Goal: Task Accomplishment & Management: Manage account settings

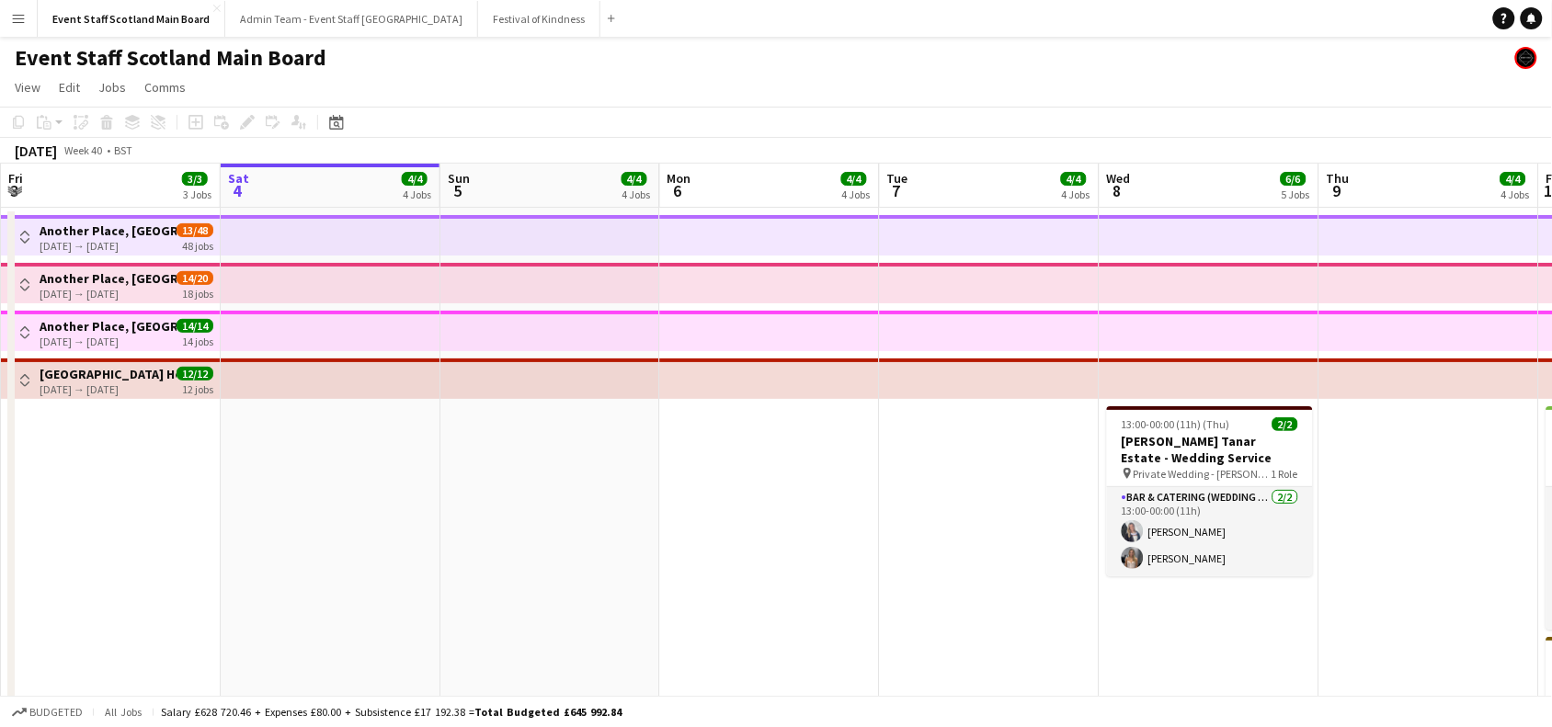
click at [26, 240] on app-icon "Toggle View" at bounding box center [24, 237] width 13 height 13
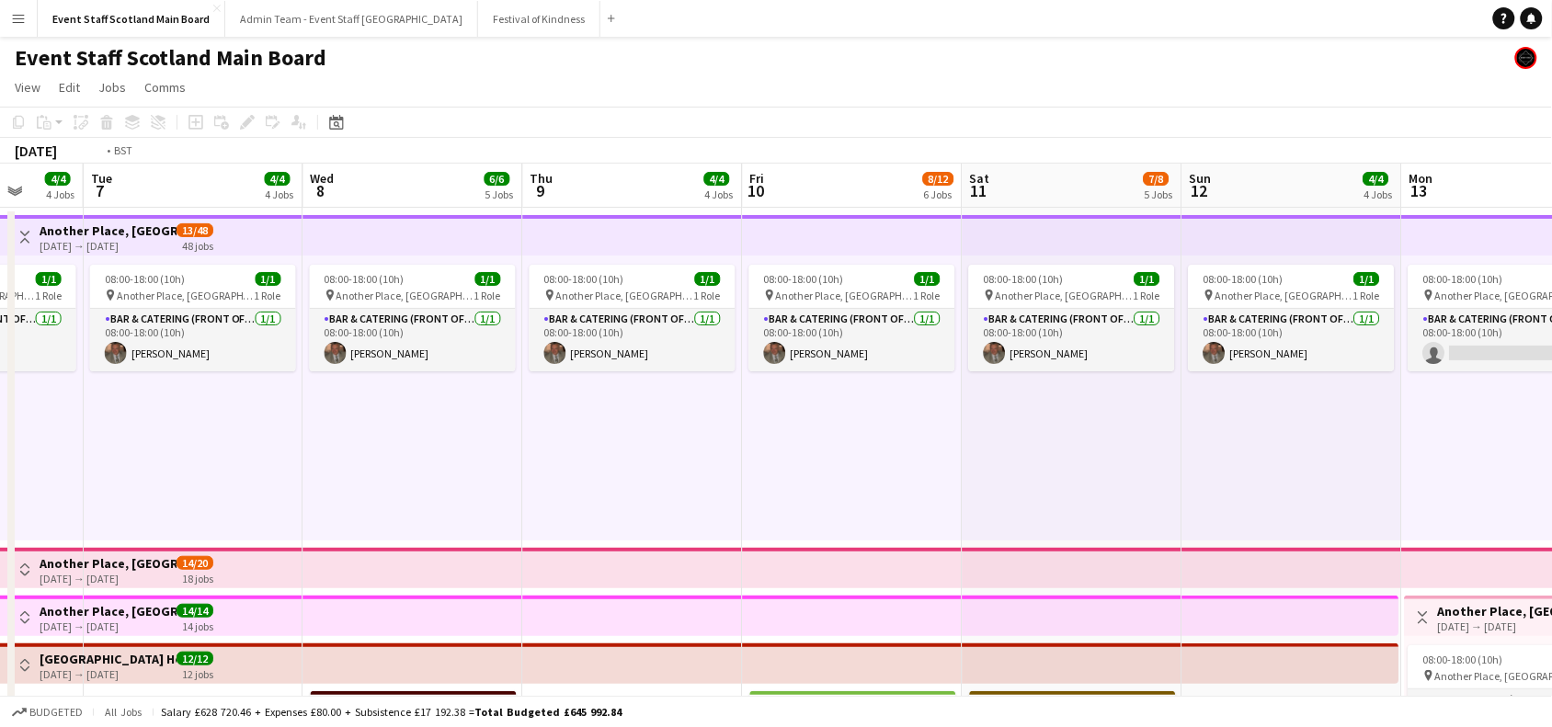
scroll to position [0, 658]
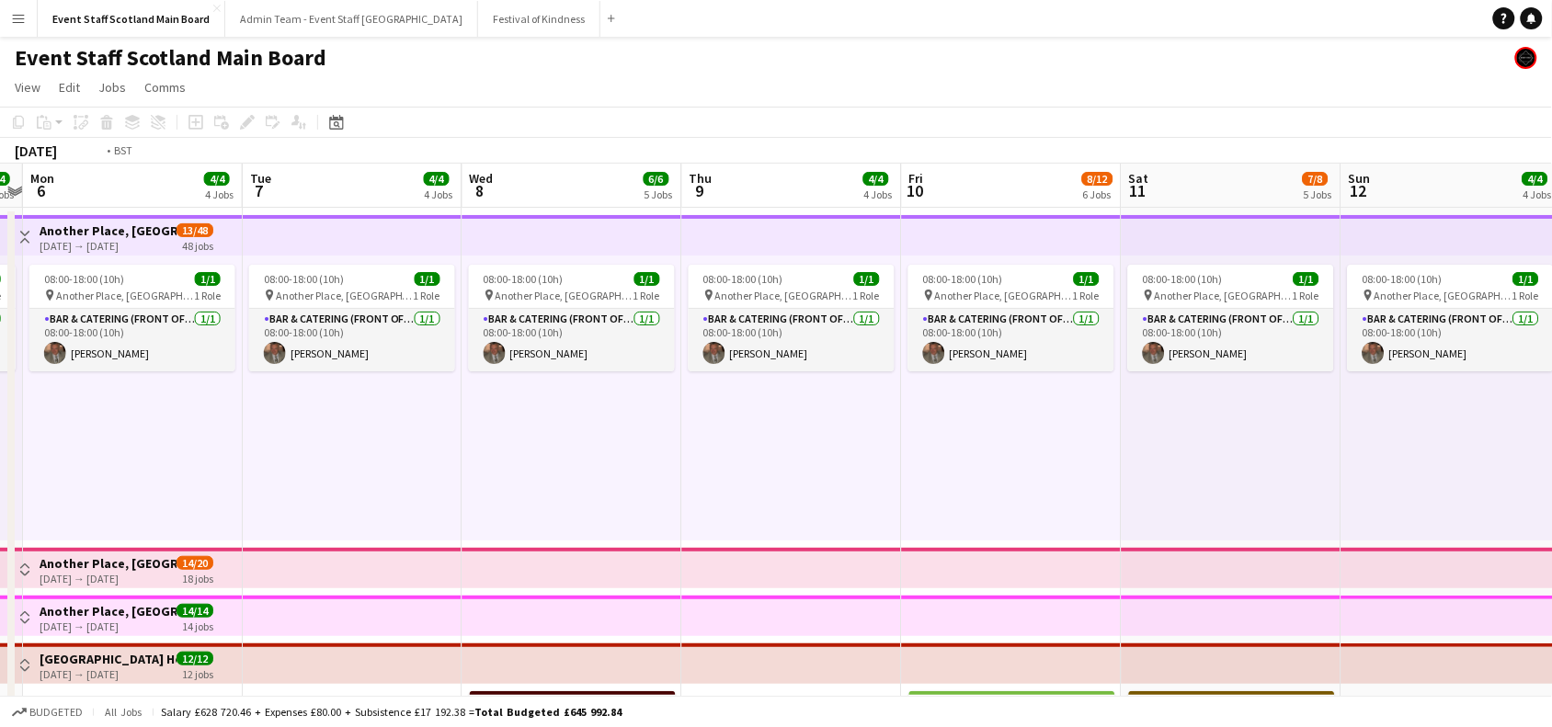
drag, startPoint x: 1356, startPoint y: 456, endPoint x: 258, endPoint y: 497, distance: 1098.8
click at [258, 497] on app-calendar-viewport "Fri 3 3/3 3 Jobs Sat 4 4/4 4 Jobs Sun 5 4/4 4 Jobs Mon 6 4/4 4 Jobs Tue 7 4/4 4…" at bounding box center [776, 675] width 1552 height 1022
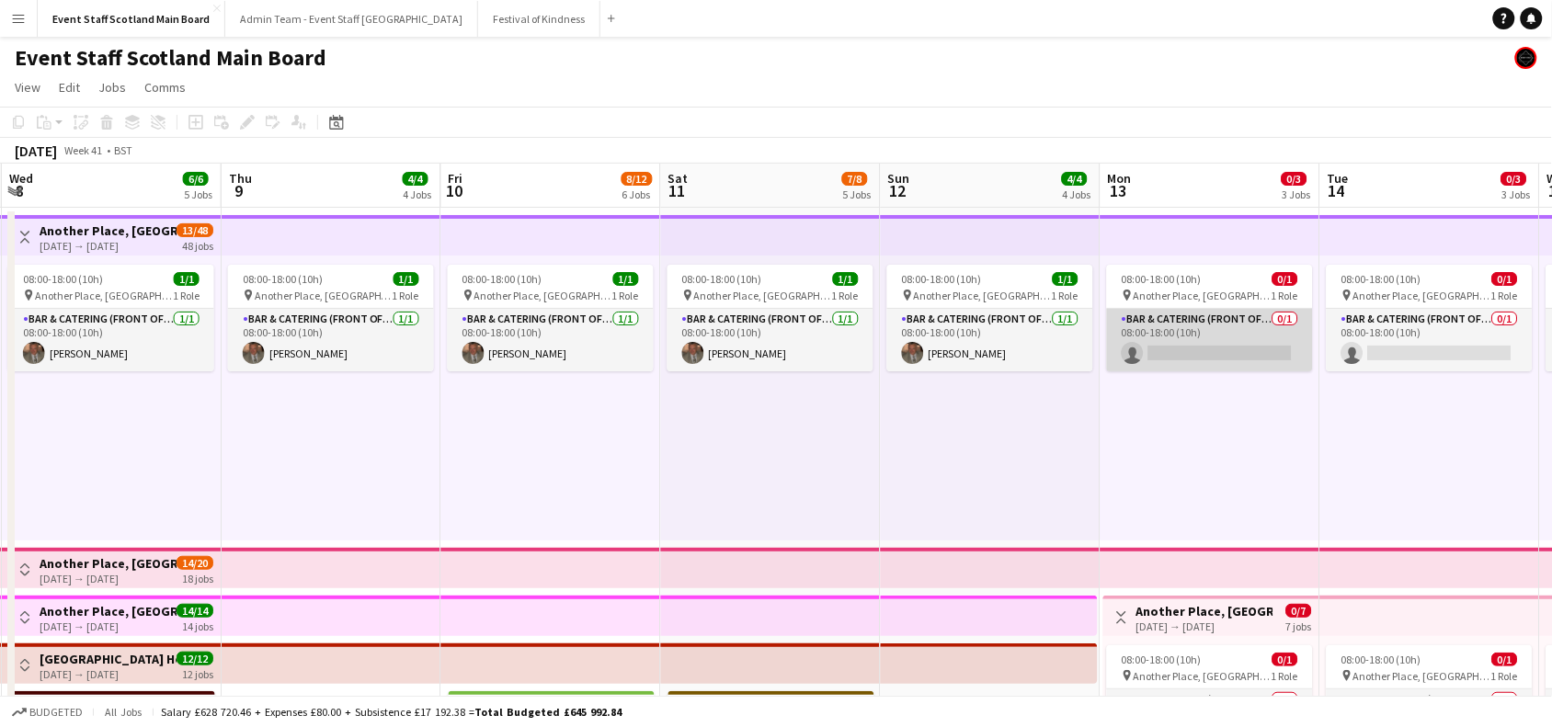
click at [1203, 356] on app-card-role "Bar & Catering (Front of House) 0/1 08:00-18:00 (10h) single-neutral-actions" at bounding box center [1210, 340] width 206 height 63
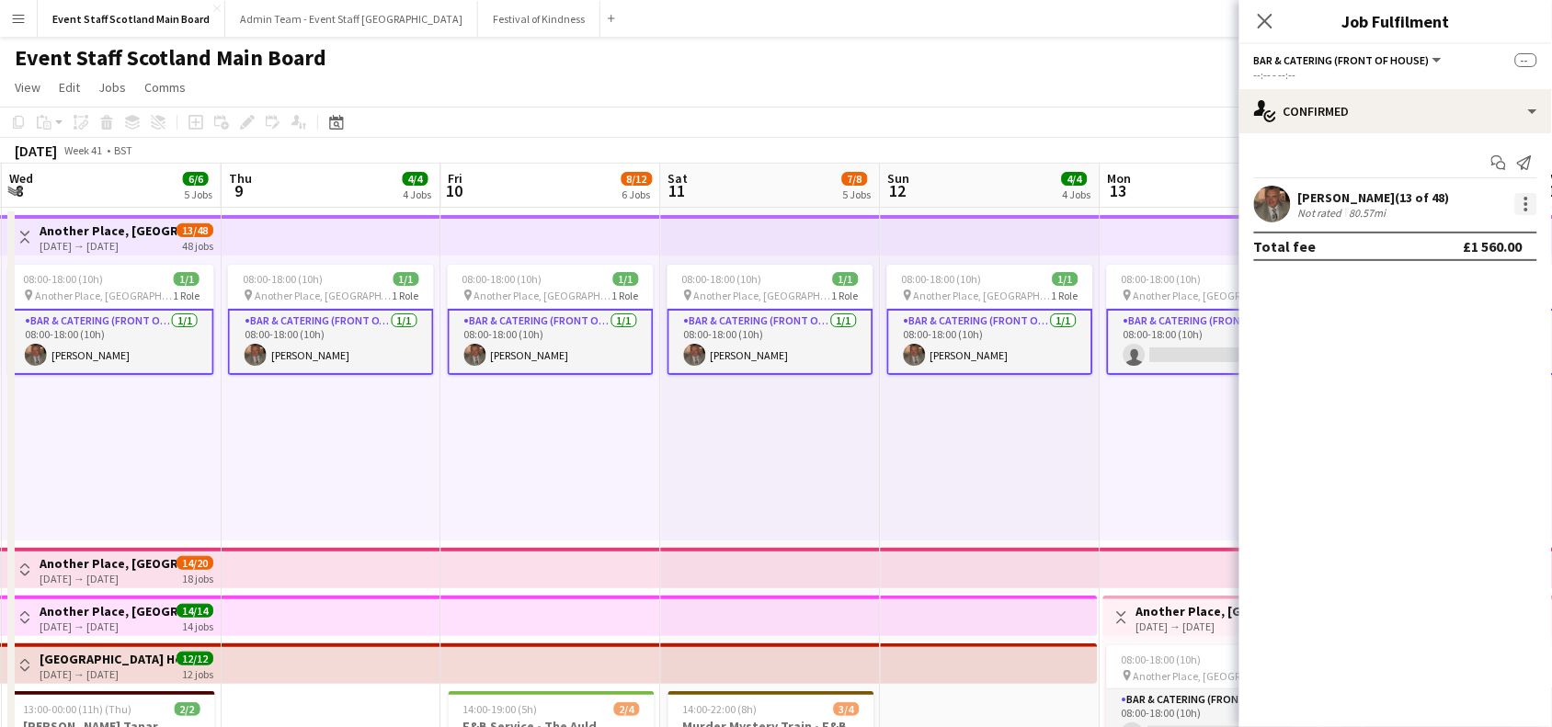
click at [1531, 194] on div at bounding box center [1527, 204] width 22 height 22
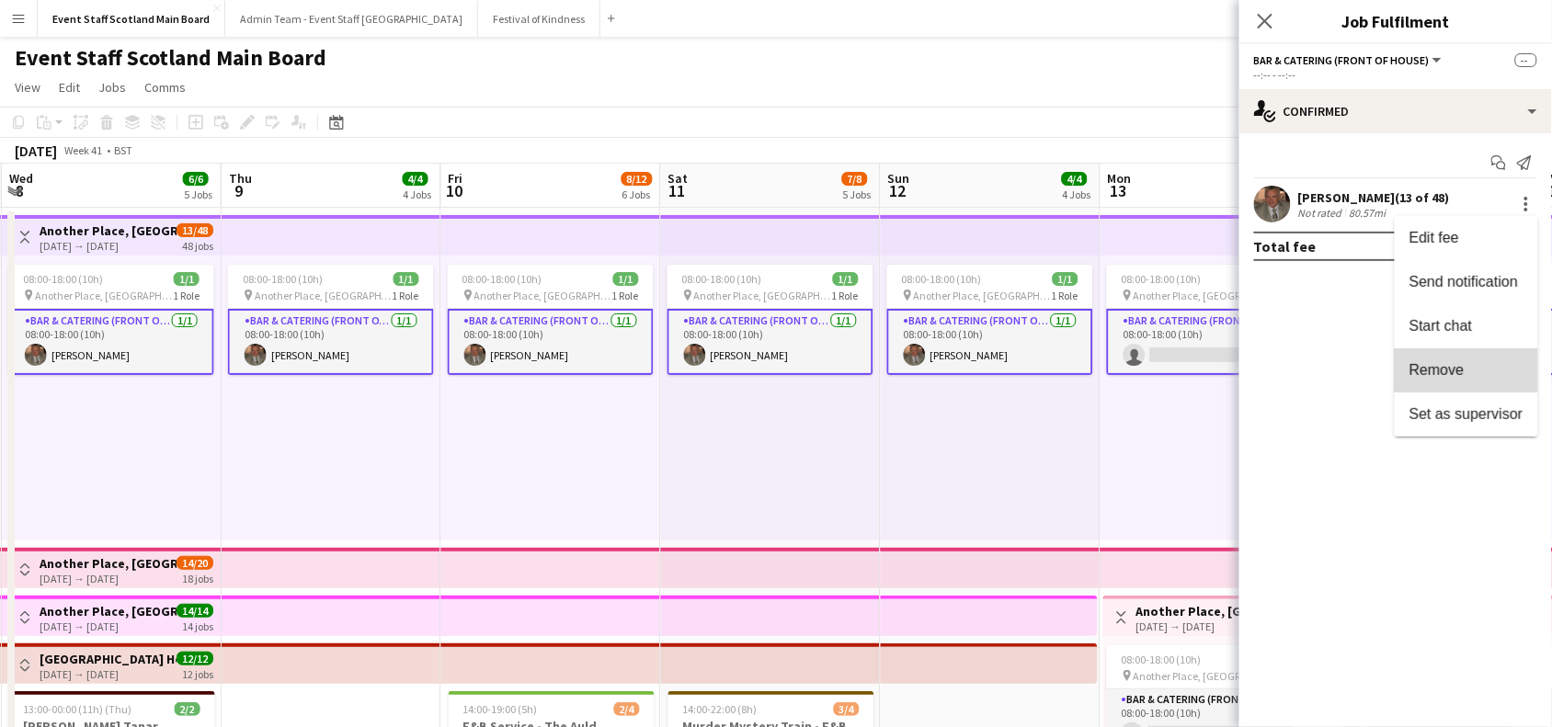
click at [1437, 362] on span "Remove" at bounding box center [1437, 370] width 55 height 16
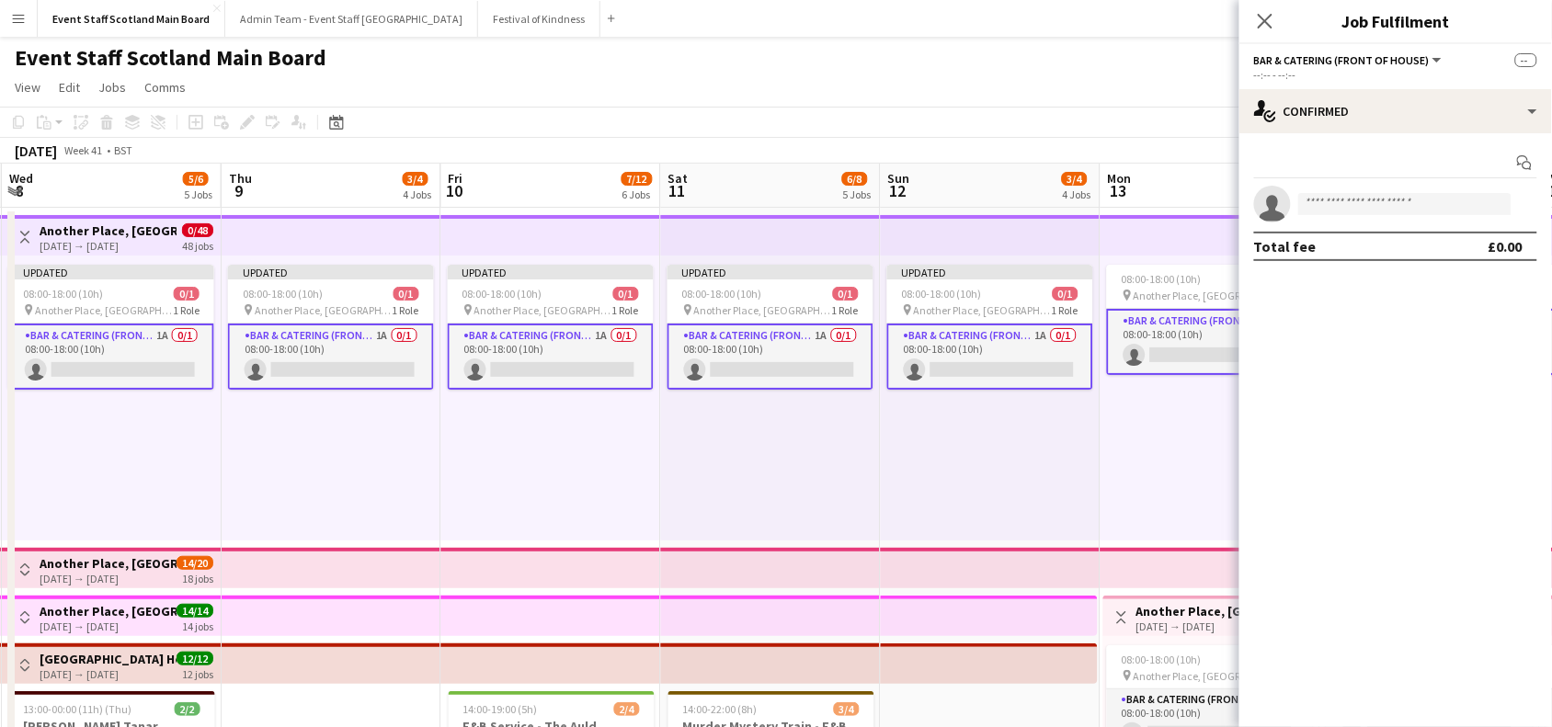
click at [1161, 440] on div "08:00-18:00 (10h) 0/1 pin Another Place, The Machrie Hotel & Links 1 Role Bar &…" at bounding box center [1211, 398] width 220 height 285
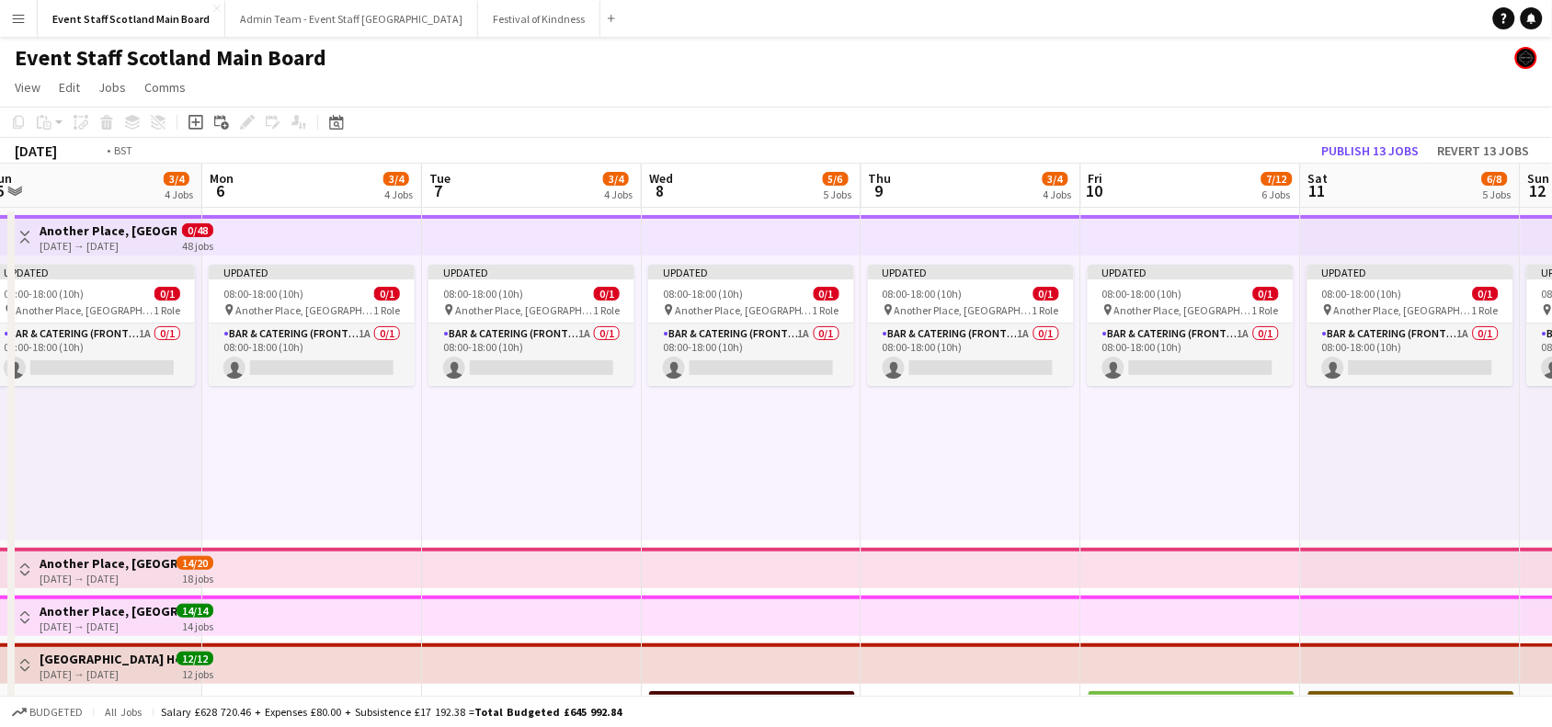
drag, startPoint x: 185, startPoint y: 461, endPoint x: 1414, endPoint y: 393, distance: 1231.4
click at [1414, 393] on app-calendar-viewport "Sat 4 3/4 4 Jobs Sun 5 3/4 4 Jobs Mon 6 3/4 4 Jobs Tue 7 3/4 4 Jobs Wed 8 5/6 5…" at bounding box center [776, 675] width 1552 height 1022
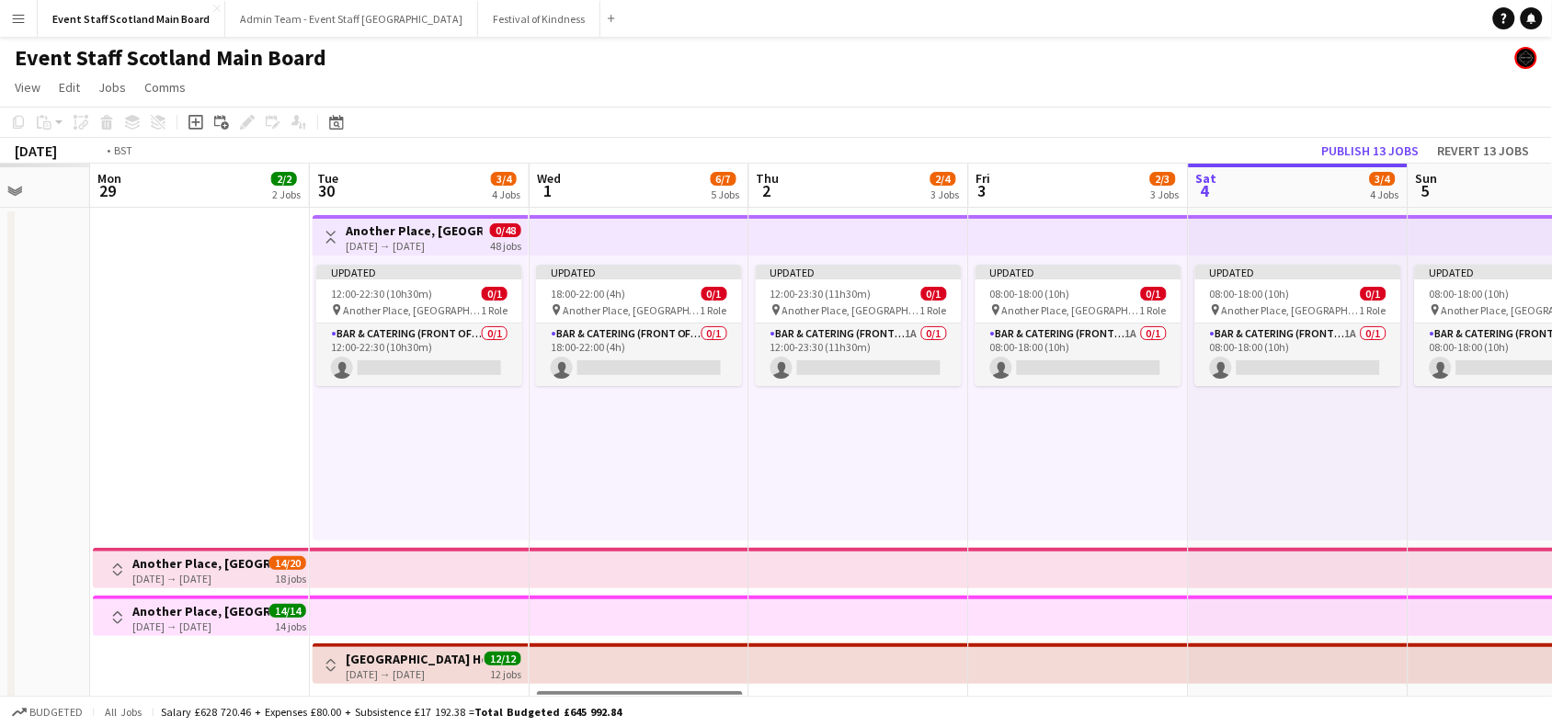
drag, startPoint x: 154, startPoint y: 423, endPoint x: 1197, endPoint y: 383, distance: 1044.5
click at [1197, 383] on app-calendar-viewport "Sat 27 Sun 28 Mon 29 2/2 2 Jobs Tue 30 3/4 4 Jobs Wed 1 6/7 5 Jobs Thu 2 2/4 3 …" at bounding box center [776, 675] width 1552 height 1022
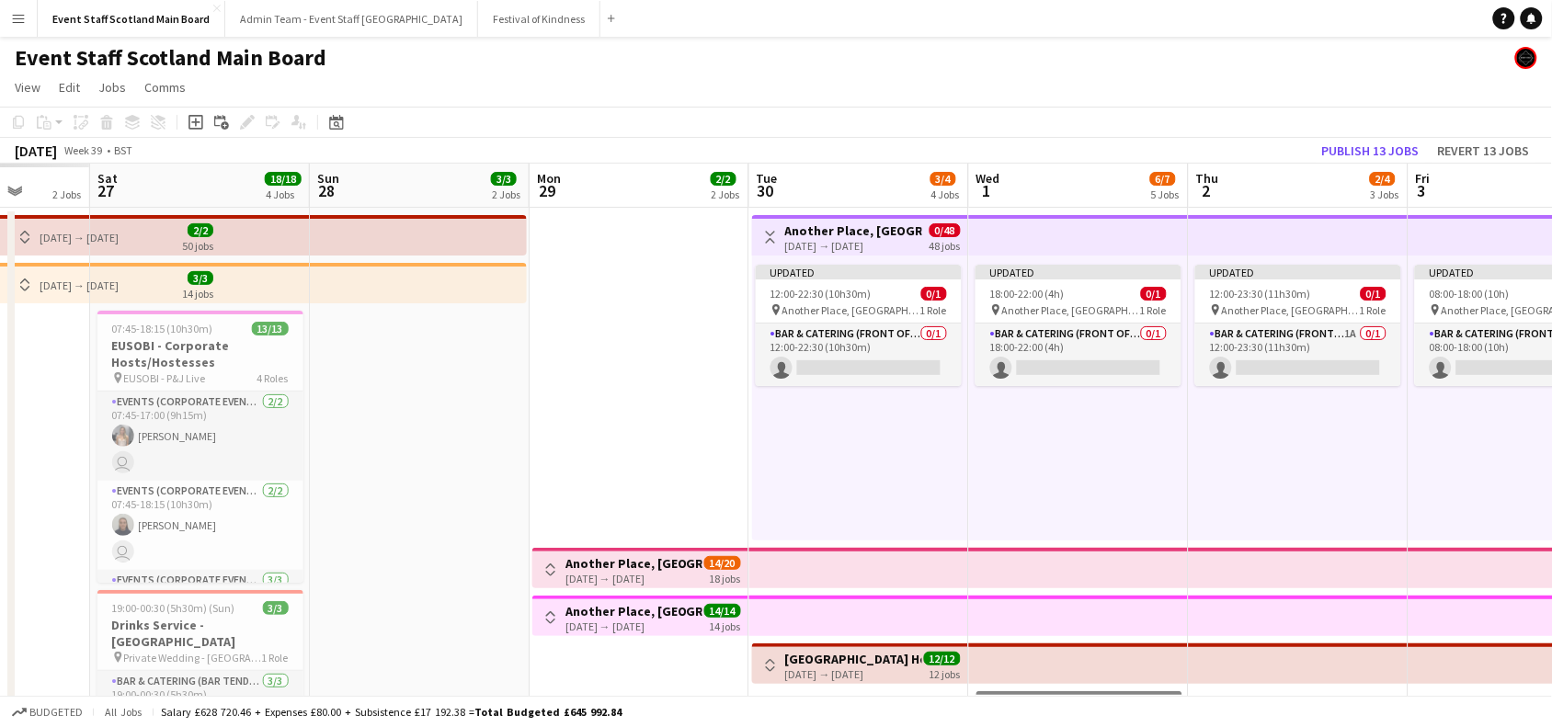
scroll to position [0, 581]
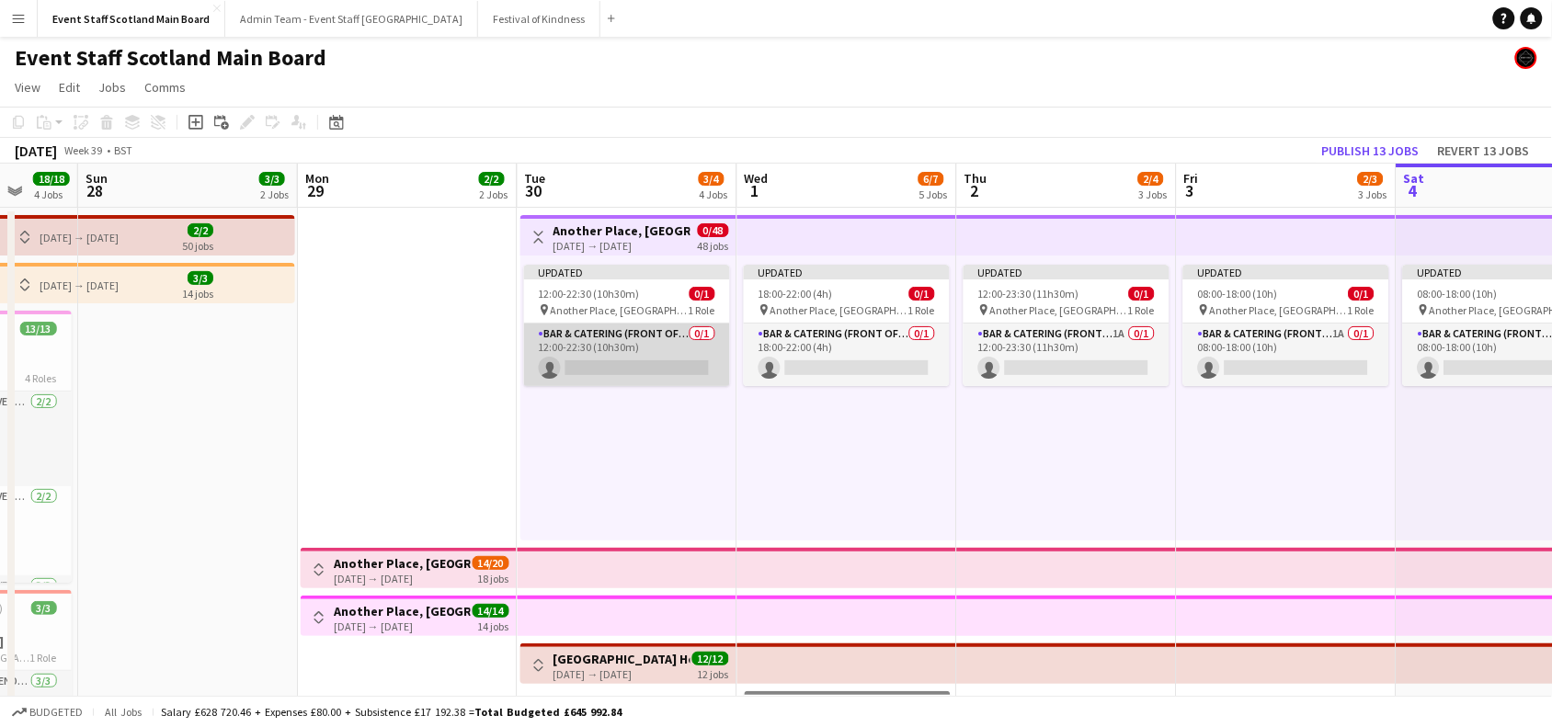
click at [644, 350] on app-card-role "Bar & Catering (Front of House) 0/1 12:00-22:30 (10h30m) single-neutral-actions" at bounding box center [627, 355] width 206 height 63
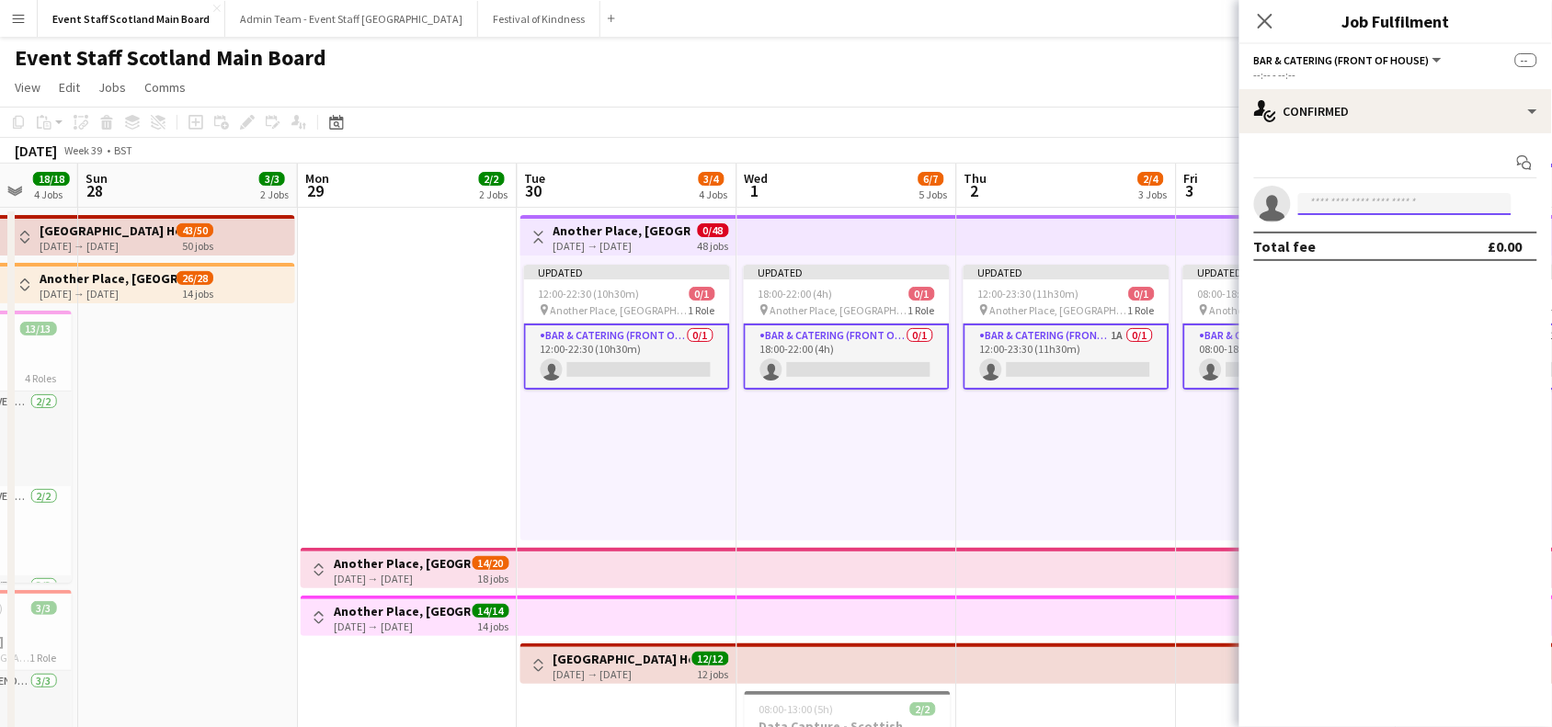
click at [1417, 196] on input at bounding box center [1405, 204] width 213 height 22
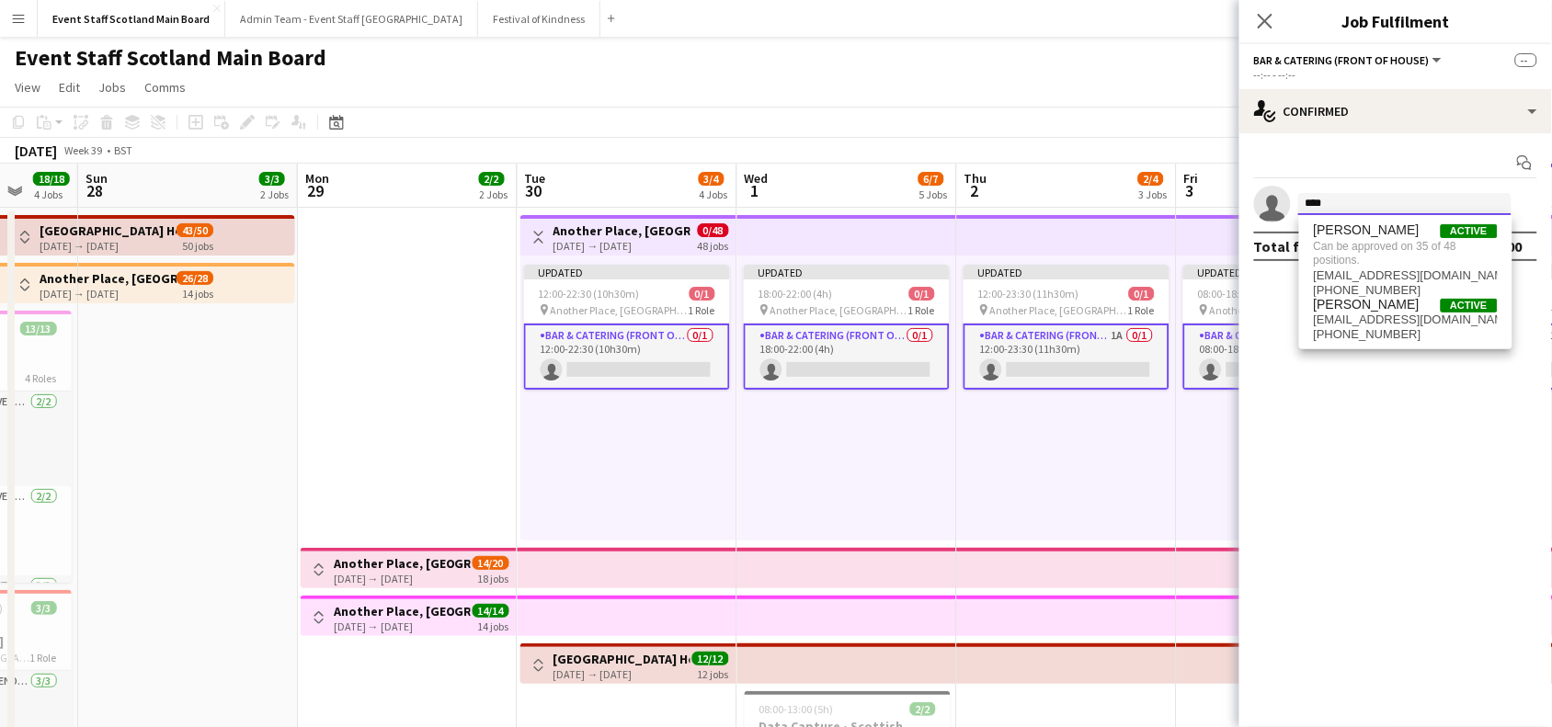
type input "****"
click at [1062, 143] on div "[DATE] Week 39 • BST Publish 13 jobs Revert 13 jobs" at bounding box center [776, 151] width 1552 height 26
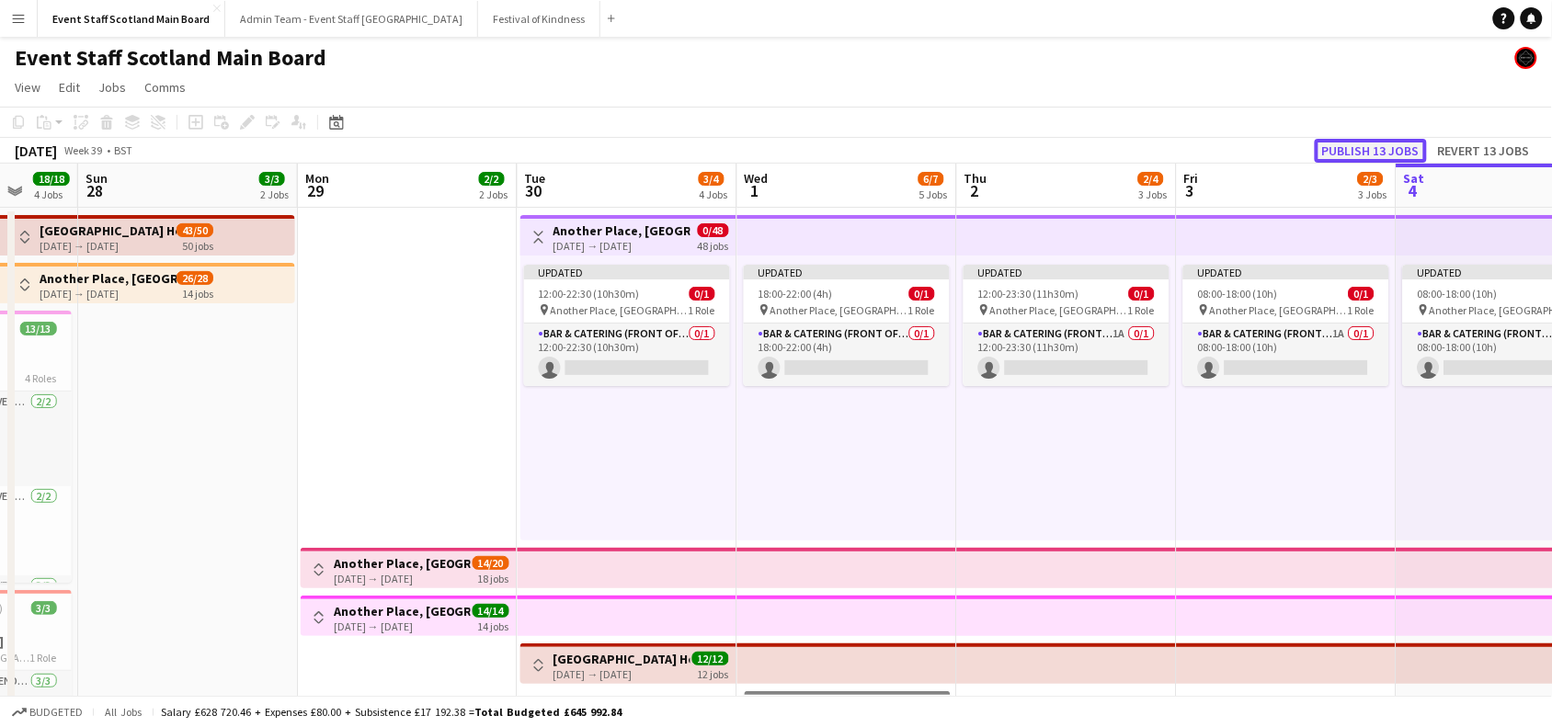
click at [1371, 149] on button "Publish 13 jobs" at bounding box center [1371, 151] width 112 height 24
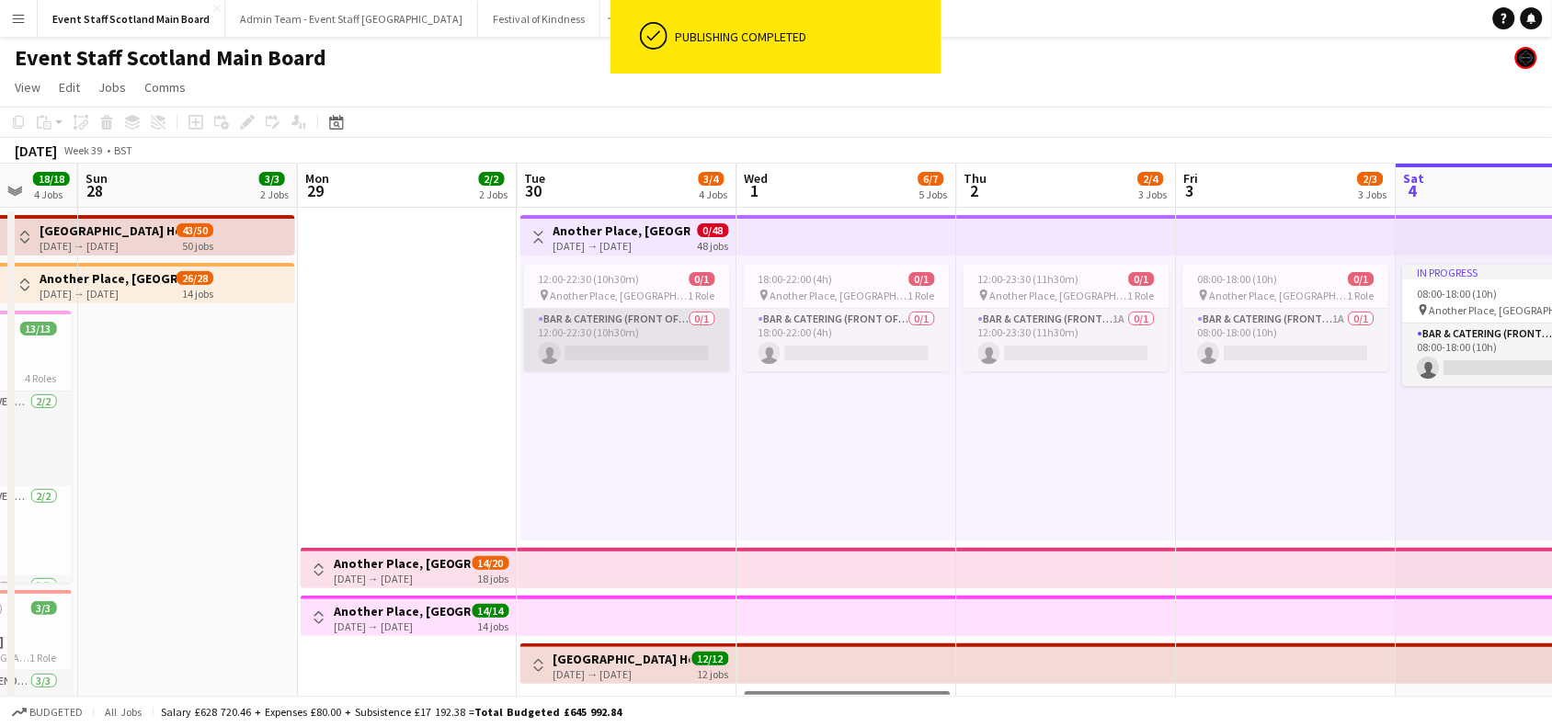
click at [608, 331] on app-card-role "Bar & Catering (Front of House) 0/1 12:00-22:30 (10h30m) single-neutral-actions" at bounding box center [627, 340] width 206 height 63
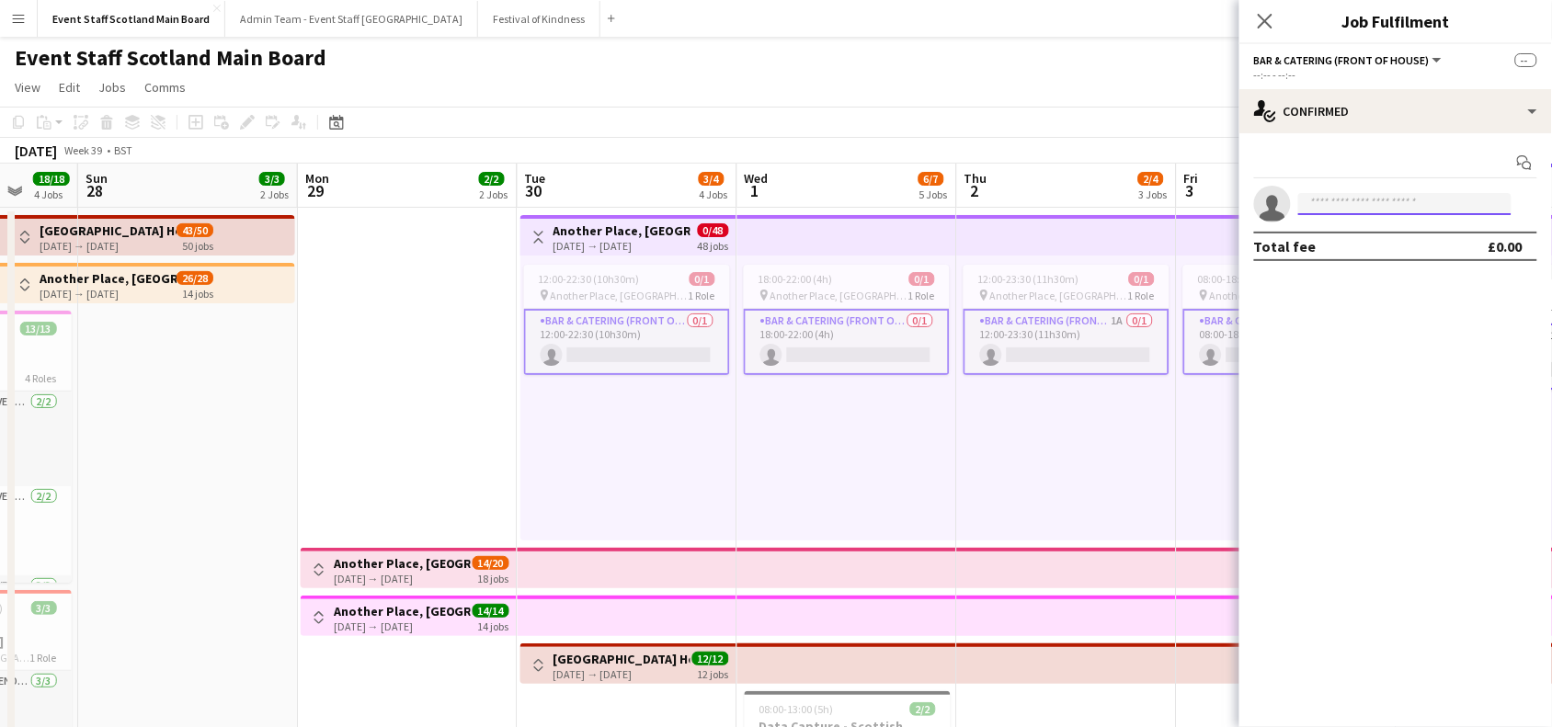
click at [1423, 193] on input at bounding box center [1405, 204] width 213 height 22
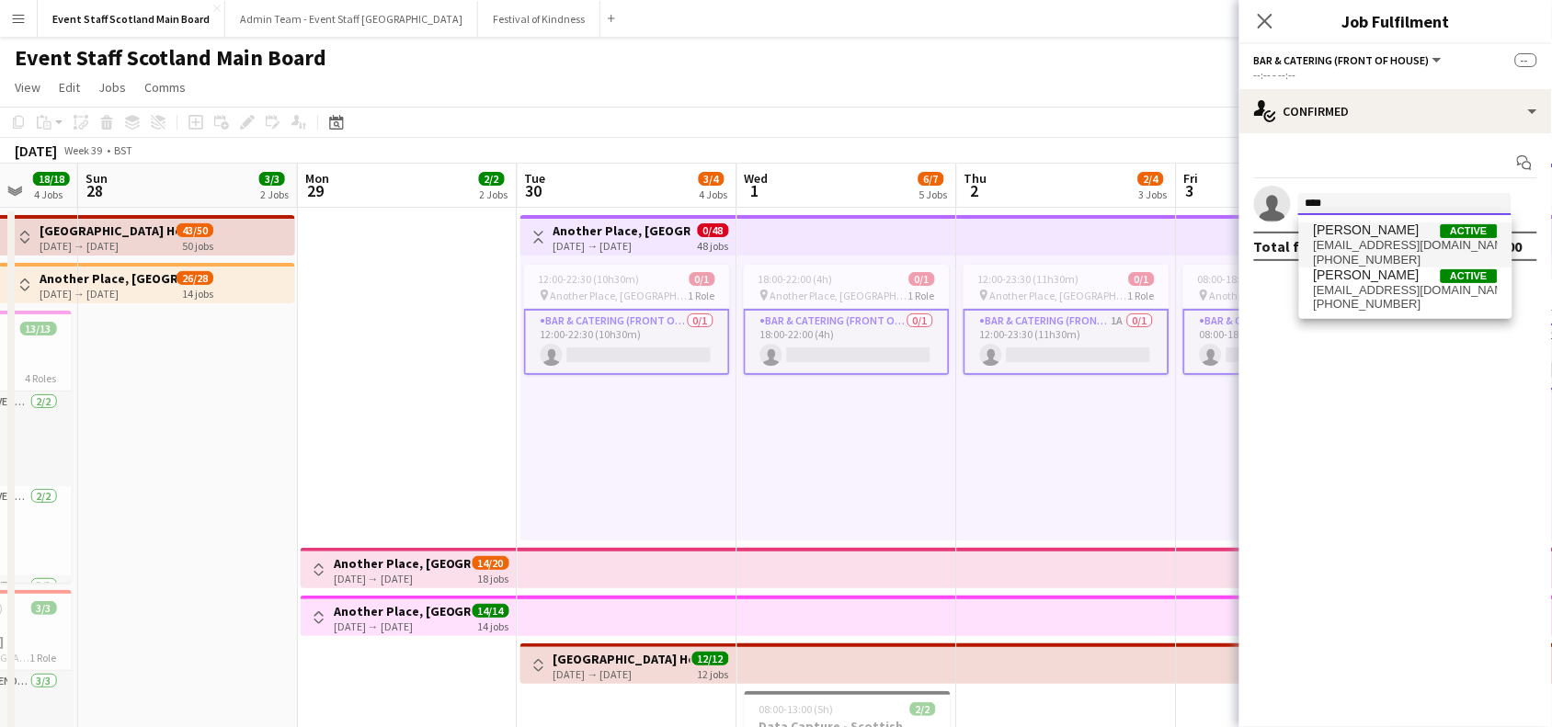
type input "****"
click at [1347, 249] on span "[EMAIL_ADDRESS][DOMAIN_NAME]" at bounding box center [1406, 245] width 184 height 15
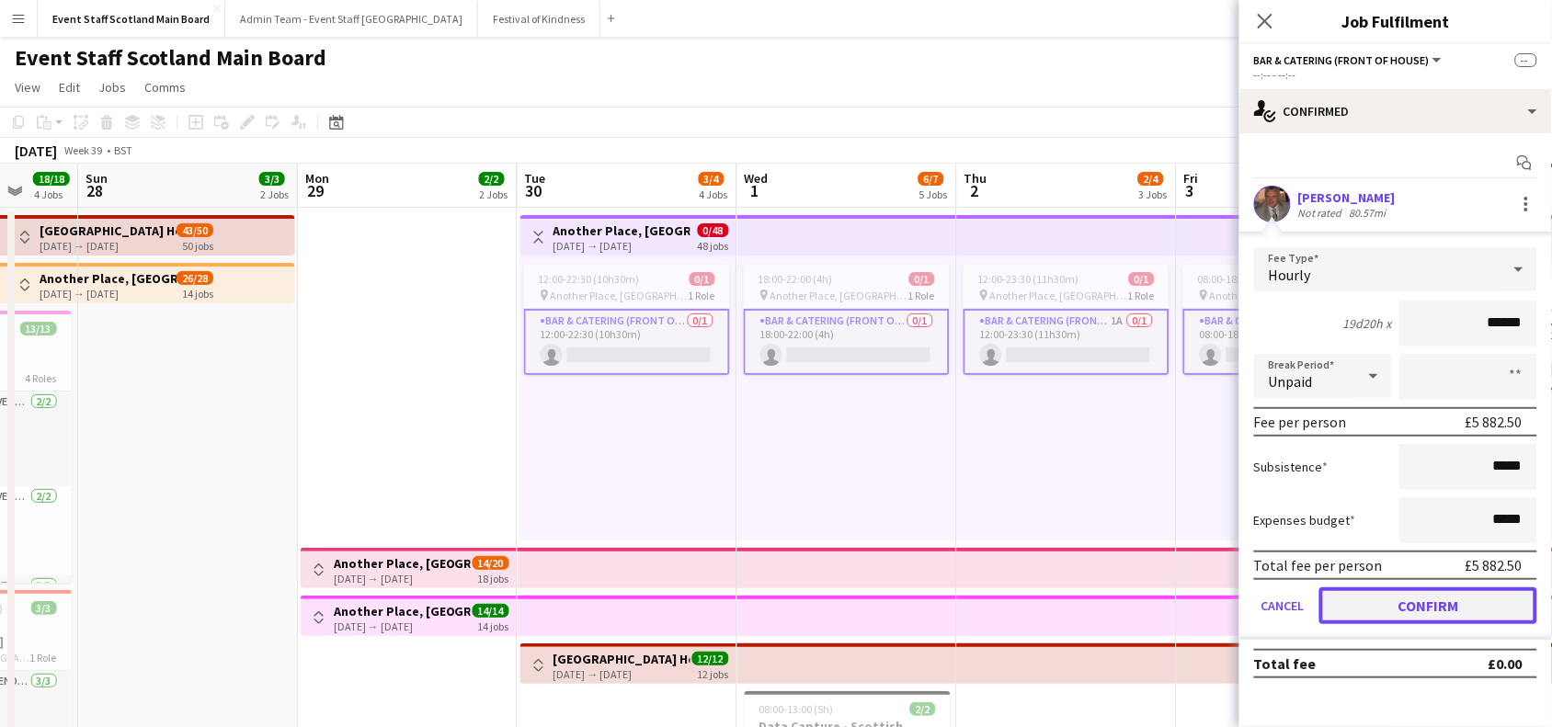
click at [1431, 589] on button "Confirm" at bounding box center [1429, 606] width 218 height 37
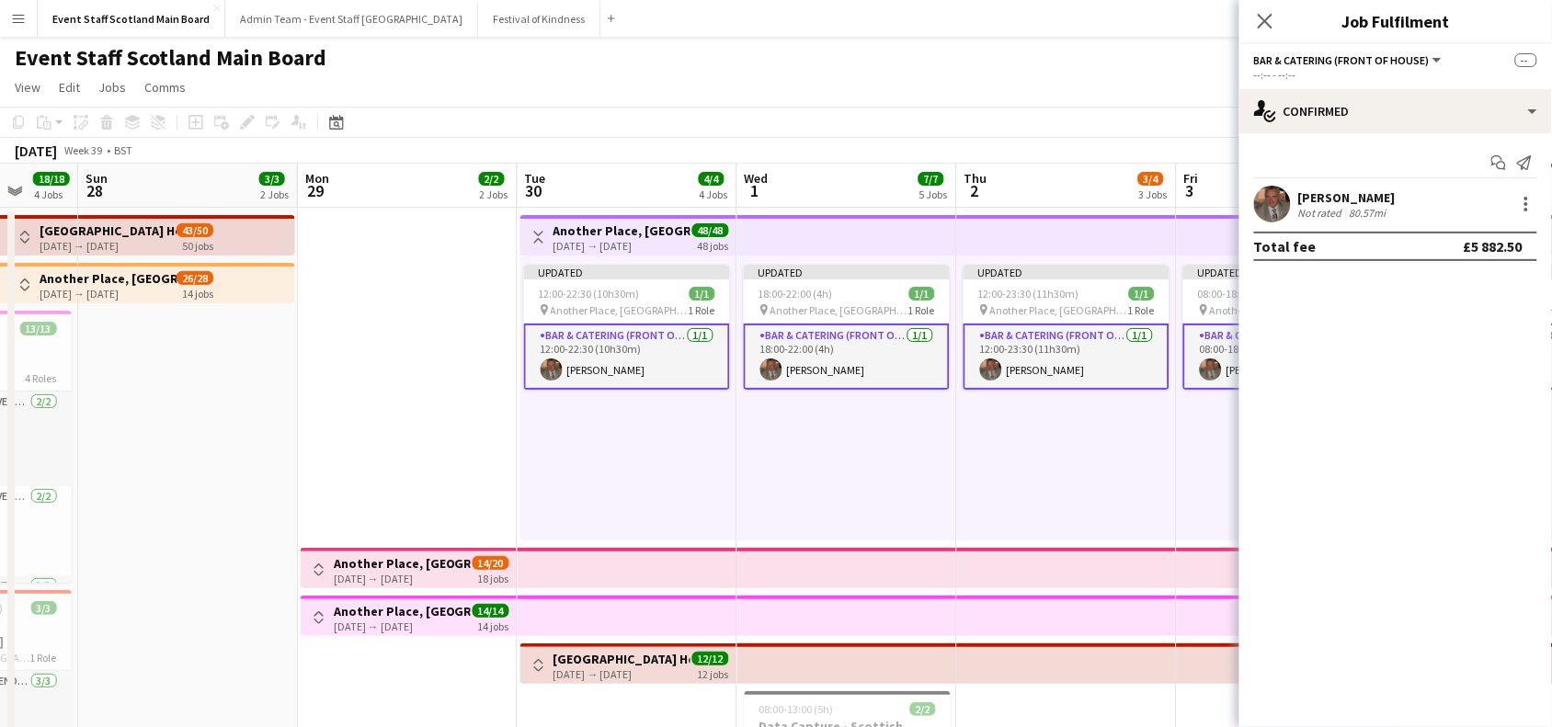
click at [1173, 113] on app-toolbar "Copy Paste Paste Ctrl+V Paste with crew Ctrl+Shift+V Paste linked Job [GEOGRAPH…" at bounding box center [776, 122] width 1552 height 31
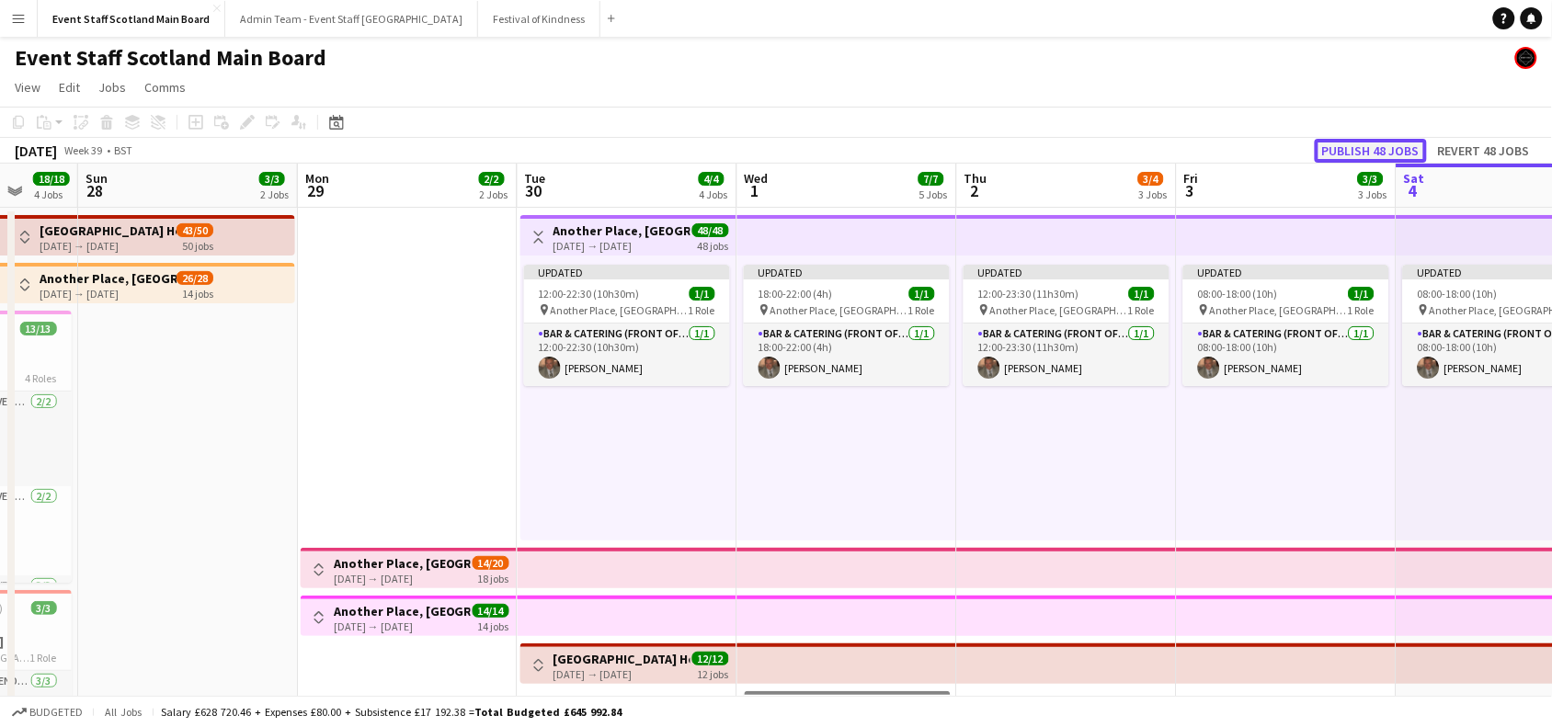
click at [1375, 154] on button "Publish 48 jobs" at bounding box center [1371, 151] width 112 height 24
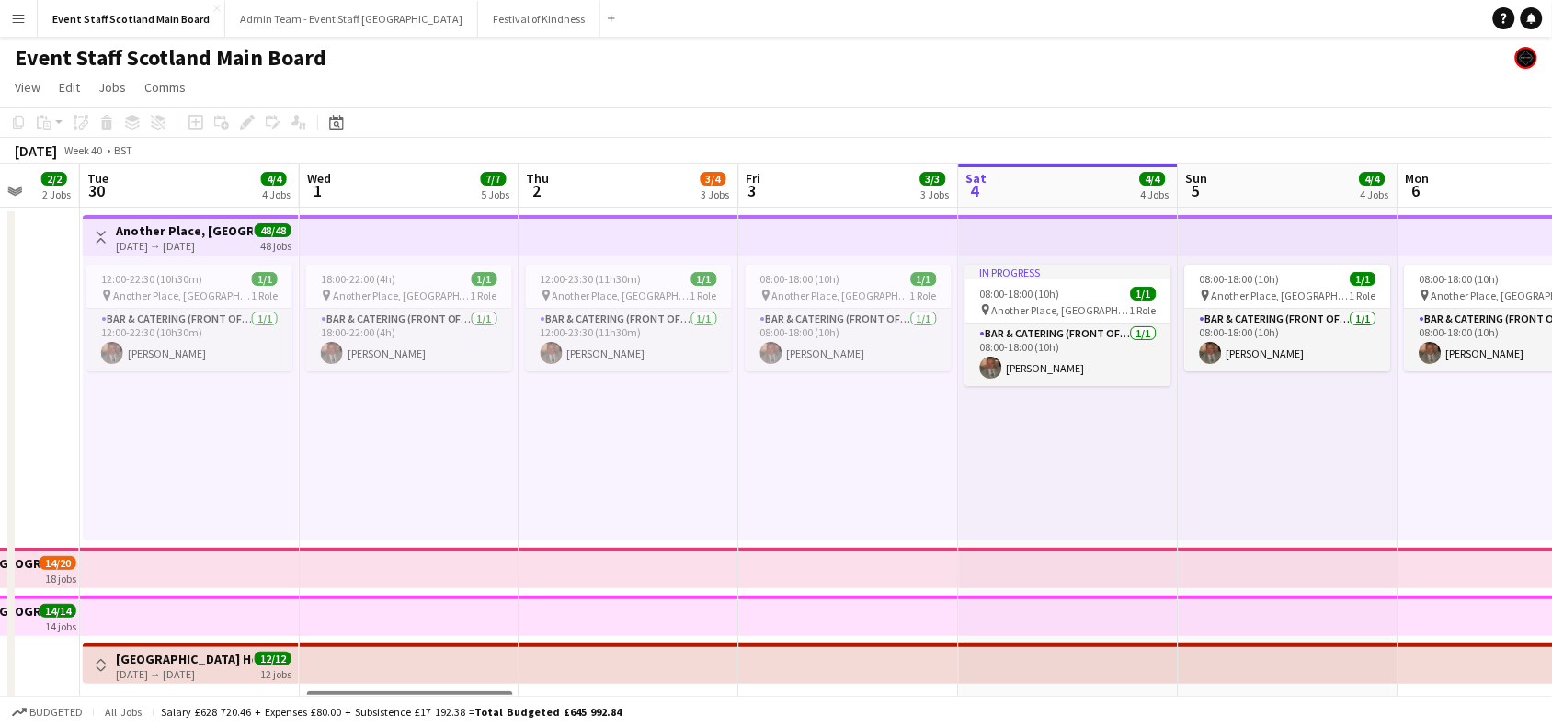
drag, startPoint x: 780, startPoint y: 694, endPoint x: 326, endPoint y: 669, distance: 454.1
click at [326, 669] on app-calendar-viewport "Sat 27 18/18 4 Jobs Sun 28 3/3 2 Jobs Mon 29 2/2 2 Jobs Tue 30 4/4 4 Jobs Wed 1…" at bounding box center [776, 687] width 1552 height 1047
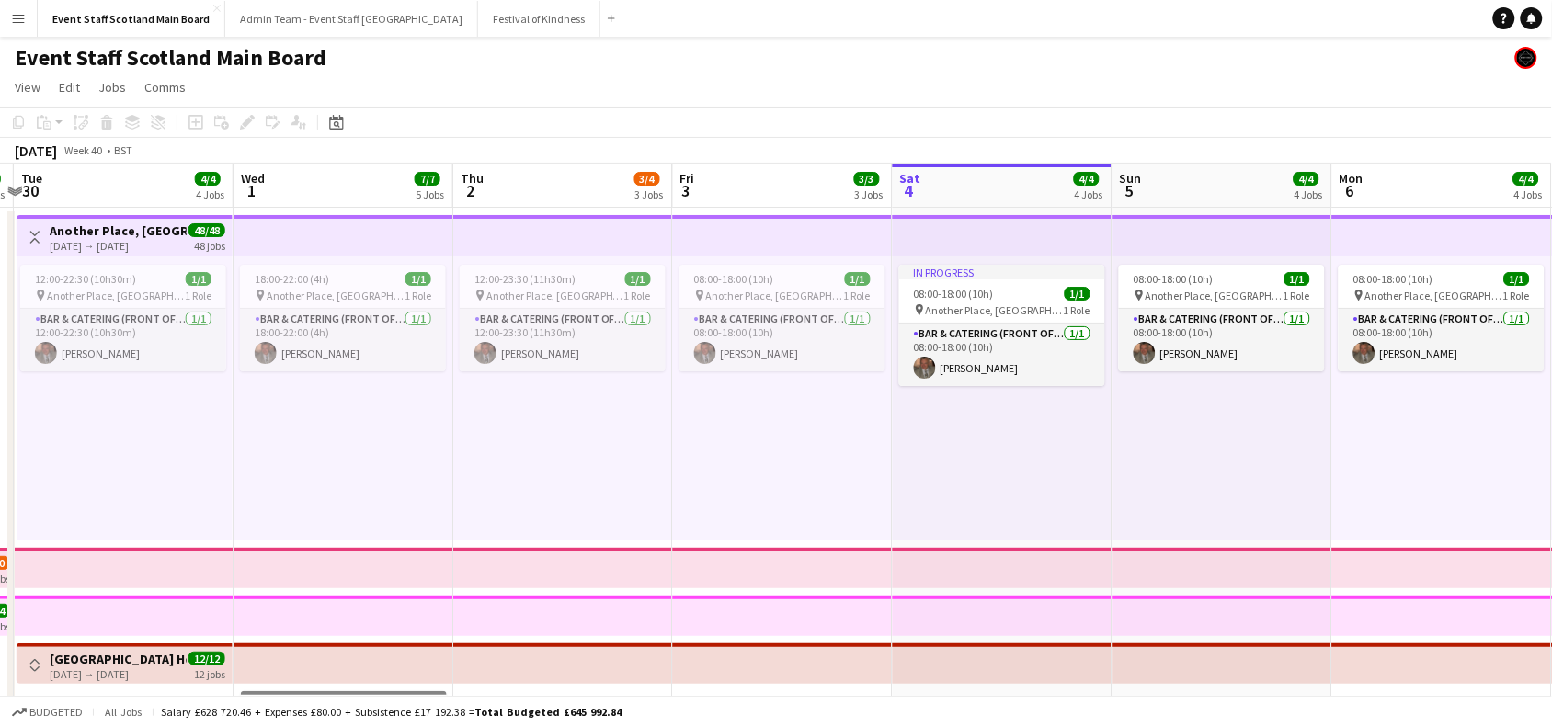
scroll to position [0, 421]
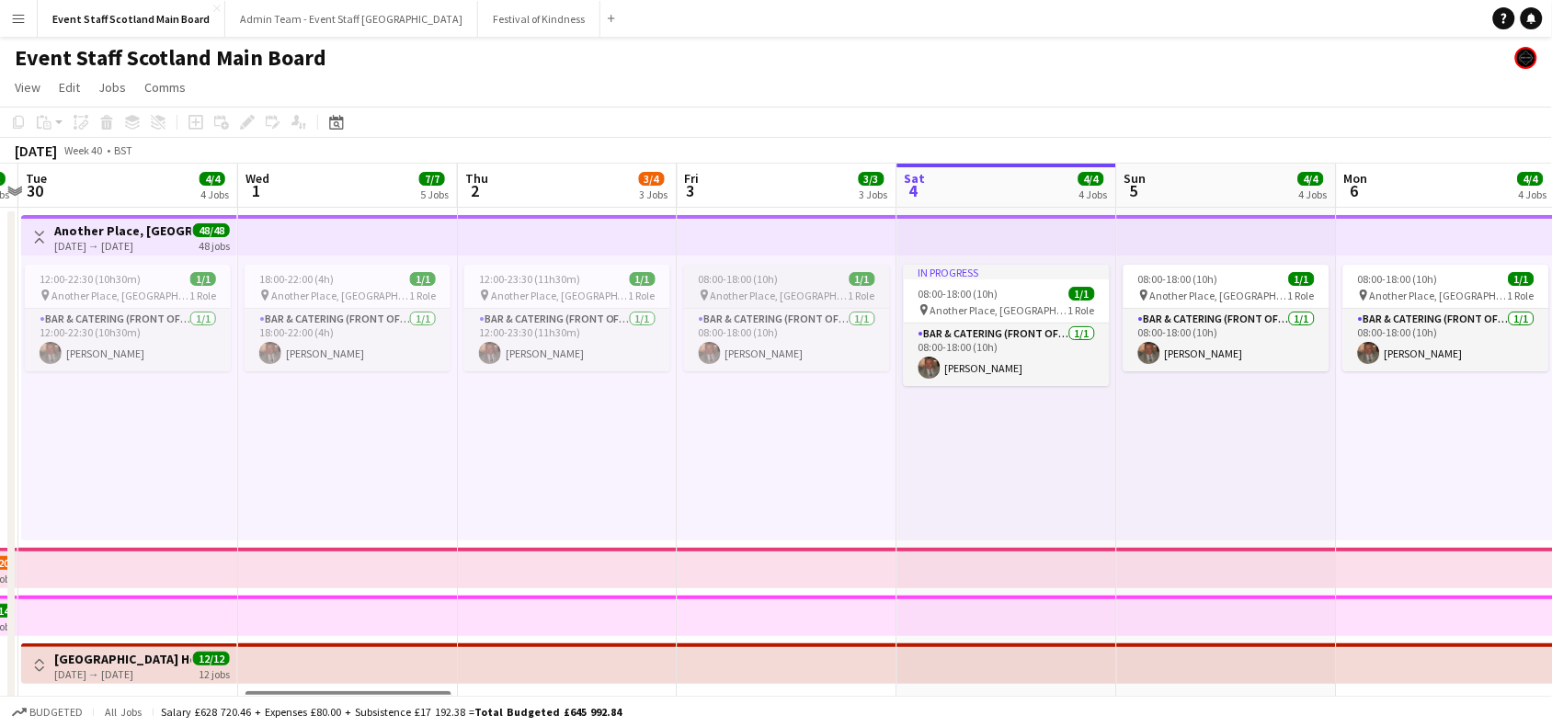
click at [745, 276] on span "08:00-18:00 (10h)" at bounding box center [739, 279] width 80 height 14
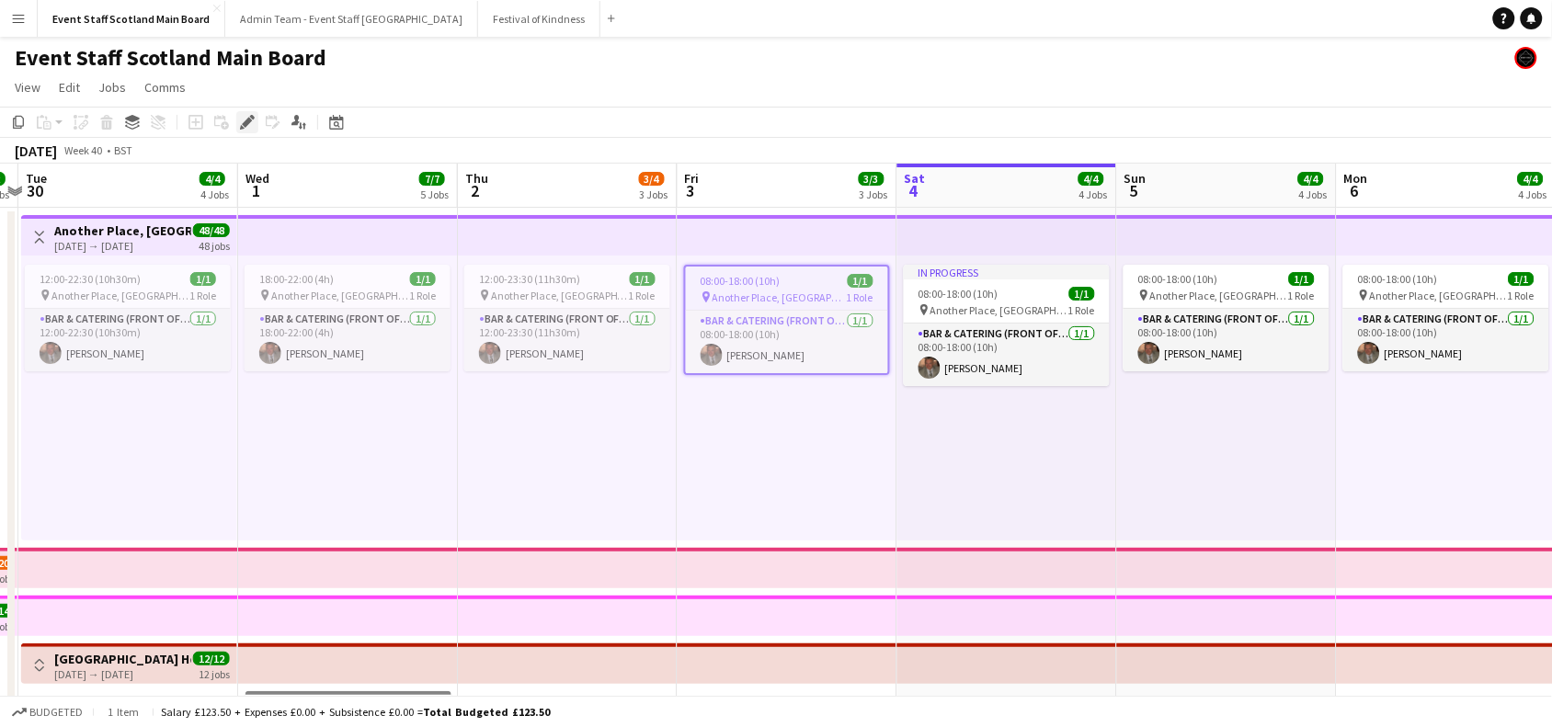
click at [254, 120] on div "Edit" at bounding box center [247, 122] width 22 height 22
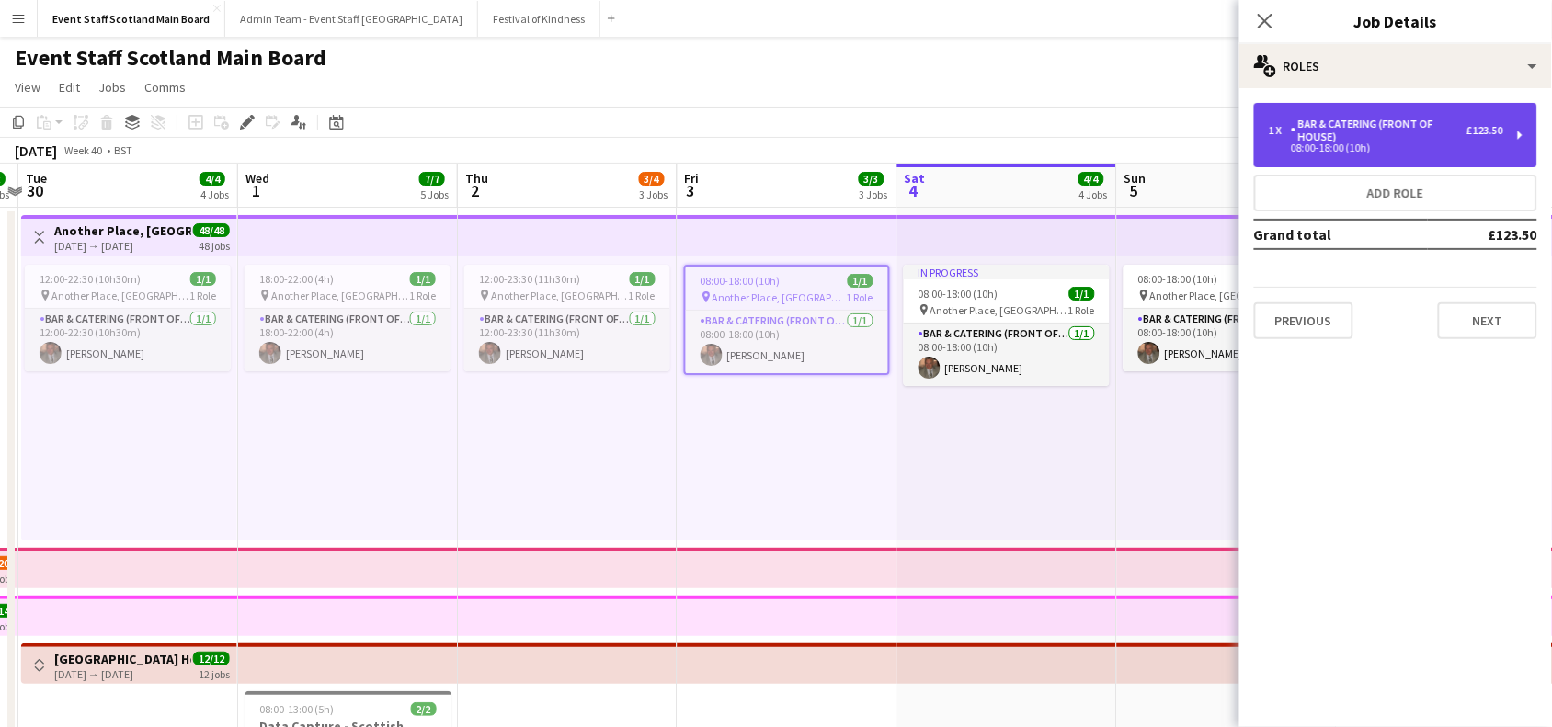
click at [1338, 133] on div "Bar & Catering (Front of House)" at bounding box center [1379, 131] width 176 height 26
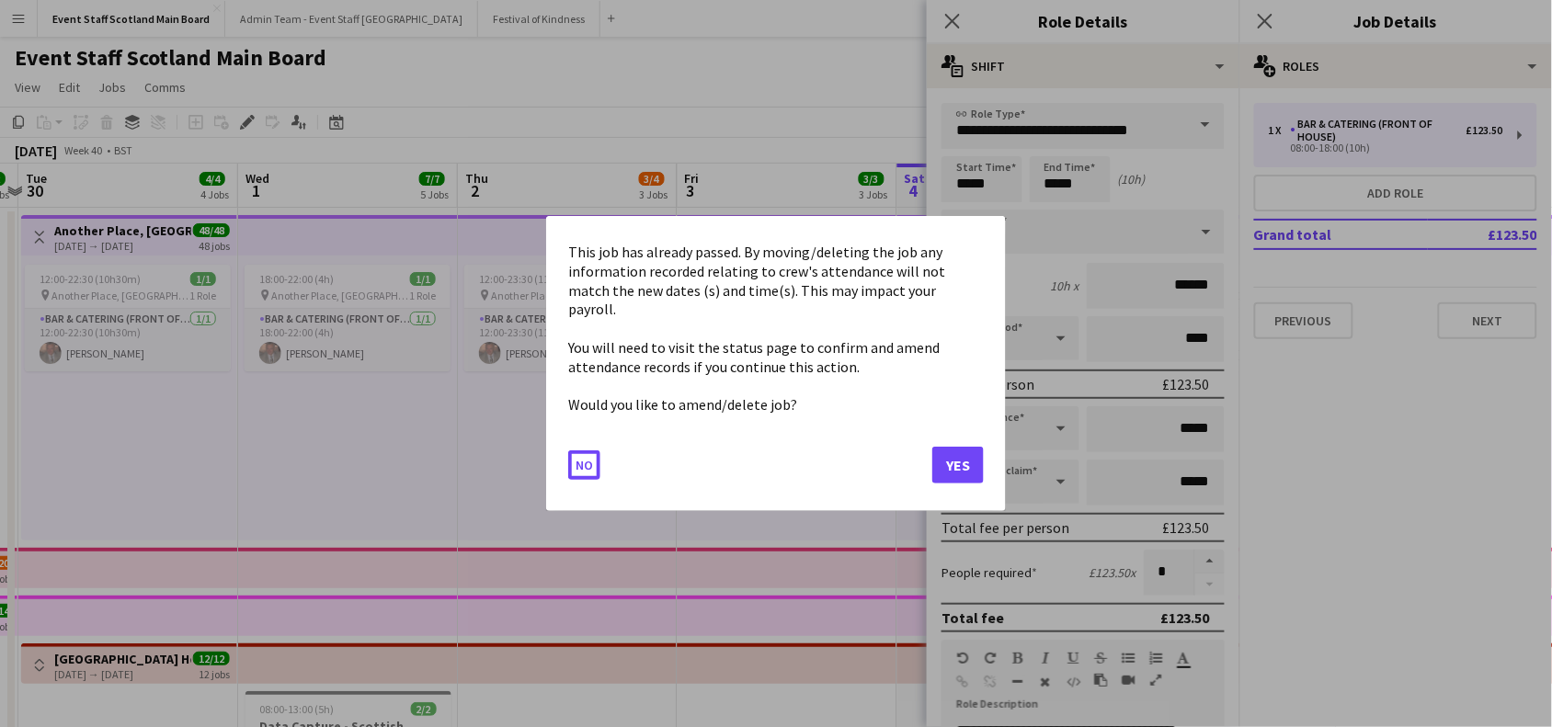
drag, startPoint x: 967, startPoint y: 177, endPoint x: 947, endPoint y: 181, distance: 20.6
click at [947, 181] on body "Menu Boards Boards Boards All jobs Status Workforce Workforce My Workforce Recr…" at bounding box center [776, 620] width 1552 height 1241
click at [970, 460] on button "Yes" at bounding box center [957, 465] width 51 height 37
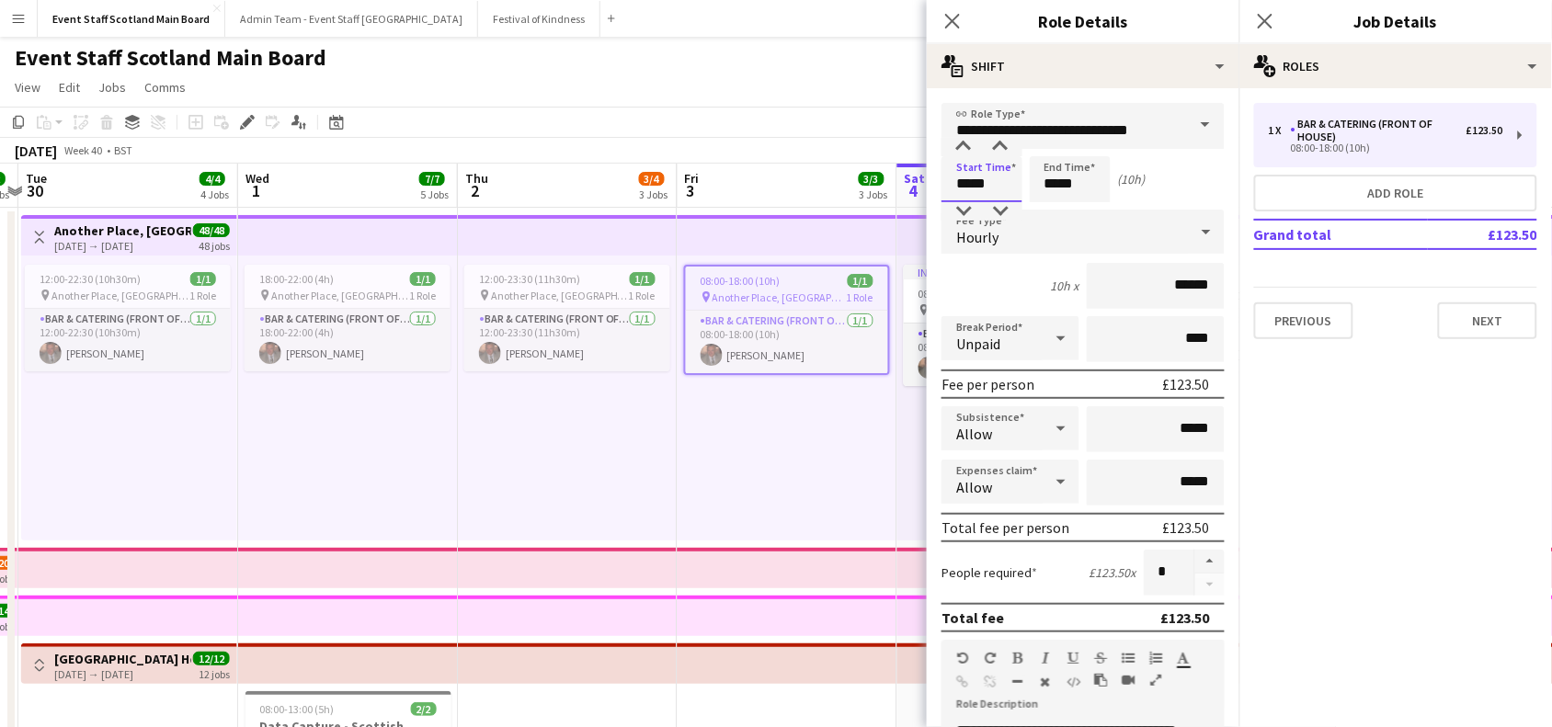
drag, startPoint x: 958, startPoint y: 177, endPoint x: 972, endPoint y: 179, distance: 13.9
click at [972, 179] on input "*****" at bounding box center [982, 179] width 81 height 46
type input "*****"
click at [1059, 184] on input "*****" at bounding box center [1070, 179] width 81 height 46
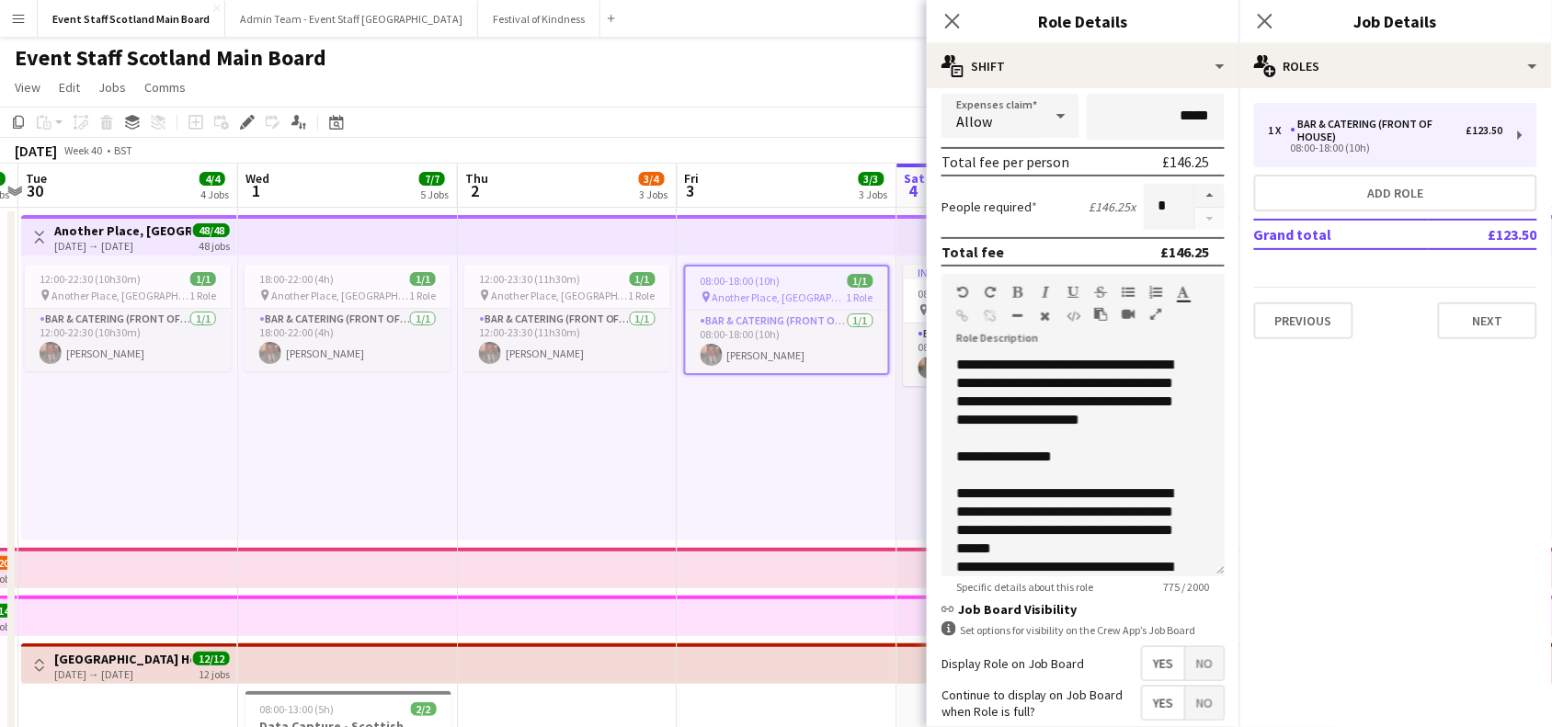
scroll to position [530, 0]
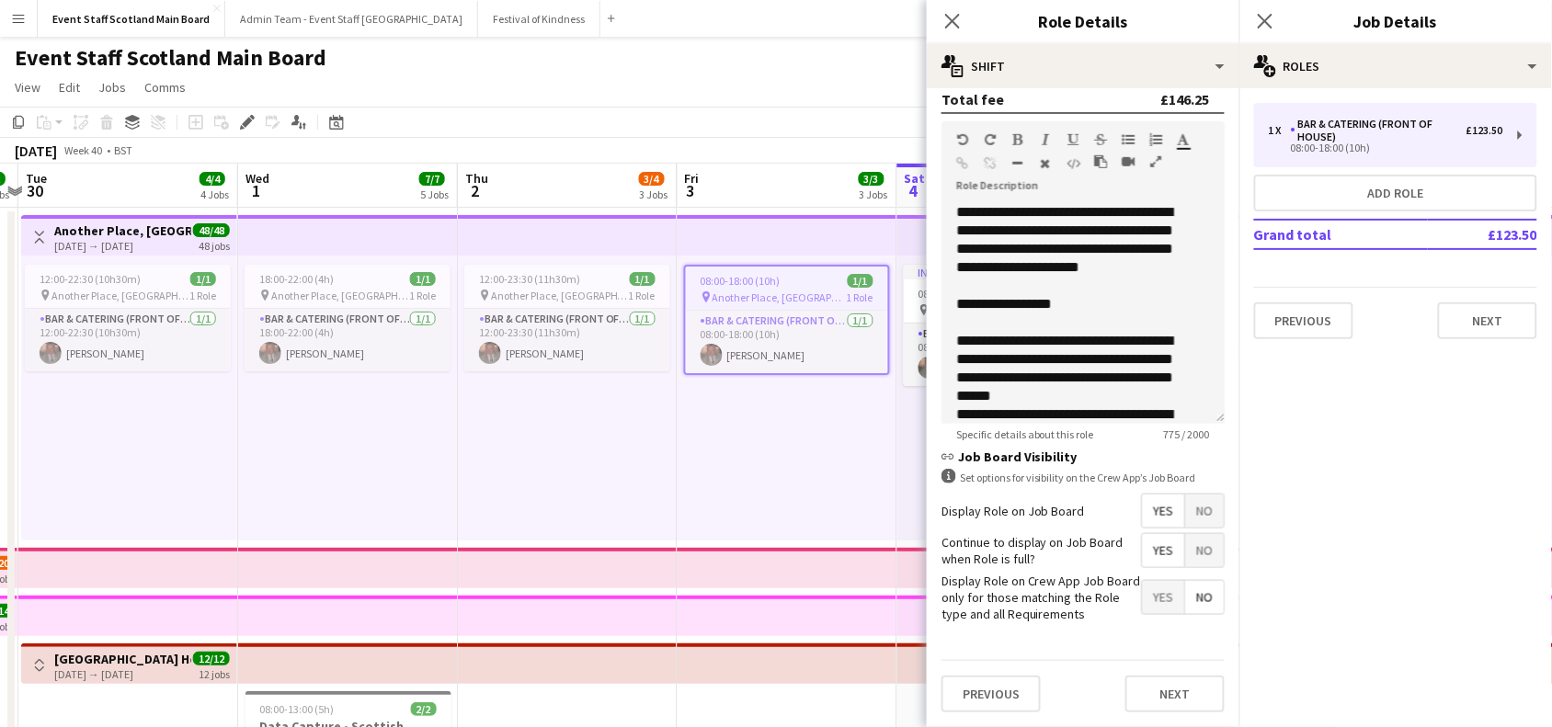
type input "*****"
click at [1168, 715] on div "Previous Next" at bounding box center [1083, 693] width 283 height 67
click at [1171, 694] on button "Next" at bounding box center [1175, 694] width 99 height 37
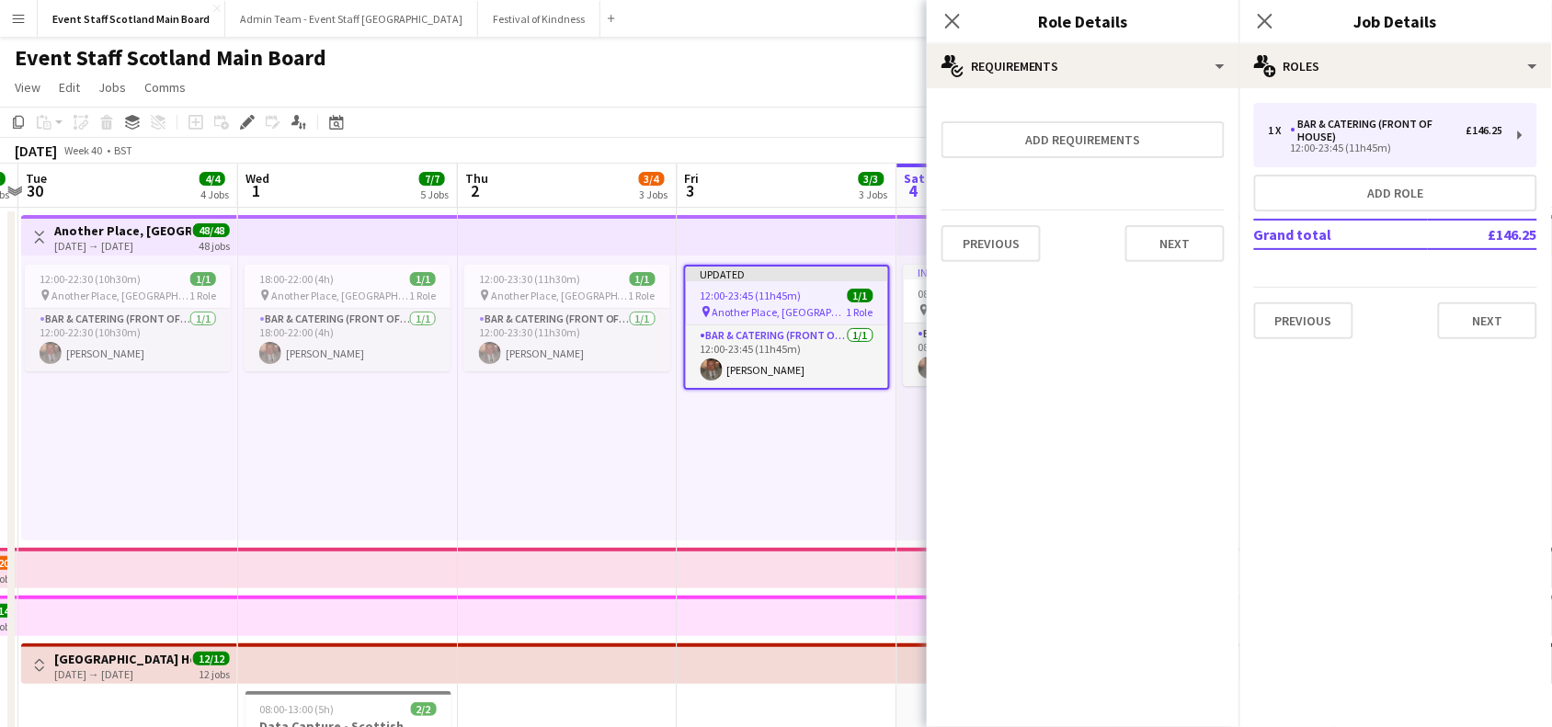
scroll to position [0, 0]
click at [1145, 227] on button "Next" at bounding box center [1175, 243] width 99 height 37
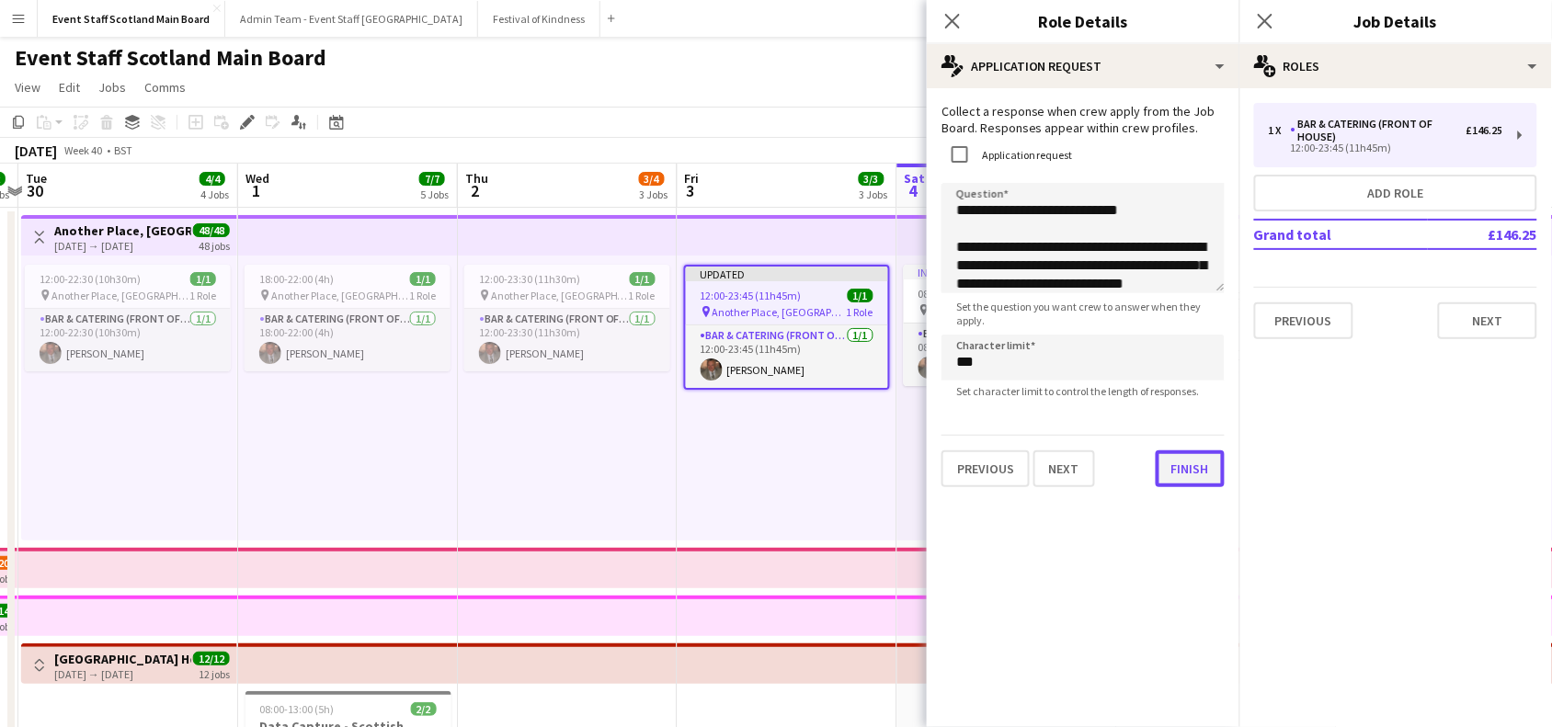
click at [1173, 481] on button "Finish" at bounding box center [1190, 469] width 69 height 37
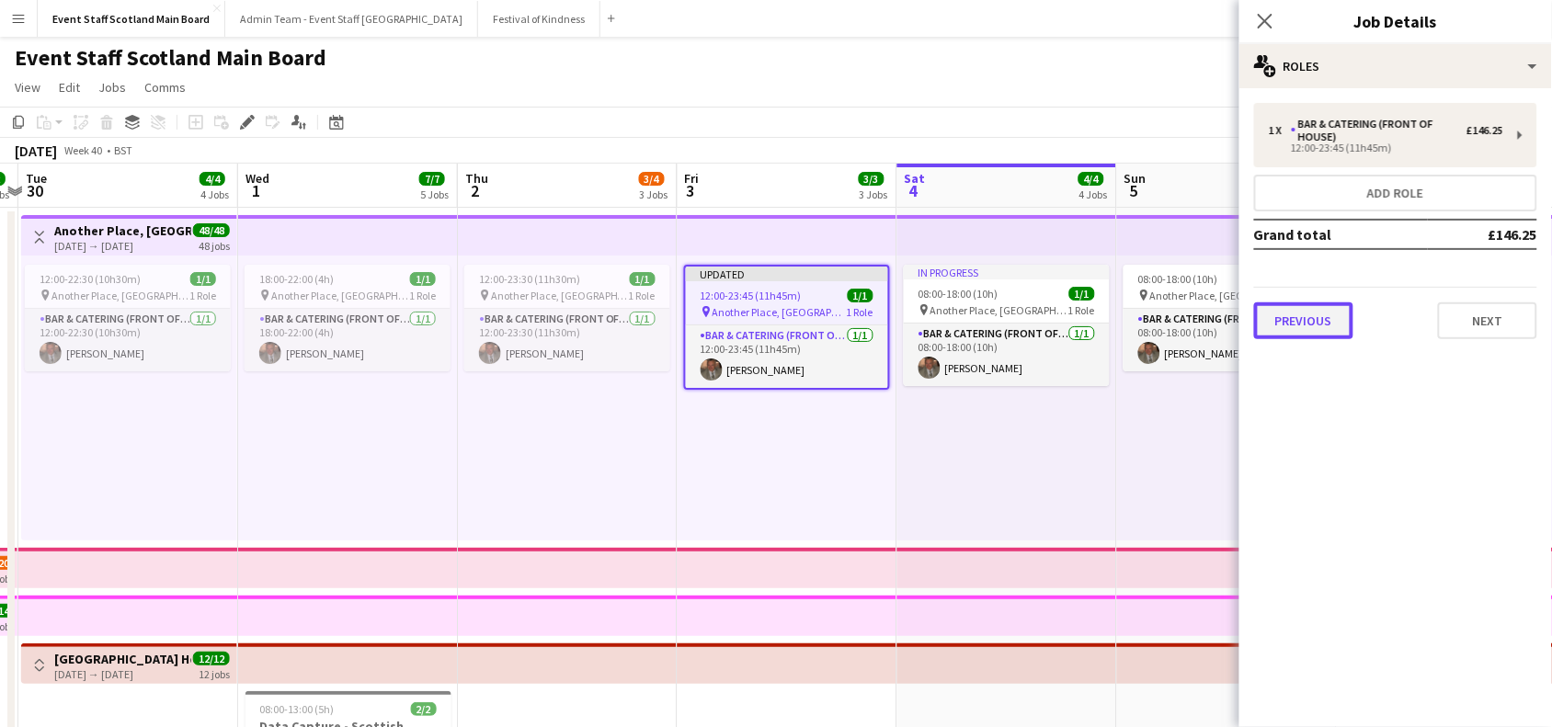
click at [1321, 318] on button "Previous" at bounding box center [1303, 321] width 99 height 37
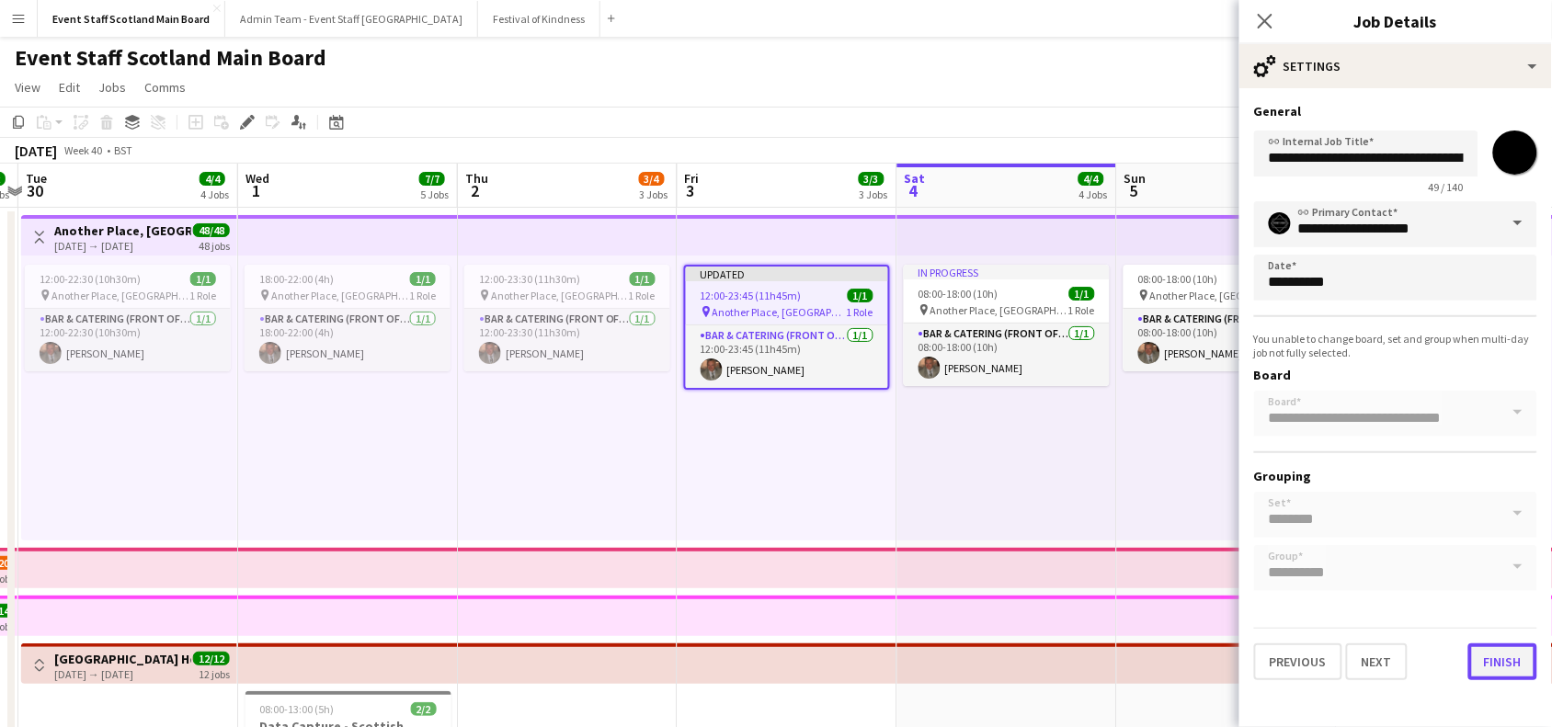
click at [1492, 654] on button "Finish" at bounding box center [1503, 662] width 69 height 37
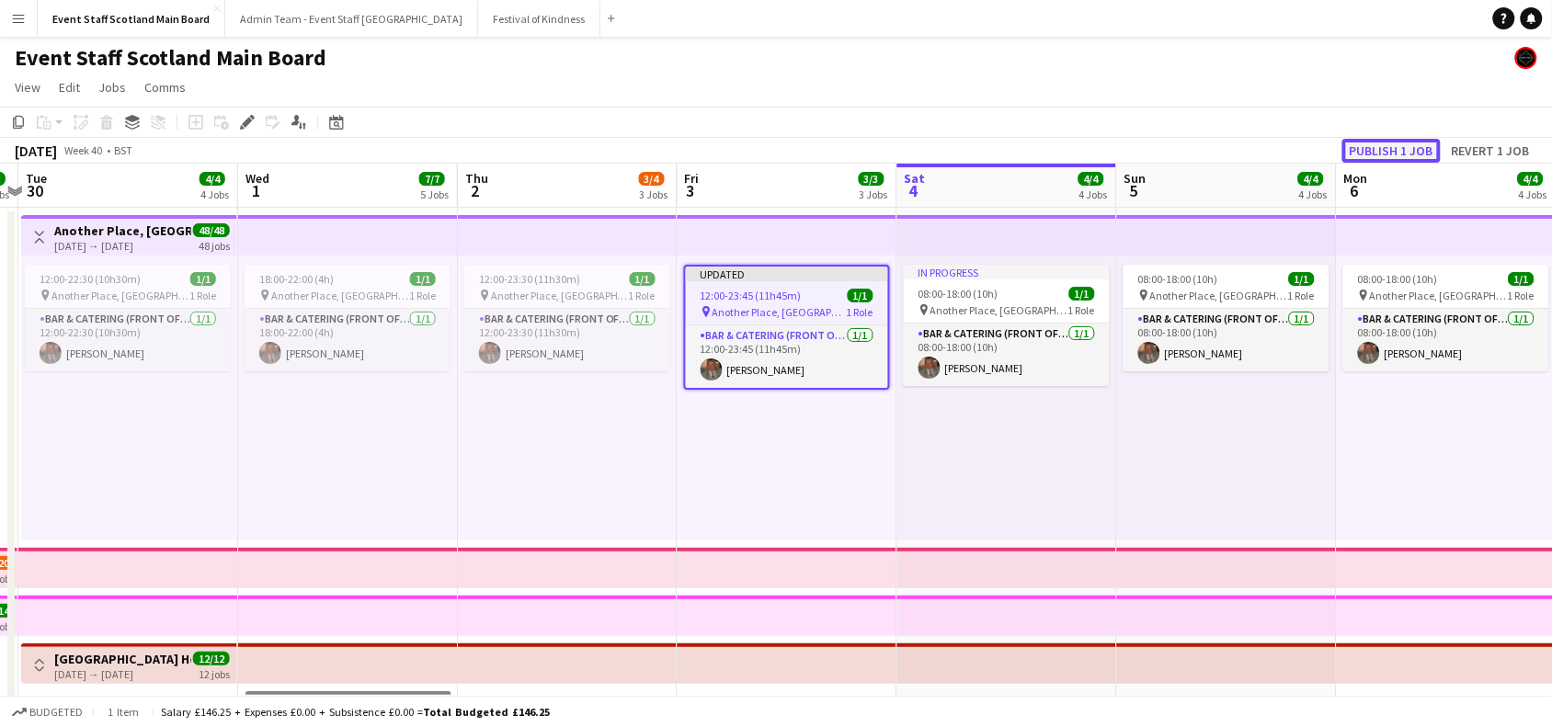
click at [1416, 149] on button "Publish 1 job" at bounding box center [1392, 151] width 98 height 24
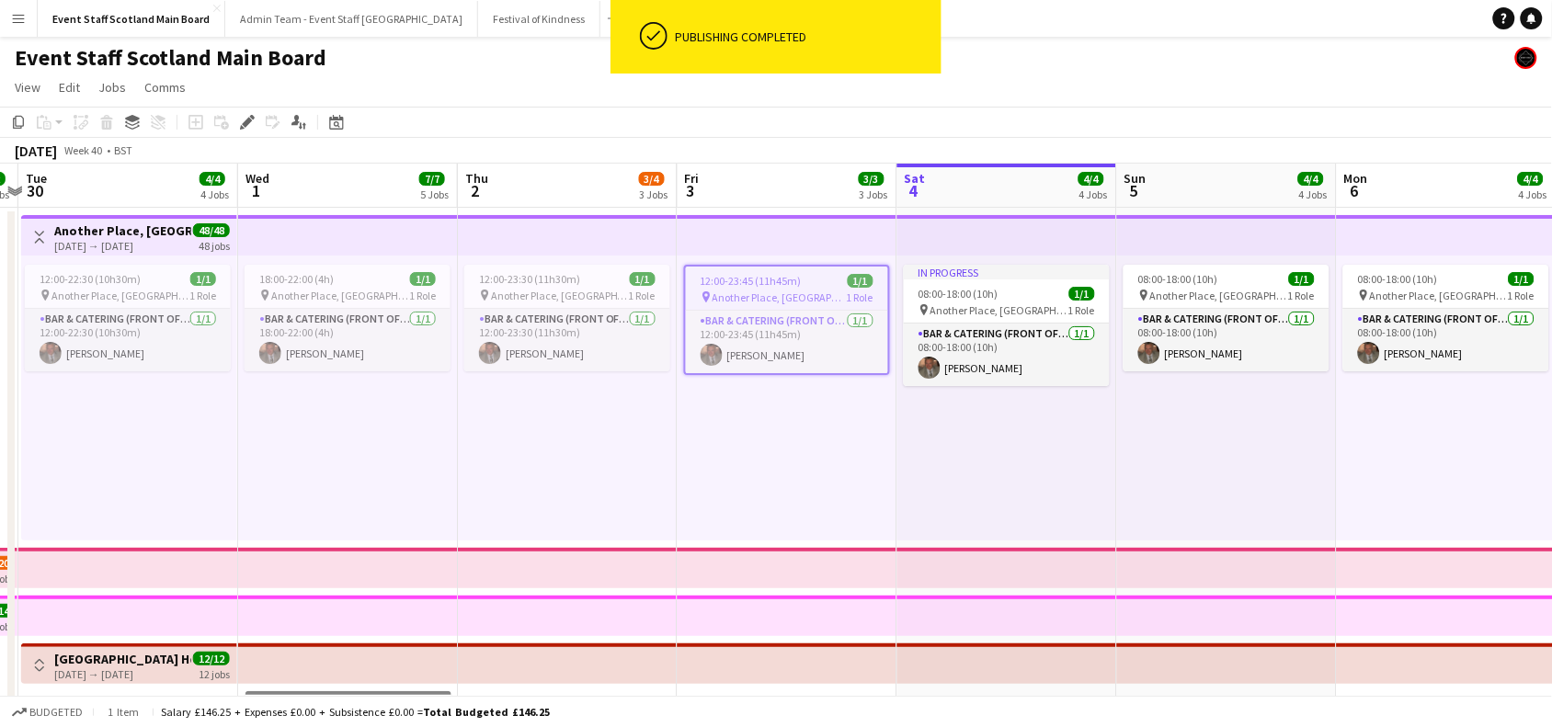
click at [43, 226] on button "Toggle View" at bounding box center [40, 237] width 22 height 22
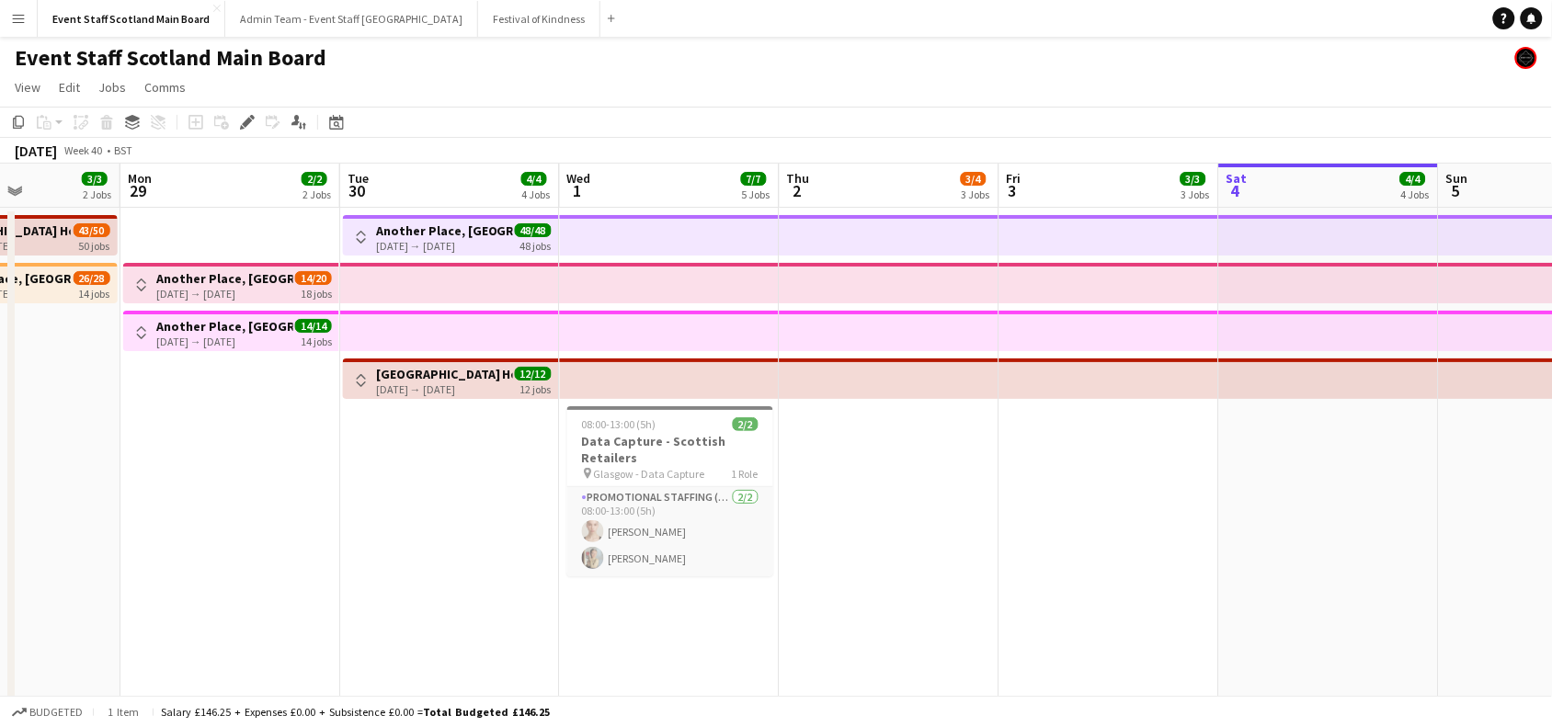
scroll to position [0, 419]
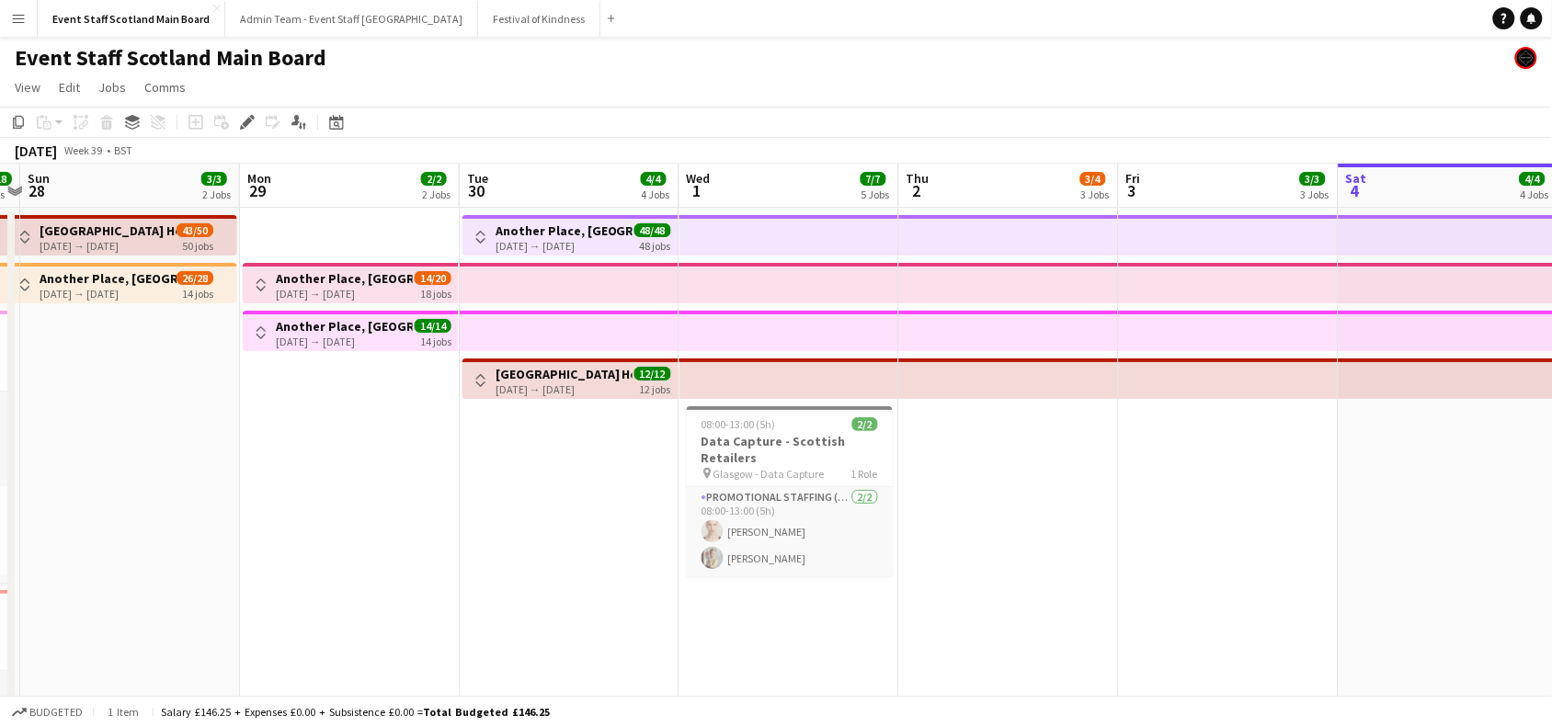
drag, startPoint x: 53, startPoint y: 550, endPoint x: 495, endPoint y: 513, distance: 442.9
click at [495, 513] on app-calendar-viewport "Fri 26 16/16 3 Jobs Sat 27 18/18 4 Jobs Sun 28 3/3 2 Jobs Mon 29 2/2 2 Jobs Tue…" at bounding box center [776, 687] width 1552 height 1047
click at [264, 280] on app-icon "Toggle View" at bounding box center [261, 285] width 13 height 13
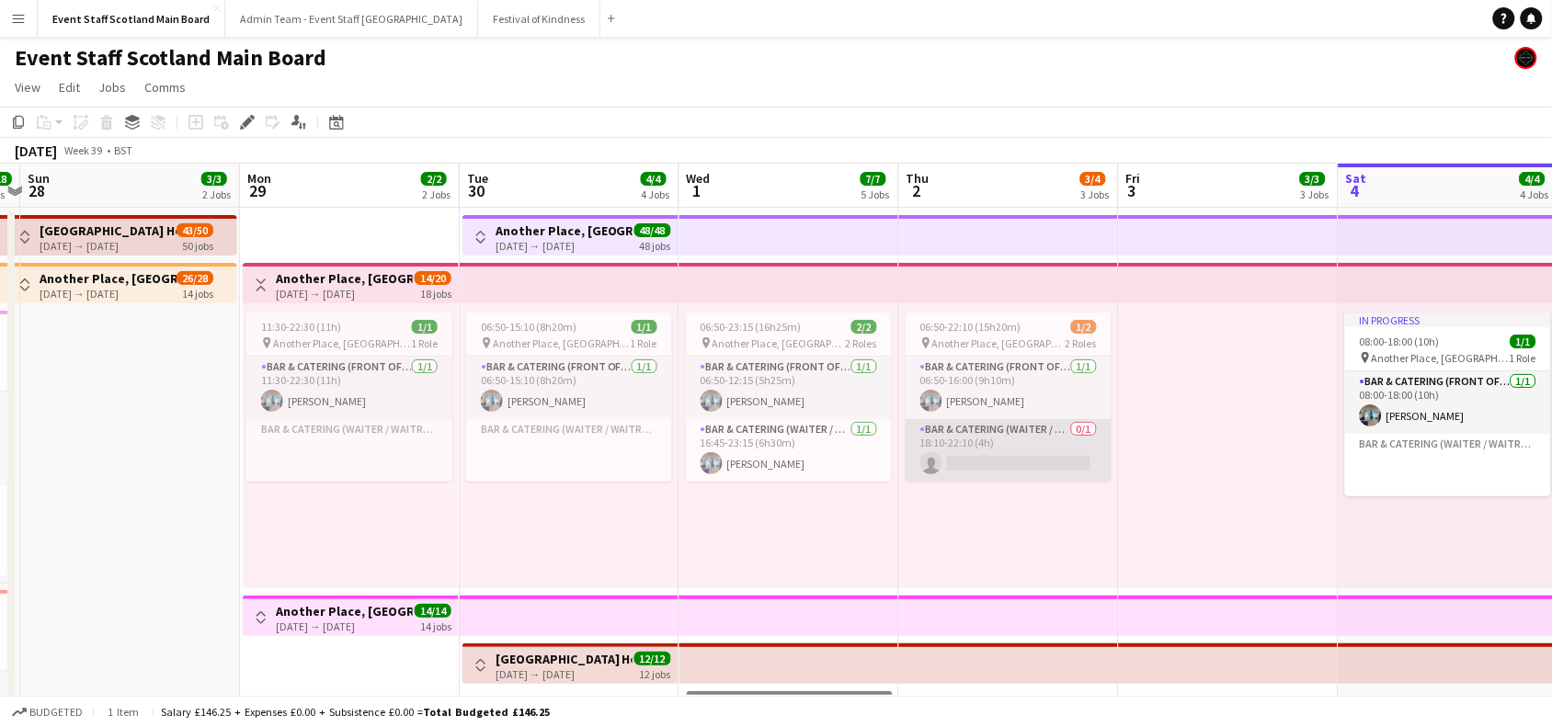
click at [981, 433] on app-card-role "Bar & Catering (Waiter / waitress) 0/1 18:10-22:10 (4h) single-neutral-actions" at bounding box center [1009, 450] width 206 height 63
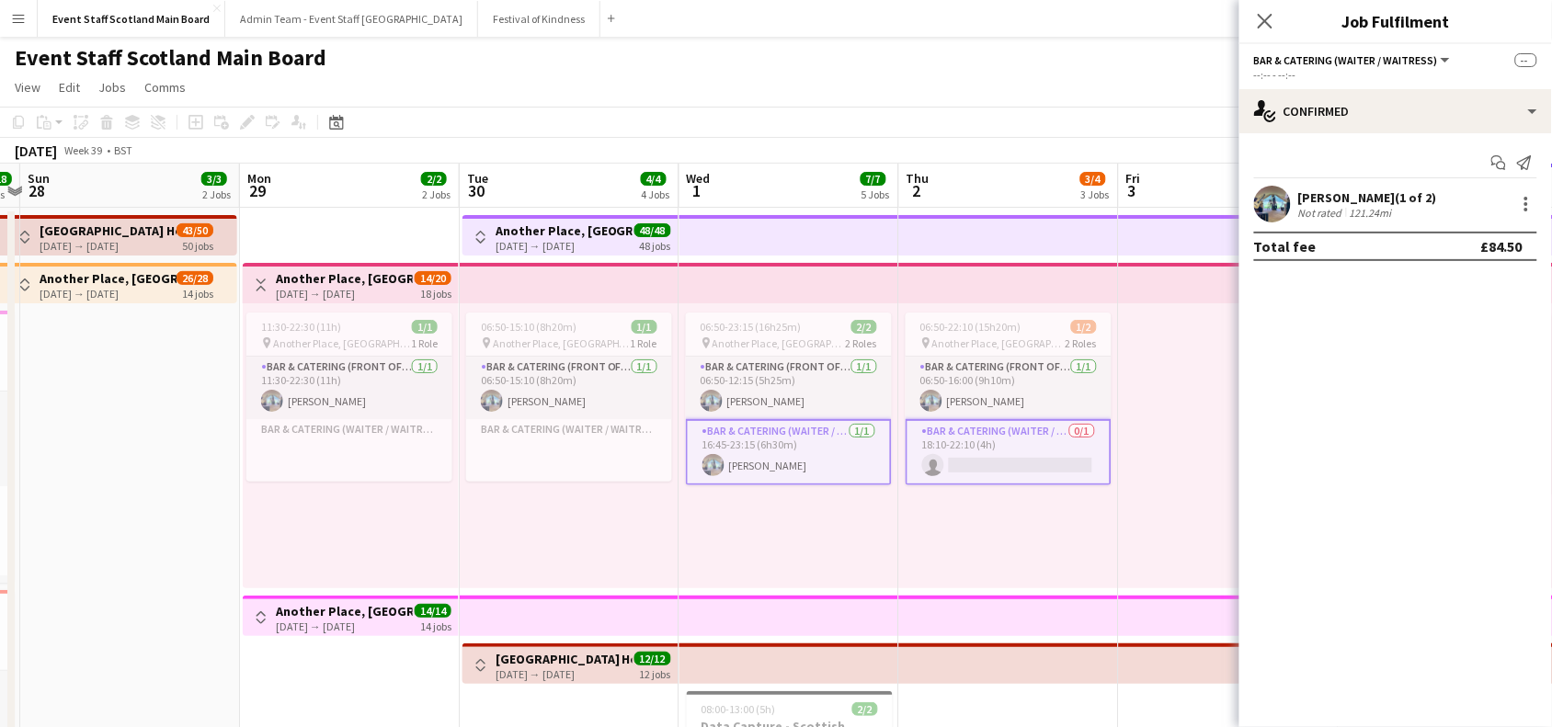
click at [970, 429] on app-card-role "Bar & Catering (Waiter / waitress) 0/1 18:10-22:10 (4h) single-neutral-actions" at bounding box center [1009, 452] width 206 height 66
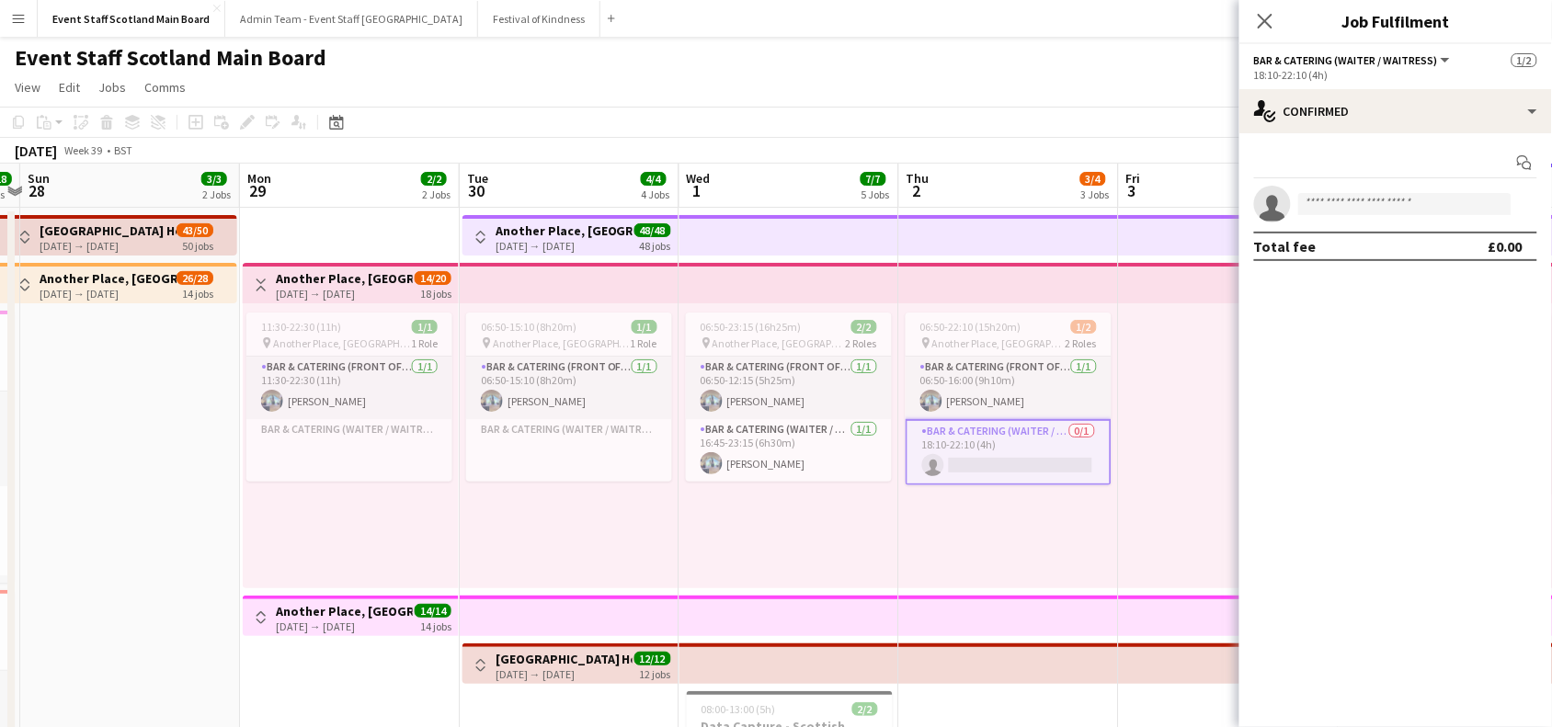
click at [1363, 191] on app-invite-slot "single-neutral-actions" at bounding box center [1396, 204] width 313 height 37
click at [1363, 213] on input at bounding box center [1405, 204] width 213 height 22
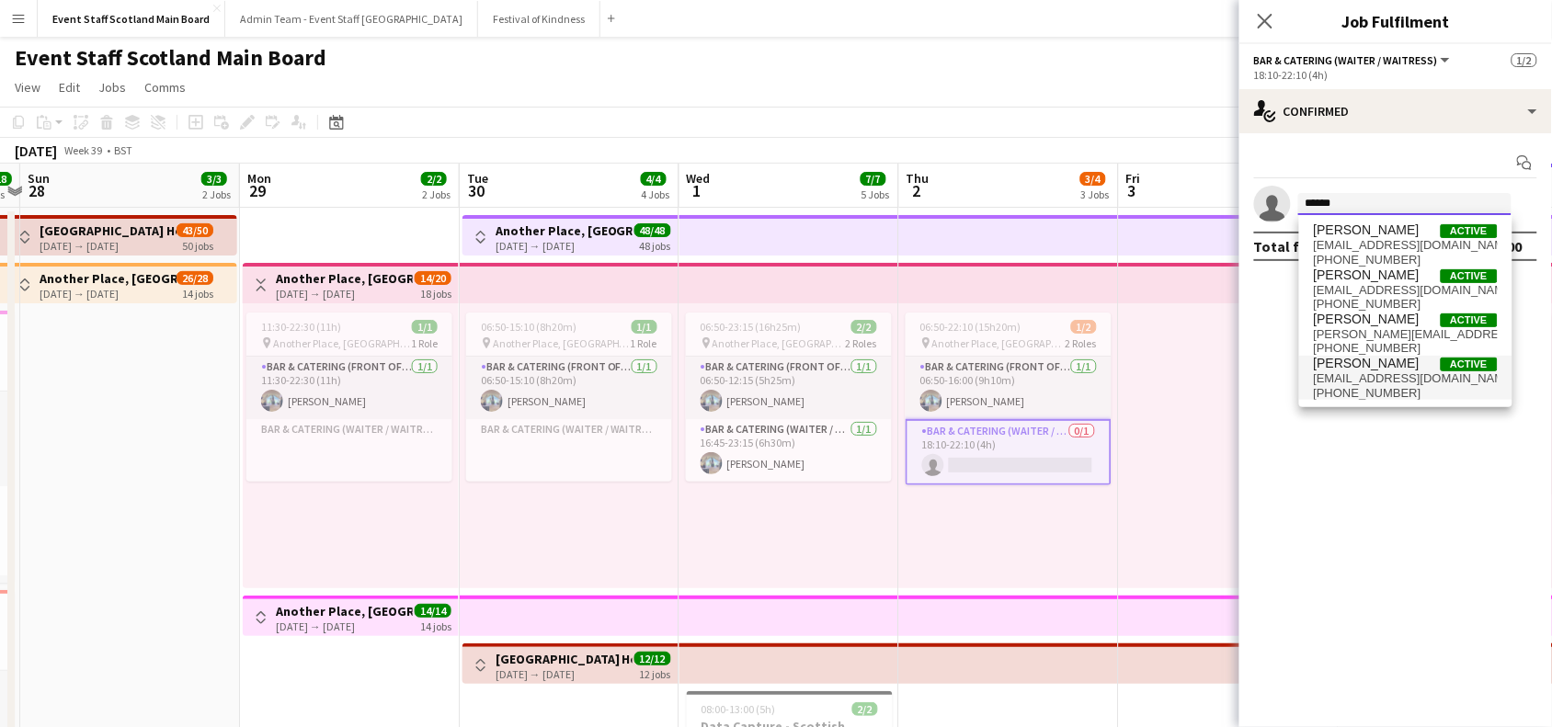
type input "******"
click at [1387, 375] on span "[EMAIL_ADDRESS][DOMAIN_NAME]" at bounding box center [1406, 379] width 184 height 15
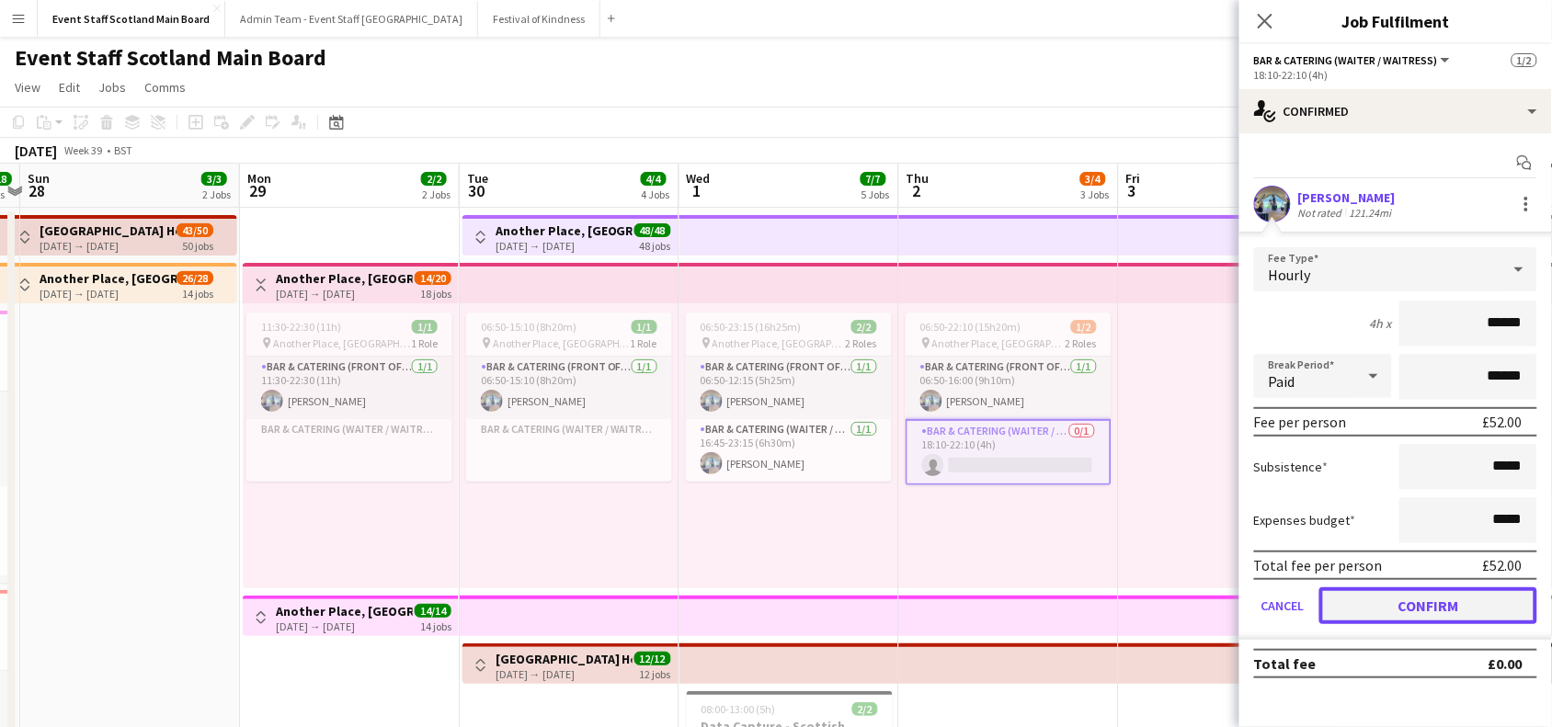
click at [1423, 610] on button "Confirm" at bounding box center [1429, 606] width 218 height 37
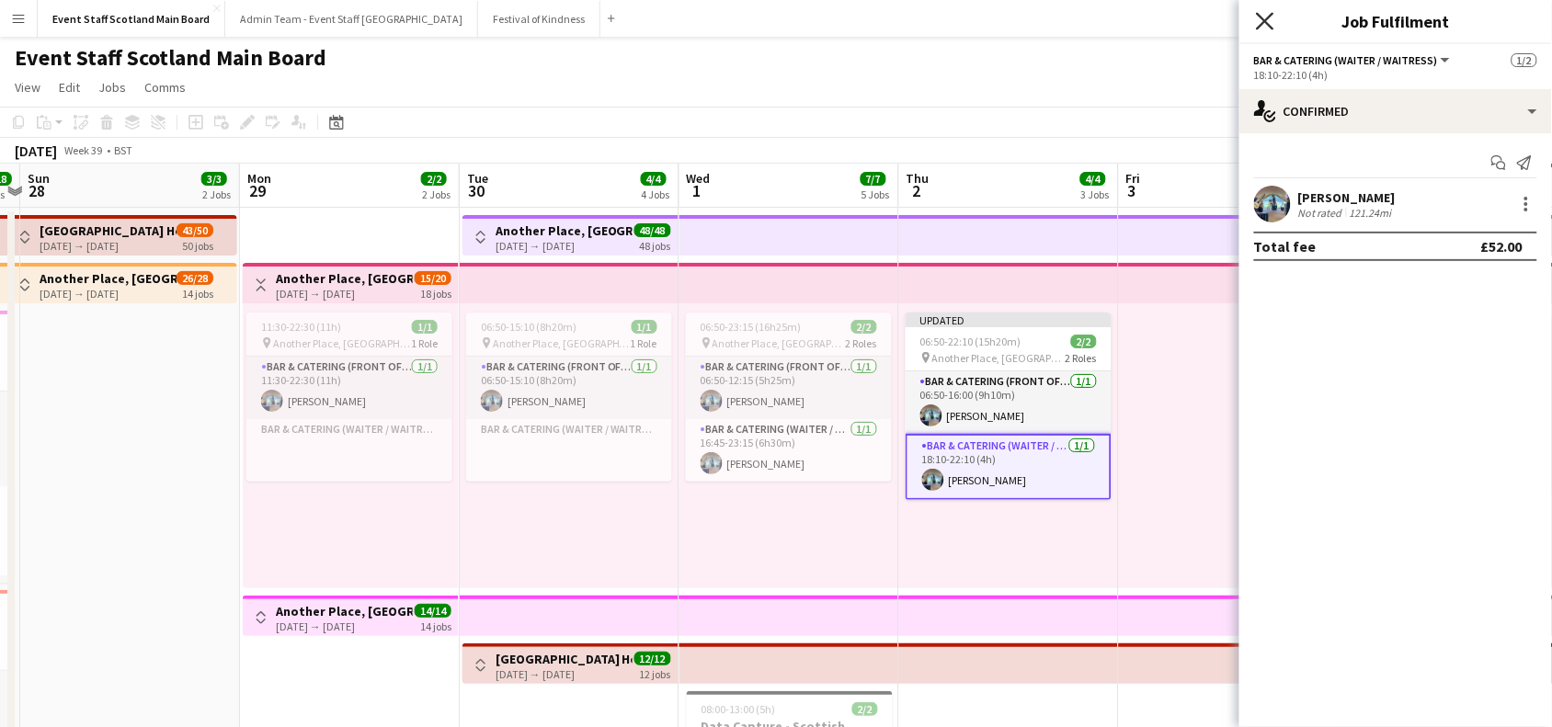
click at [1272, 14] on icon at bounding box center [1264, 20] width 17 height 17
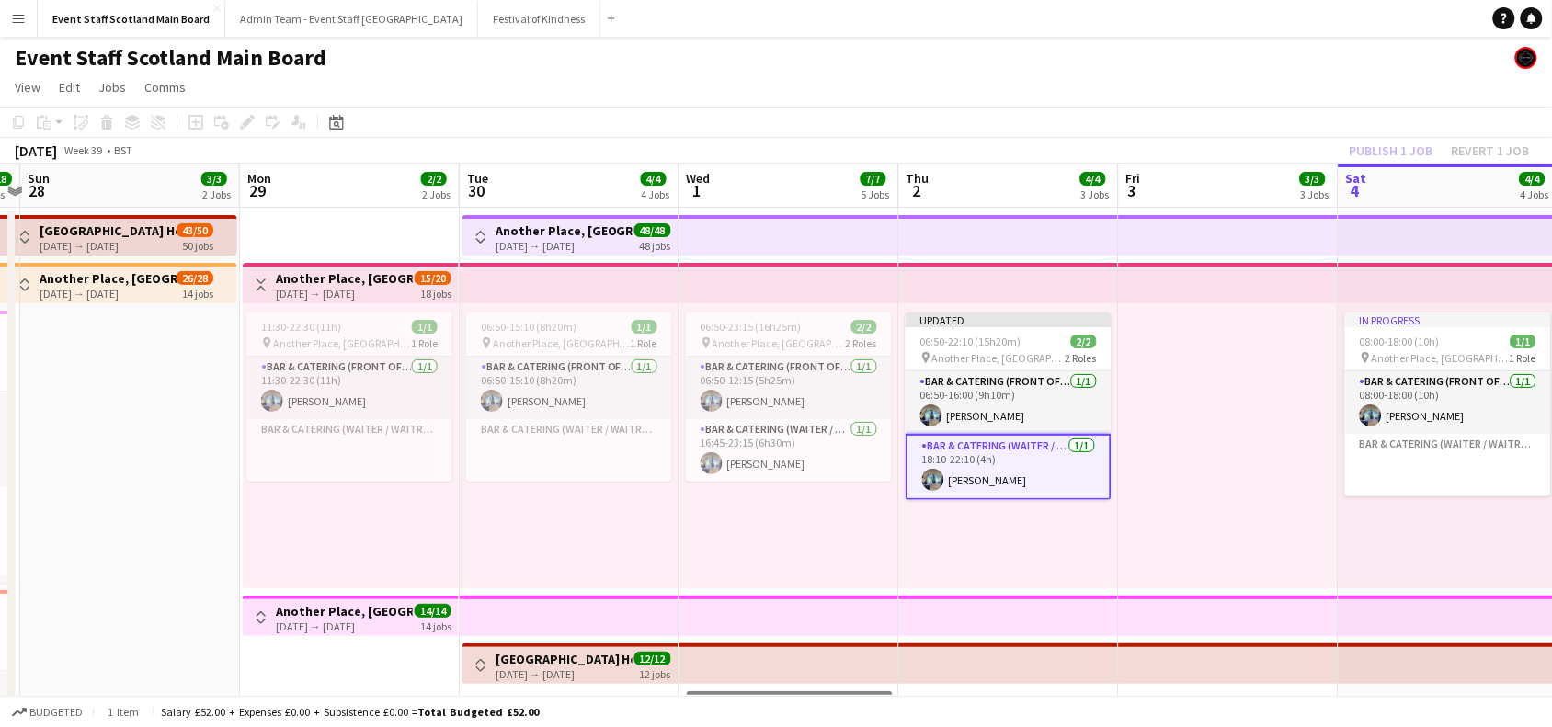
click at [1377, 148] on div "Publish 1 job Revert 1 job" at bounding box center [1440, 151] width 224 height 24
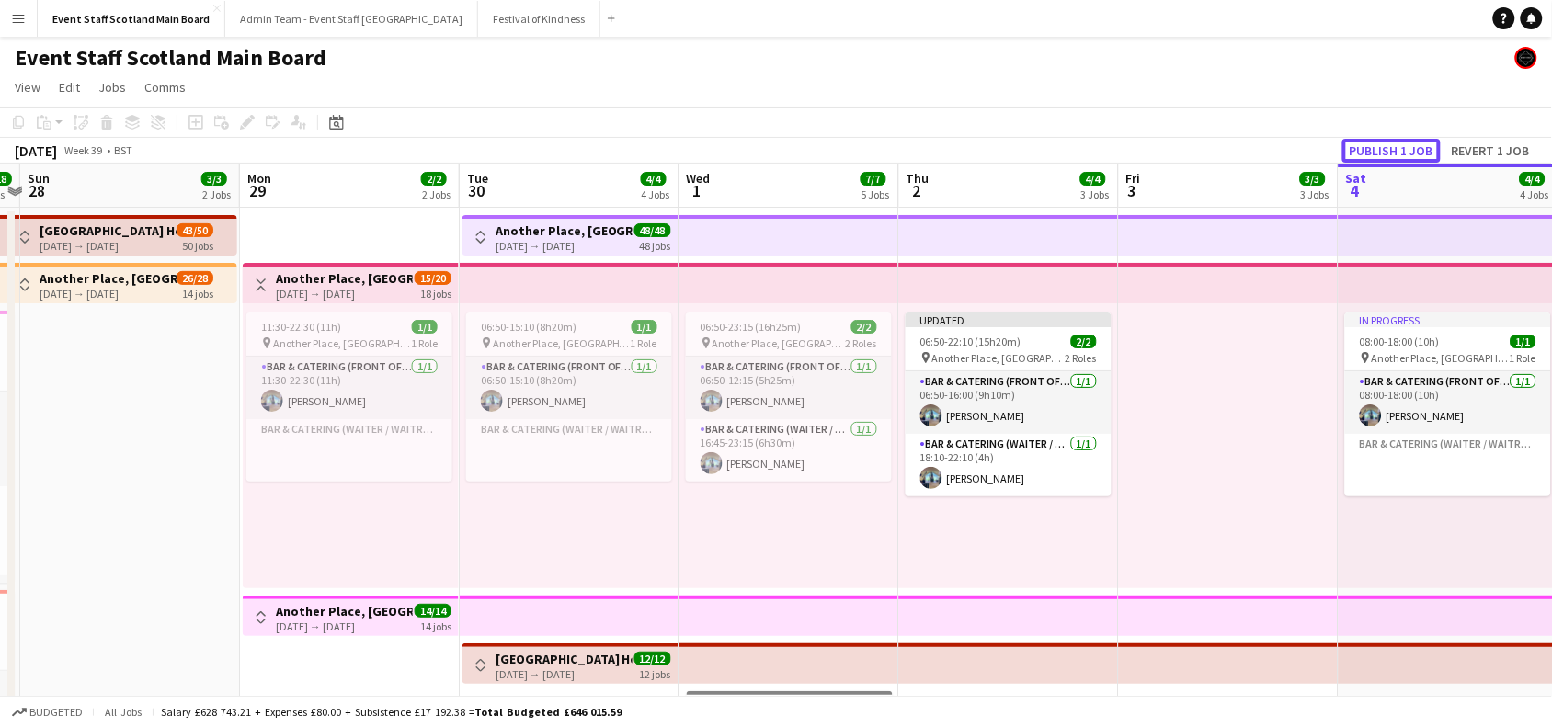
click at [1377, 148] on button "Publish 1 job" at bounding box center [1392, 151] width 98 height 24
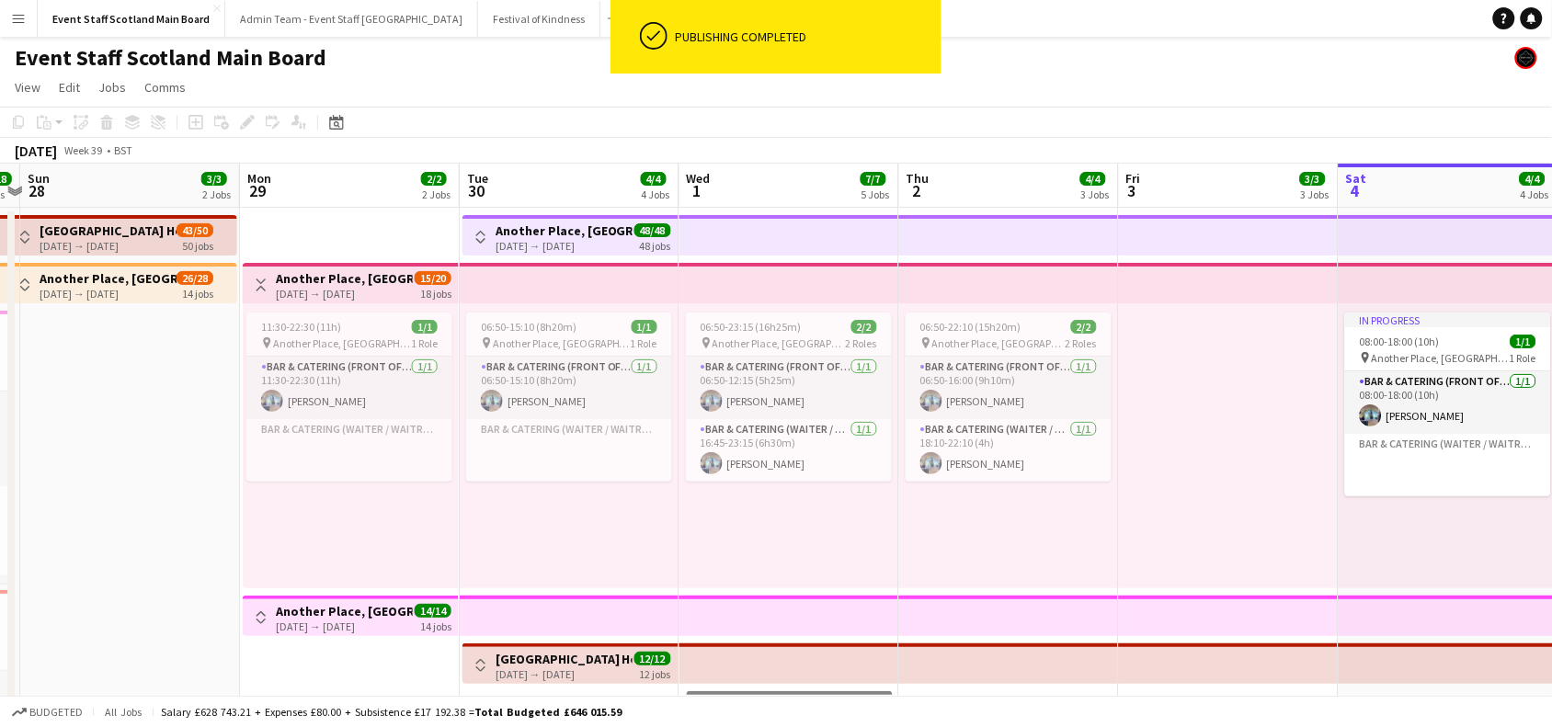
click at [260, 279] on app-icon "Toggle View" at bounding box center [261, 285] width 13 height 13
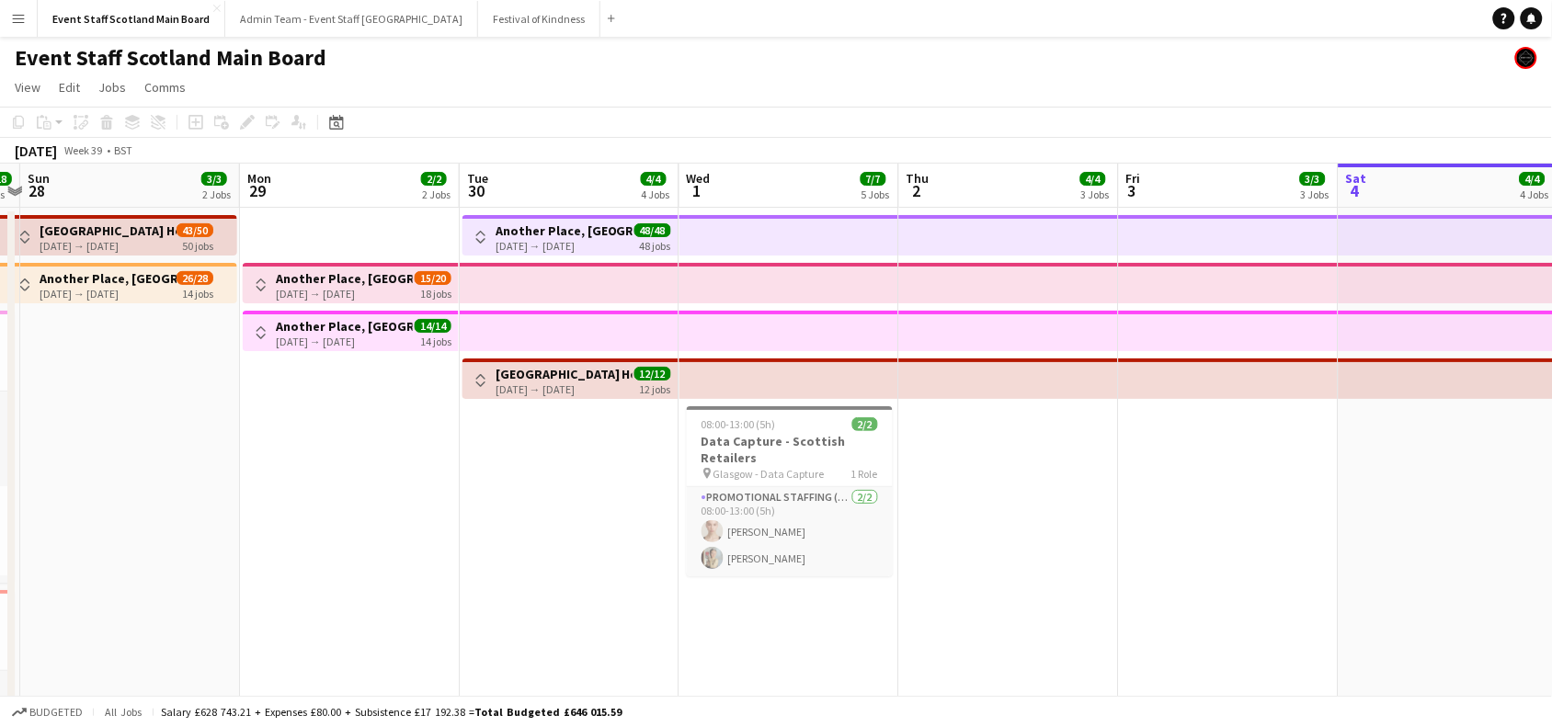
click at [487, 374] on button "Toggle View" at bounding box center [481, 381] width 22 height 22
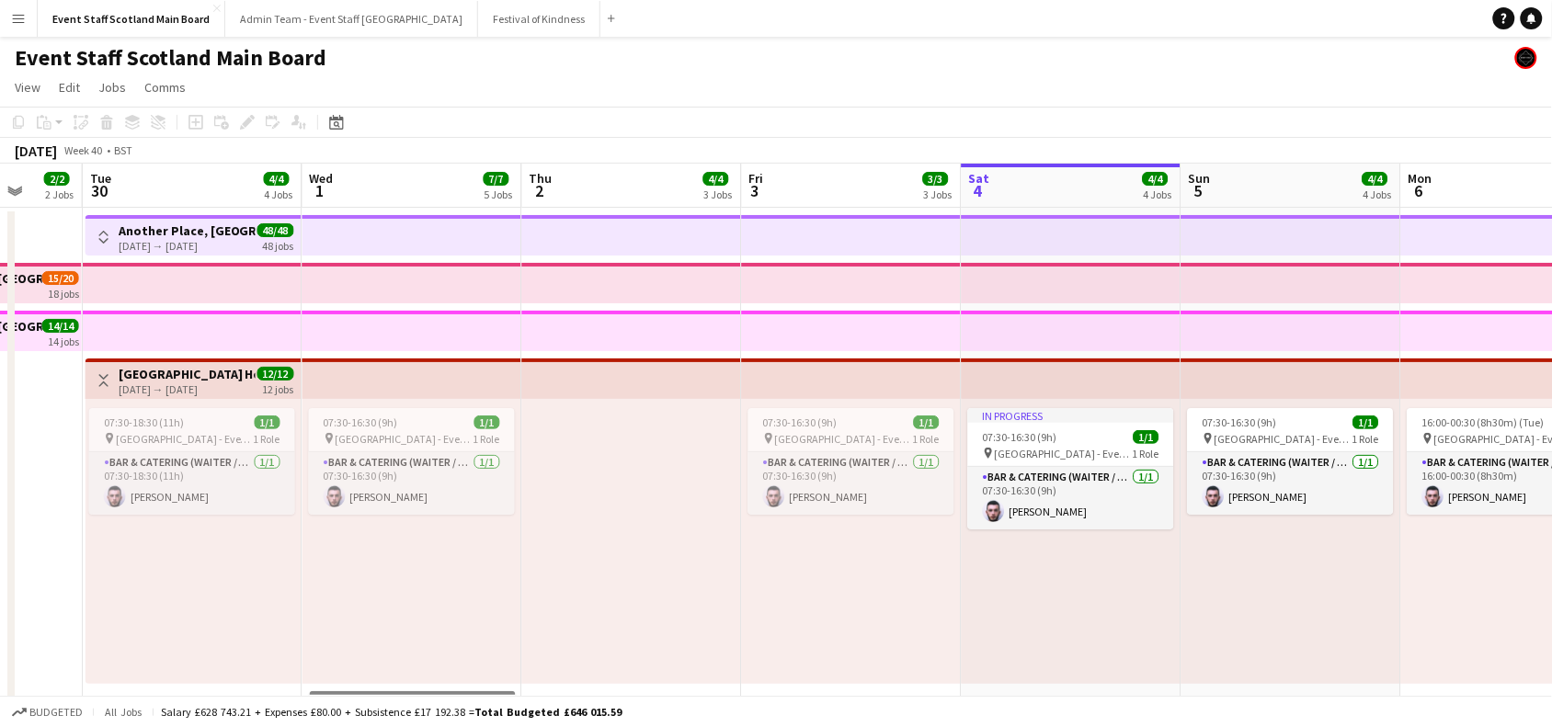
drag, startPoint x: 1058, startPoint y: 478, endPoint x: 681, endPoint y: 438, distance: 378.3
click at [681, 438] on app-calendar-viewport "Fri 26 16/16 3 Jobs Sat 27 18/18 4 Jobs Sun 28 3/3 2 Jobs Mon 29 2/2 2 Jobs Tue…" at bounding box center [776, 687] width 1552 height 1047
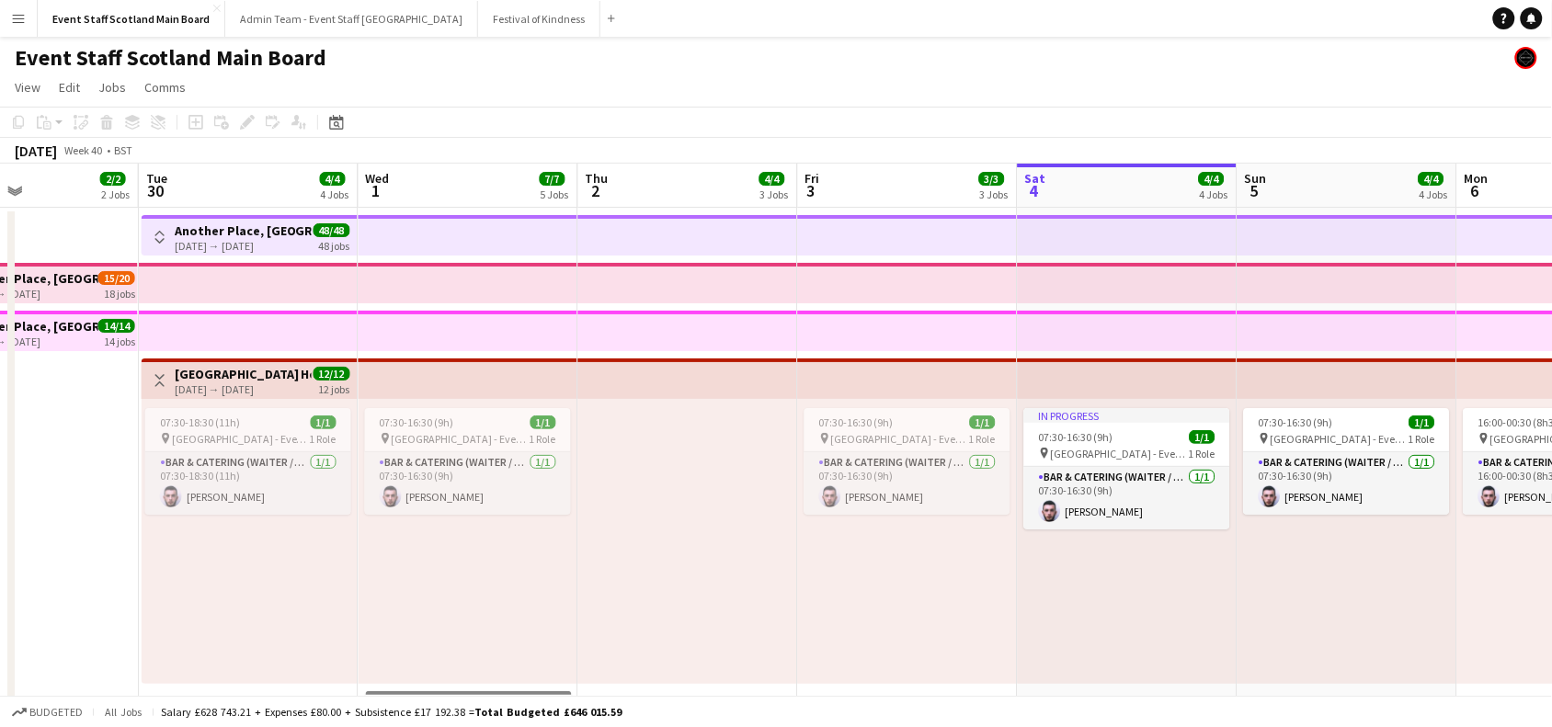
drag, startPoint x: 631, startPoint y: 484, endPoint x: 692, endPoint y: 489, distance: 61.9
click at [692, 489] on app-calendar-viewport "Fri 26 16/16 3 Jobs Sat 27 18/18 4 Jobs Sun 28 3/3 2 Jobs Mon 29 2/2 2 Jobs Tue…" at bounding box center [776, 687] width 1552 height 1047
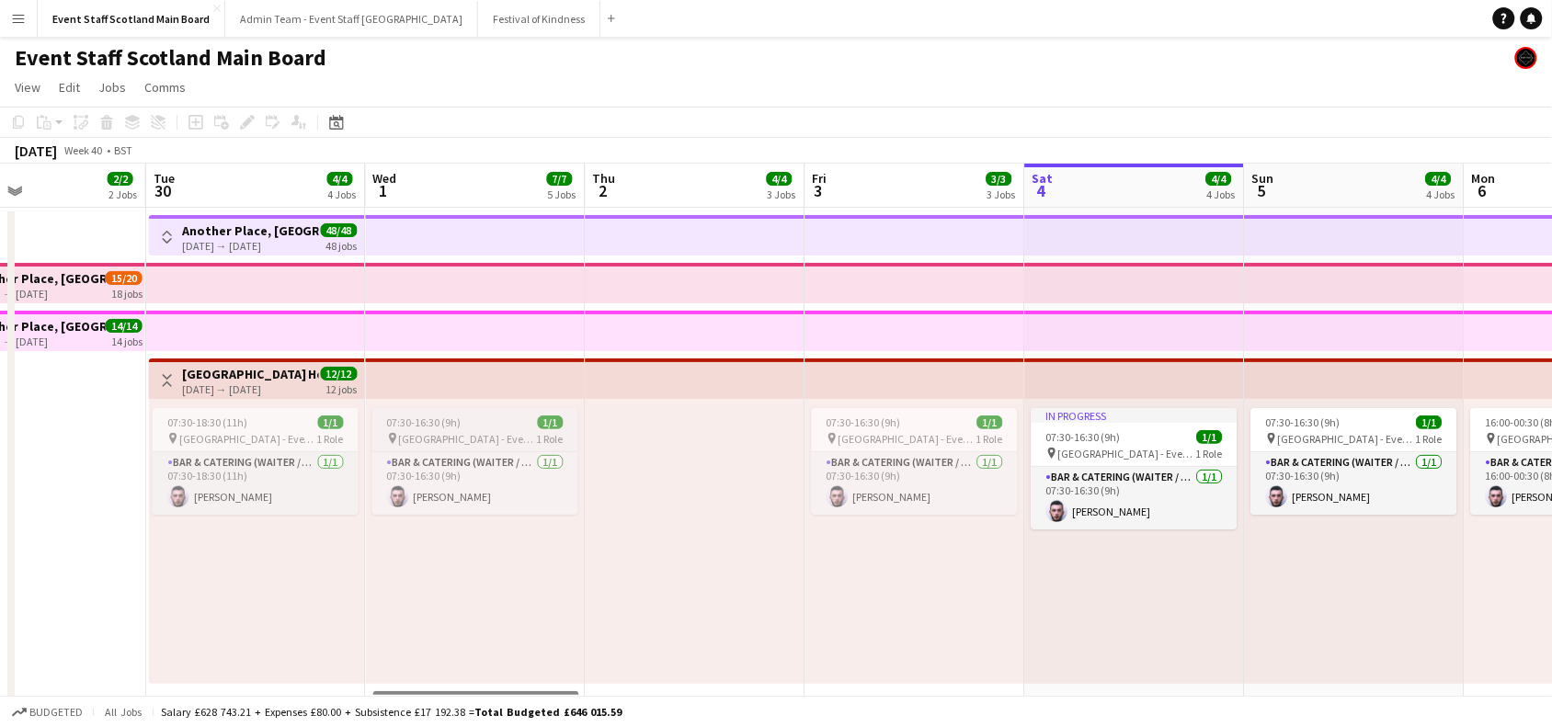
click at [438, 418] on span "07:30-16:30 (9h)" at bounding box center [424, 423] width 74 height 14
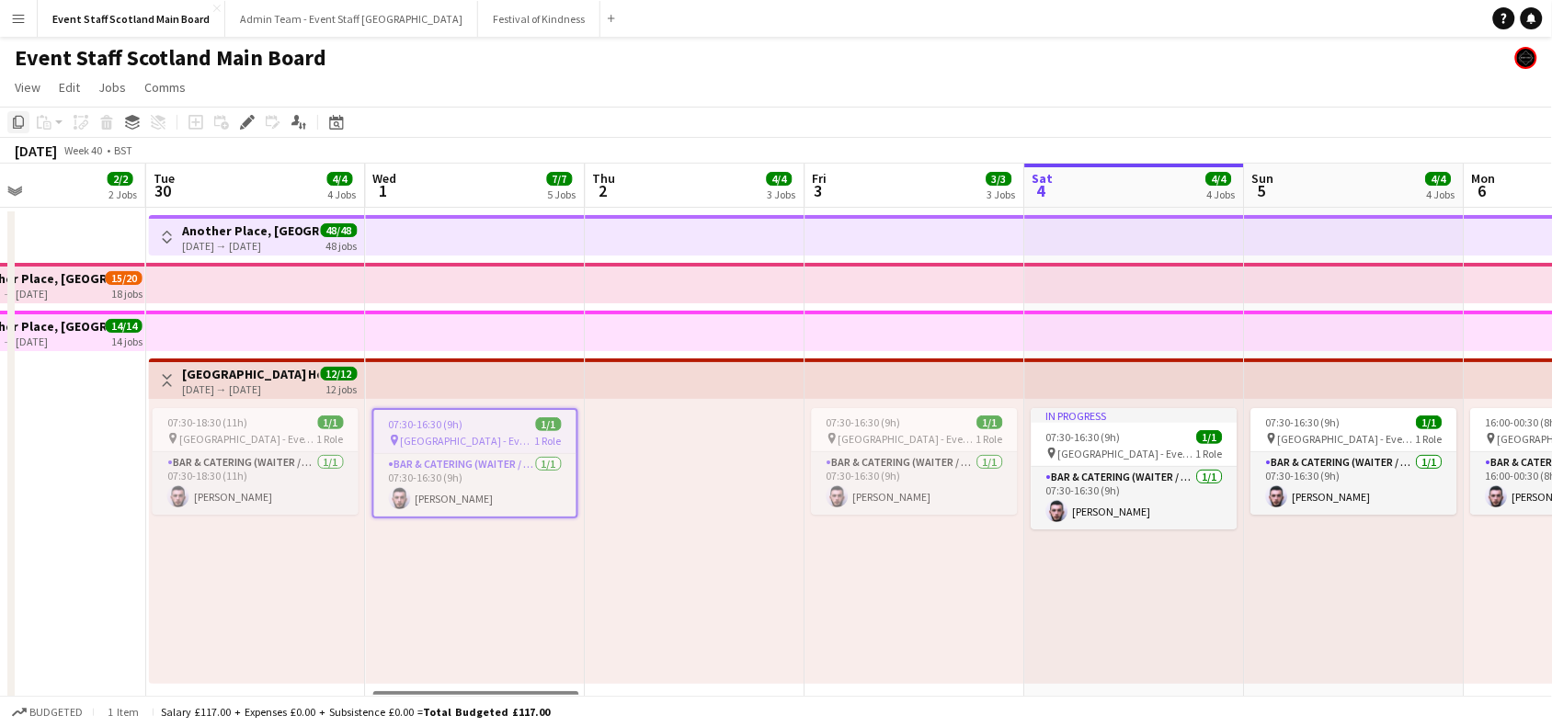
click at [19, 117] on icon "Copy" at bounding box center [18, 122] width 15 height 15
click at [656, 457] on div at bounding box center [696, 541] width 220 height 285
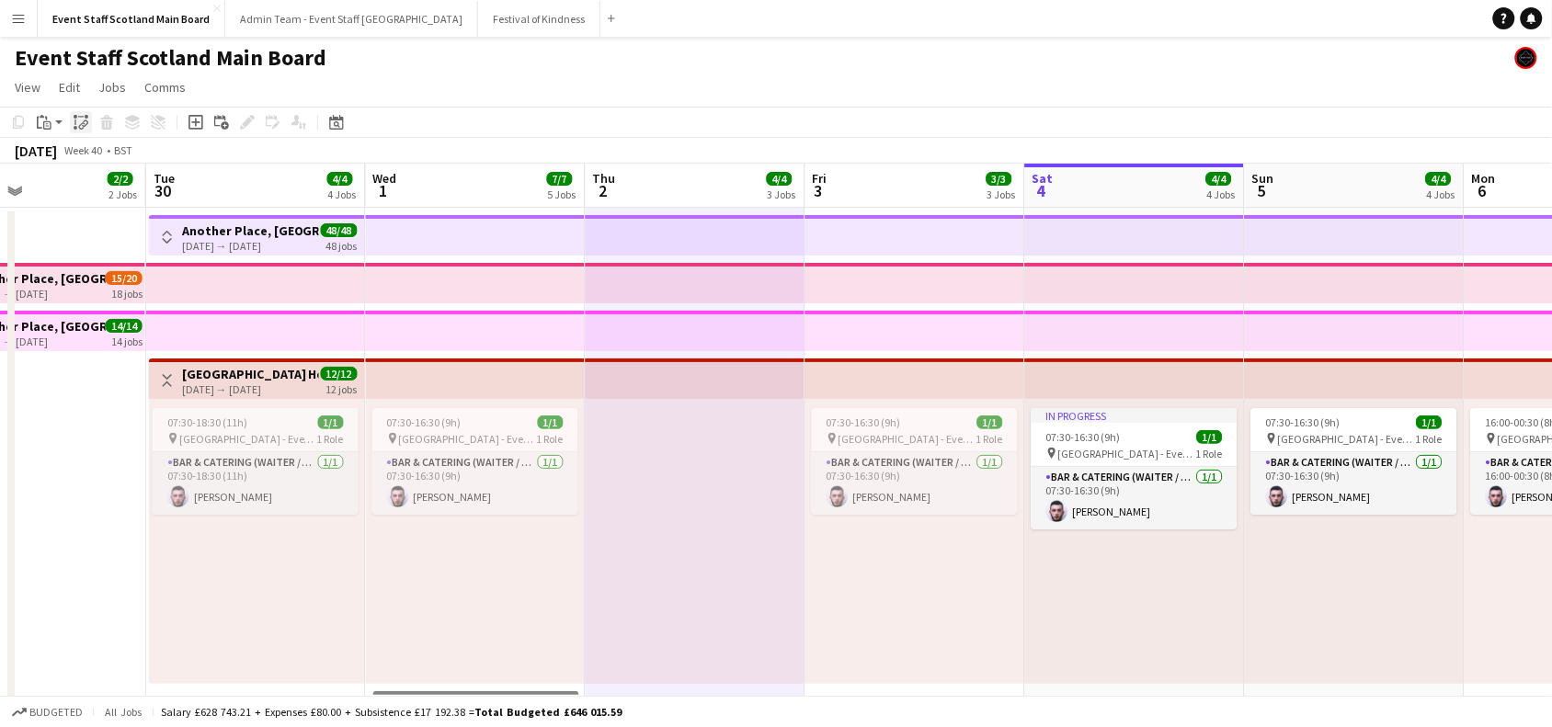
click at [85, 127] on icon "Paste linked Job" at bounding box center [81, 122] width 15 height 15
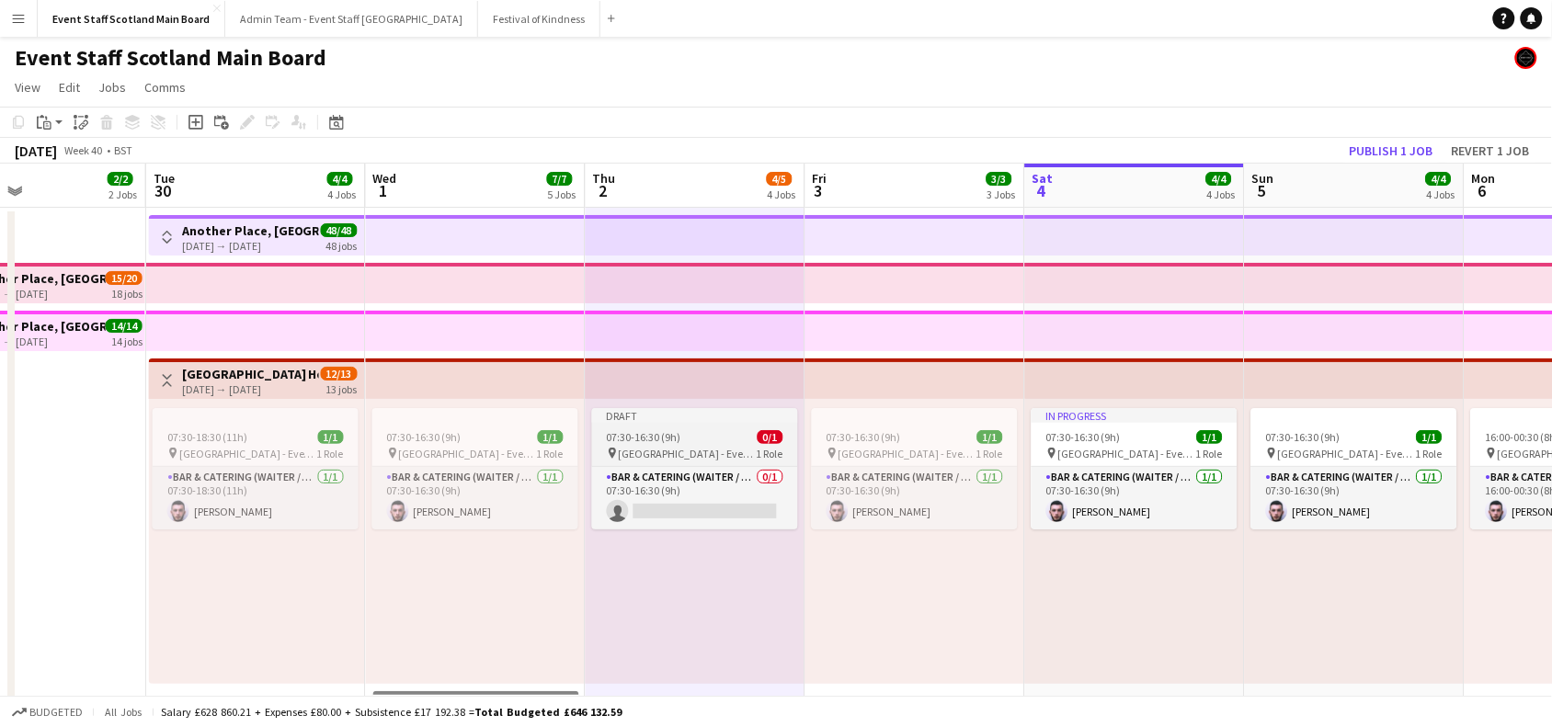
click at [651, 432] on span "07:30-16:30 (9h)" at bounding box center [644, 437] width 74 height 14
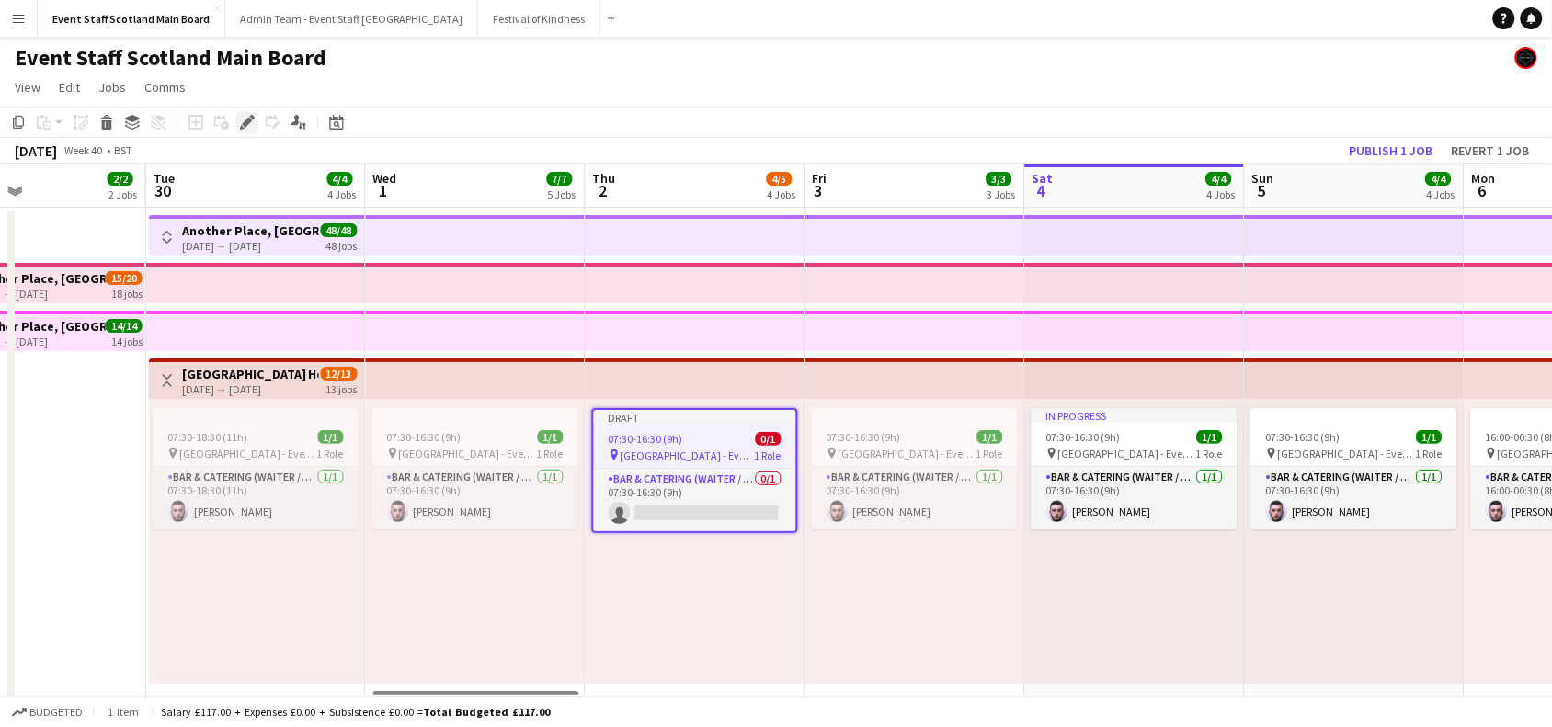
click at [246, 125] on icon at bounding box center [247, 123] width 10 height 10
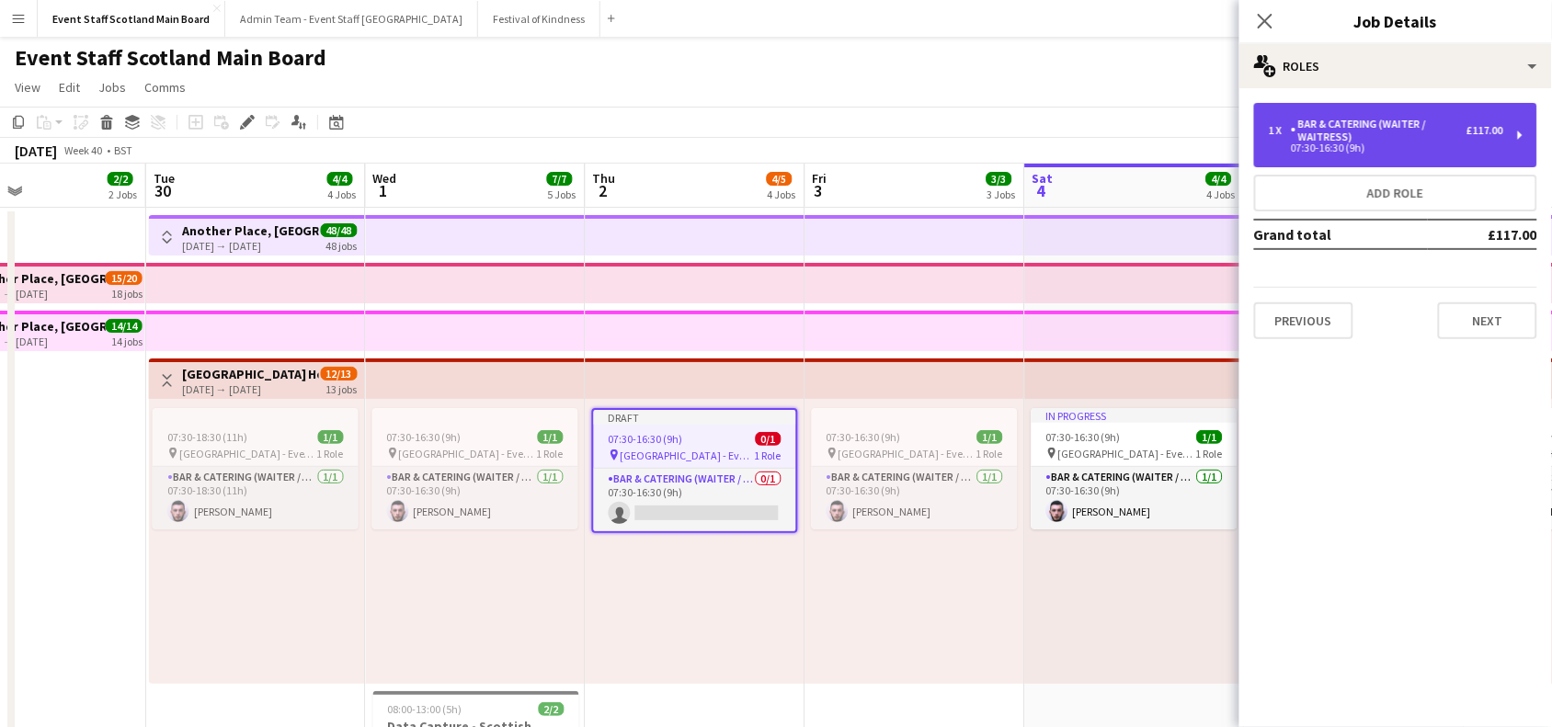
click at [1416, 156] on div "1 x Bar & Catering (Waiter / waitress) £117.00 07:30-16:30 (9h)" at bounding box center [1395, 135] width 283 height 64
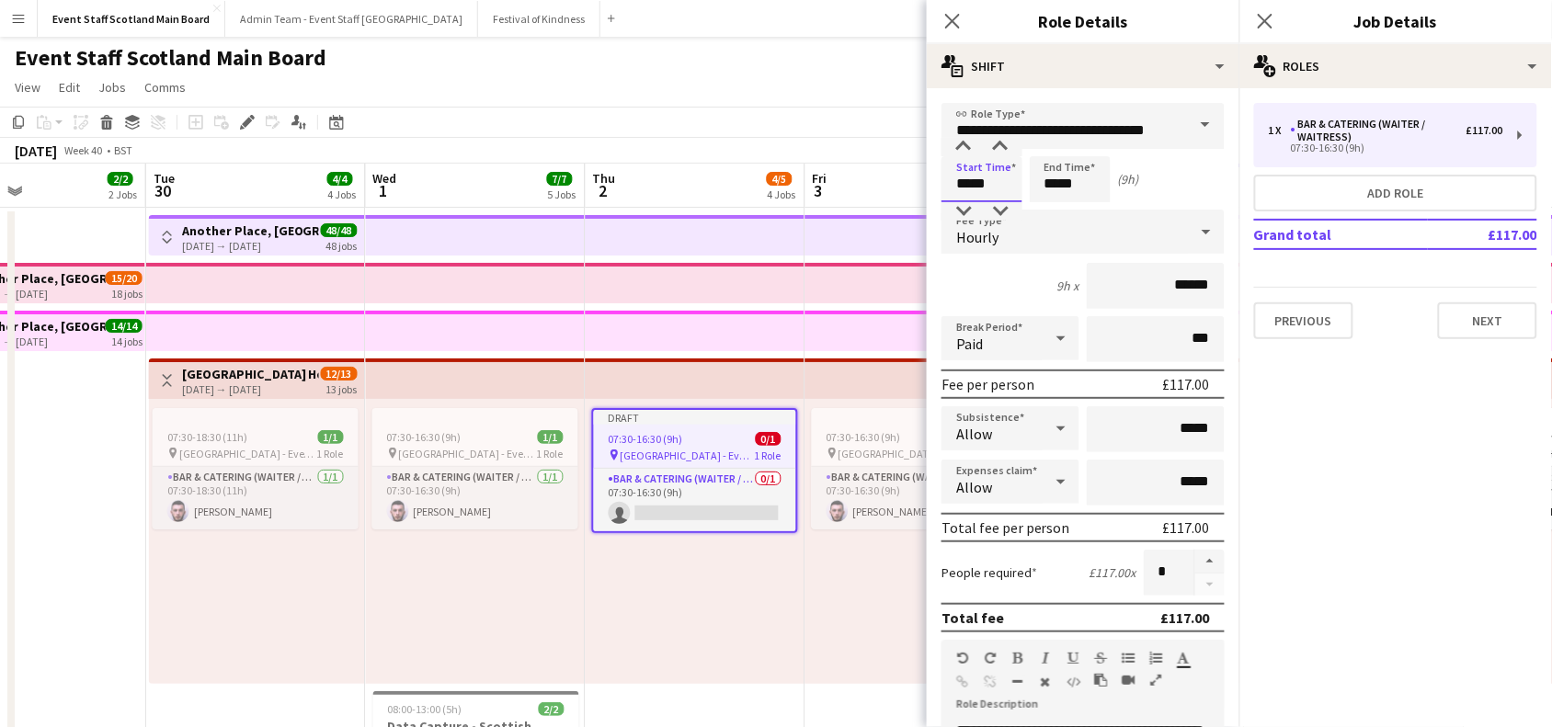
click at [995, 186] on input "*****" at bounding box center [982, 179] width 81 height 46
type input "*****"
click at [1083, 184] on input "*****" at bounding box center [1070, 179] width 81 height 46
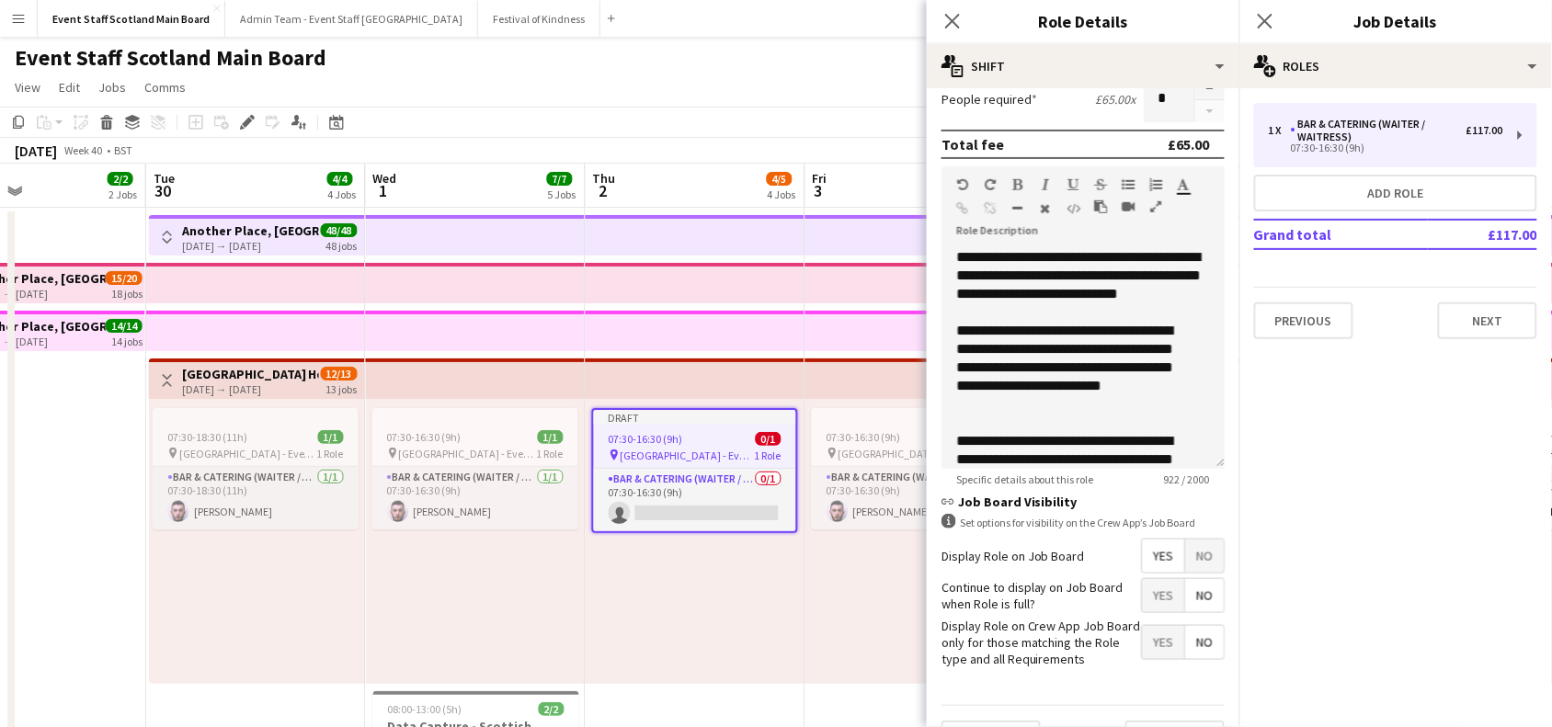
scroll to position [525, 0]
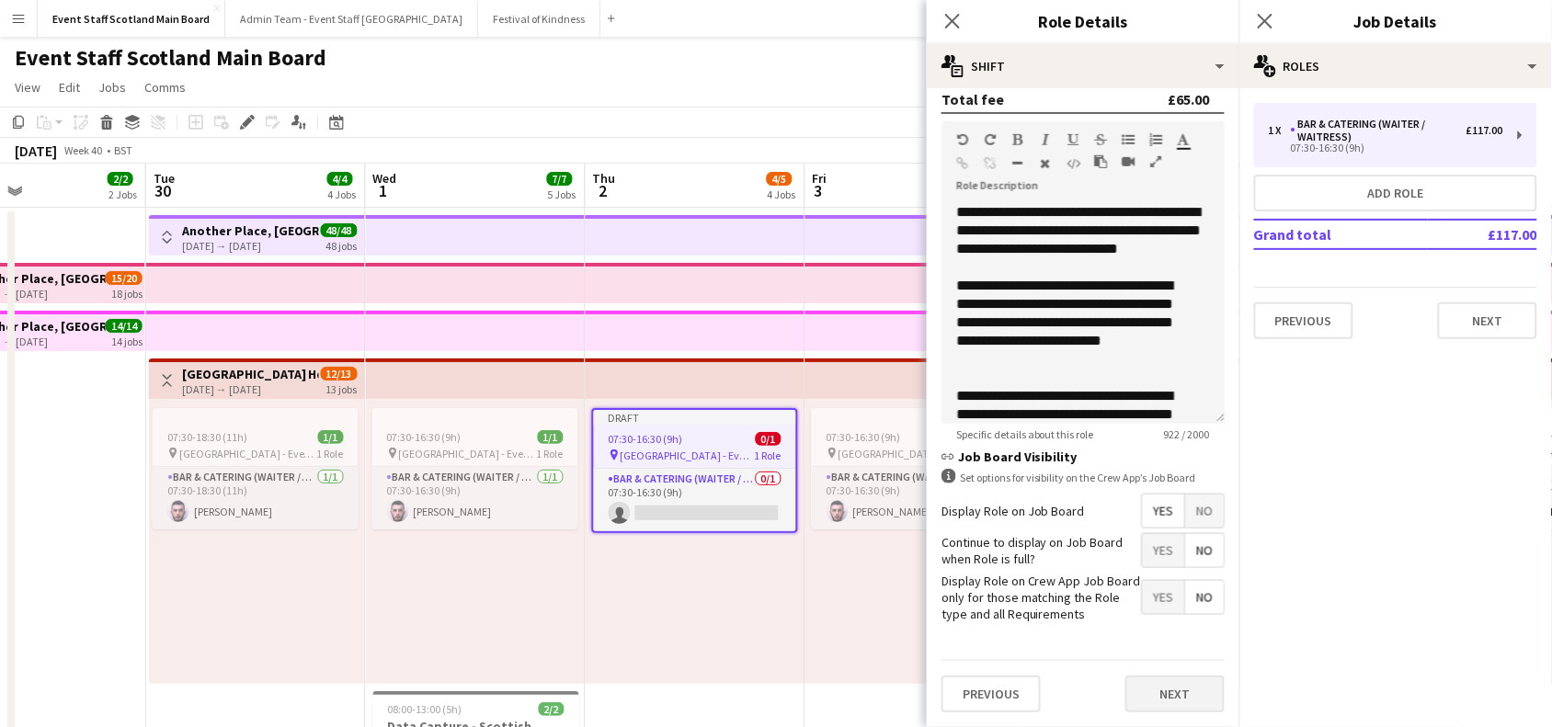
type input "*****"
click at [1180, 699] on button "Next" at bounding box center [1175, 694] width 99 height 37
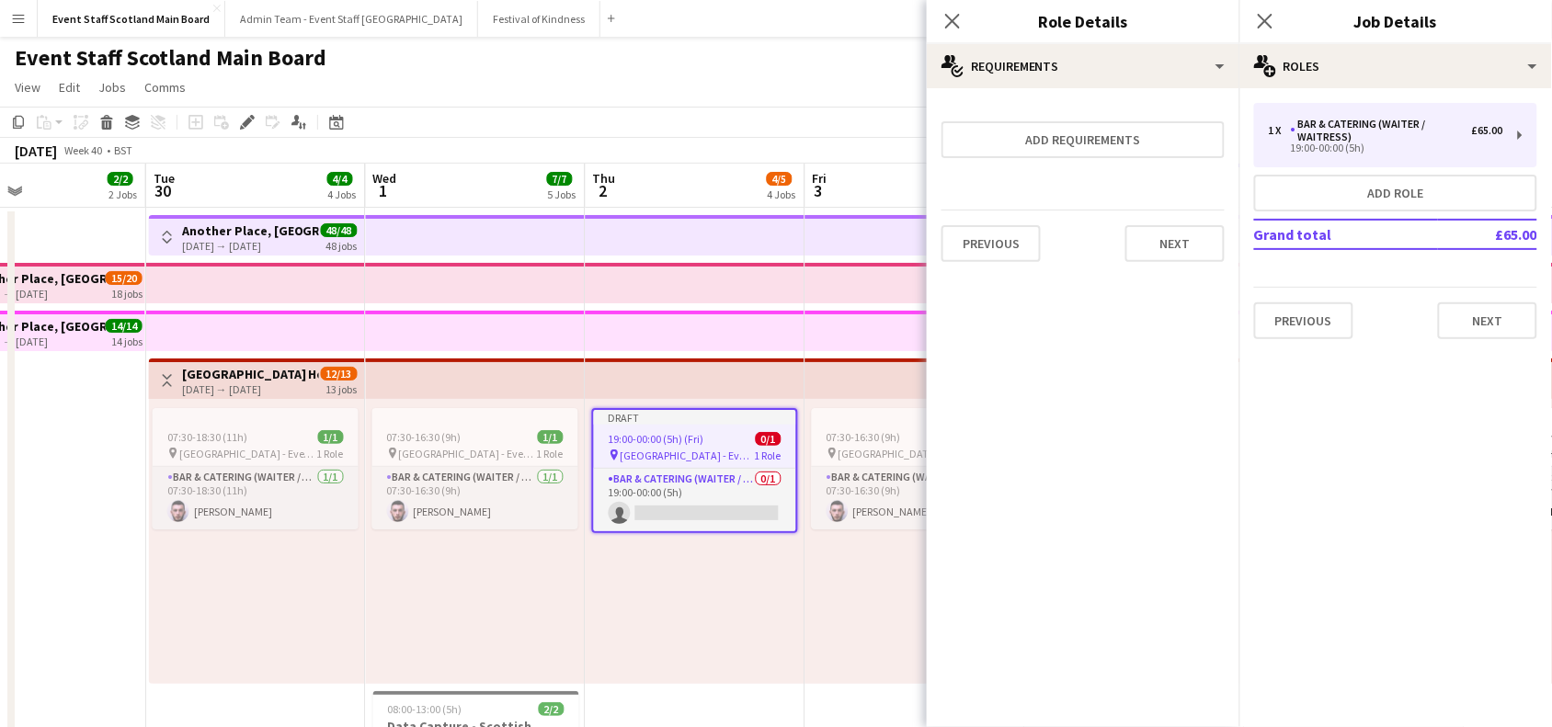
scroll to position [0, 0]
click at [1178, 246] on button "Next" at bounding box center [1175, 243] width 99 height 37
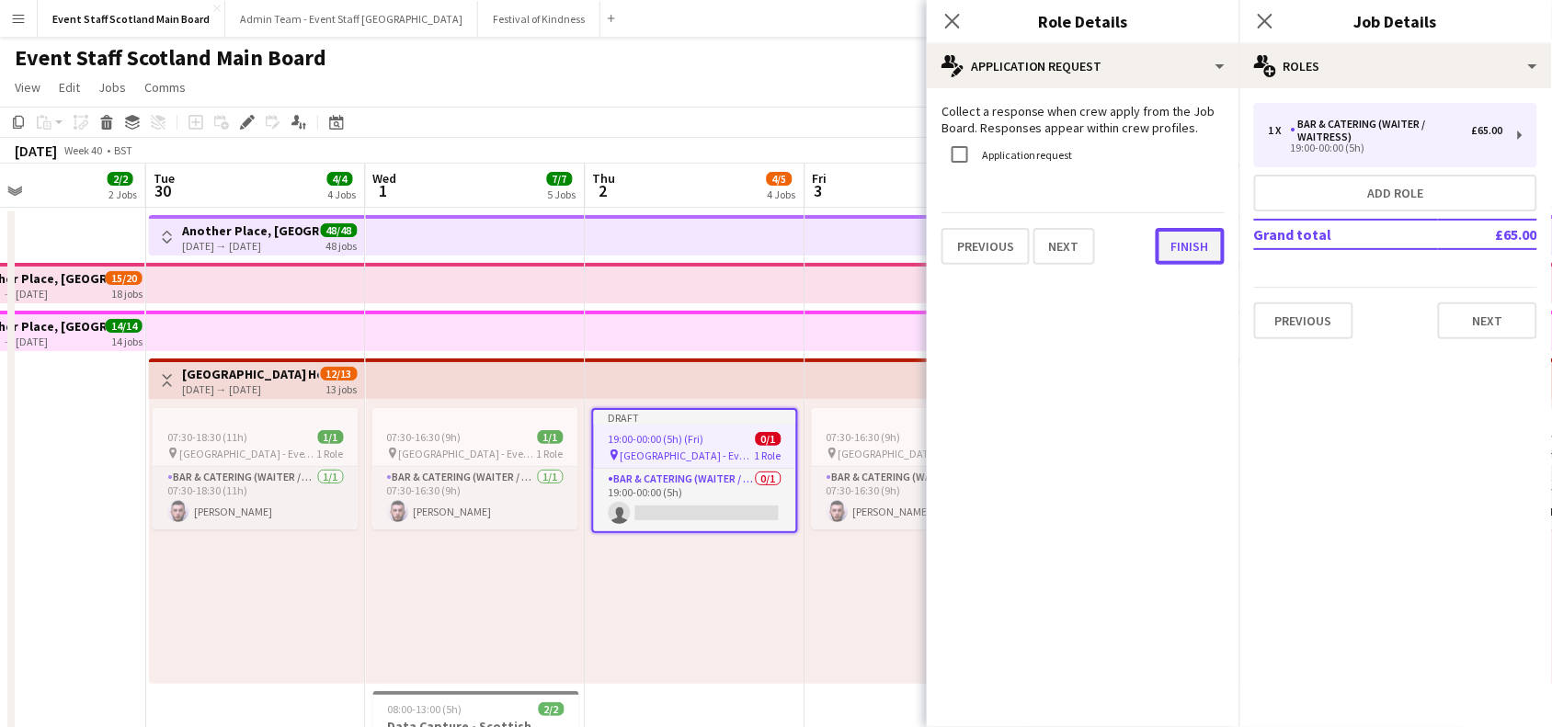
click at [1201, 254] on button "Finish" at bounding box center [1190, 246] width 69 height 37
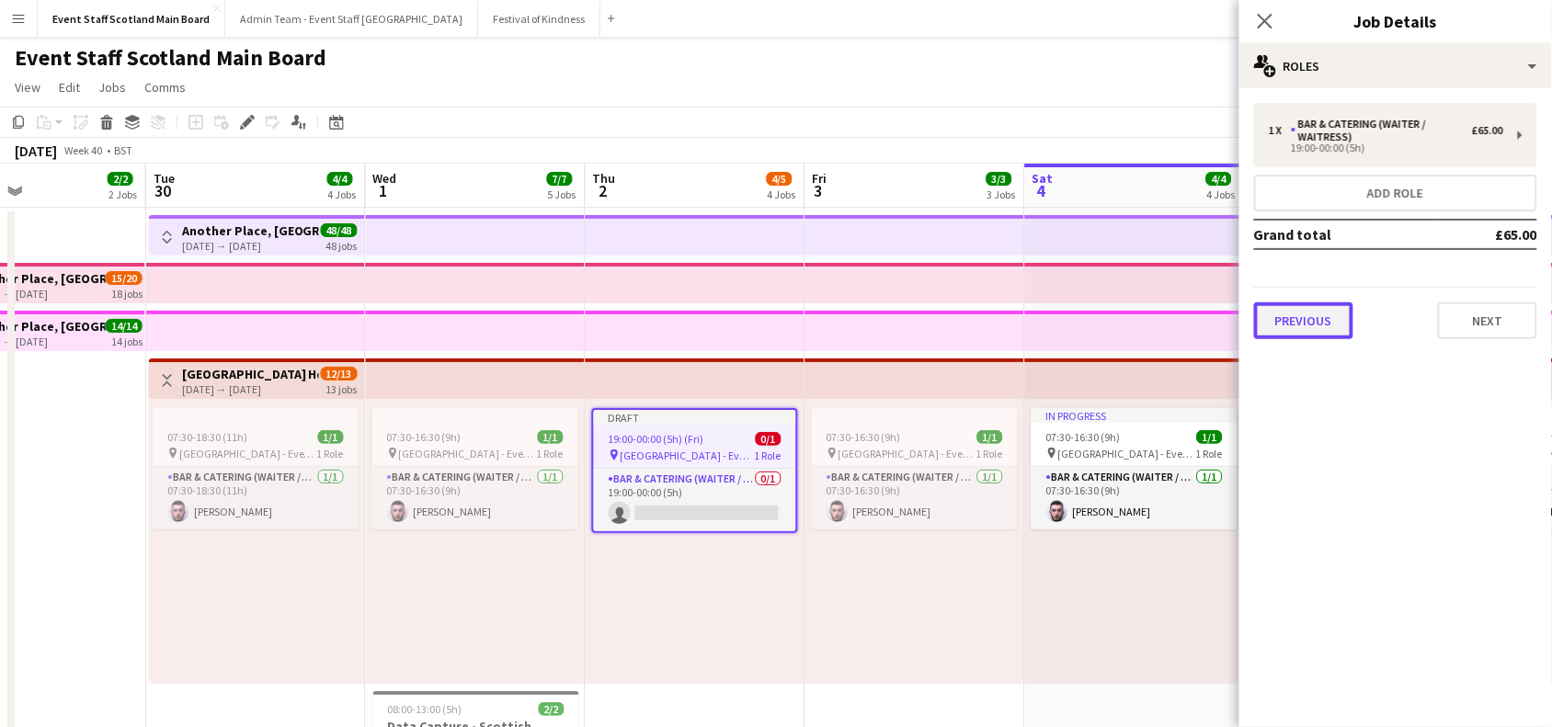
click at [1336, 315] on button "Previous" at bounding box center [1303, 321] width 99 height 37
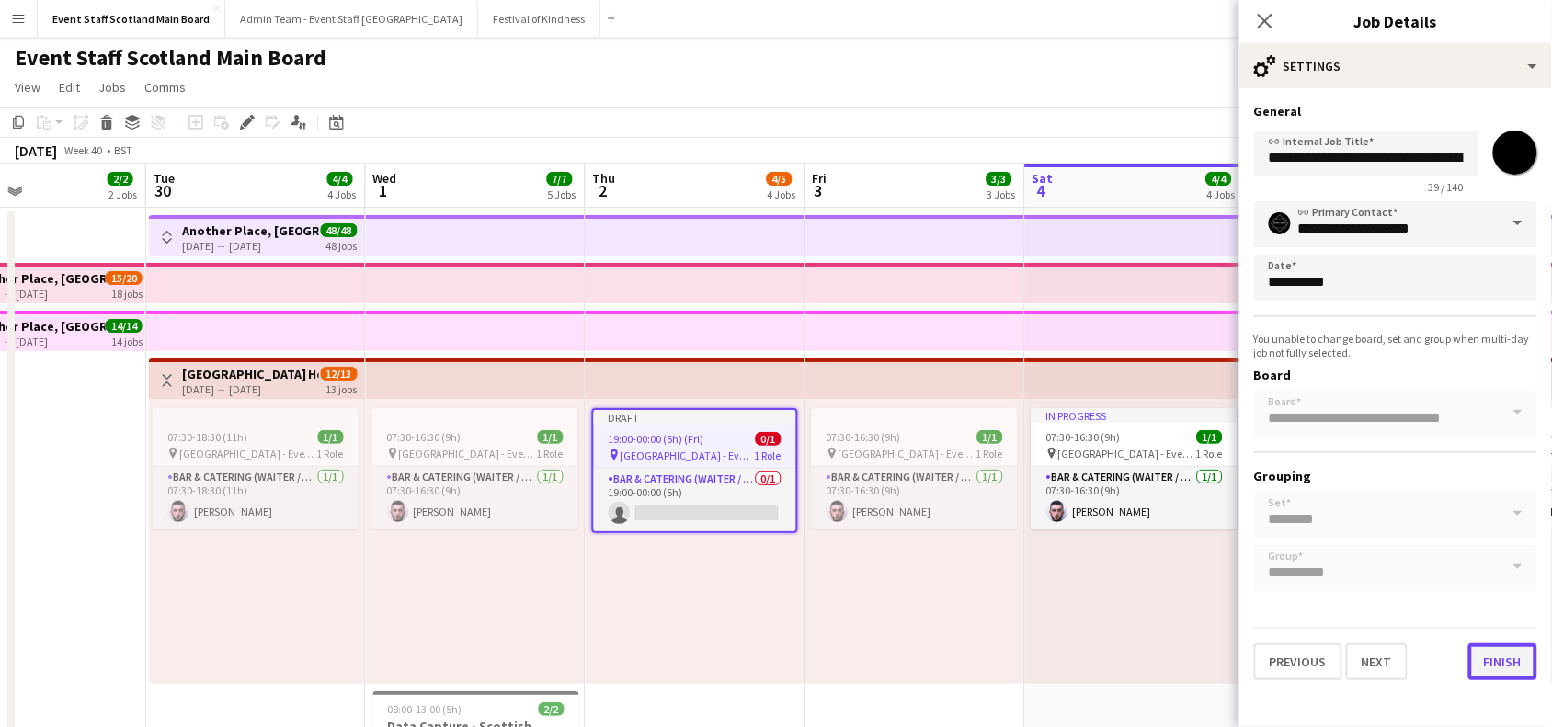
click at [1491, 655] on button "Finish" at bounding box center [1503, 662] width 69 height 37
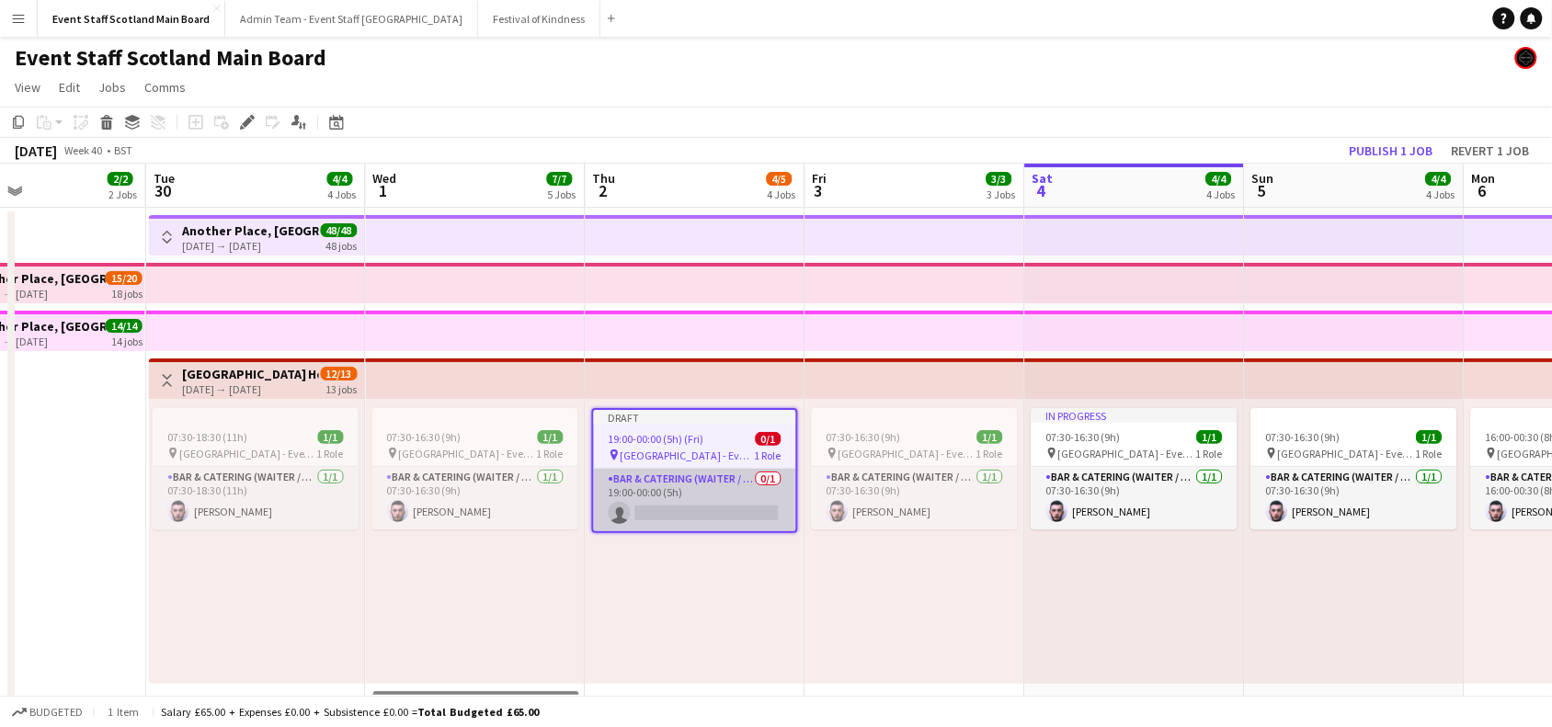
click at [713, 495] on app-card-role "Bar & Catering (Waiter / waitress) 0/1 19:00-00:00 (5h) single-neutral-actions" at bounding box center [695, 500] width 202 height 63
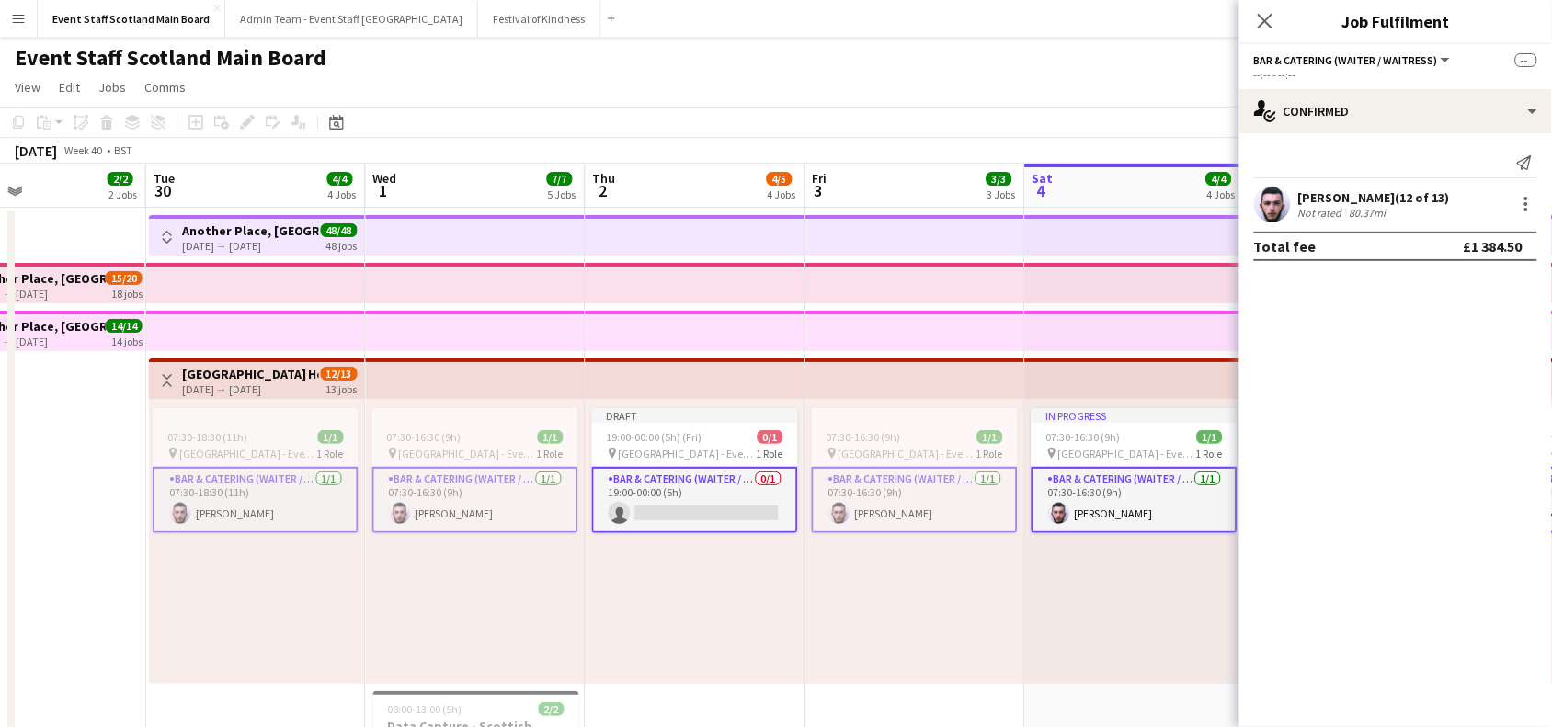
click at [713, 495] on app-card-role "Bar & Catering (Waiter / waitress) 0/1 19:00-00:00 (5h) single-neutral-actions" at bounding box center [695, 500] width 206 height 66
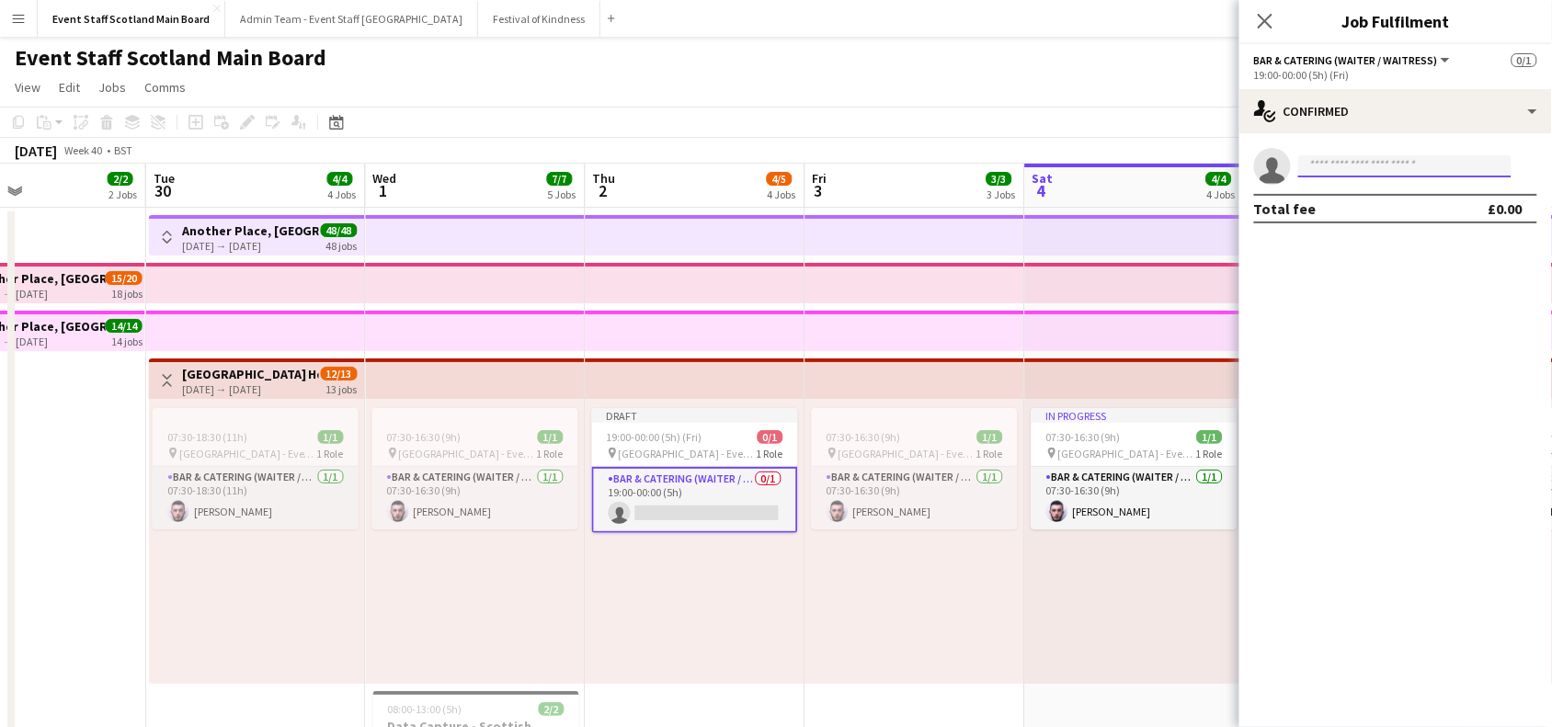
click at [1340, 164] on input at bounding box center [1405, 166] width 213 height 22
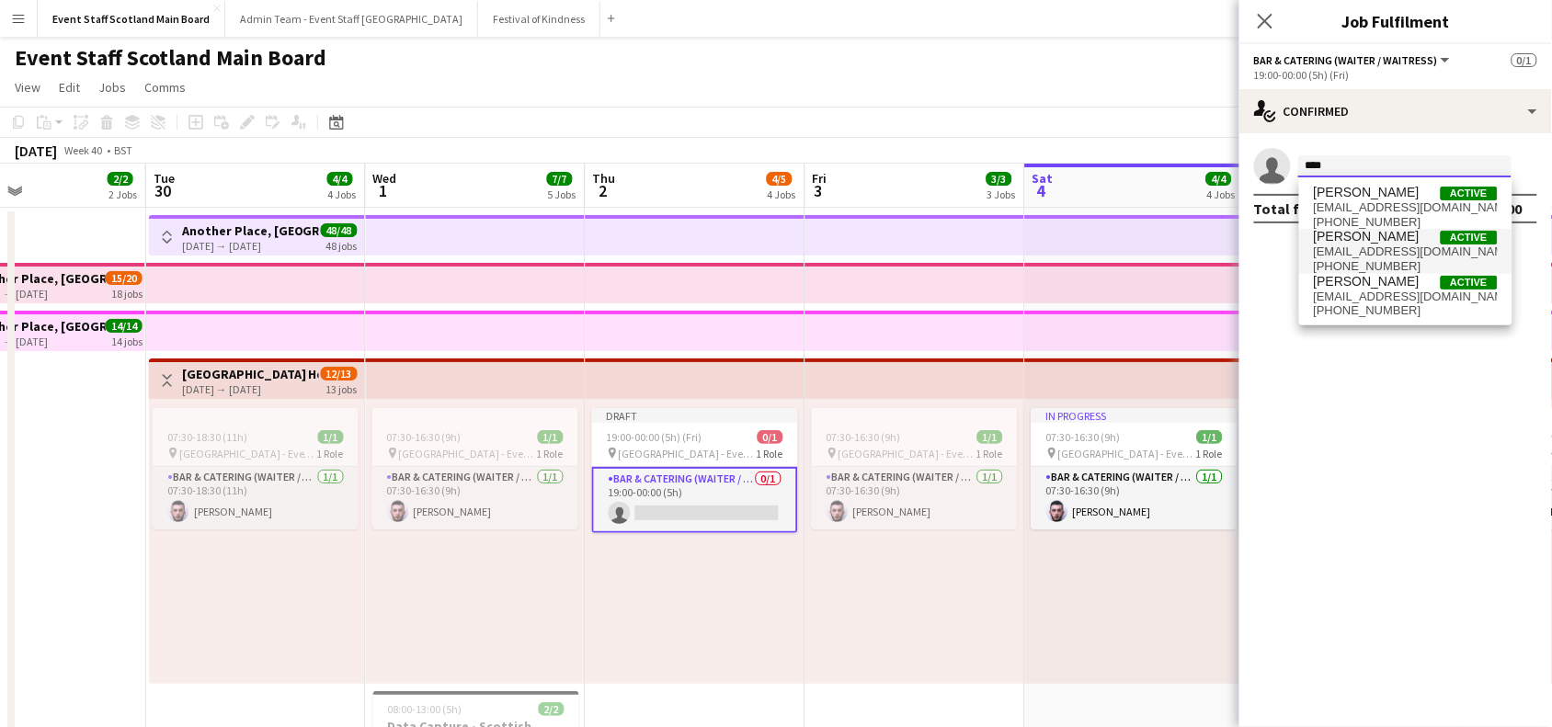
type input "****"
click at [1372, 256] on span "[EMAIL_ADDRESS][DOMAIN_NAME]" at bounding box center [1406, 252] width 184 height 15
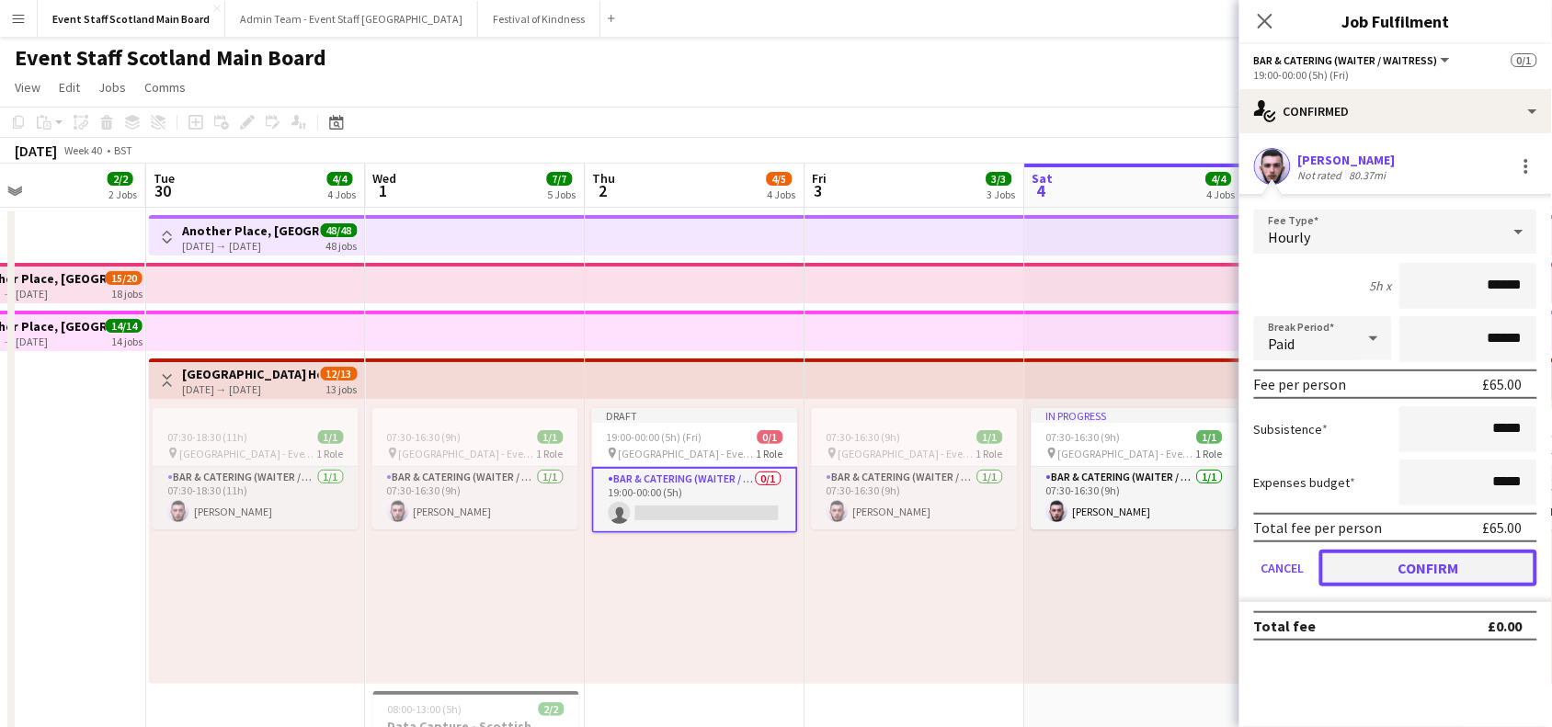
click at [1424, 566] on button "Confirm" at bounding box center [1429, 568] width 218 height 37
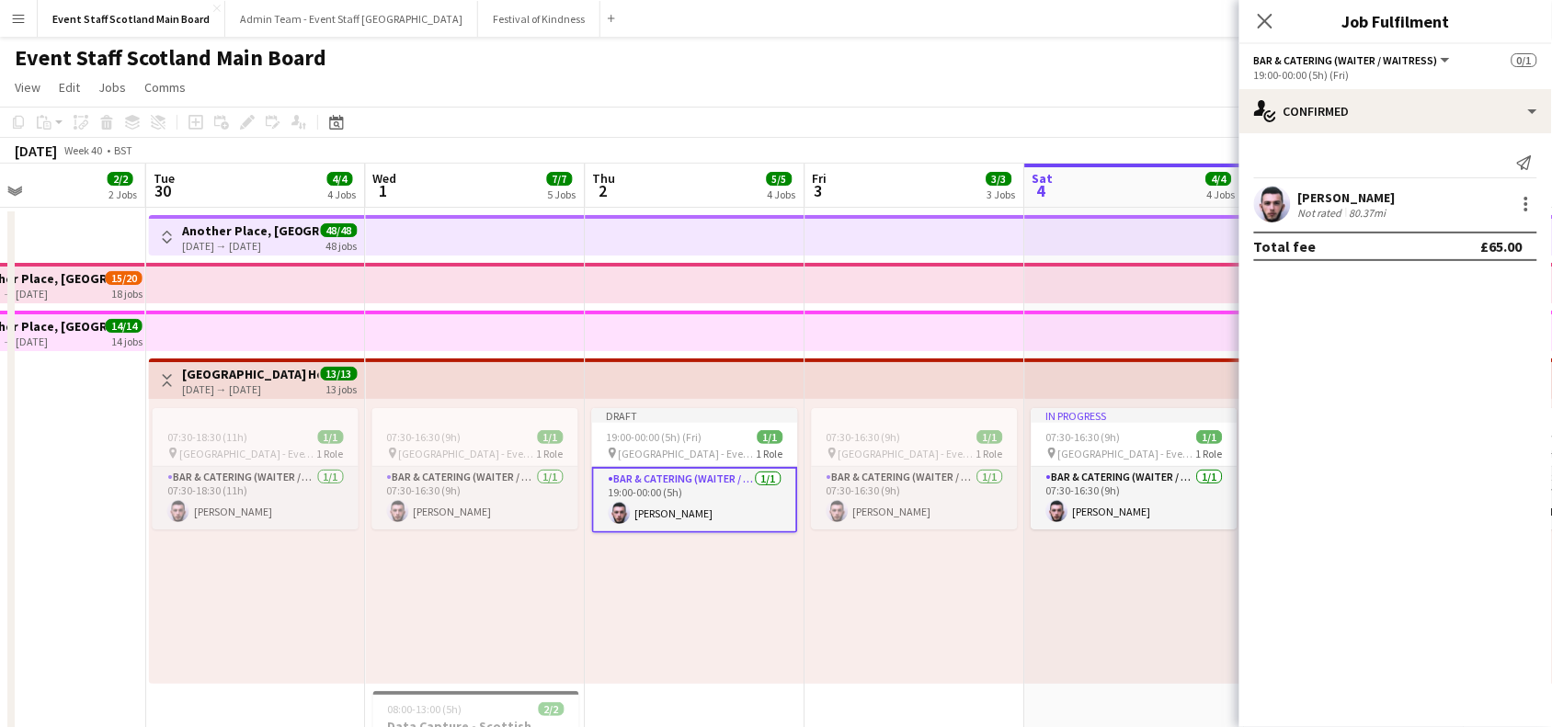
click at [863, 98] on app-page-menu "View Day view expanded Day view collapsed Month view Date picker Jump to [DATE]…" at bounding box center [776, 89] width 1552 height 35
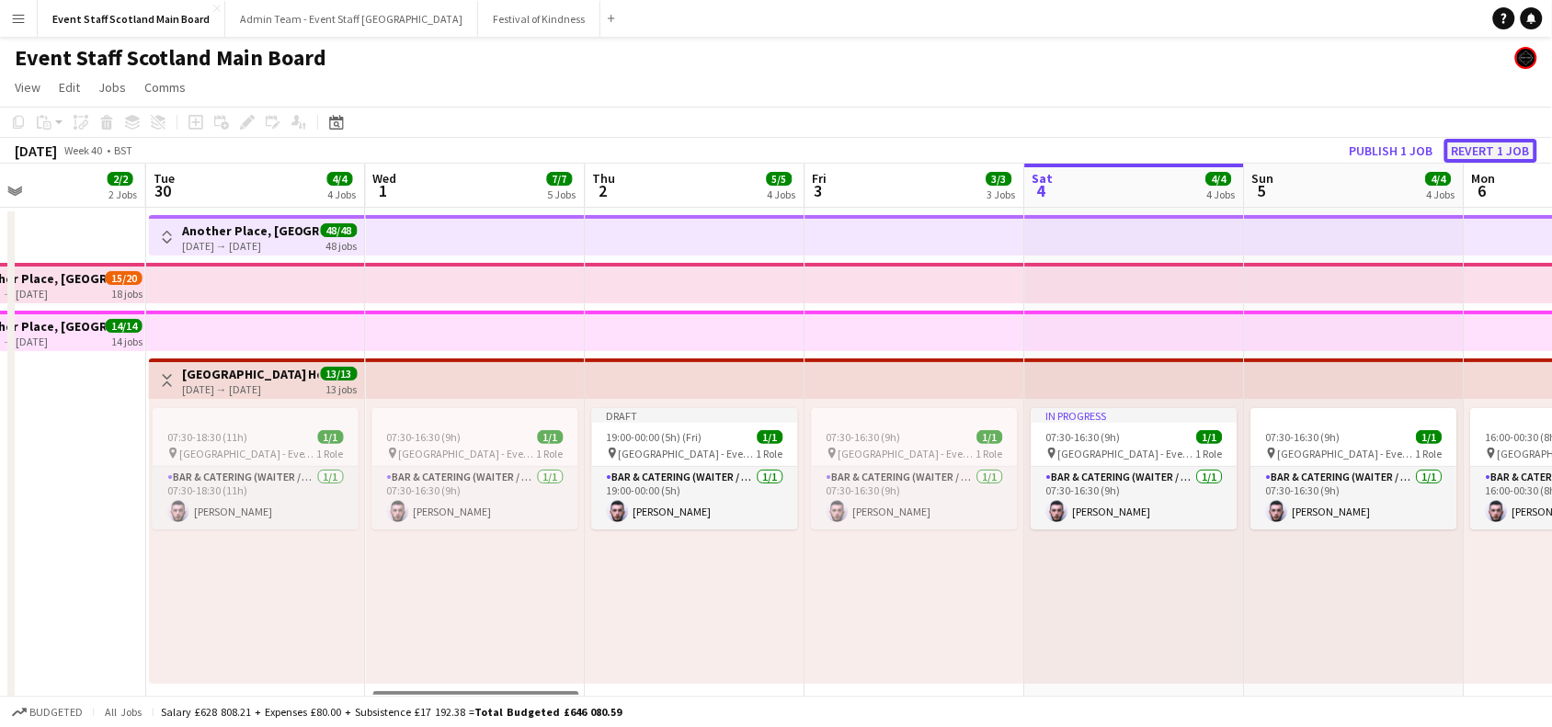
click at [1490, 139] on button "Revert 1 job" at bounding box center [1491, 151] width 93 height 24
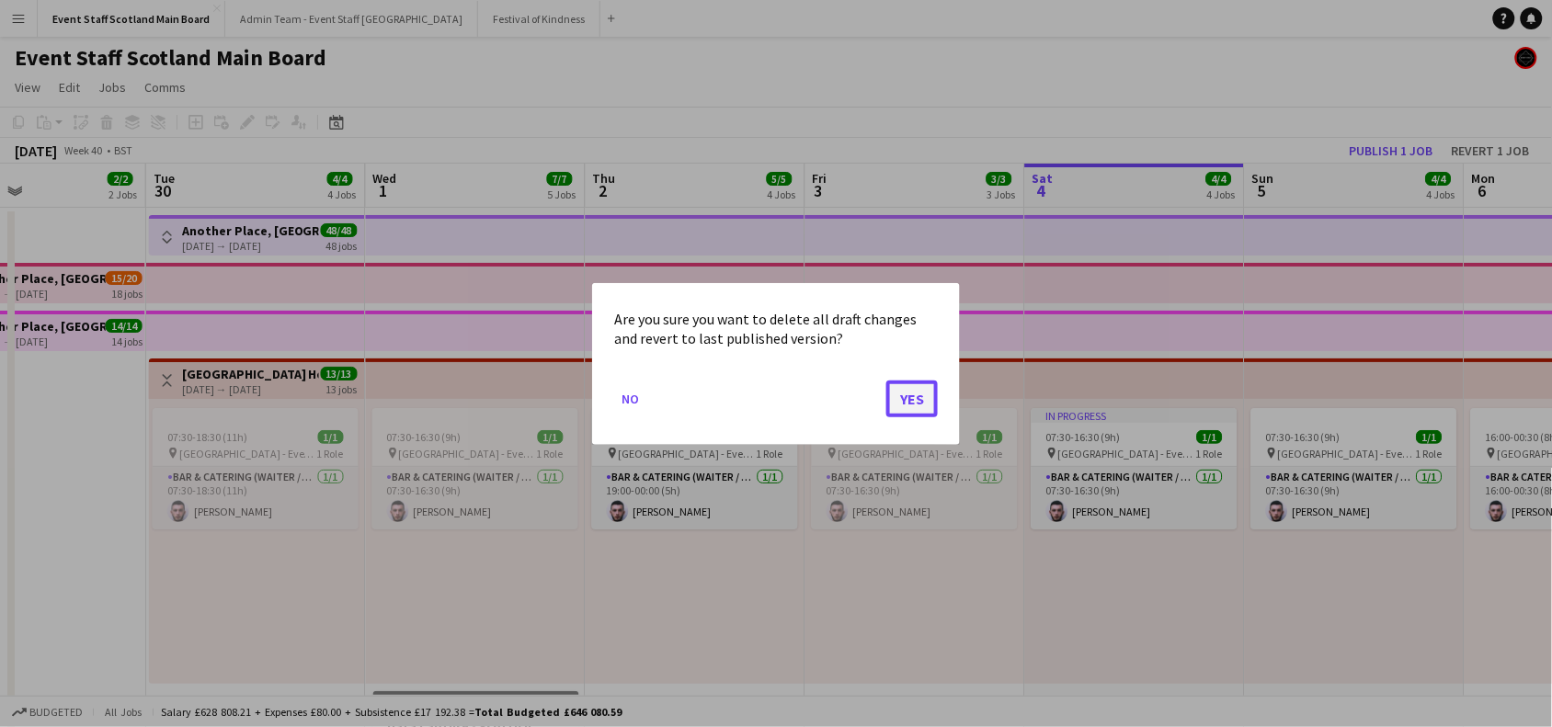
click at [917, 388] on button "Yes" at bounding box center [912, 398] width 51 height 37
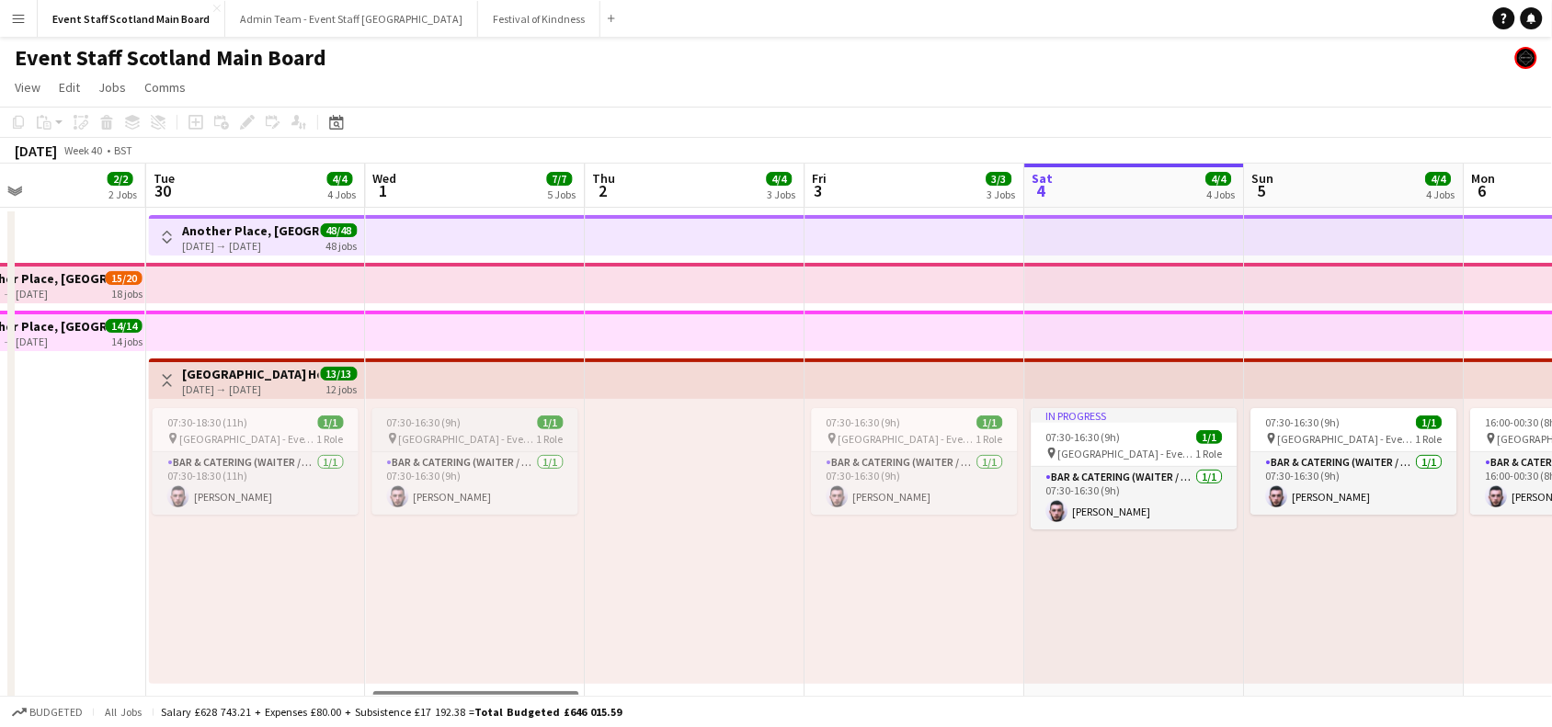
click at [448, 441] on span "[GEOGRAPHIC_DATA] - Event/FOH Staff" at bounding box center [468, 439] width 138 height 14
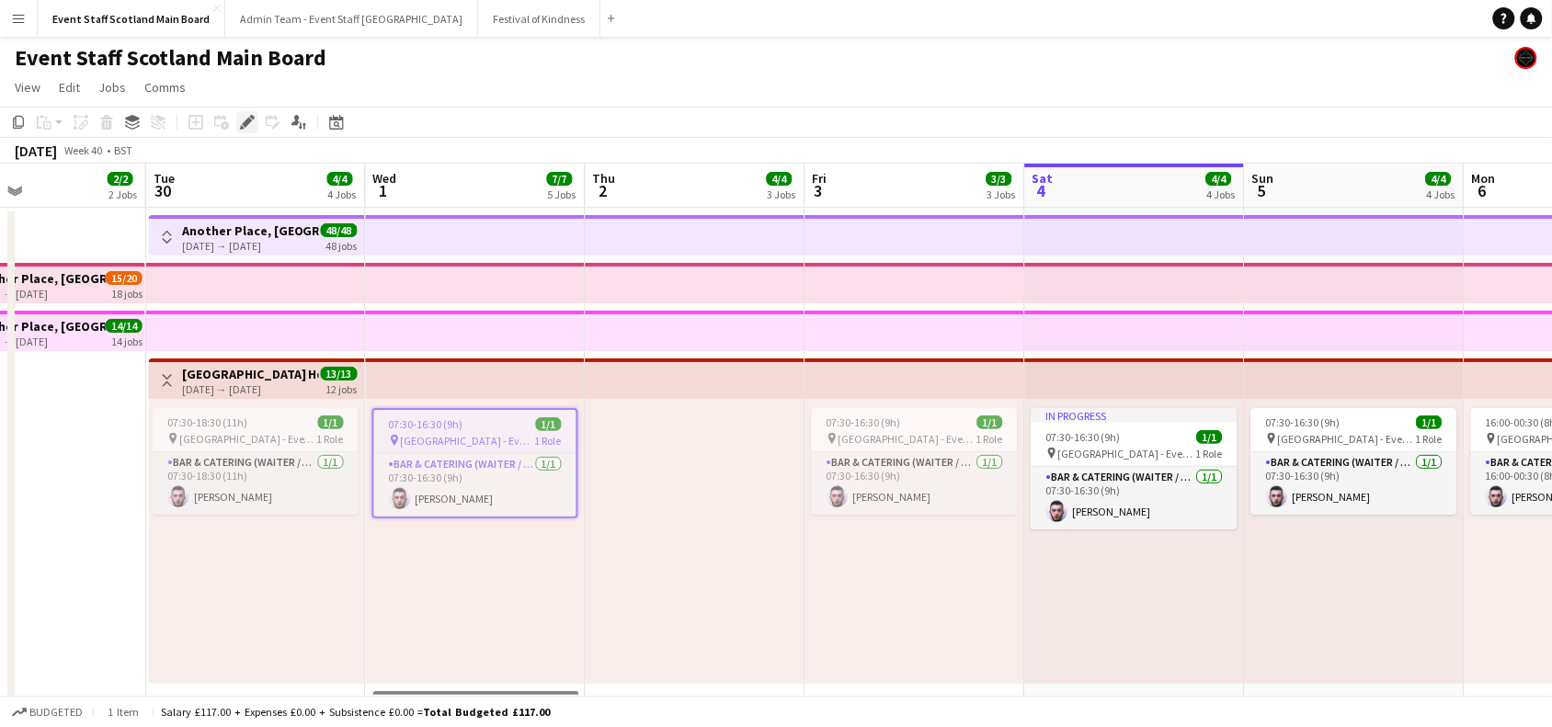
click at [248, 126] on icon "Edit" at bounding box center [247, 122] width 15 height 15
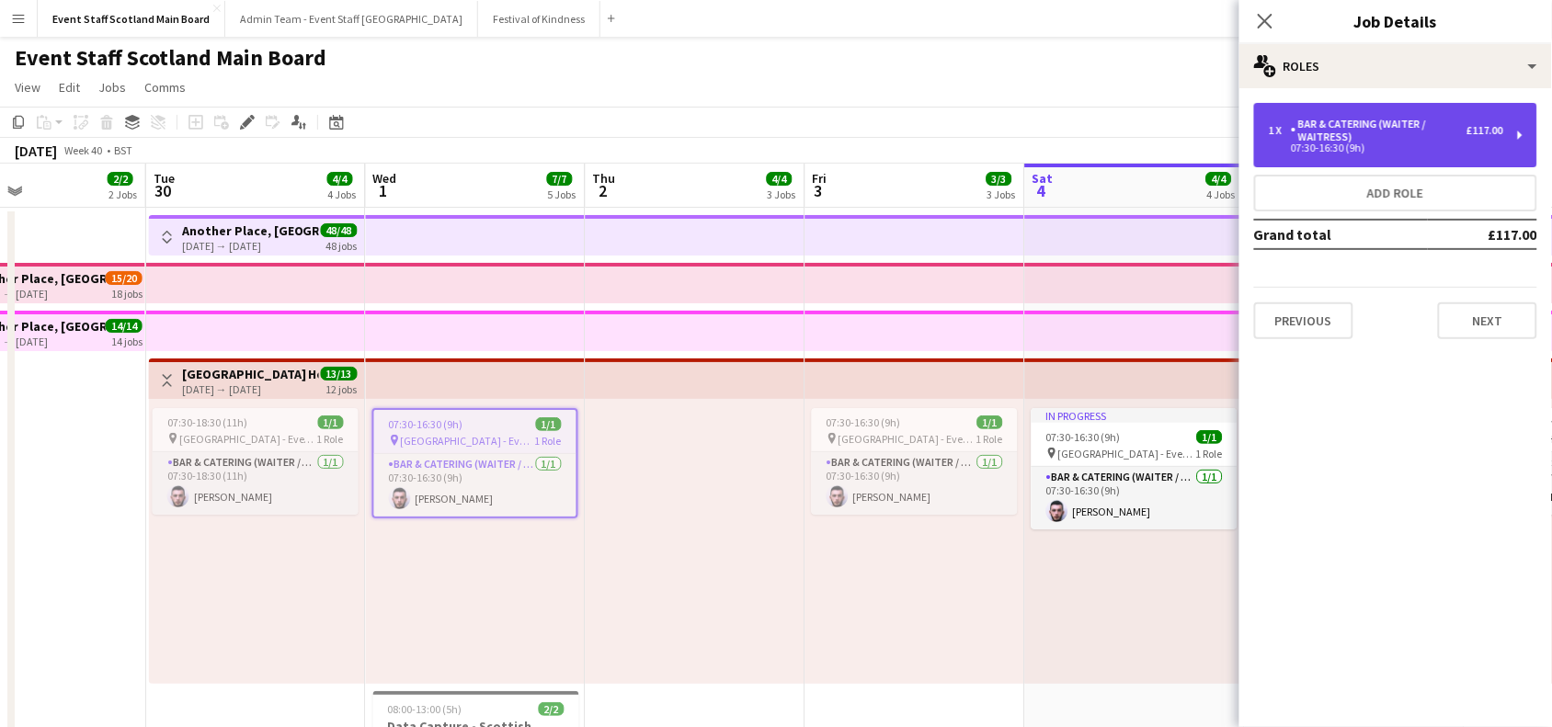
click at [1451, 153] on div "1 x Bar & Catering (Waiter / waitress) £117.00 07:30-16:30 (9h)" at bounding box center [1395, 135] width 283 height 64
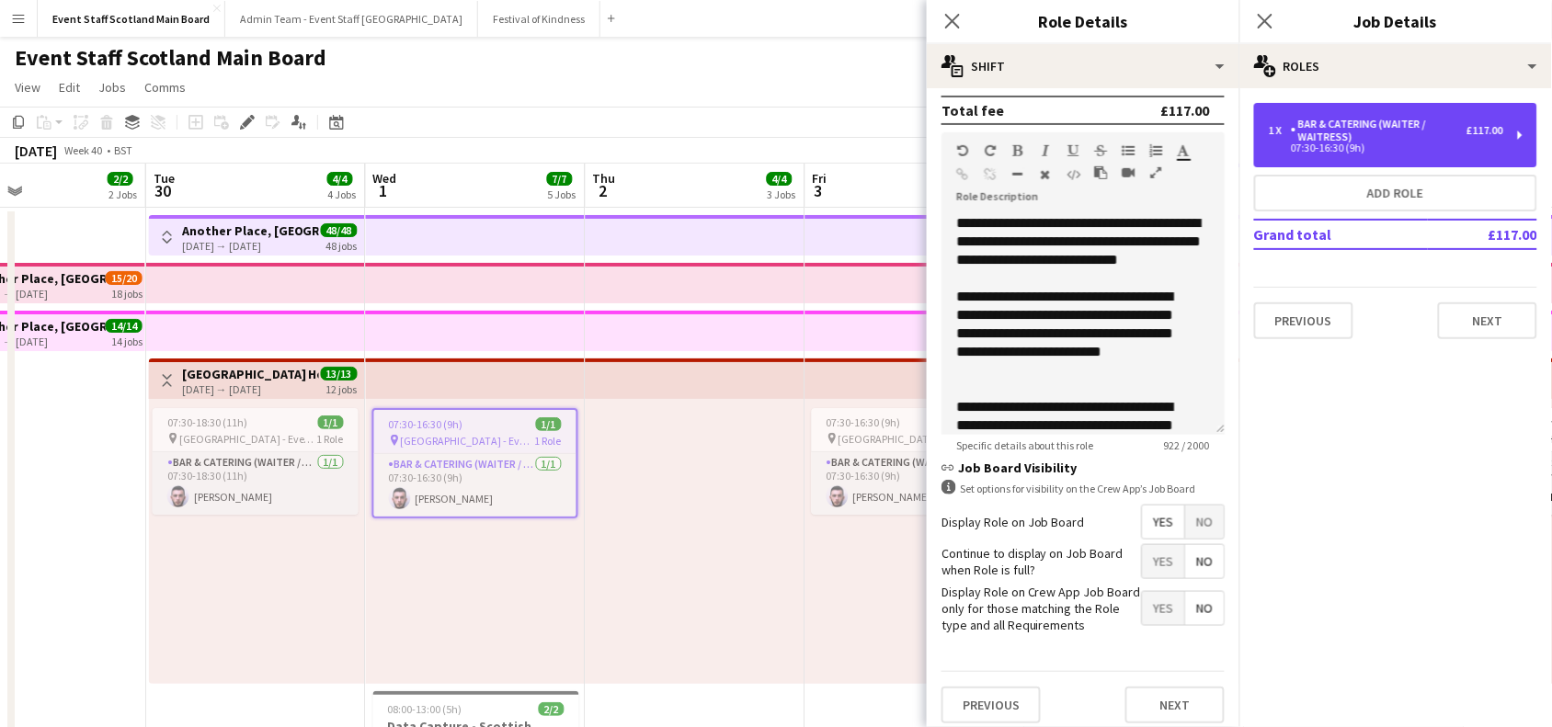
scroll to position [530, 0]
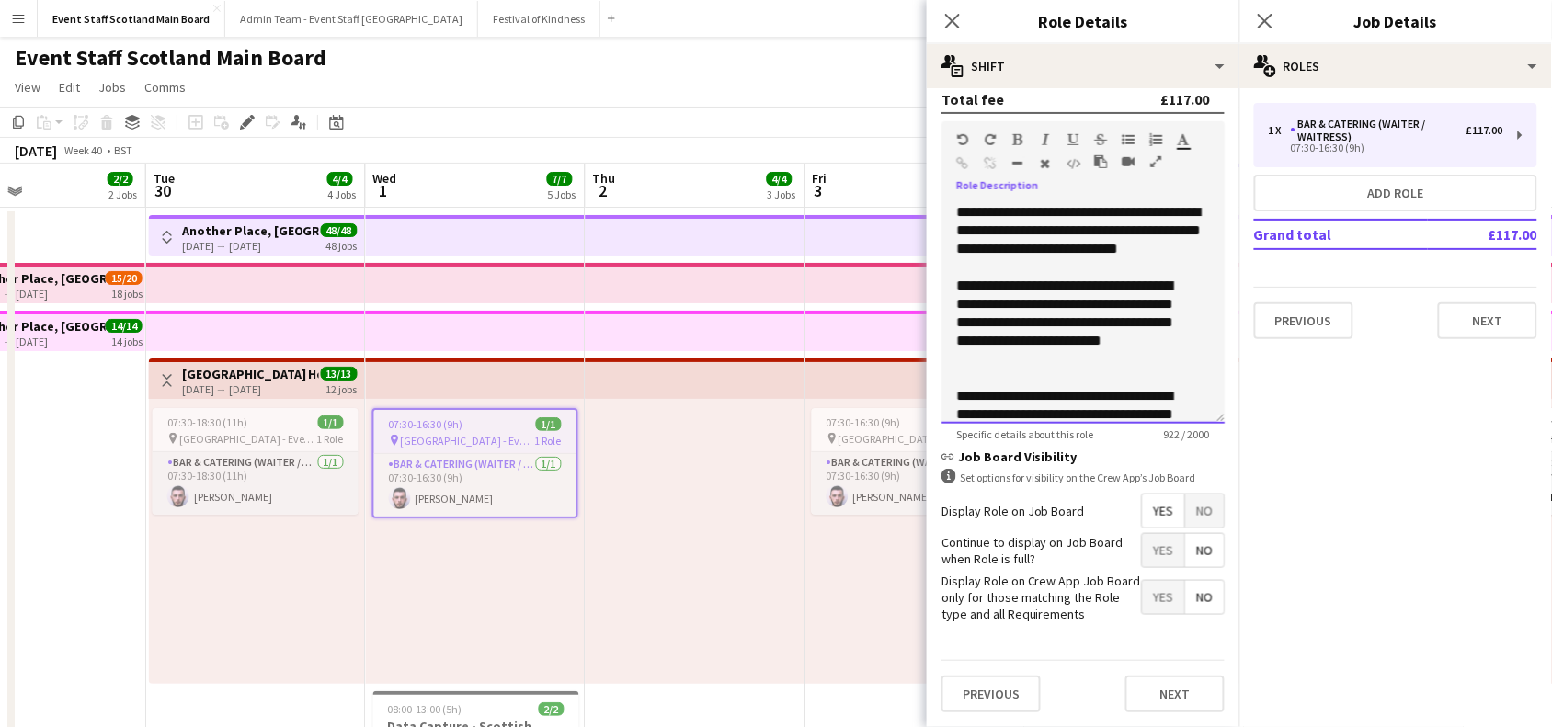
drag, startPoint x: 963, startPoint y: 198, endPoint x: 978, endPoint y: 205, distance: 16.5
click at [978, 205] on span "**********" at bounding box center [1078, 230] width 245 height 51
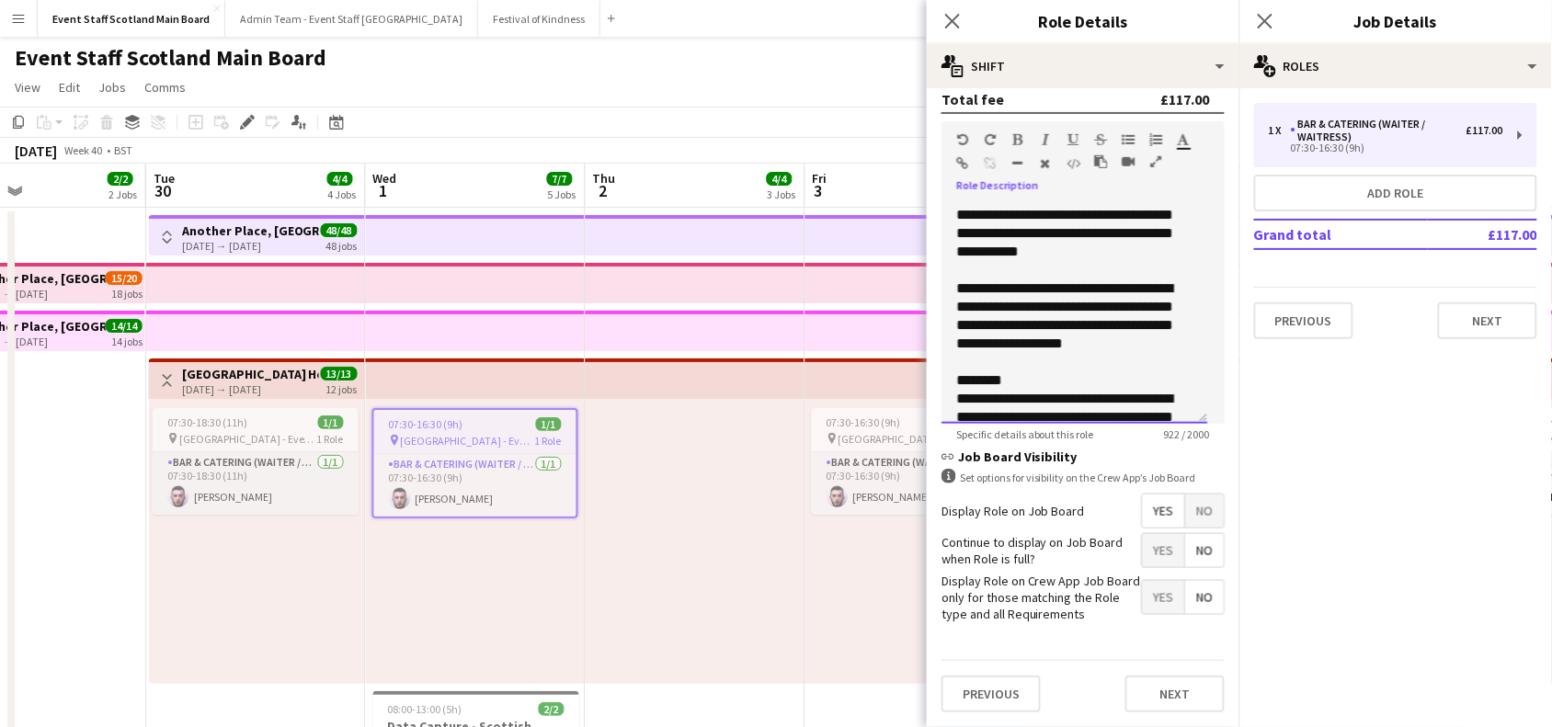
scroll to position [437, 0]
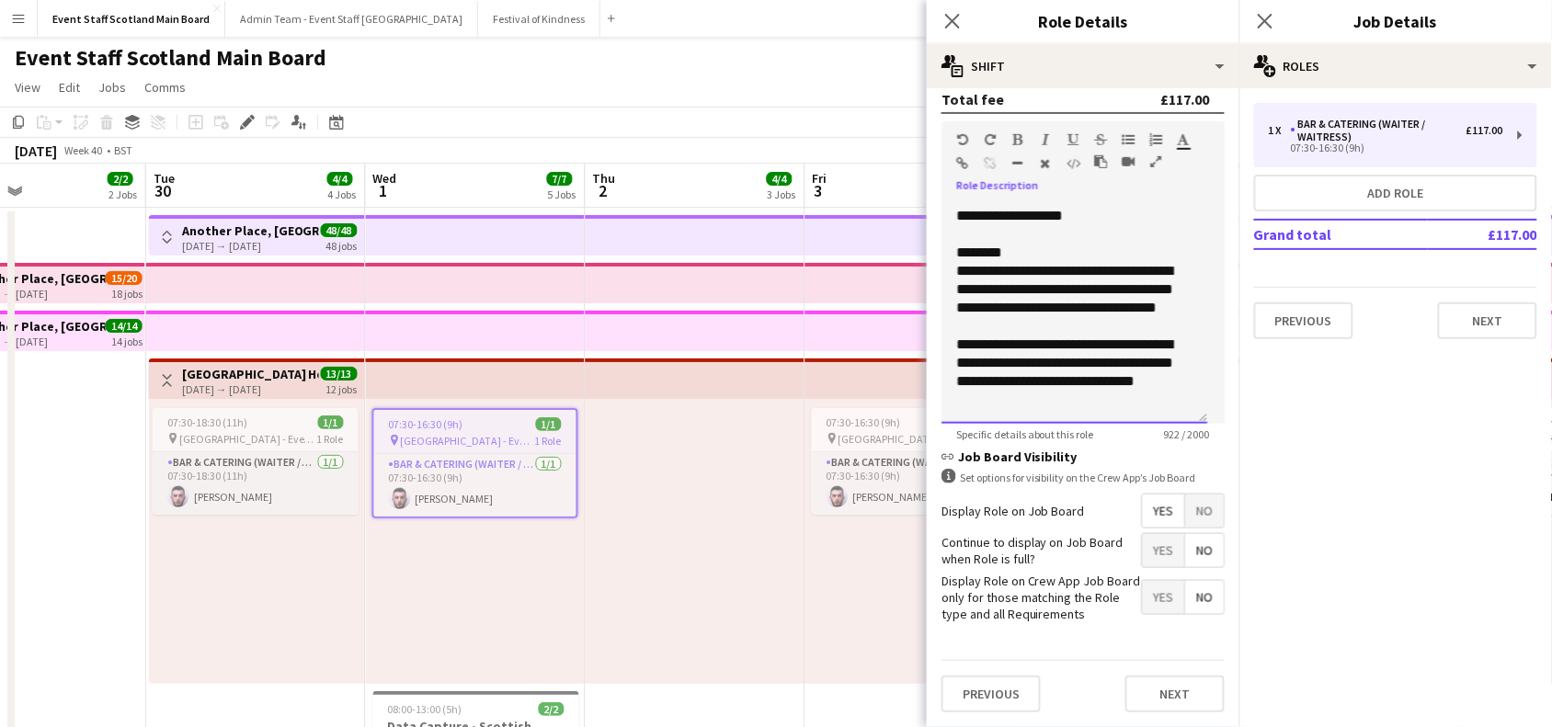
drag, startPoint x: 955, startPoint y: 190, endPoint x: 1087, endPoint y: 458, distance: 298.6
click at [1087, 458] on form "**********" at bounding box center [1083, 155] width 313 height 1143
copy div "**********"
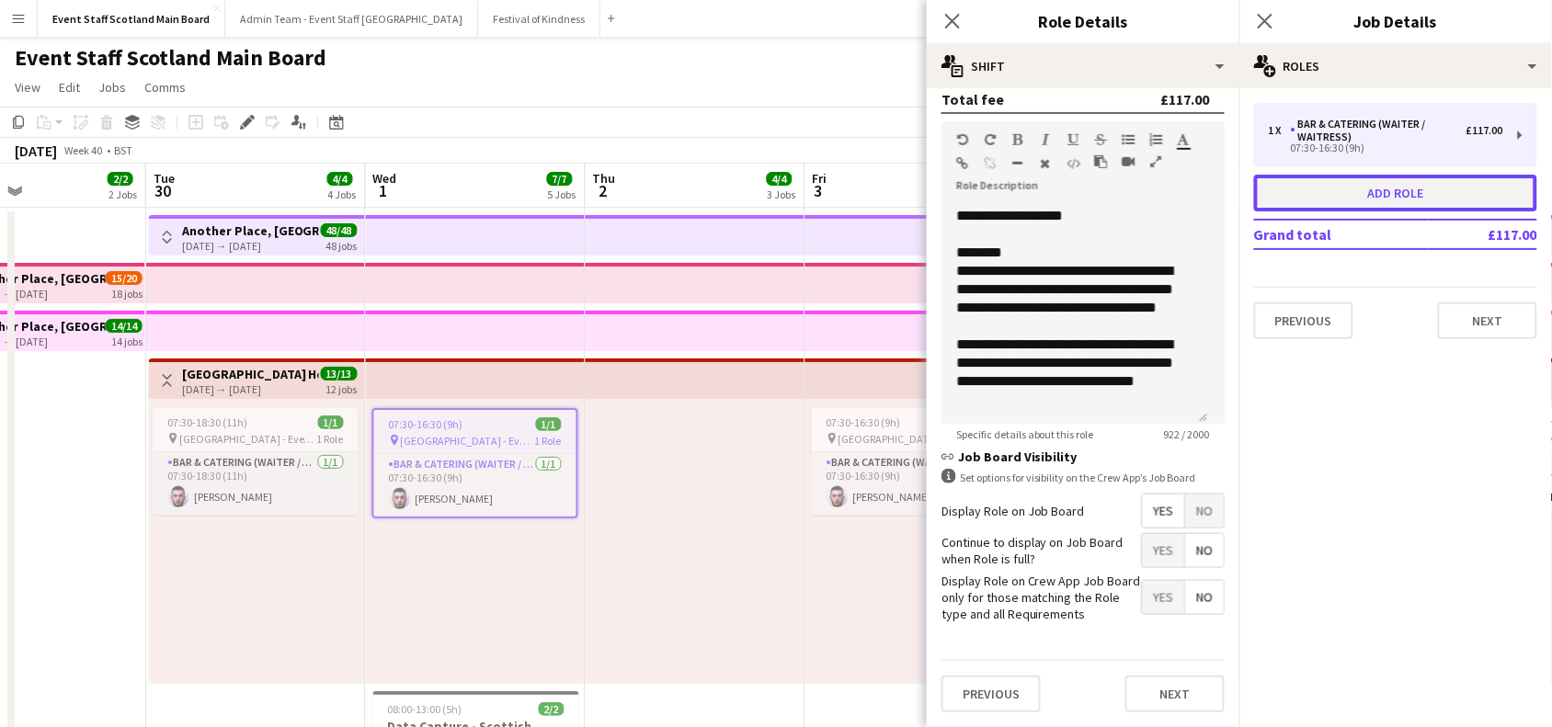
click at [1339, 196] on button "Add role" at bounding box center [1395, 193] width 283 height 37
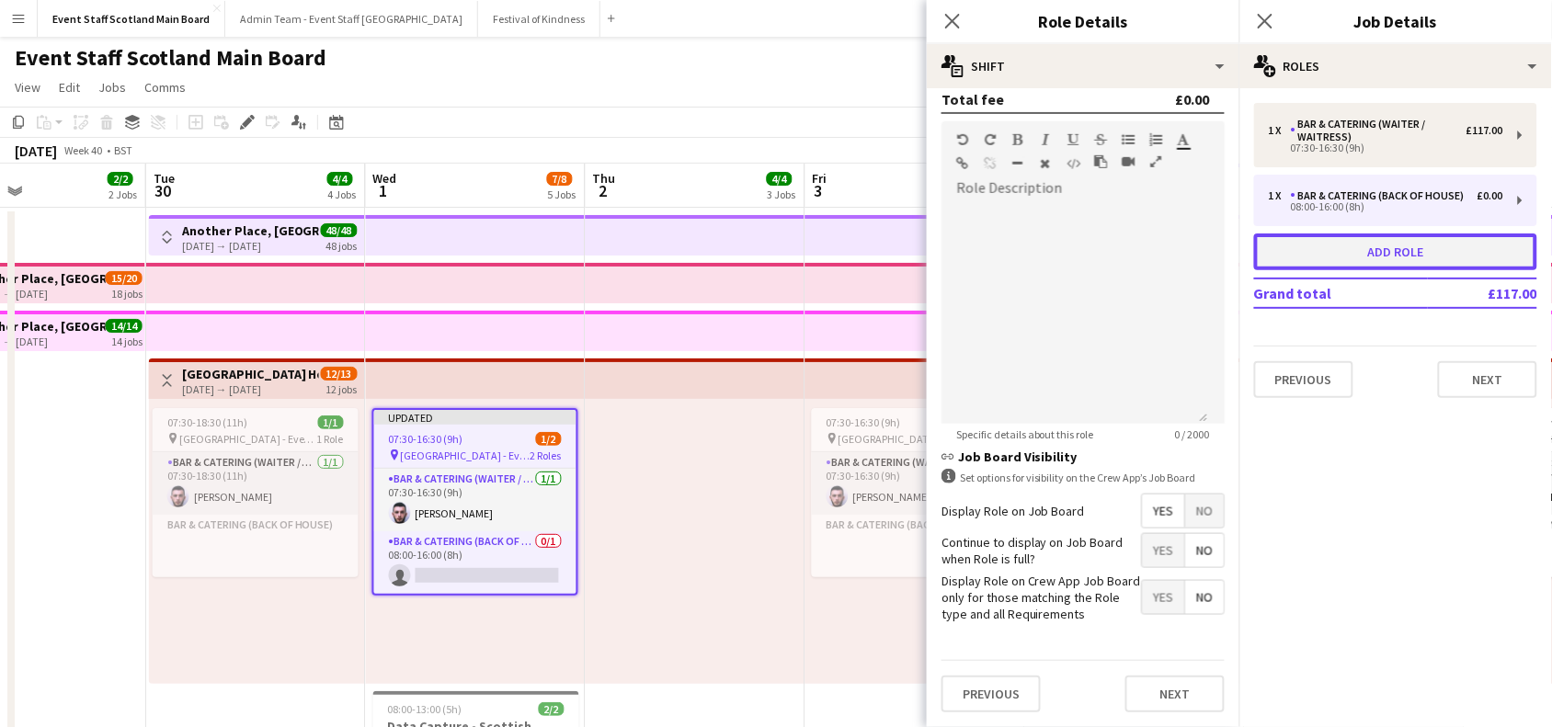
type input "**********"
type input "*****"
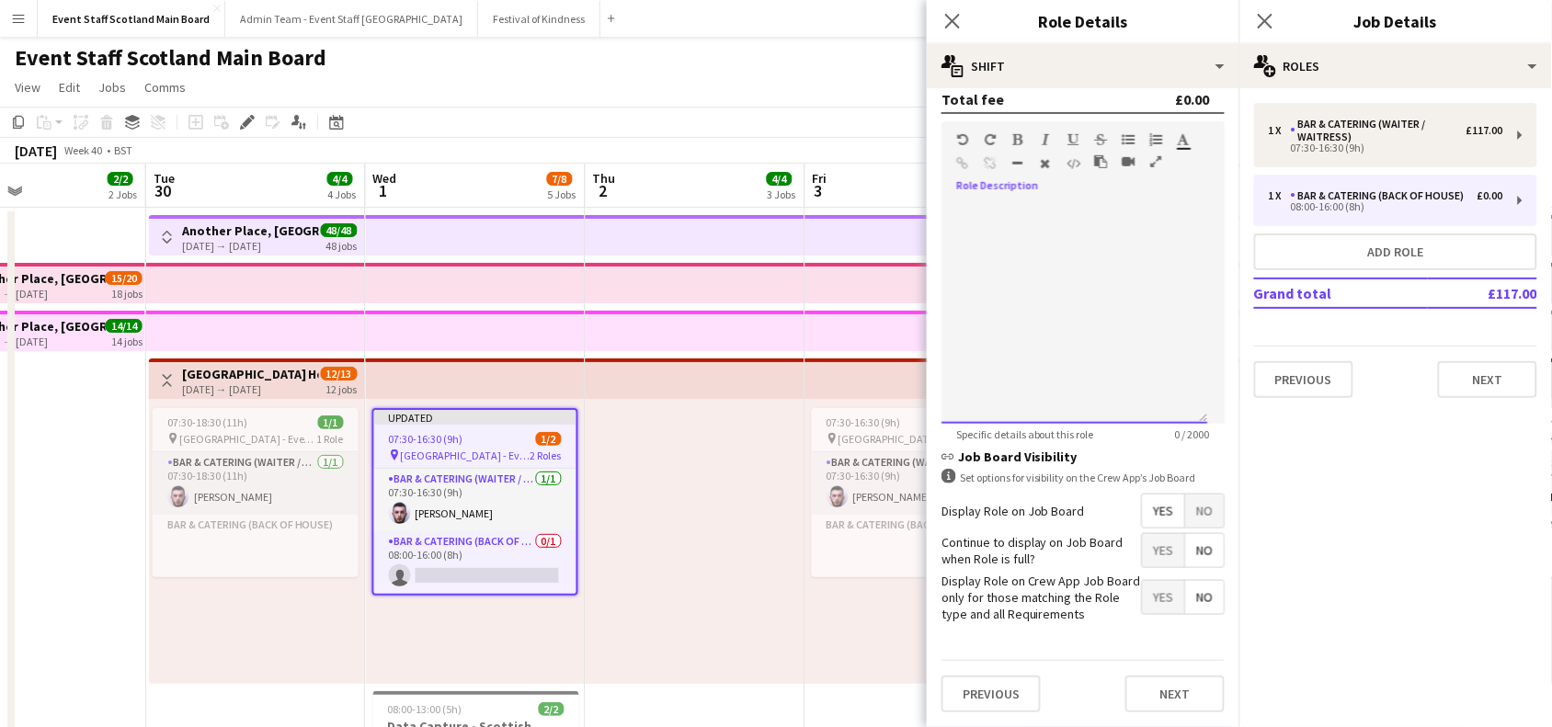
click at [1105, 190] on div at bounding box center [1083, 307] width 283 height 234
paste div
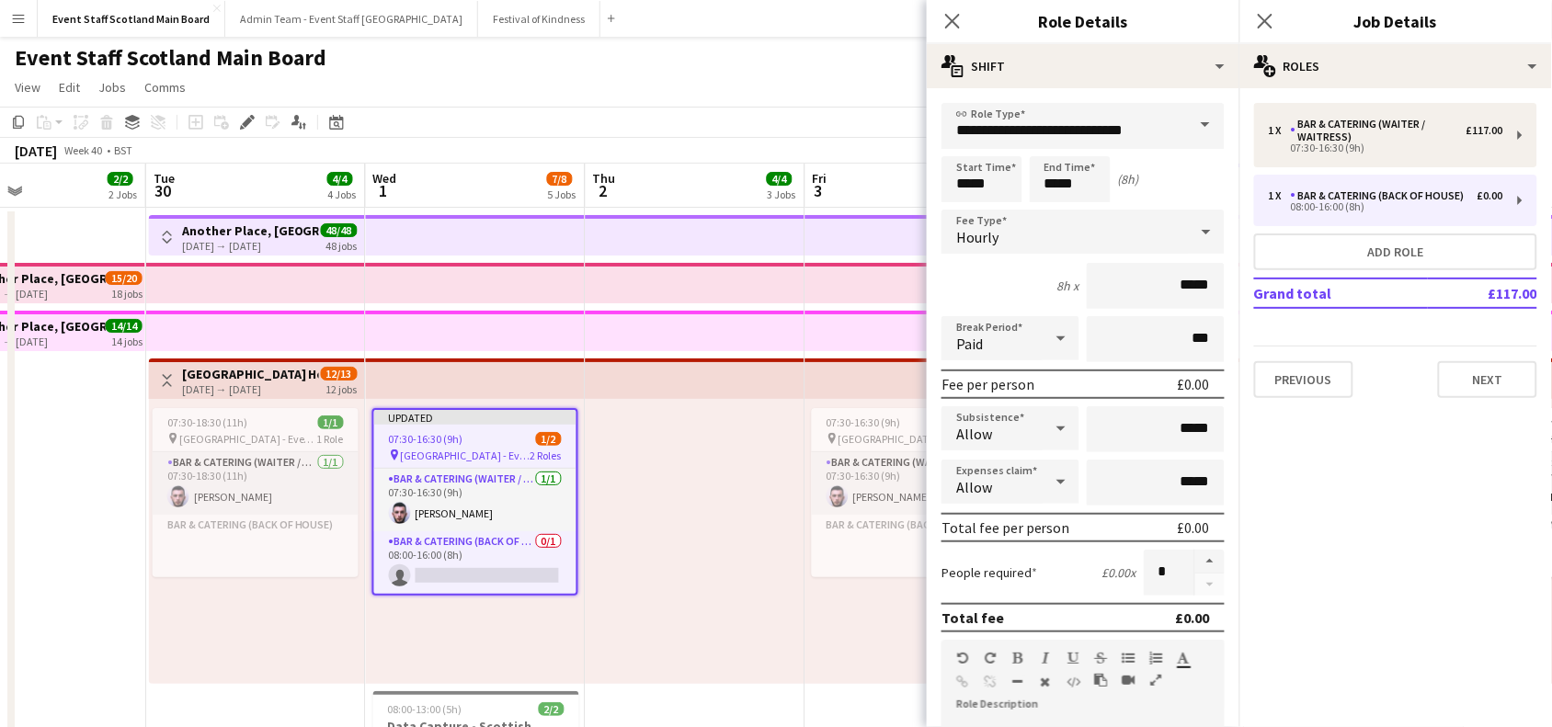
click at [1186, 127] on span at bounding box center [1205, 125] width 39 height 44
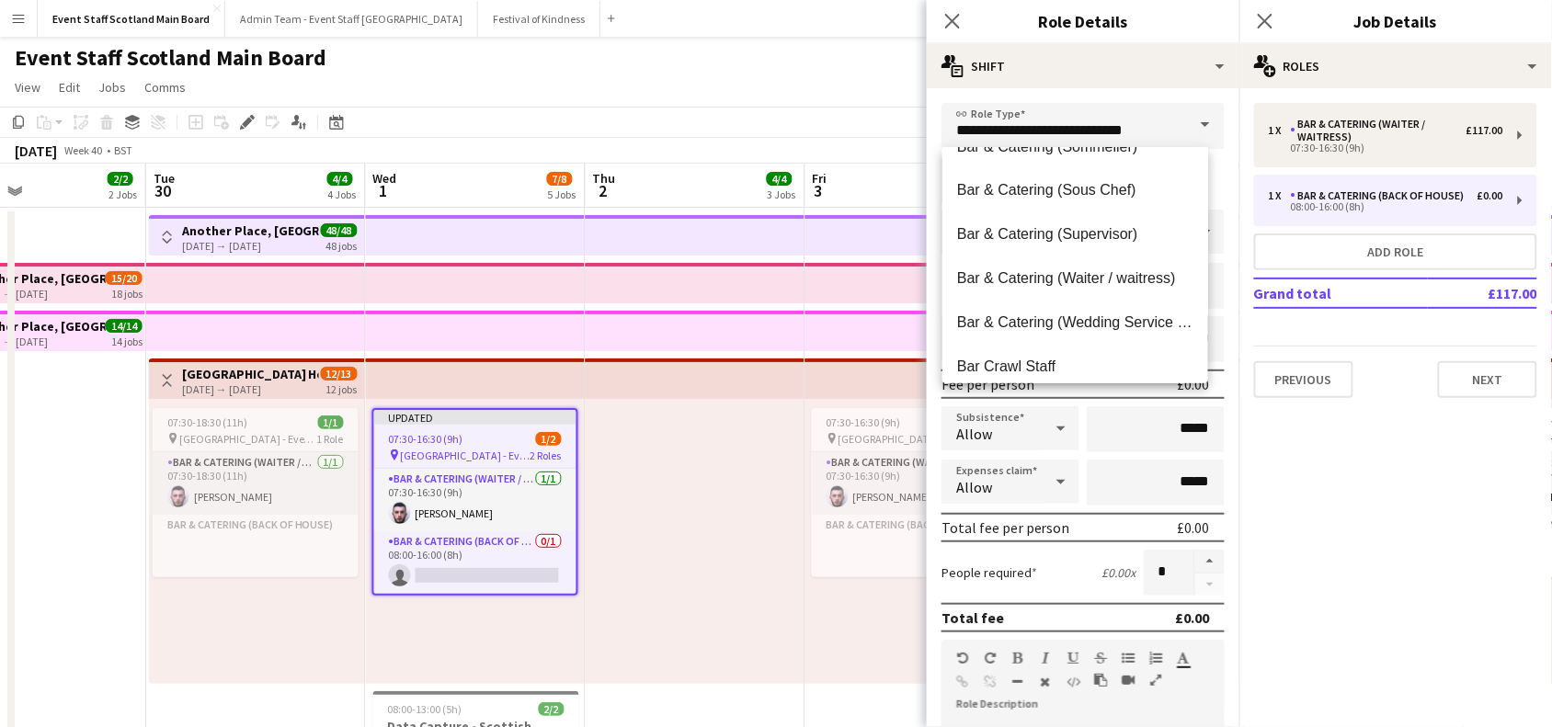
scroll to position [1071, 0]
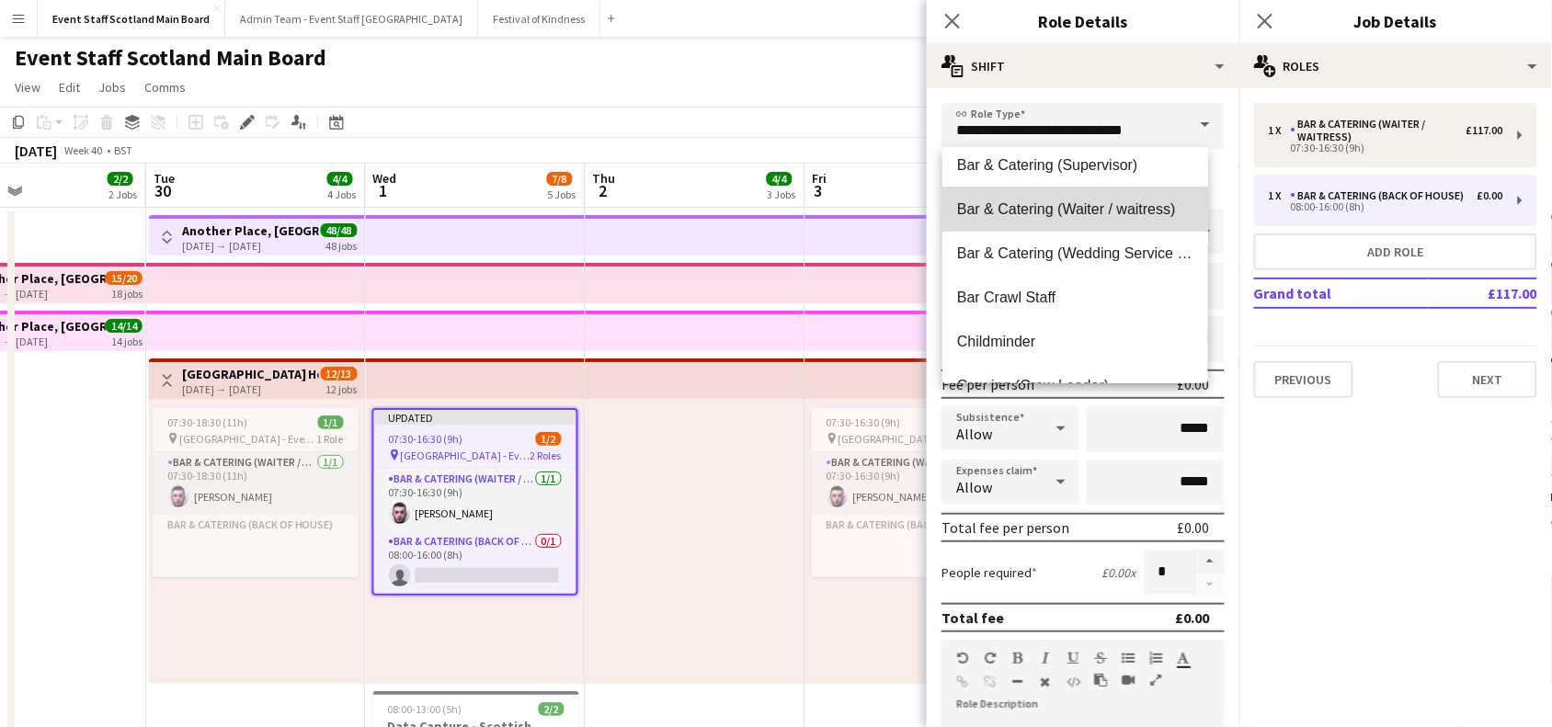
click at [1122, 201] on span "Bar & Catering (Waiter / waitress)" at bounding box center [1075, 209] width 236 height 17
type input "**********"
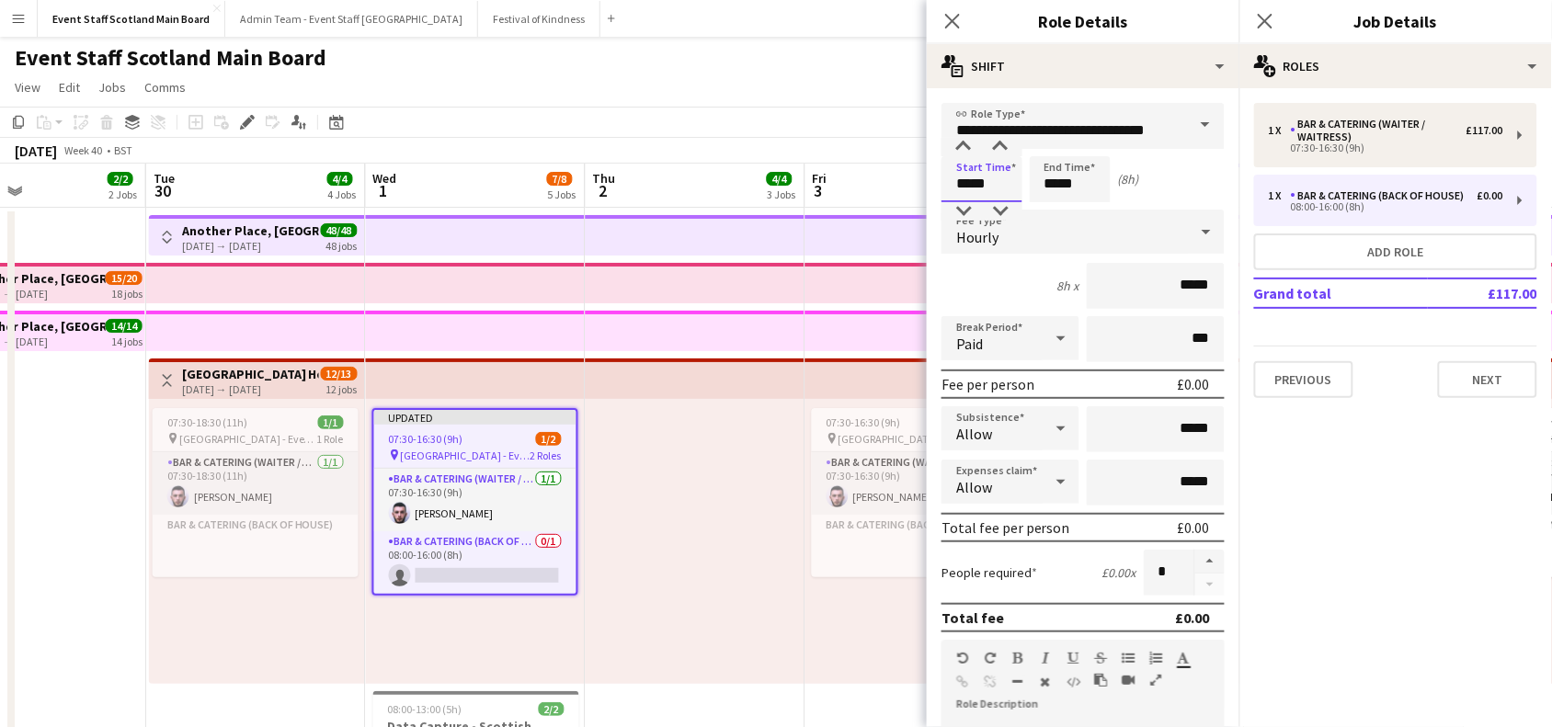
click at [968, 179] on input "*****" at bounding box center [982, 179] width 81 height 46
type input "*****"
drag, startPoint x: 1058, startPoint y: 184, endPoint x: 1037, endPoint y: 181, distance: 21.3
click at [1037, 181] on input "*****" at bounding box center [1070, 179] width 81 height 46
type input "*****"
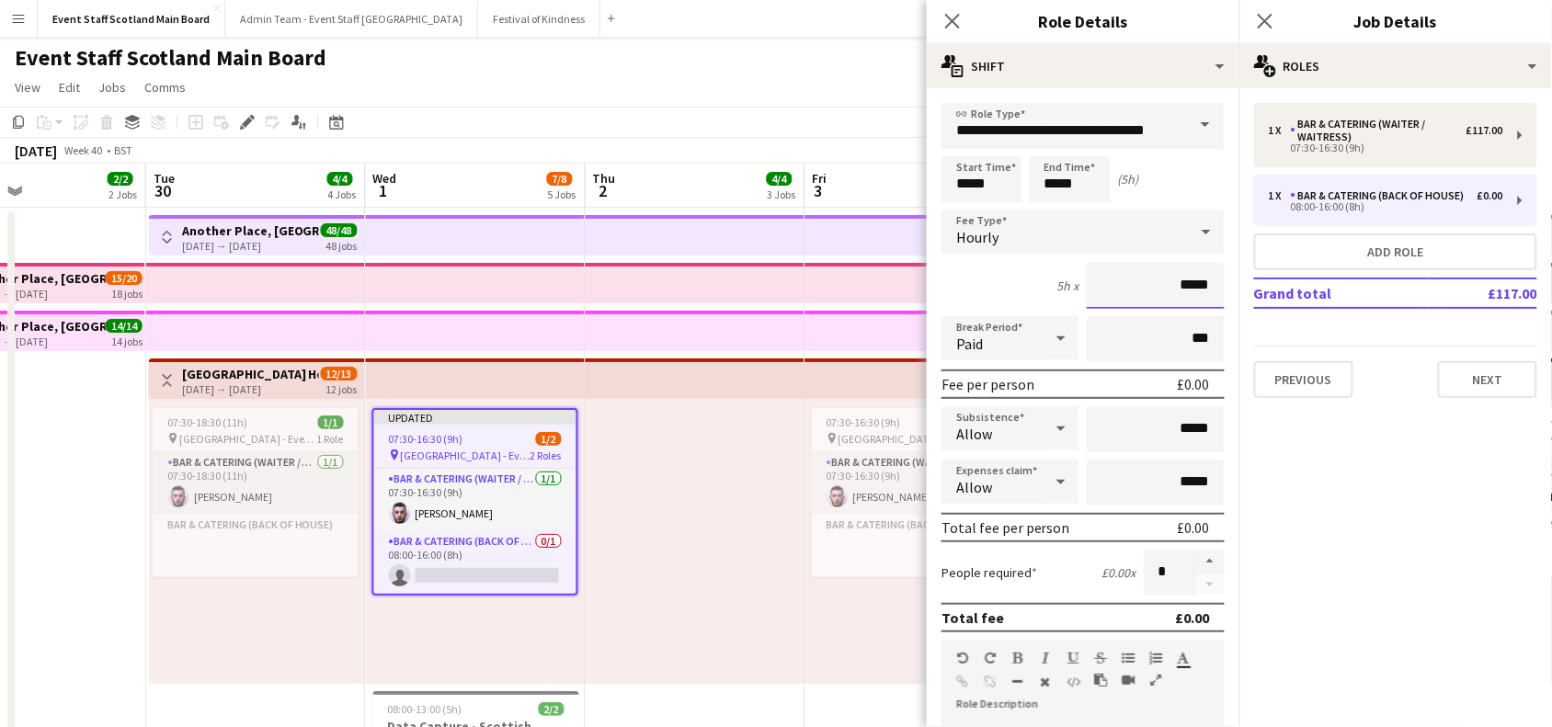
drag, startPoint x: 1169, startPoint y: 282, endPoint x: 1207, endPoint y: 279, distance: 38.8
click at [1207, 279] on input "*****" at bounding box center [1156, 286] width 138 height 46
type input "******"
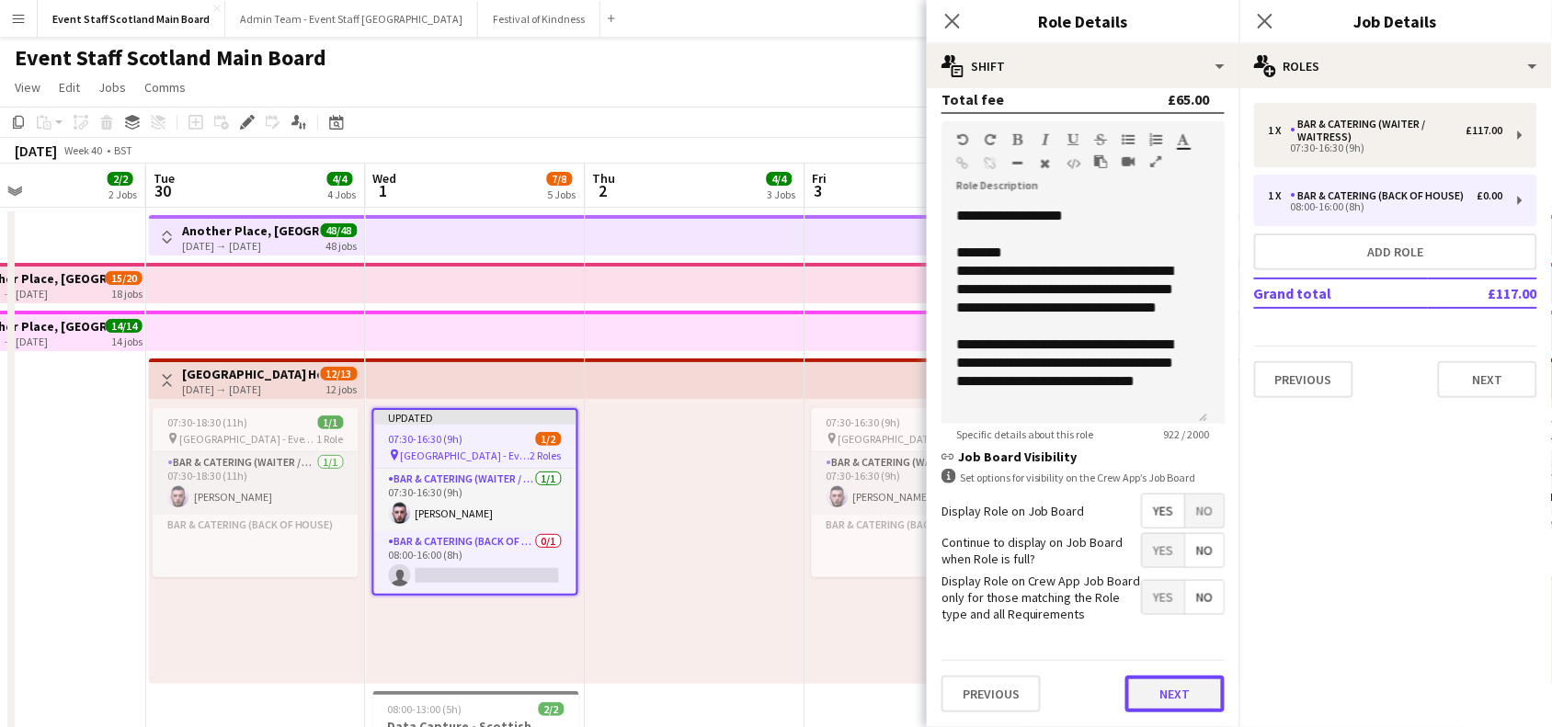
click at [1150, 697] on button "Next" at bounding box center [1175, 694] width 99 height 37
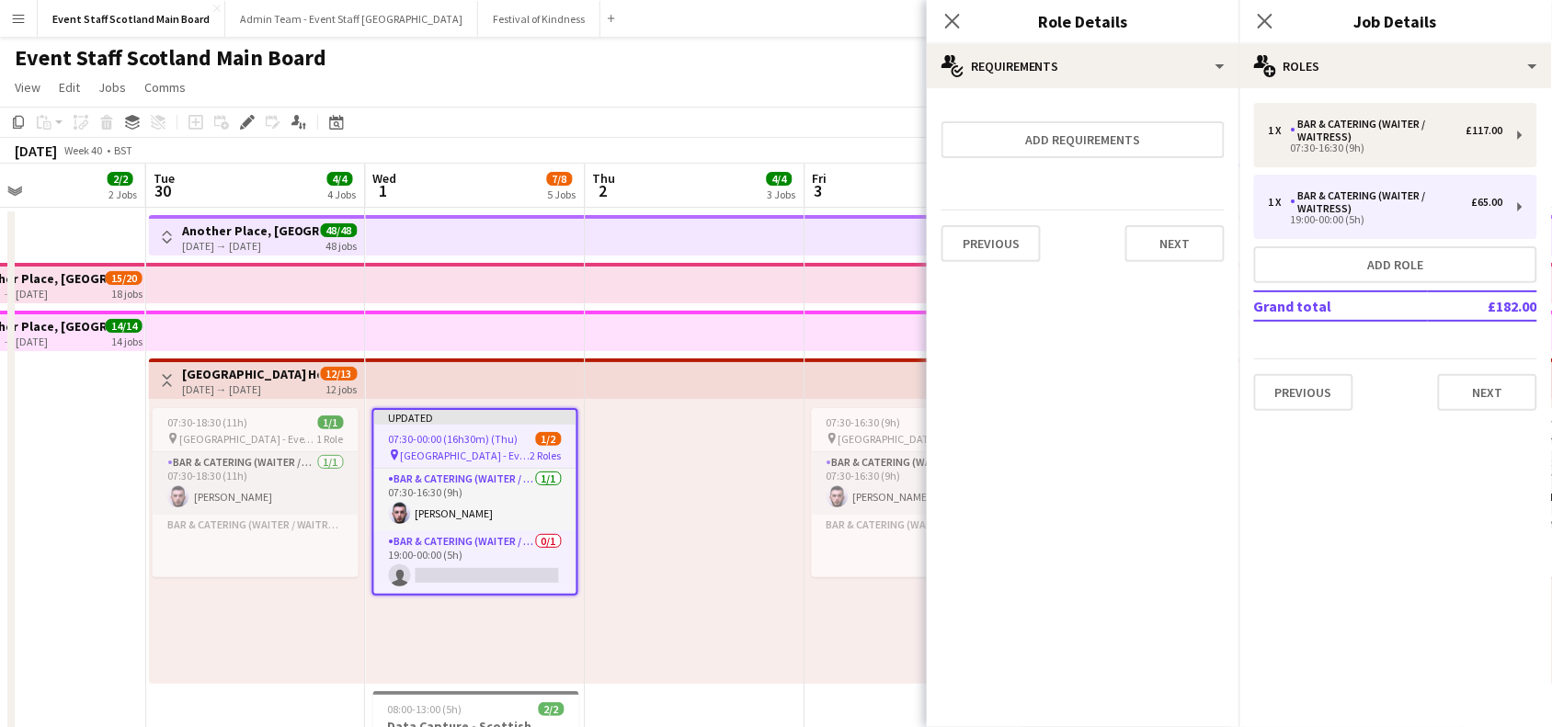
scroll to position [0, 0]
click at [1183, 246] on button "Next" at bounding box center [1175, 243] width 99 height 37
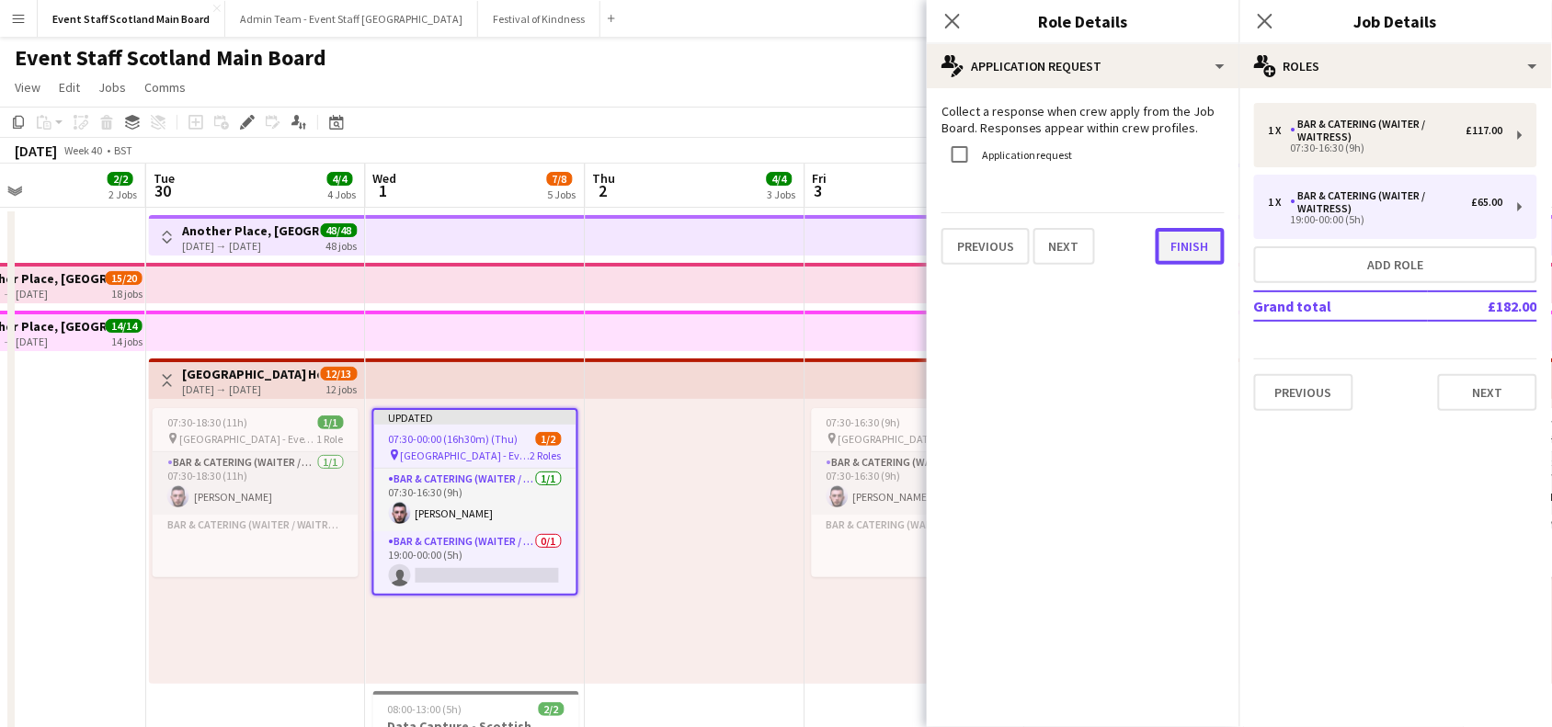
click at [1194, 240] on button "Finish" at bounding box center [1190, 246] width 69 height 37
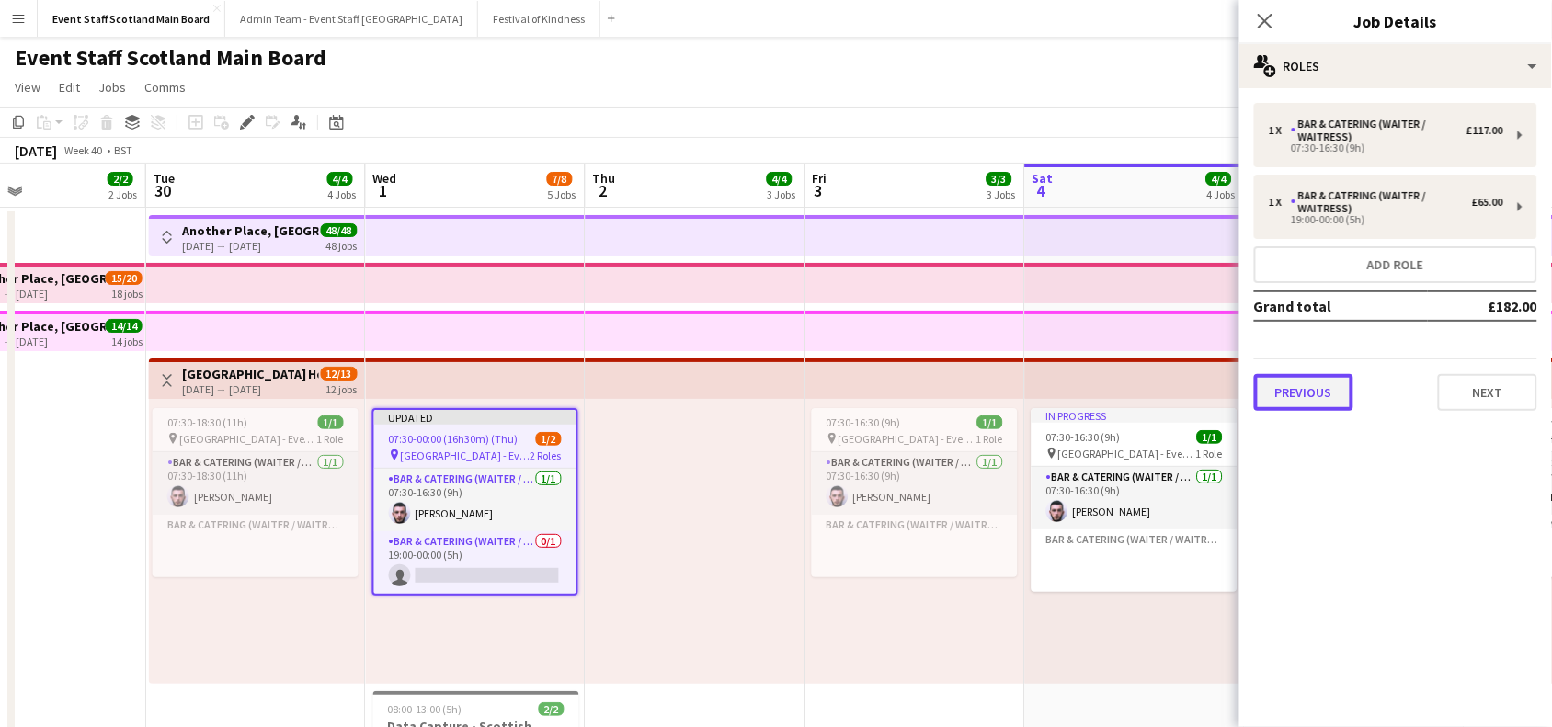
click at [1279, 391] on button "Previous" at bounding box center [1303, 392] width 99 height 37
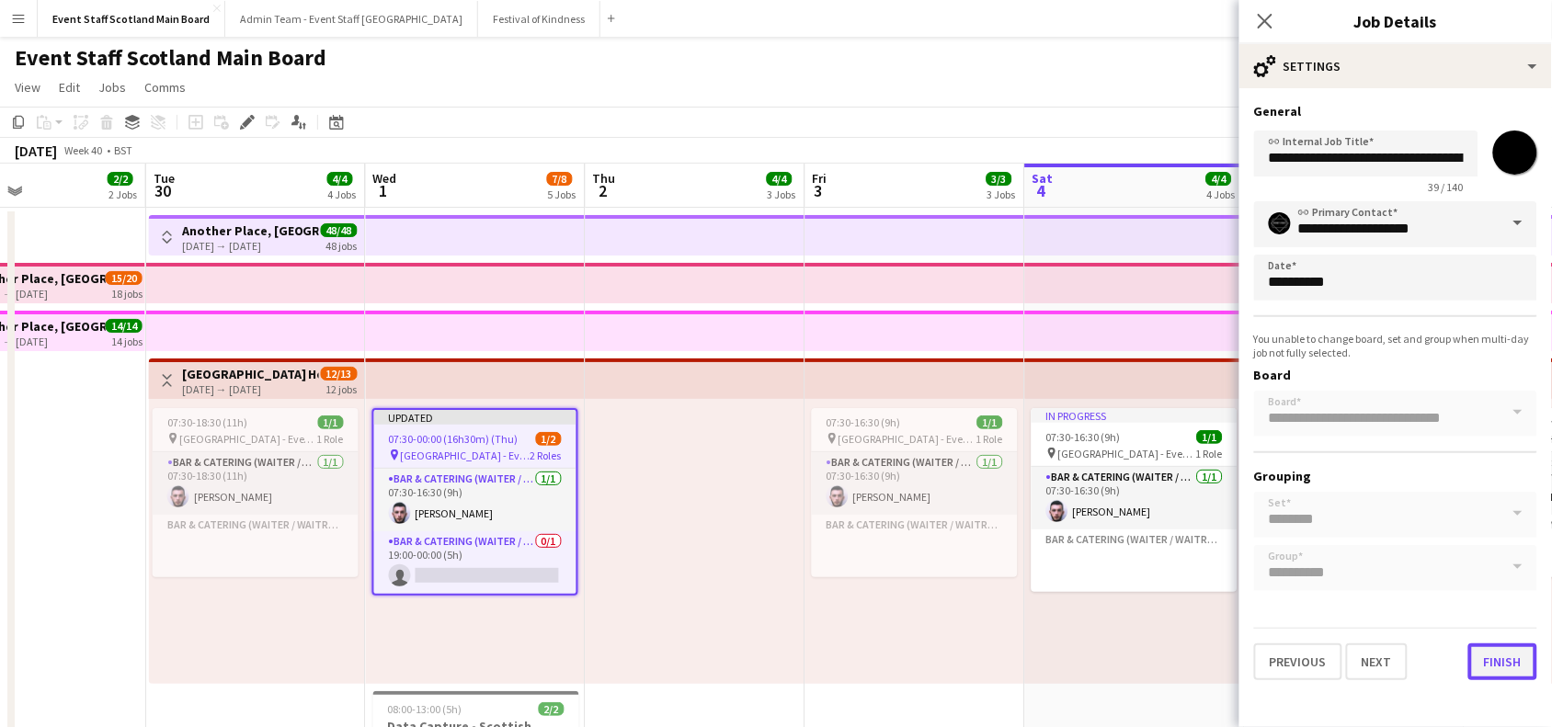
click at [1532, 654] on button "Finish" at bounding box center [1503, 662] width 69 height 37
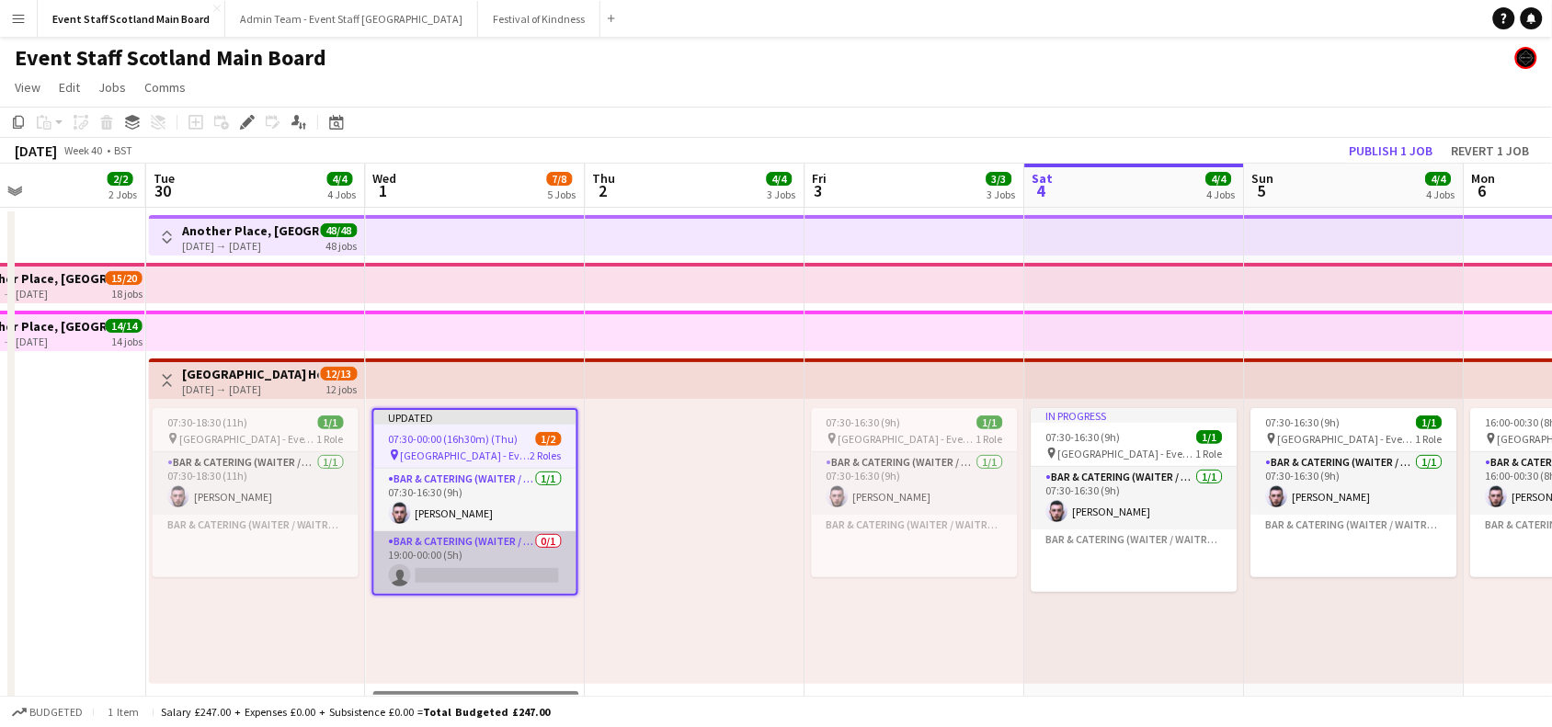
click at [472, 572] on app-card-role "Bar & Catering (Waiter / waitress) 0/1 19:00-00:00 (5h) single-neutral-actions" at bounding box center [475, 563] width 202 height 63
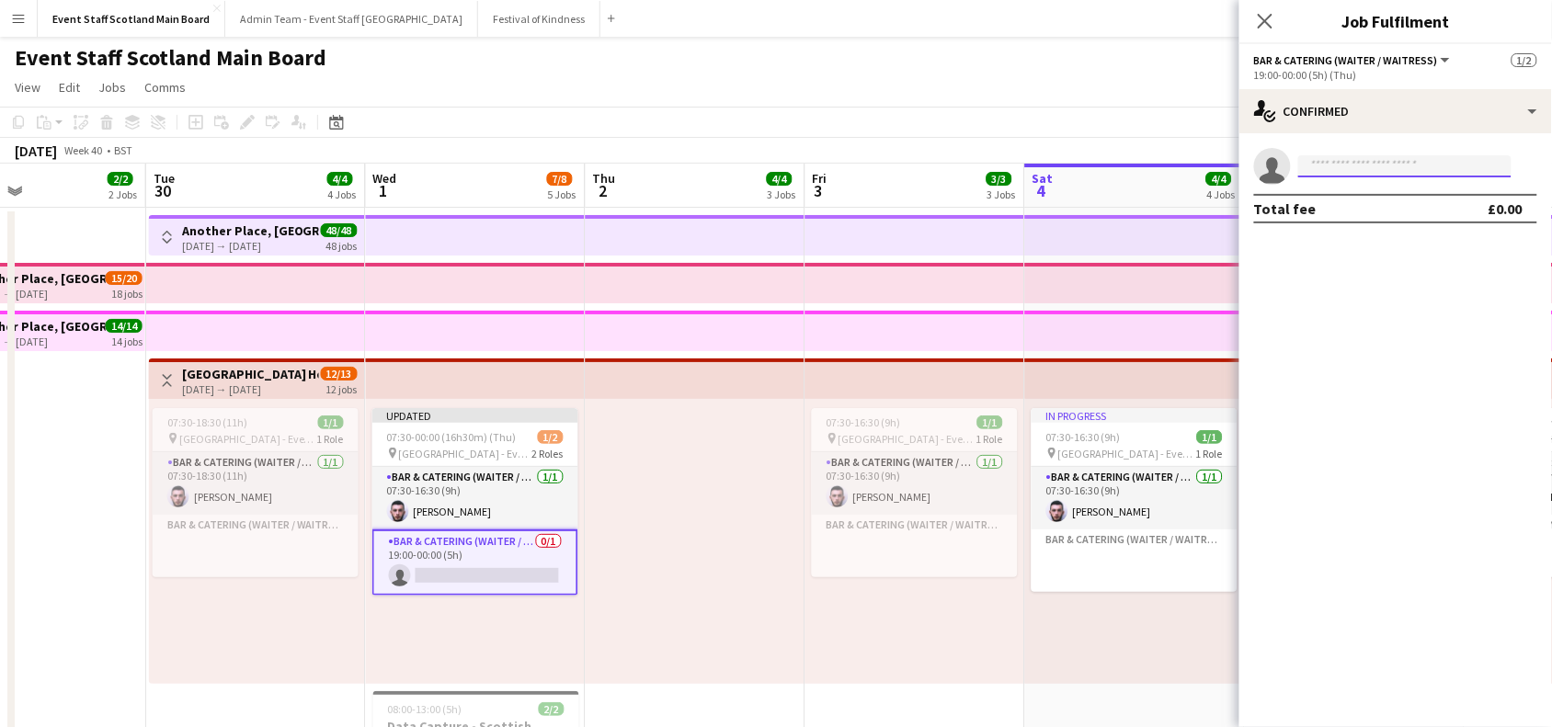
click at [1403, 168] on input at bounding box center [1405, 166] width 213 height 22
type input "*******"
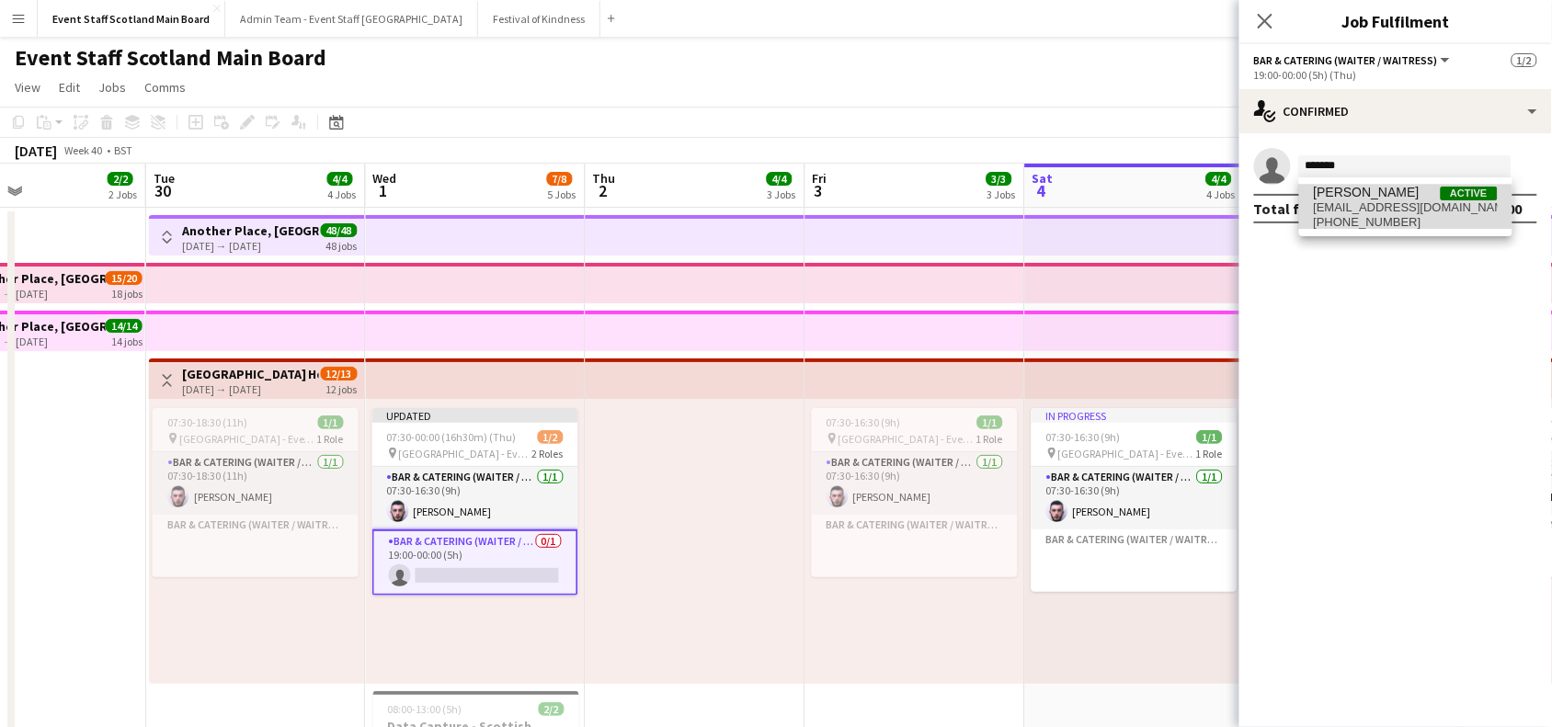
click at [1385, 207] on span "[EMAIL_ADDRESS][DOMAIN_NAME]" at bounding box center [1406, 207] width 184 height 15
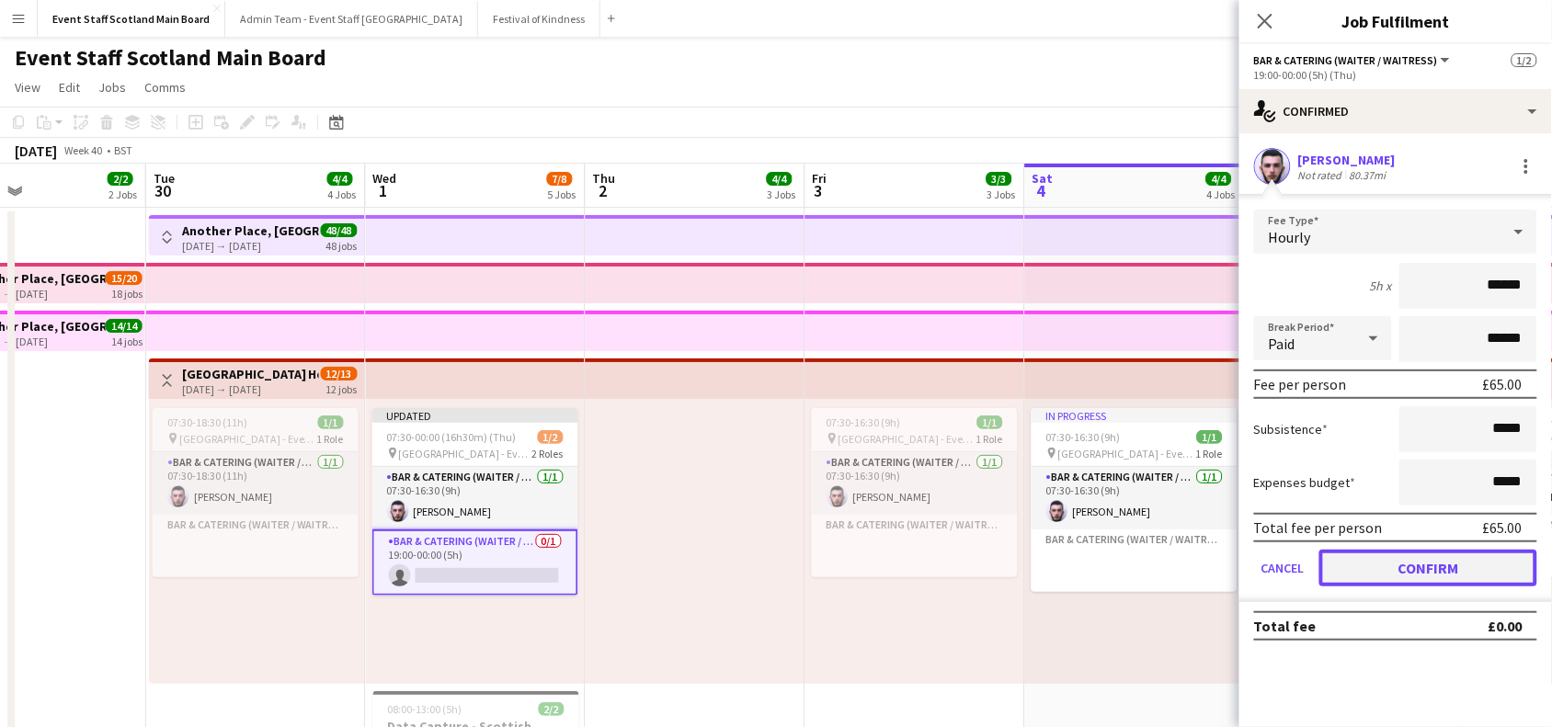
click at [1395, 550] on button "Confirm" at bounding box center [1429, 568] width 218 height 37
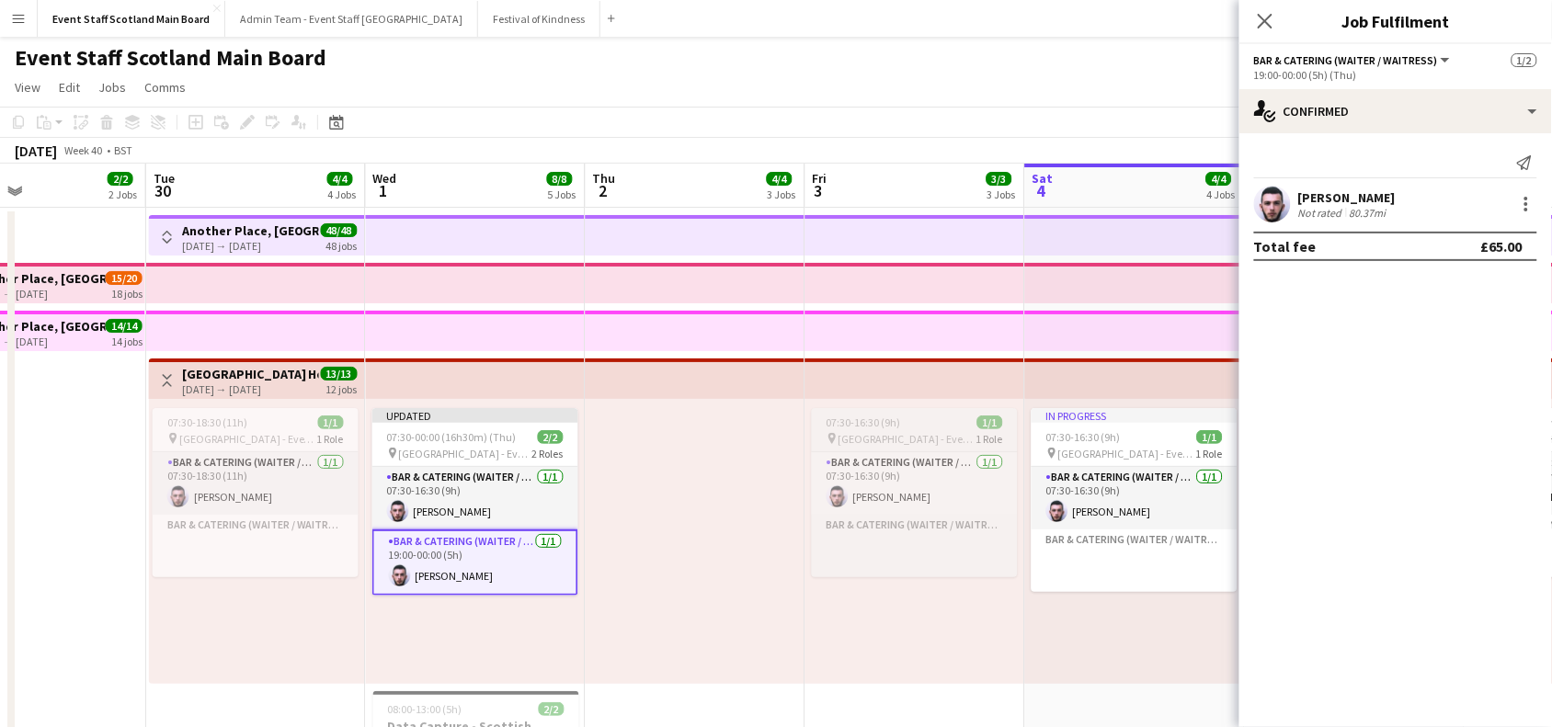
click at [921, 428] on div "07:30-16:30 (9h) 1/1" at bounding box center [915, 423] width 206 height 14
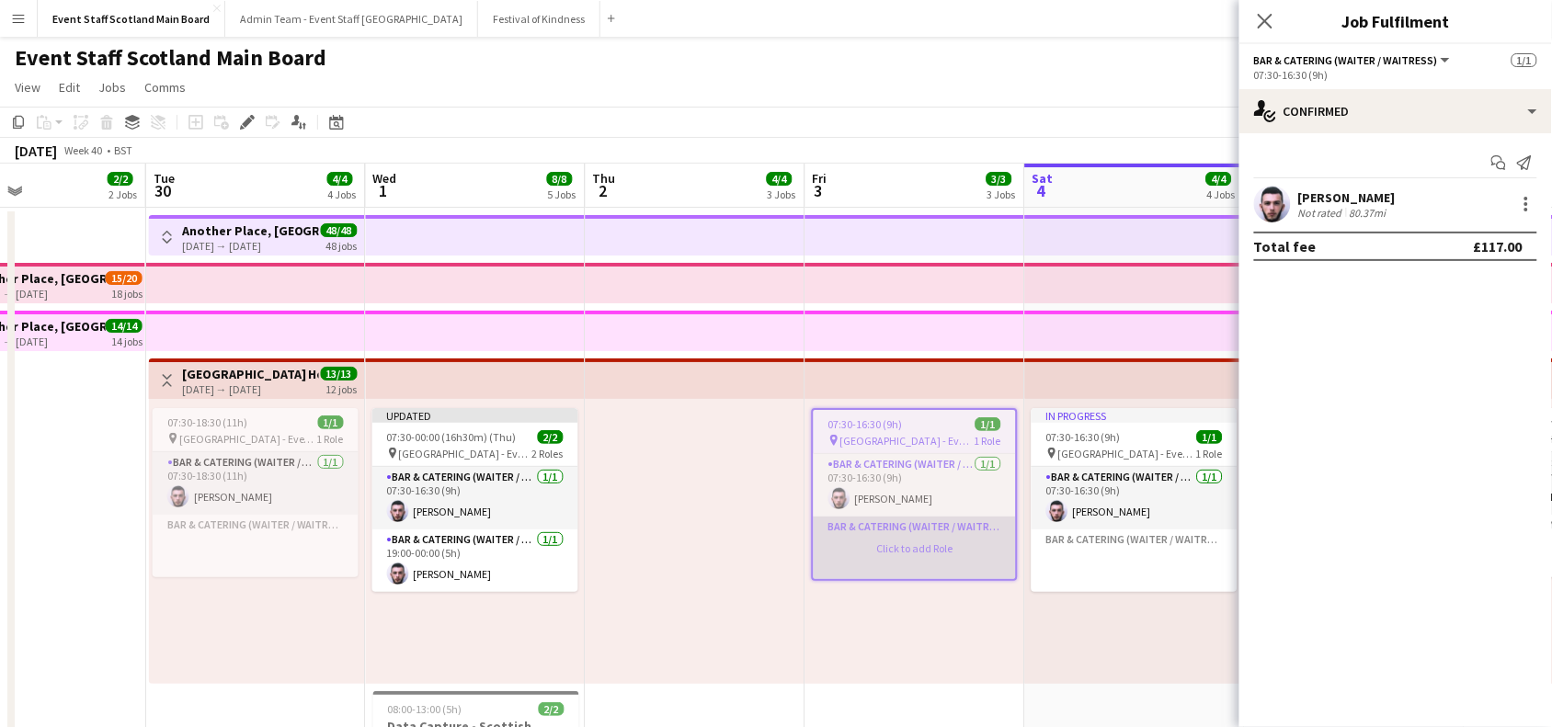
click at [884, 544] on app-card-role-placeholder "Bar & Catering (Waiter / waitress) Click to add Role" at bounding box center [915, 548] width 202 height 63
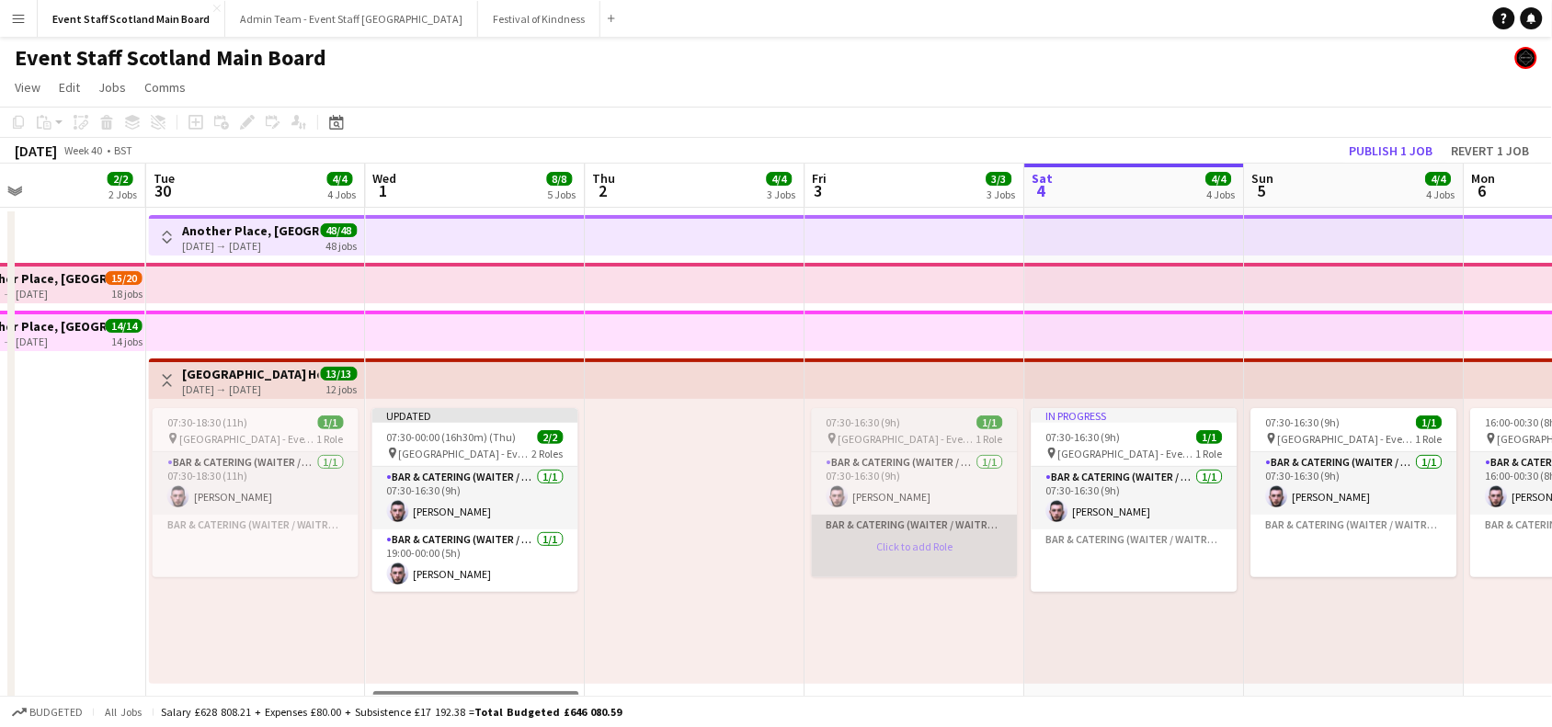
click at [889, 541] on app-card-role-placeholder "Bar & Catering (Waiter / waitress) Click to add Role" at bounding box center [915, 546] width 206 height 63
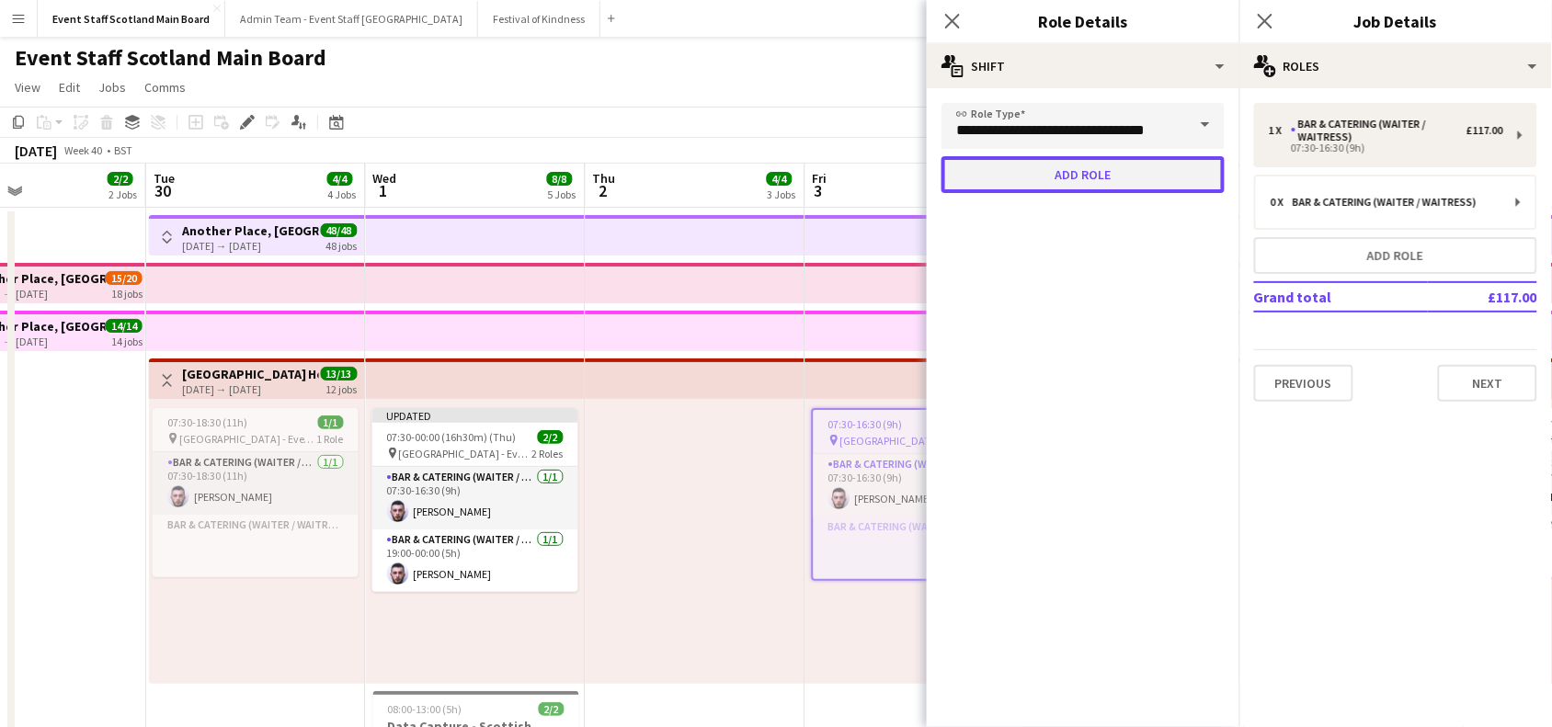
click at [1161, 172] on button "Add role" at bounding box center [1083, 174] width 283 height 37
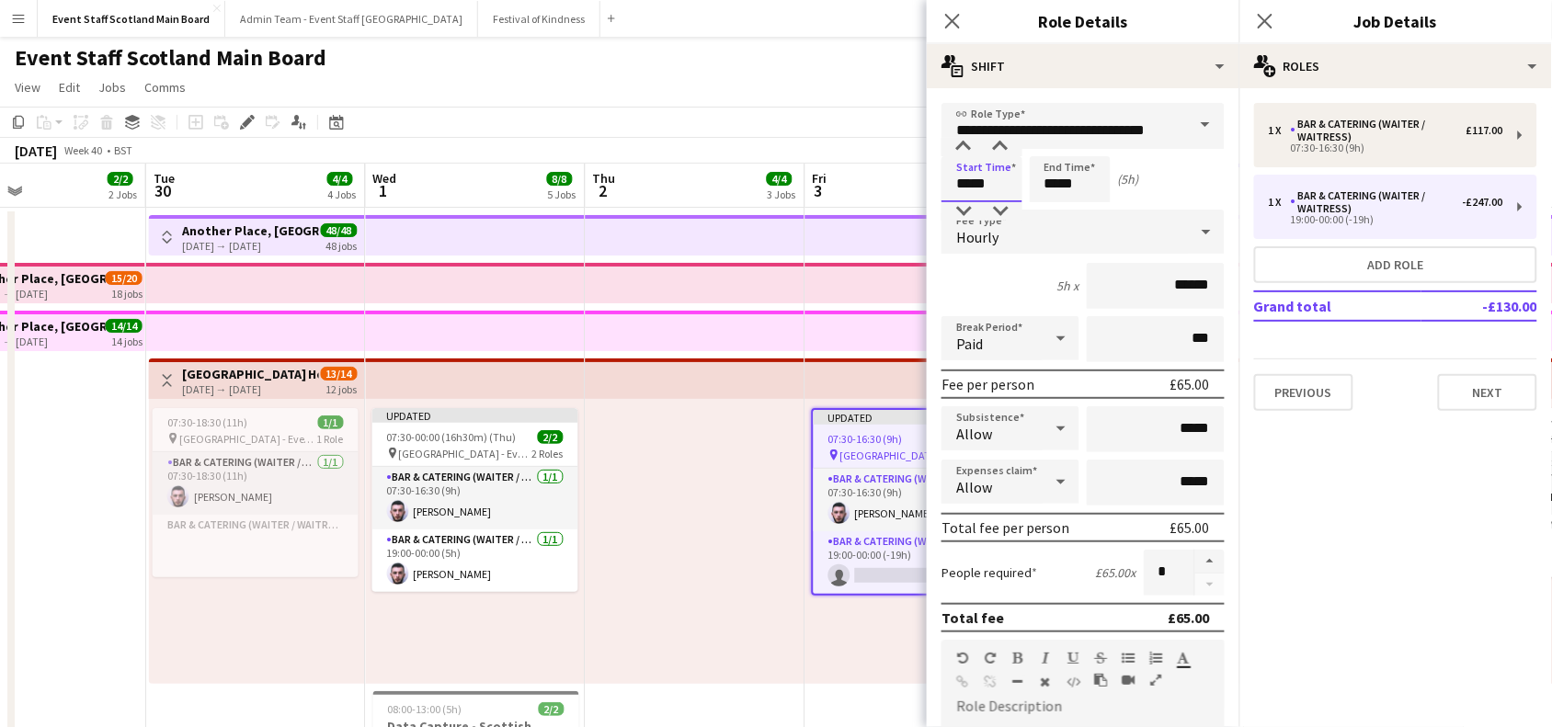
click at [996, 175] on input "*****" at bounding box center [982, 179] width 81 height 46
click at [967, 204] on div at bounding box center [963, 211] width 37 height 18
click at [1005, 207] on div at bounding box center [1000, 211] width 37 height 18
type input "*****"
click at [1005, 207] on div at bounding box center [1000, 211] width 37 height 18
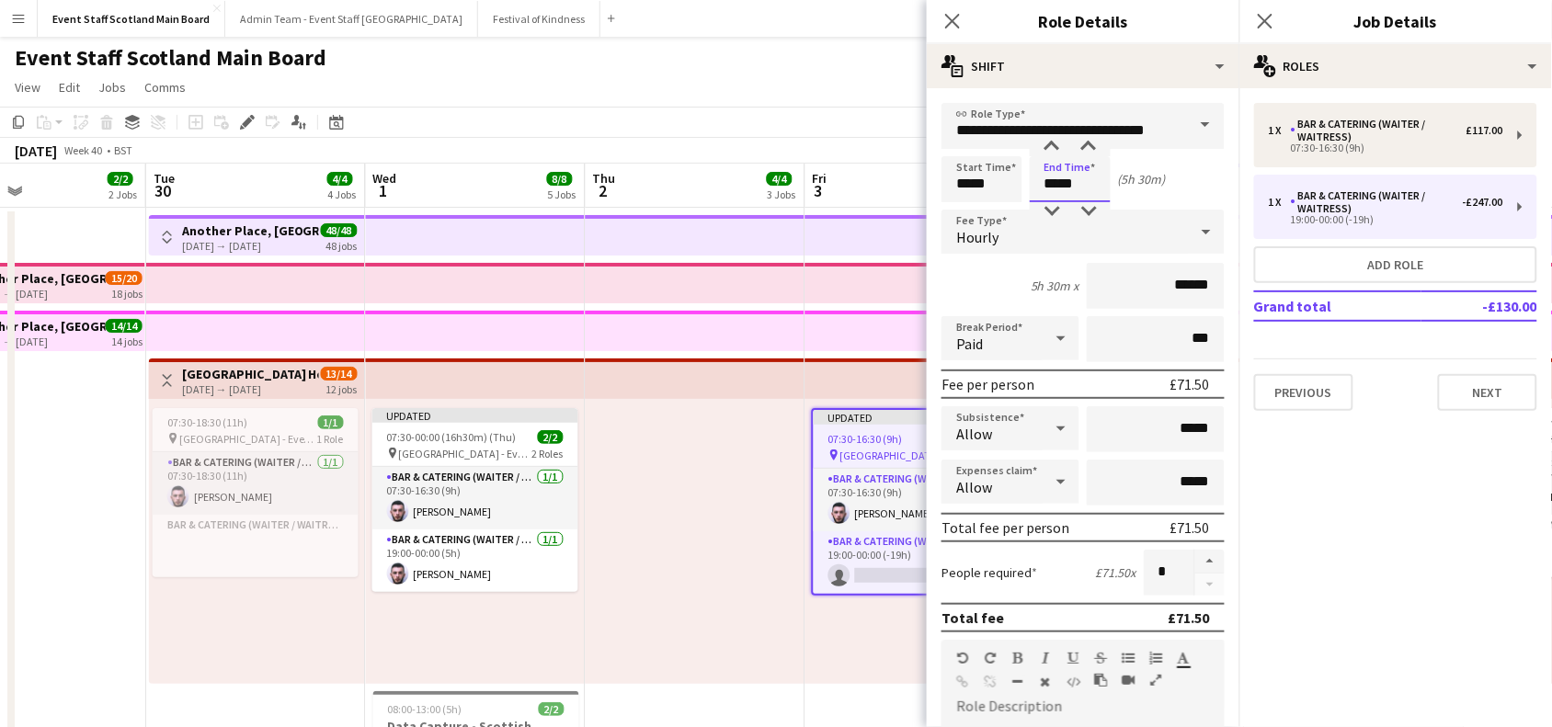
click at [1094, 189] on input "*****" at bounding box center [1070, 179] width 81 height 46
click at [1050, 207] on div at bounding box center [1052, 211] width 37 height 18
type input "*****"
click at [1090, 140] on div at bounding box center [1088, 147] width 37 height 18
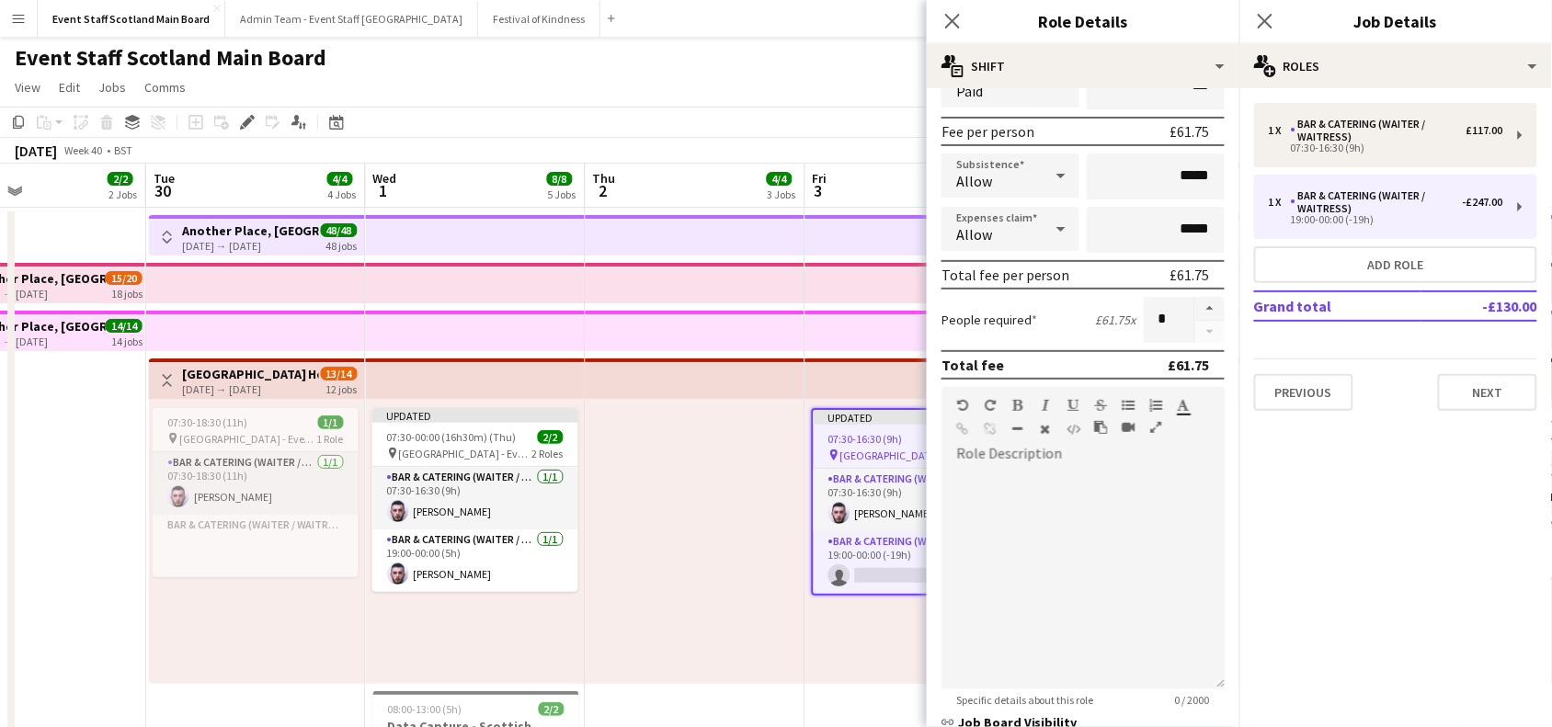
scroll to position [286, 0]
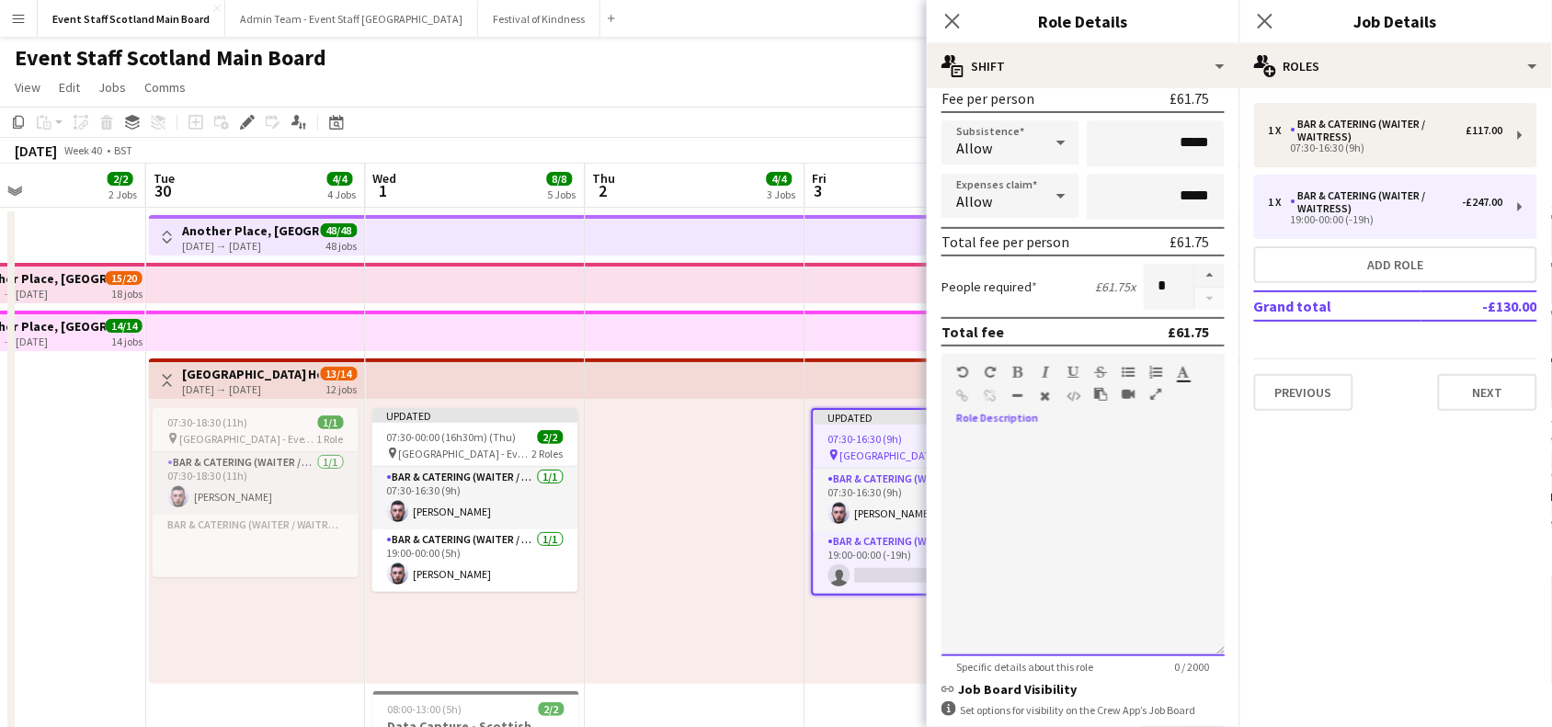
click at [1065, 426] on div at bounding box center [1083, 540] width 283 height 234
paste div
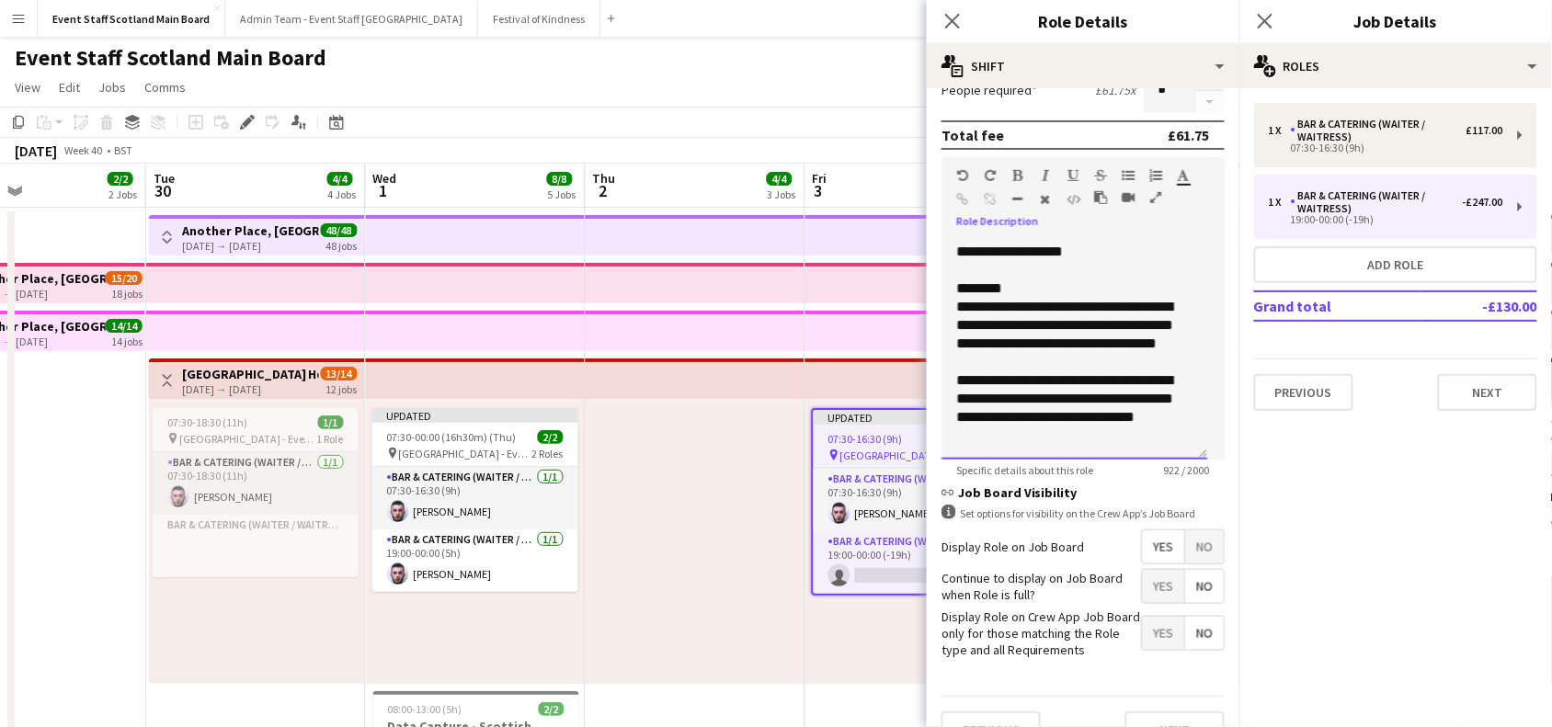
scroll to position [530, 0]
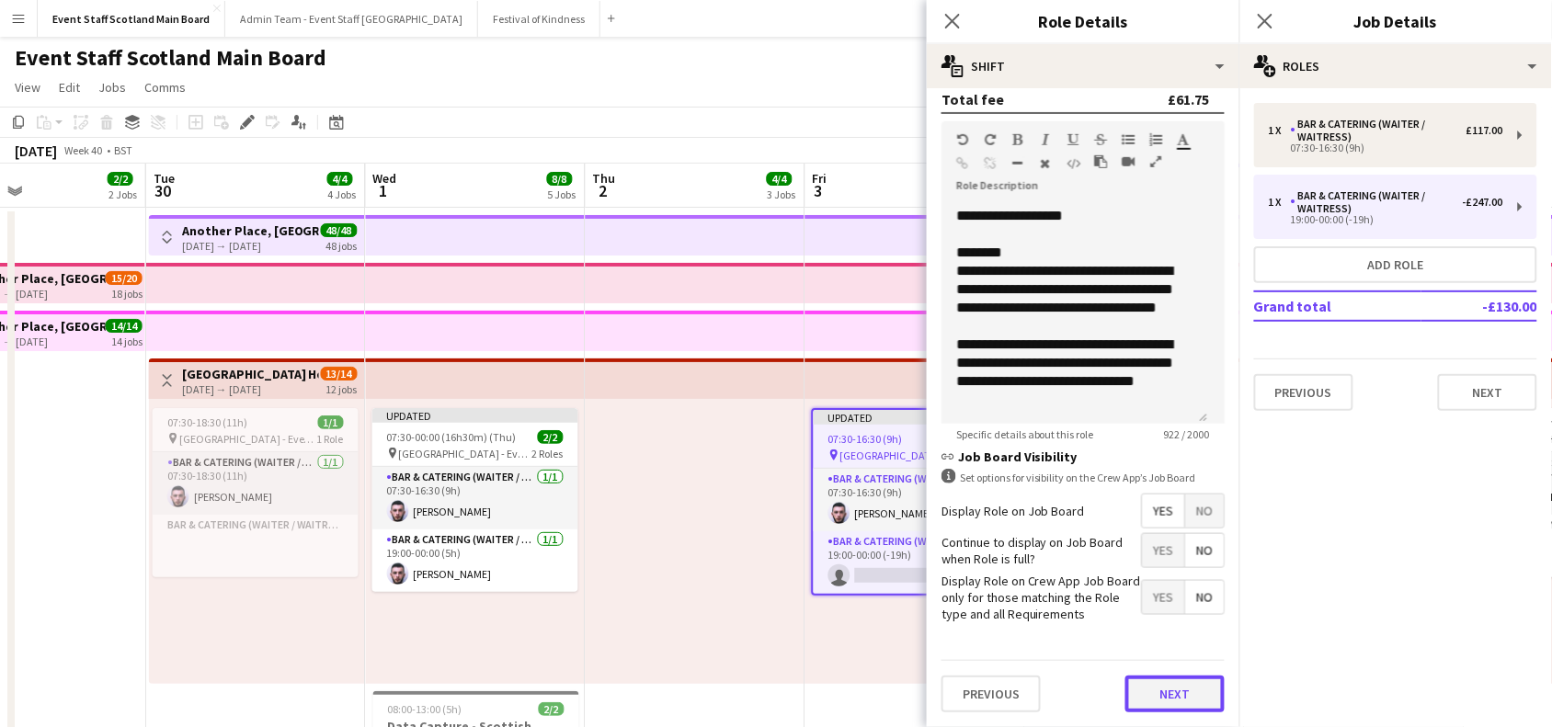
click at [1141, 690] on button "Next" at bounding box center [1175, 694] width 99 height 37
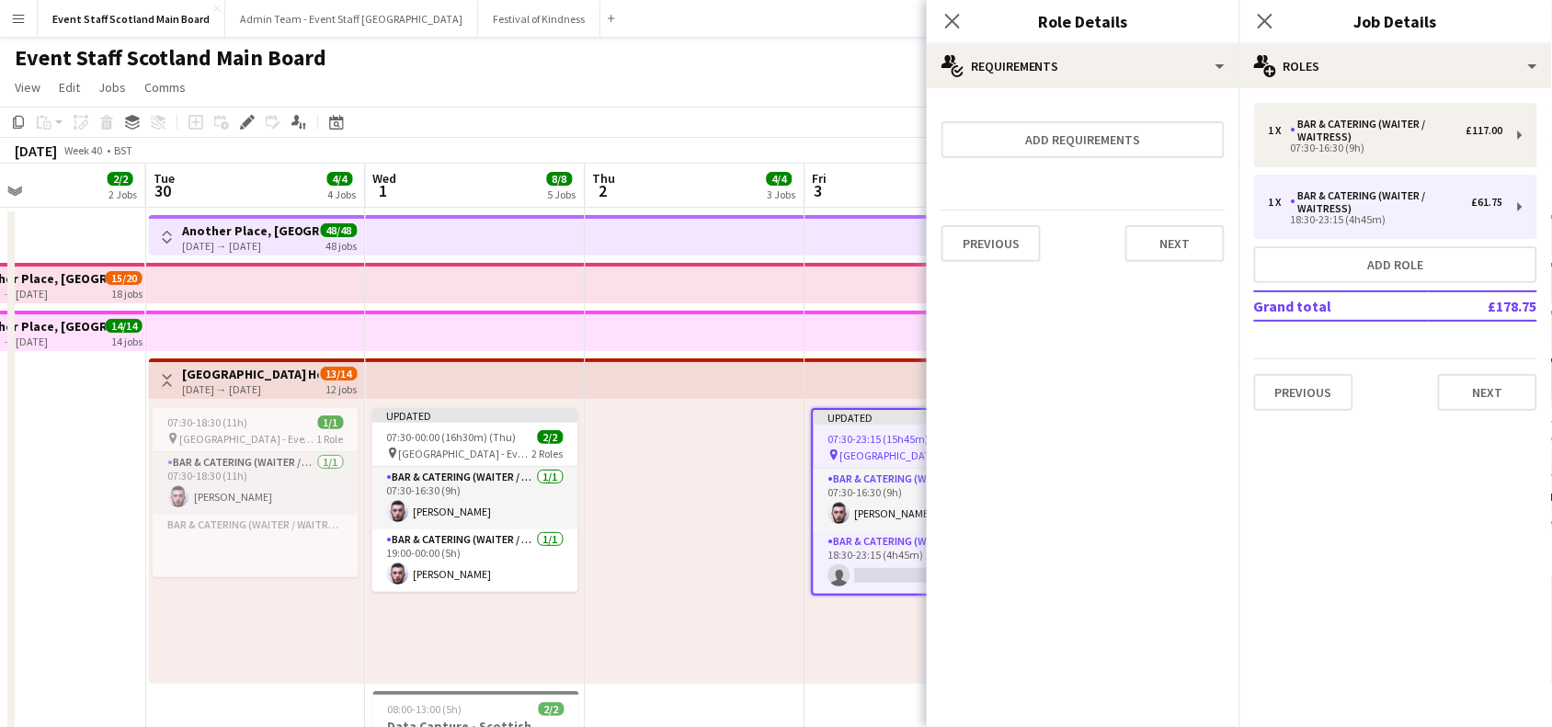
scroll to position [0, 0]
click at [1196, 237] on button "Next" at bounding box center [1175, 243] width 99 height 37
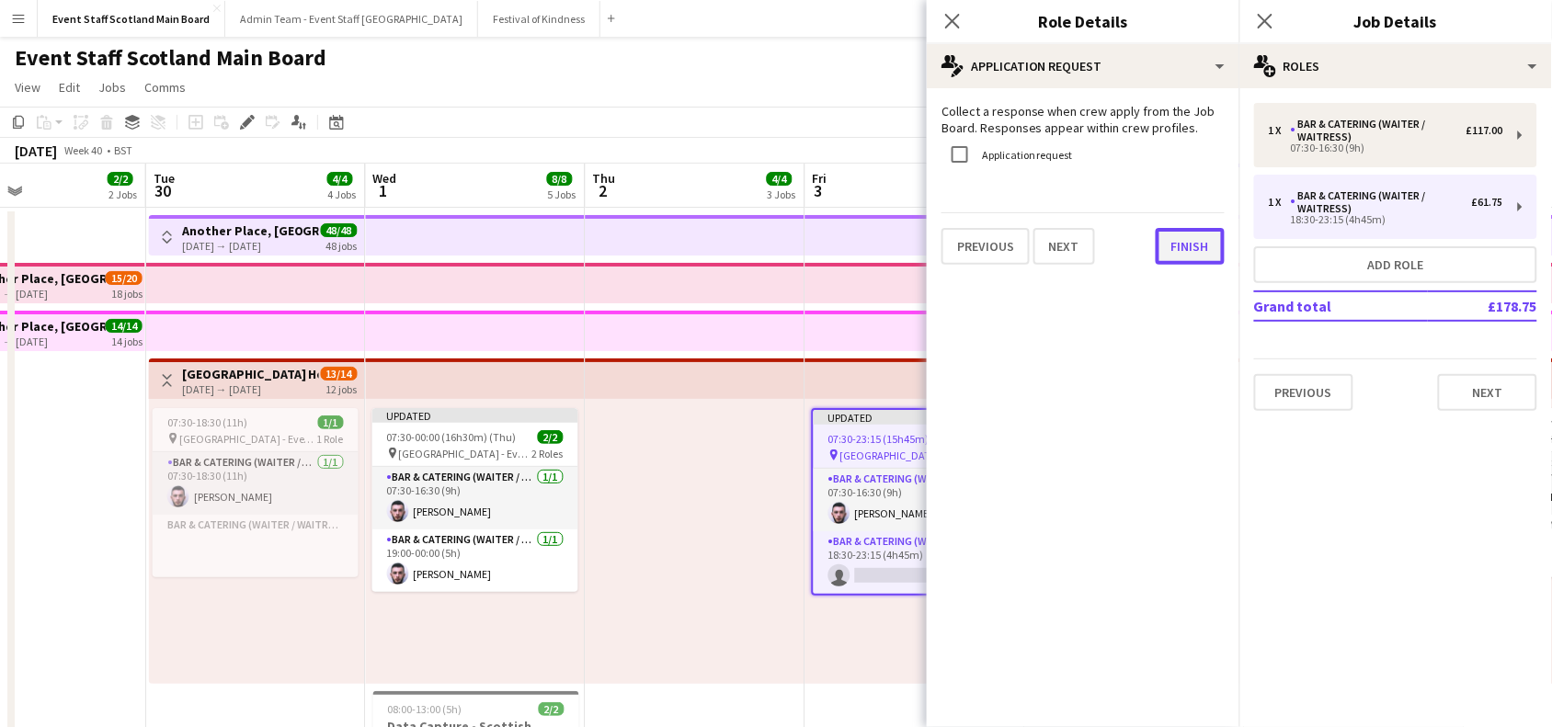
click at [1196, 242] on button "Finish" at bounding box center [1190, 246] width 69 height 37
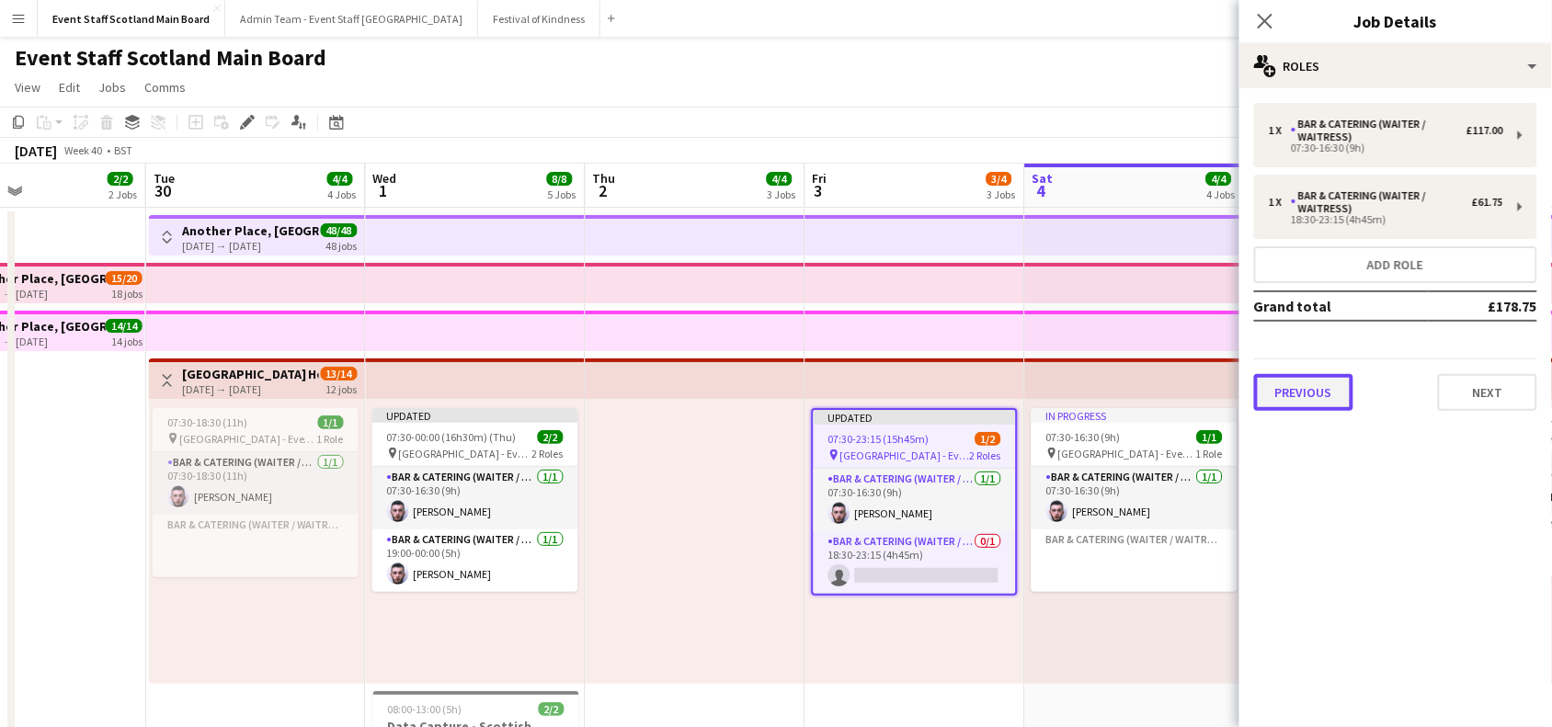
click at [1312, 388] on button "Previous" at bounding box center [1303, 392] width 99 height 37
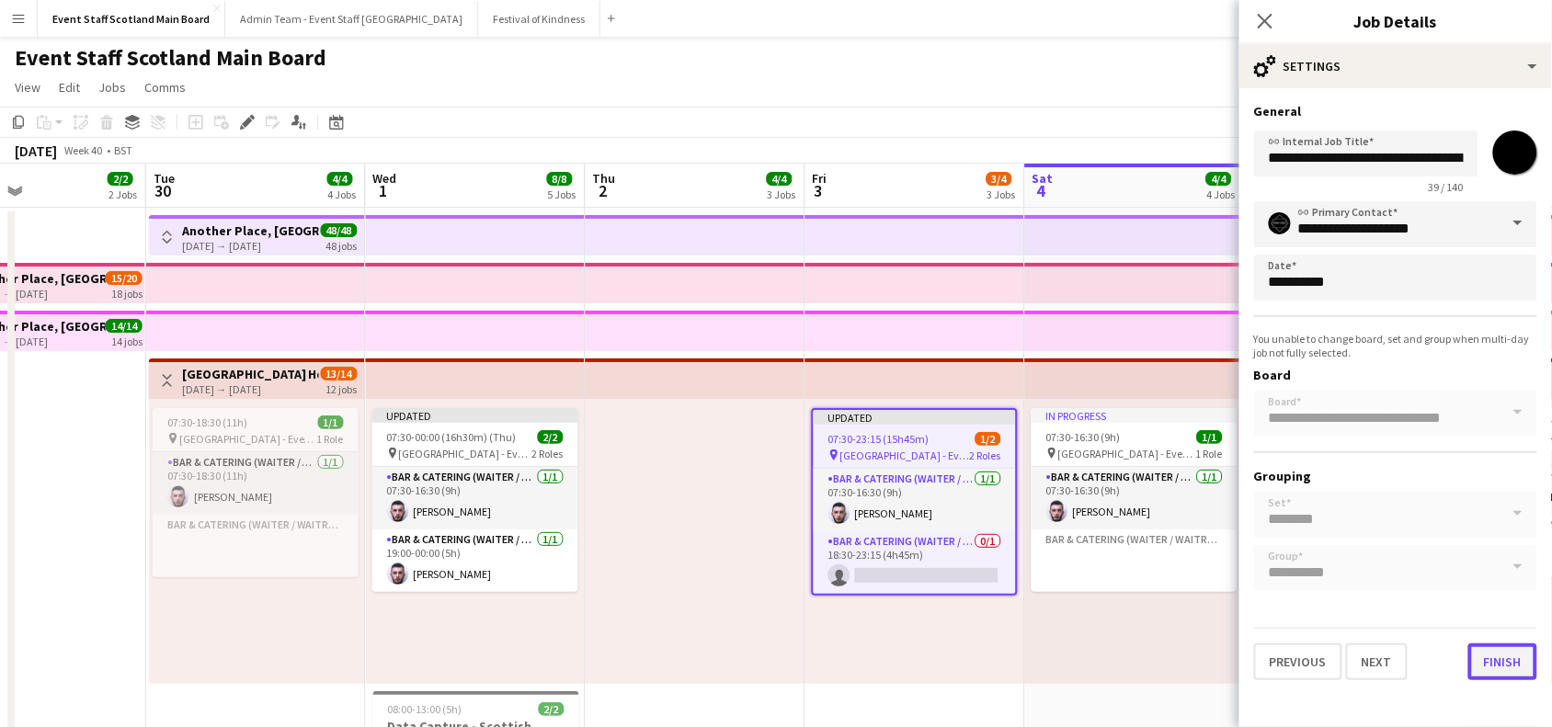
click at [1505, 655] on button "Finish" at bounding box center [1503, 662] width 69 height 37
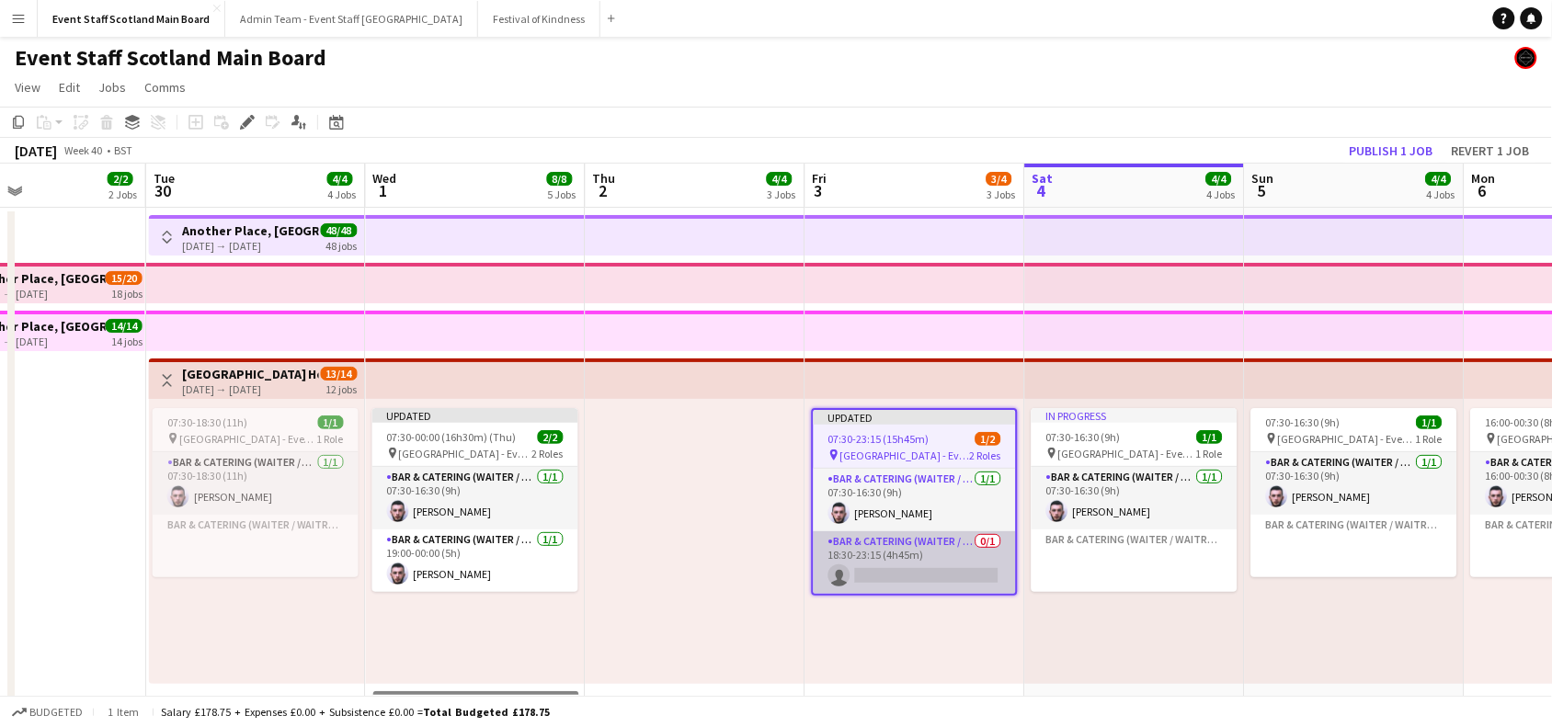
click at [968, 556] on app-card-role "Bar & Catering (Waiter / waitress) 0/1 18:30-23:15 (4h45m) single-neutral-actio…" at bounding box center [915, 563] width 202 height 63
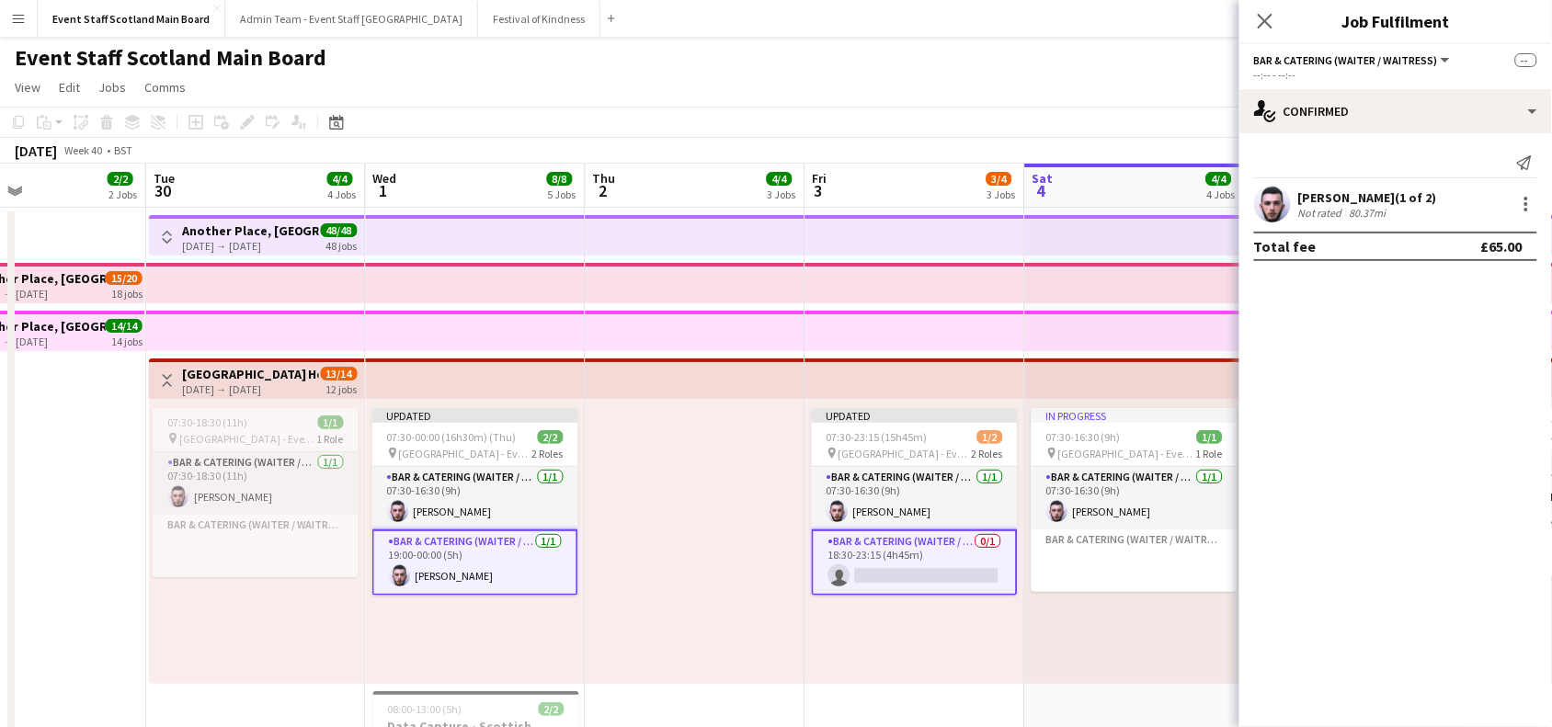
click at [940, 535] on app-card-role "Bar & Catering (Waiter / waitress) 0/1 18:30-23:15 (4h45m) single-neutral-actio…" at bounding box center [915, 563] width 206 height 66
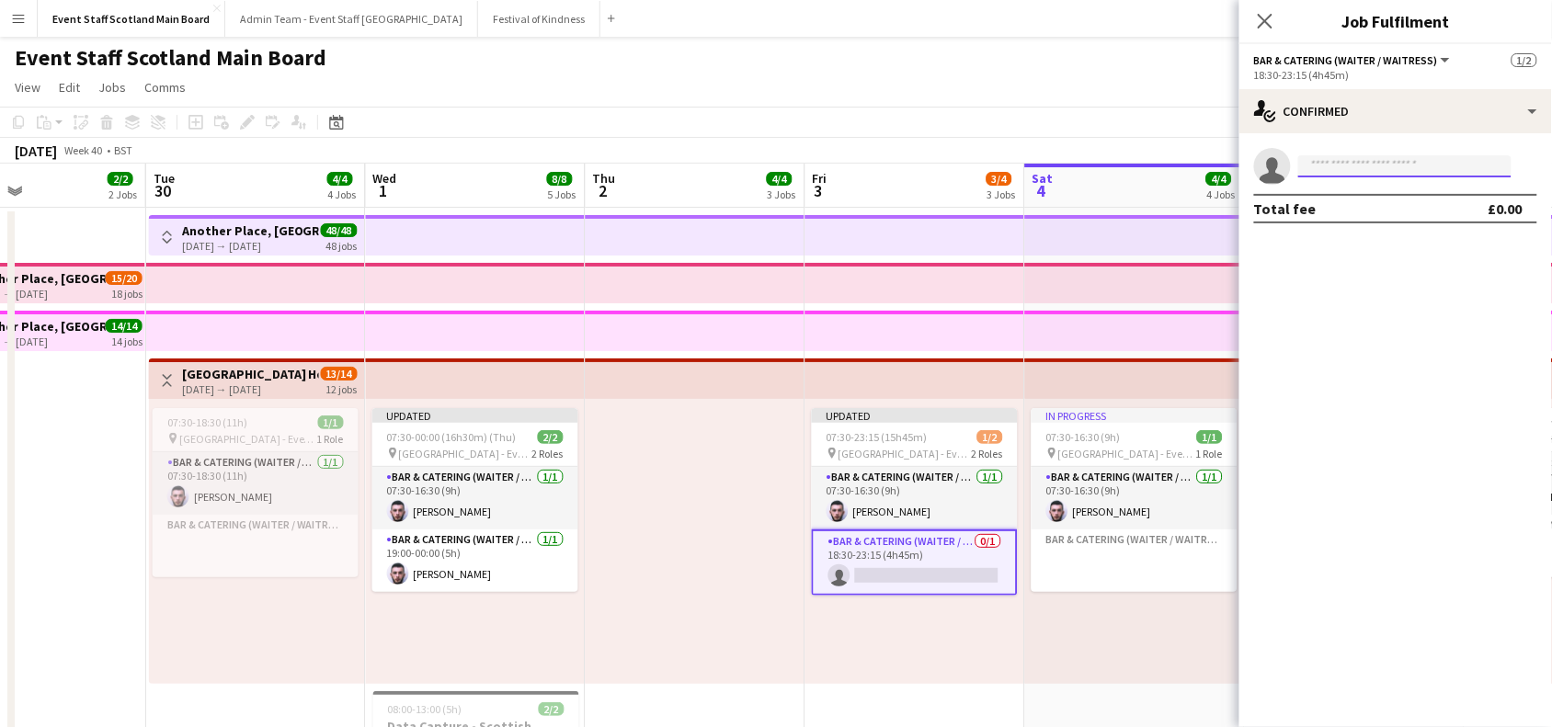
click at [1384, 158] on input at bounding box center [1405, 166] width 213 height 22
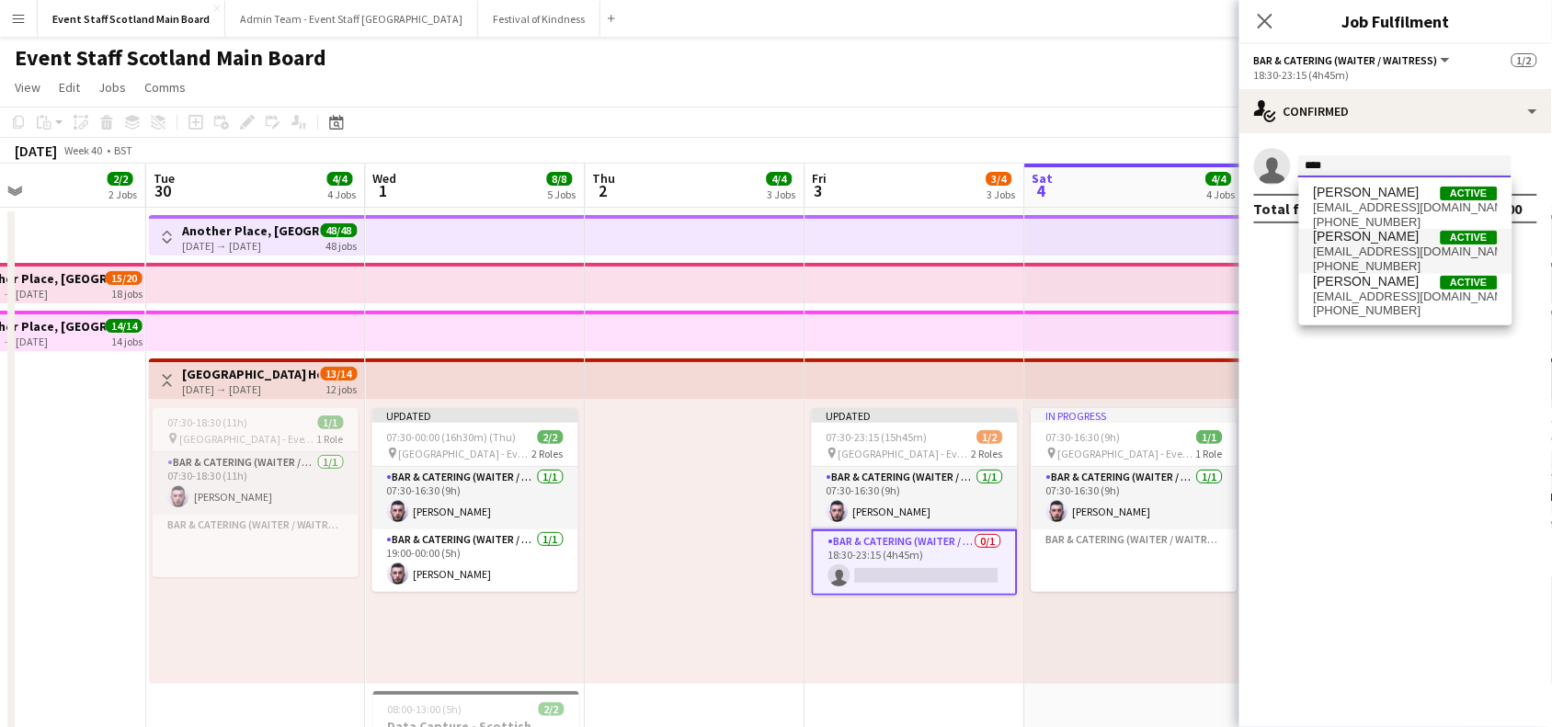
type input "****"
click at [1362, 255] on span "[EMAIL_ADDRESS][DOMAIN_NAME]" at bounding box center [1406, 252] width 184 height 15
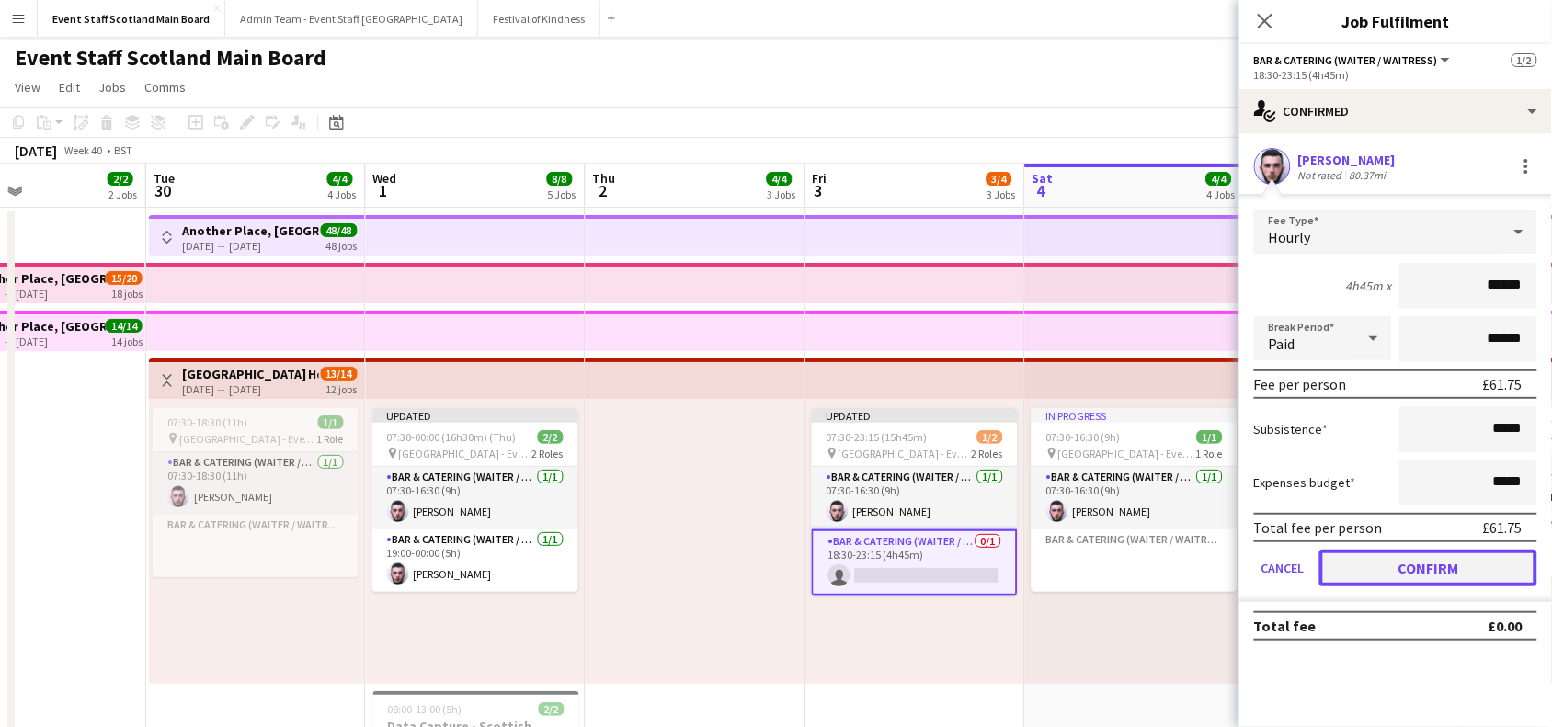
click at [1437, 553] on button "Confirm" at bounding box center [1429, 568] width 218 height 37
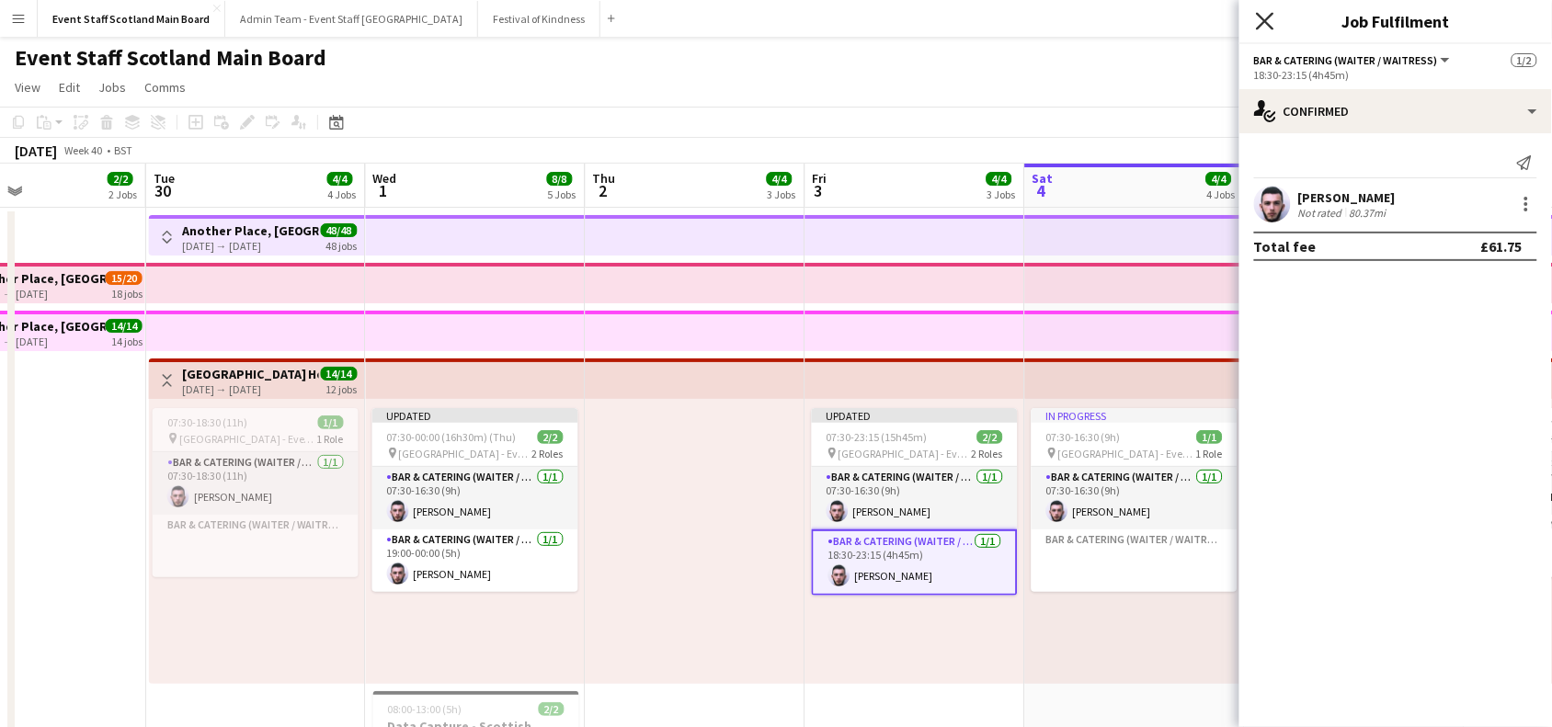
click at [1262, 12] on icon "Close pop-in" at bounding box center [1264, 20] width 17 height 17
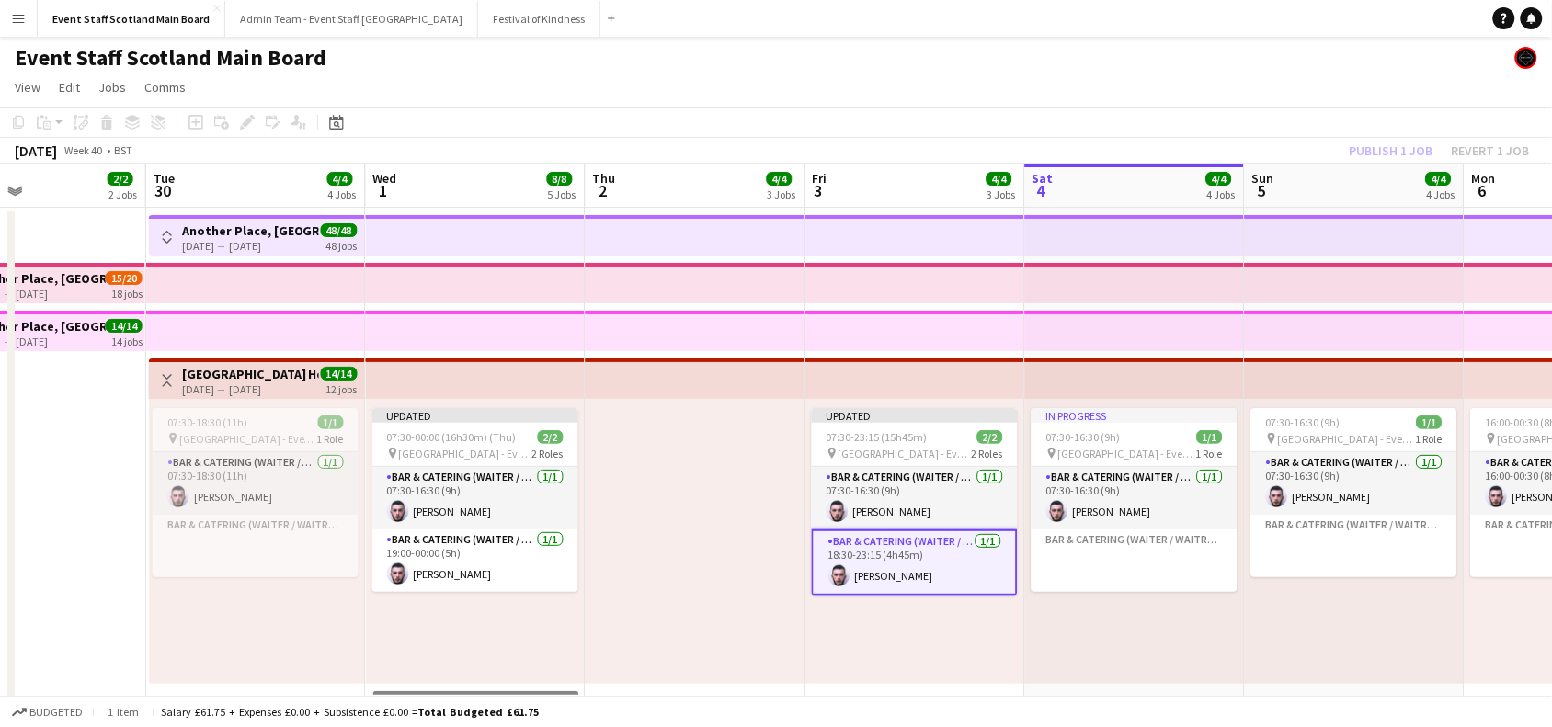
click at [1283, 144] on div "[DATE] Week 40 • BST Publish 1 job Revert 1 job" at bounding box center [776, 151] width 1552 height 26
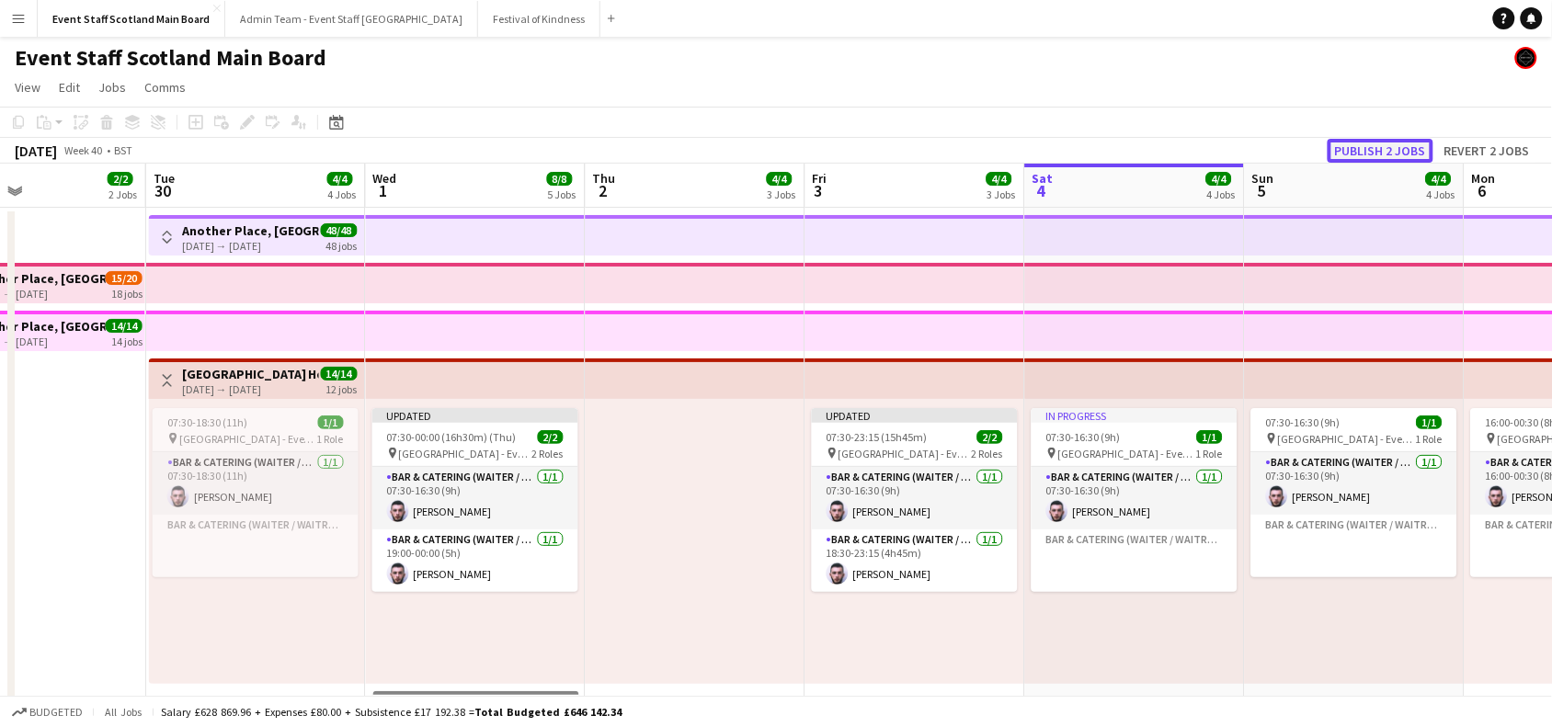
click at [1362, 147] on button "Publish 2 jobs" at bounding box center [1381, 151] width 106 height 24
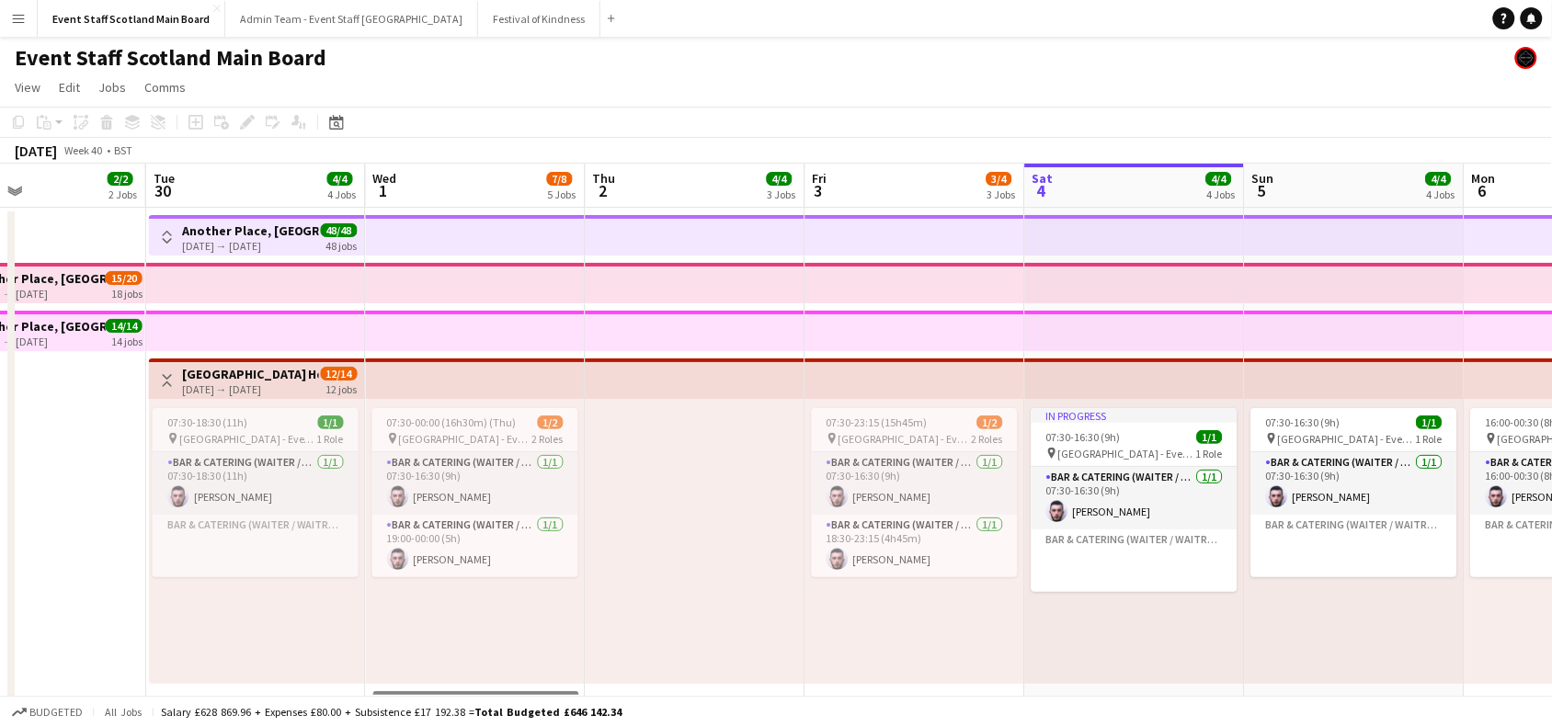
click at [158, 378] on button "Toggle View" at bounding box center [167, 381] width 22 height 22
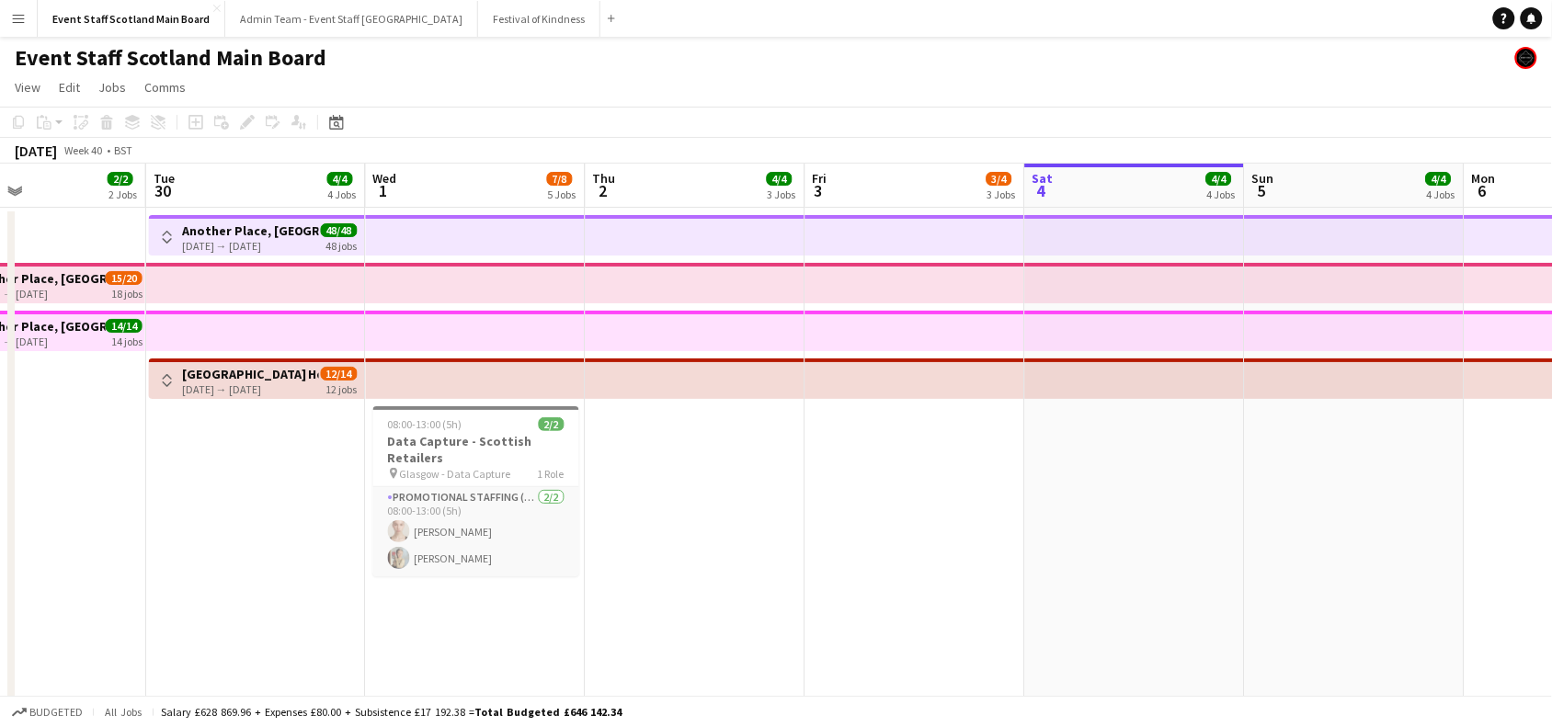
drag, startPoint x: 1338, startPoint y: 538, endPoint x: 479, endPoint y: 518, distance: 859.2
click at [479, 518] on app-calendar-viewport "Fri 26 16/16 3 Jobs Sat 27 18/18 4 Jobs Sun 28 3/3 2 Jobs Mon 29 2/2 2 Jobs Tue…" at bounding box center [776, 687] width 1552 height 1047
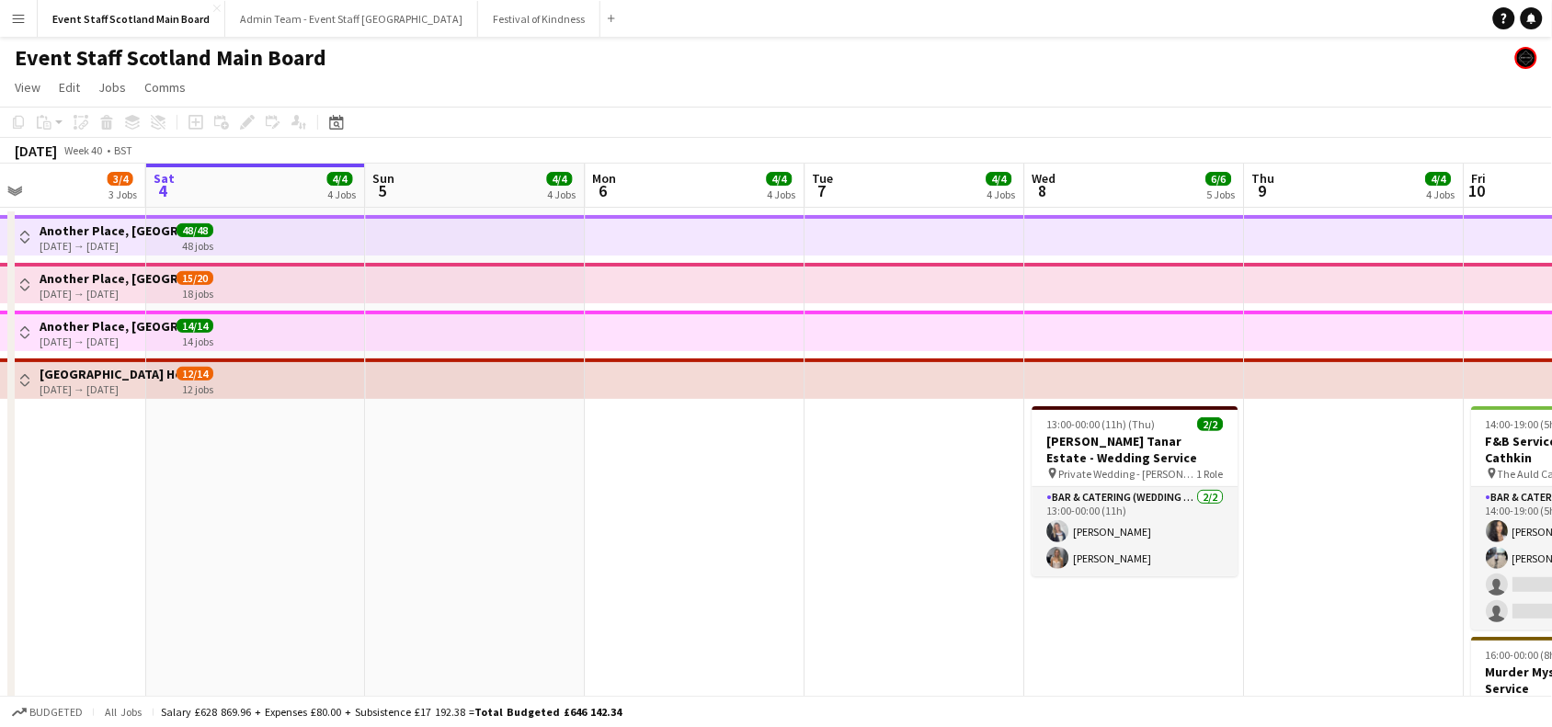
scroll to position [0, 713]
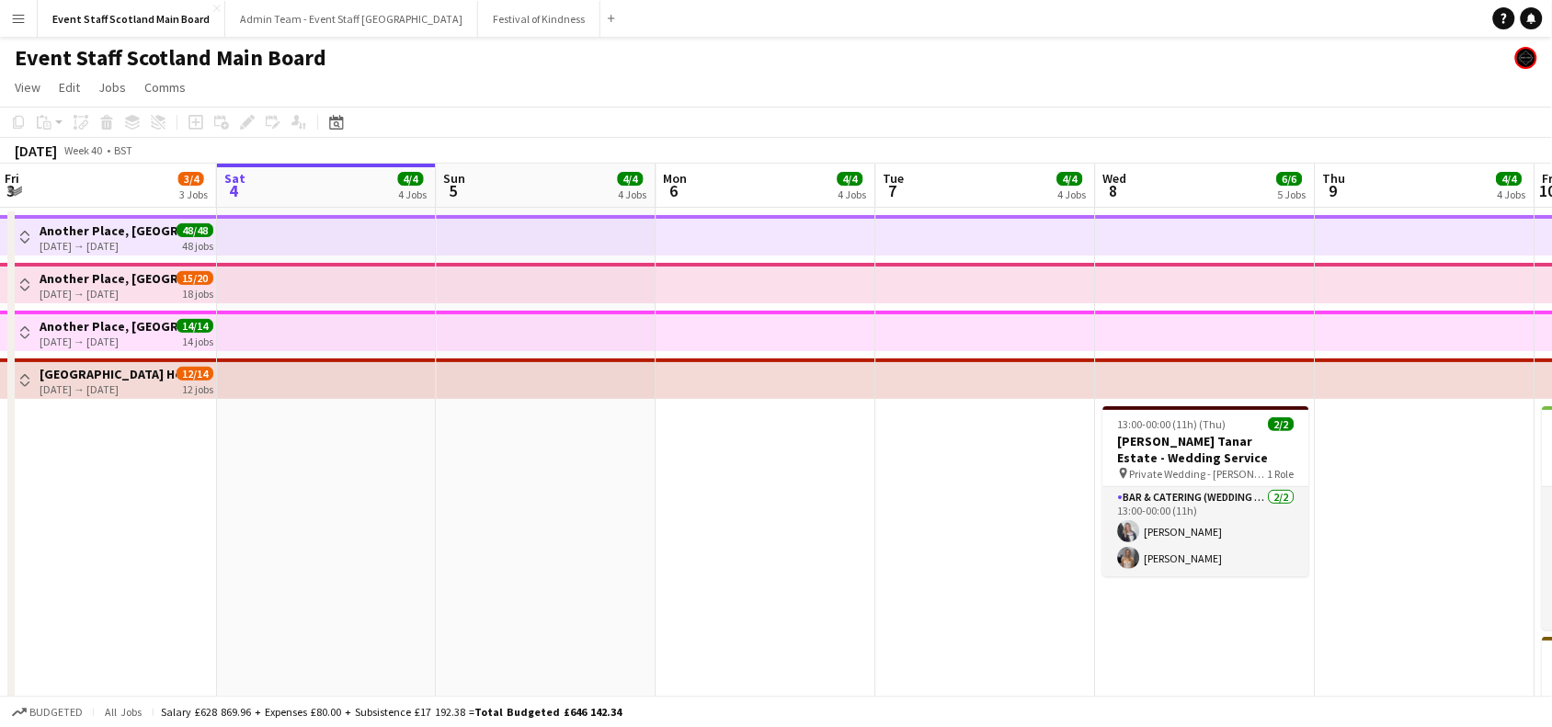
drag, startPoint x: 1440, startPoint y: 504, endPoint x: 747, endPoint y: 507, distance: 693.4
click at [747, 507] on app-calendar-viewport "Tue 30 4/4 4 Jobs Wed 1 7/8 5 Jobs Thu 2 4/4 3 Jobs Fri 3 3/4 3 Jobs Sat 4 4/4 …" at bounding box center [776, 687] width 1552 height 1047
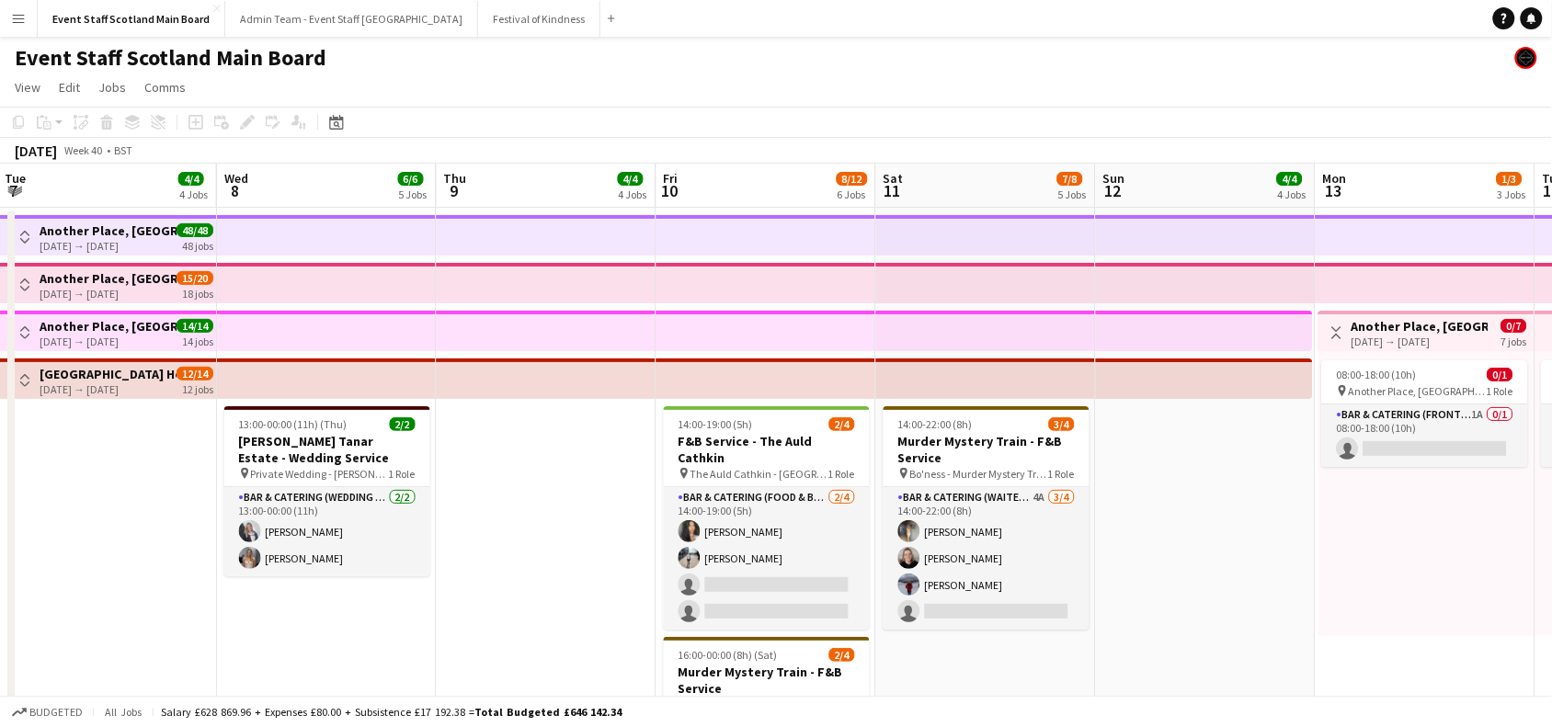
scroll to position [0, 526]
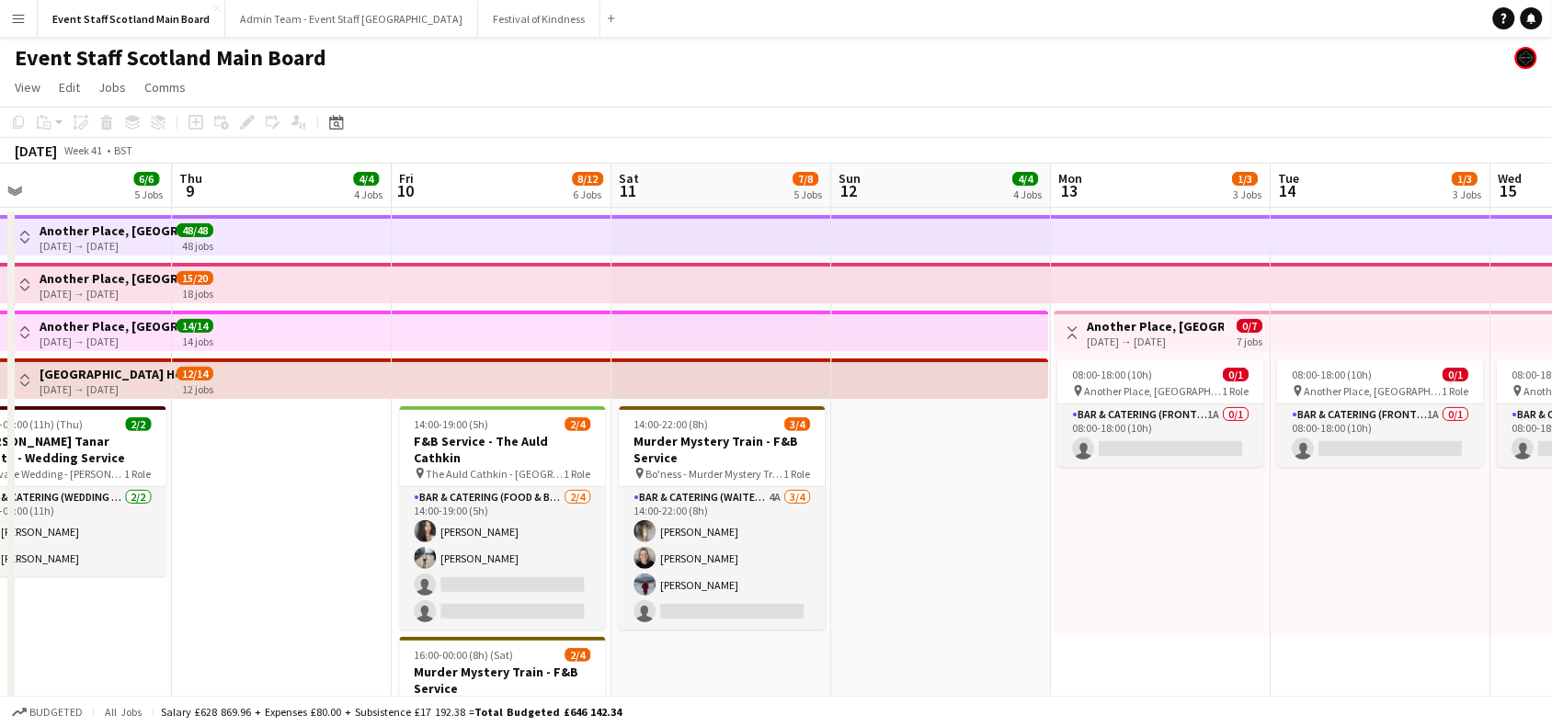
drag, startPoint x: 1435, startPoint y: 483, endPoint x: 1014, endPoint y: 558, distance: 427.0
click at [1014, 558] on app-calendar-viewport "Sat 4 4/4 4 Jobs Sun 5 4/4 4 Jobs Mon 6 4/4 4 Jobs Tue 7 4/4 4 Jobs Wed 8 6/6 5…" at bounding box center [776, 687] width 1552 height 1047
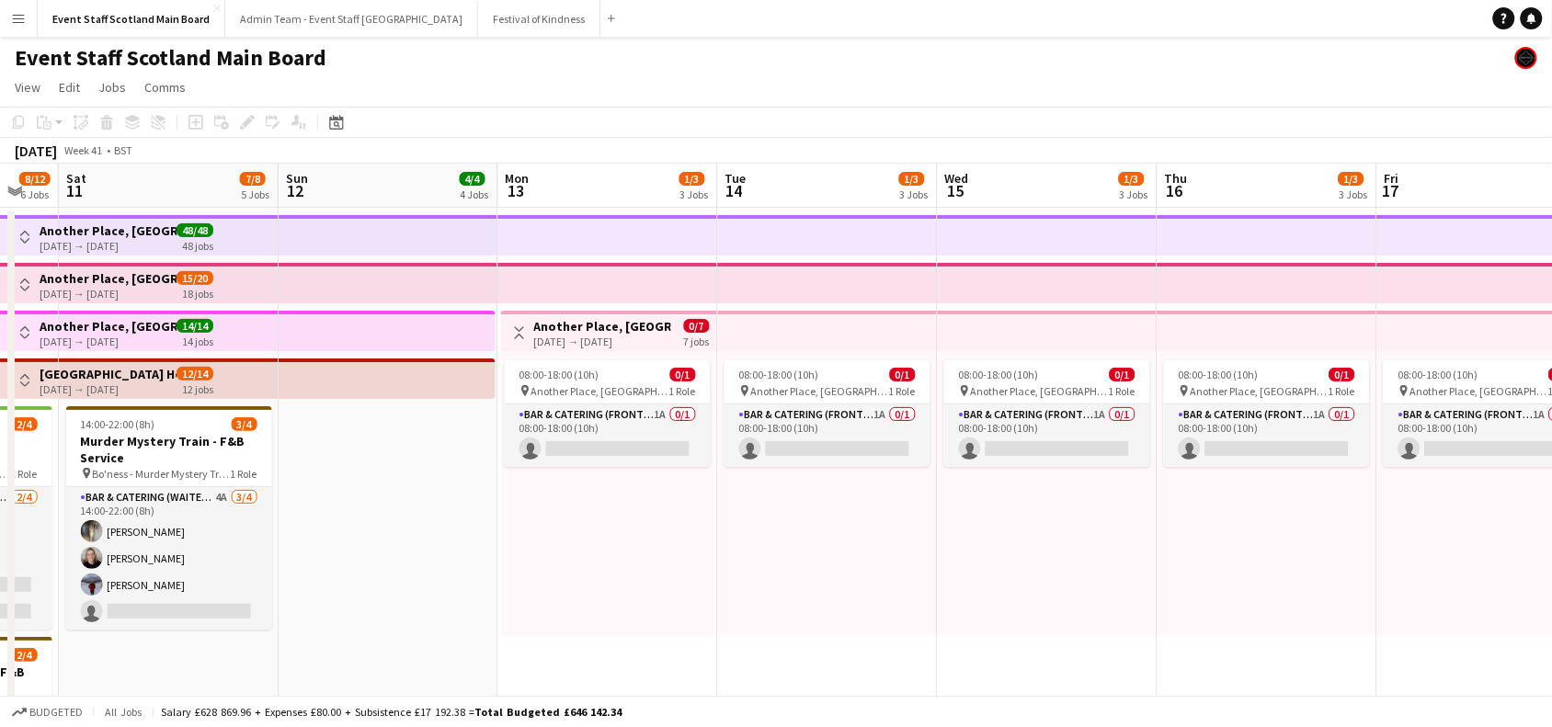
scroll to position [0, 639]
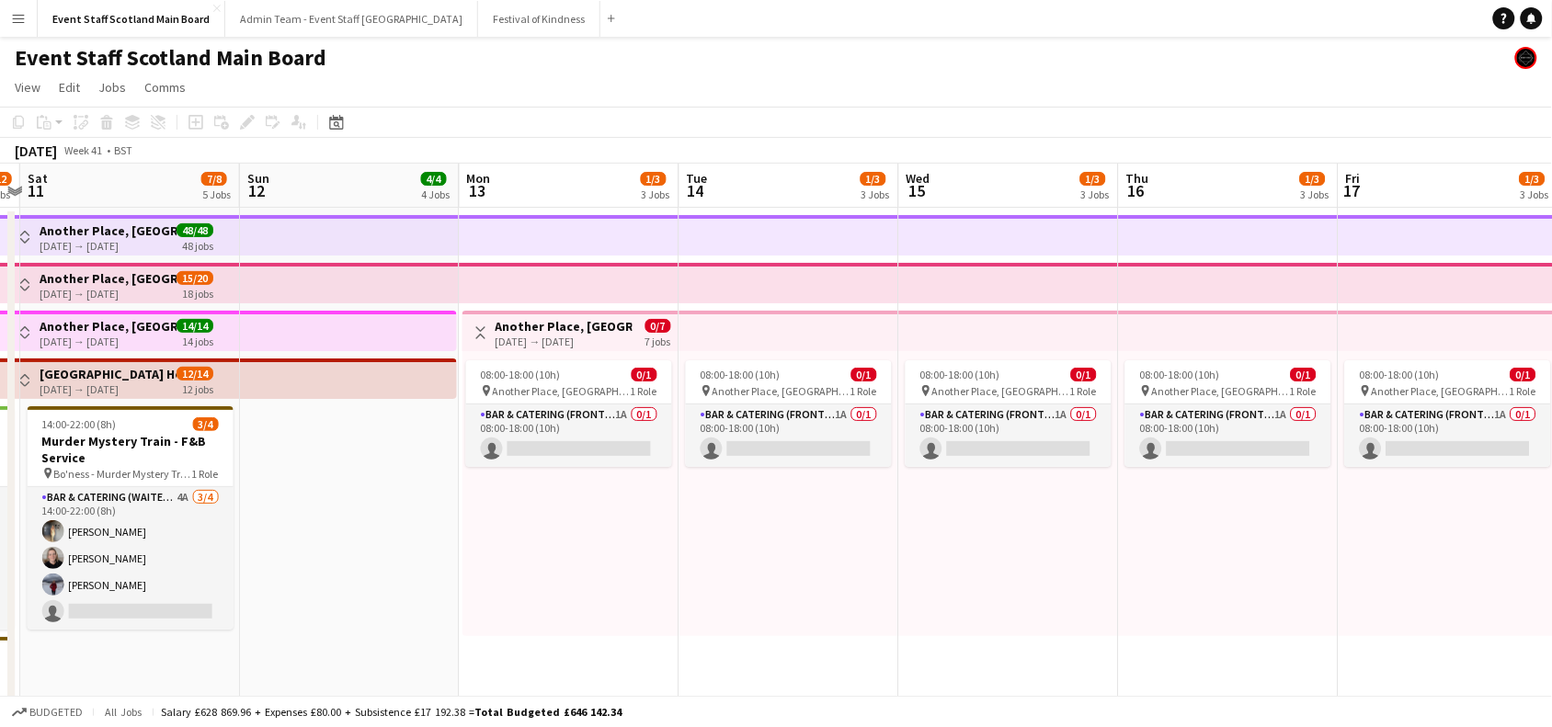
drag, startPoint x: 1382, startPoint y: 558, endPoint x: 810, endPoint y: 591, distance: 573.0
click at [810, 591] on app-calendar-viewport "Wed 8 6/6 5 Jobs Thu 9 4/4 4 Jobs Fri 10 8/12 6 Jobs Sat 11 7/8 5 Jobs Sun 12 4…" at bounding box center [776, 687] width 1552 height 1047
click at [562, 429] on app-card-role "Bar & Catering (Front of House) 1A 0/1 08:00-18:00 (10h) single-neutral-actions" at bounding box center [569, 436] width 206 height 63
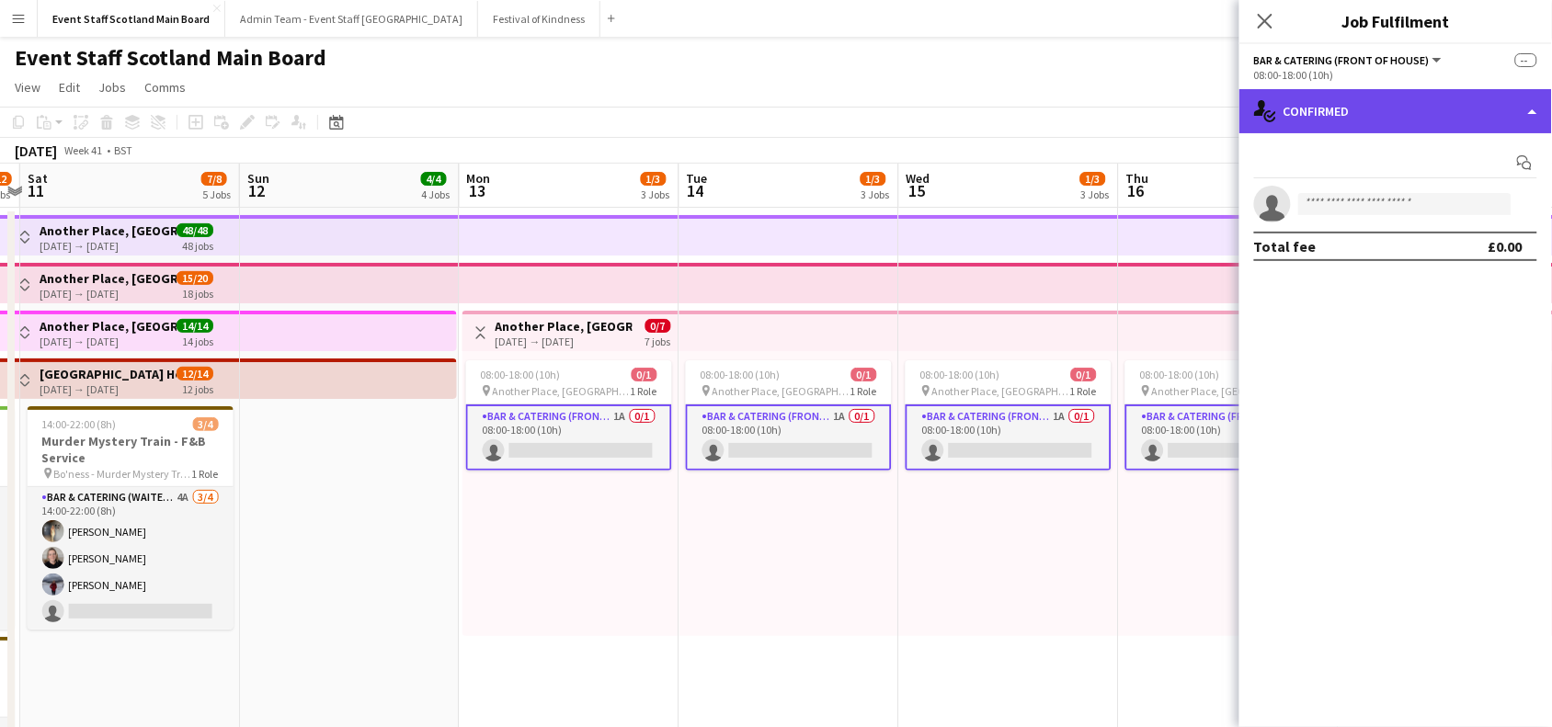
click at [1357, 116] on div "single-neutral-actions-check-2 Confirmed" at bounding box center [1396, 111] width 313 height 44
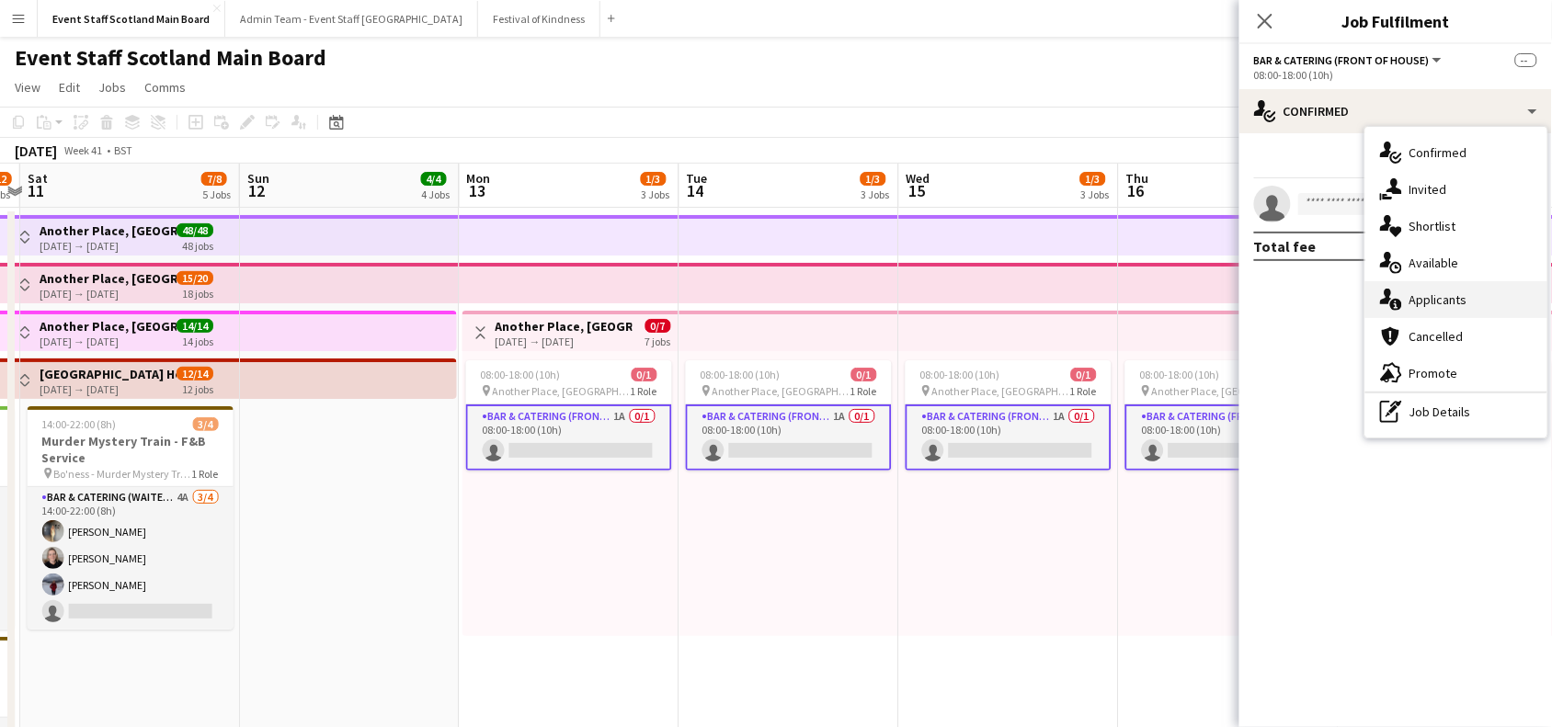
click at [1426, 290] on div "single-neutral-actions-information Applicants" at bounding box center [1457, 299] width 182 height 37
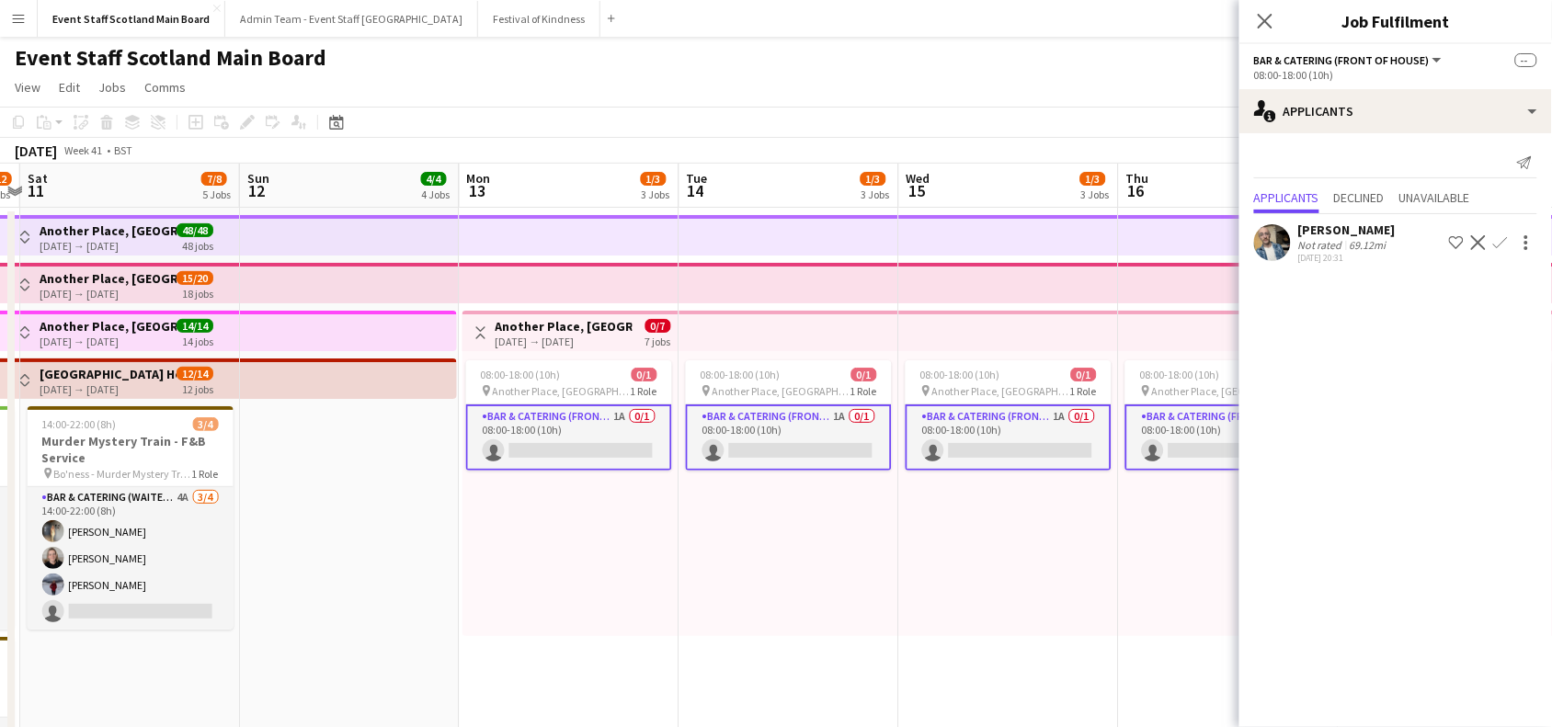
click at [1313, 236] on div "[PERSON_NAME]" at bounding box center [1347, 230] width 97 height 17
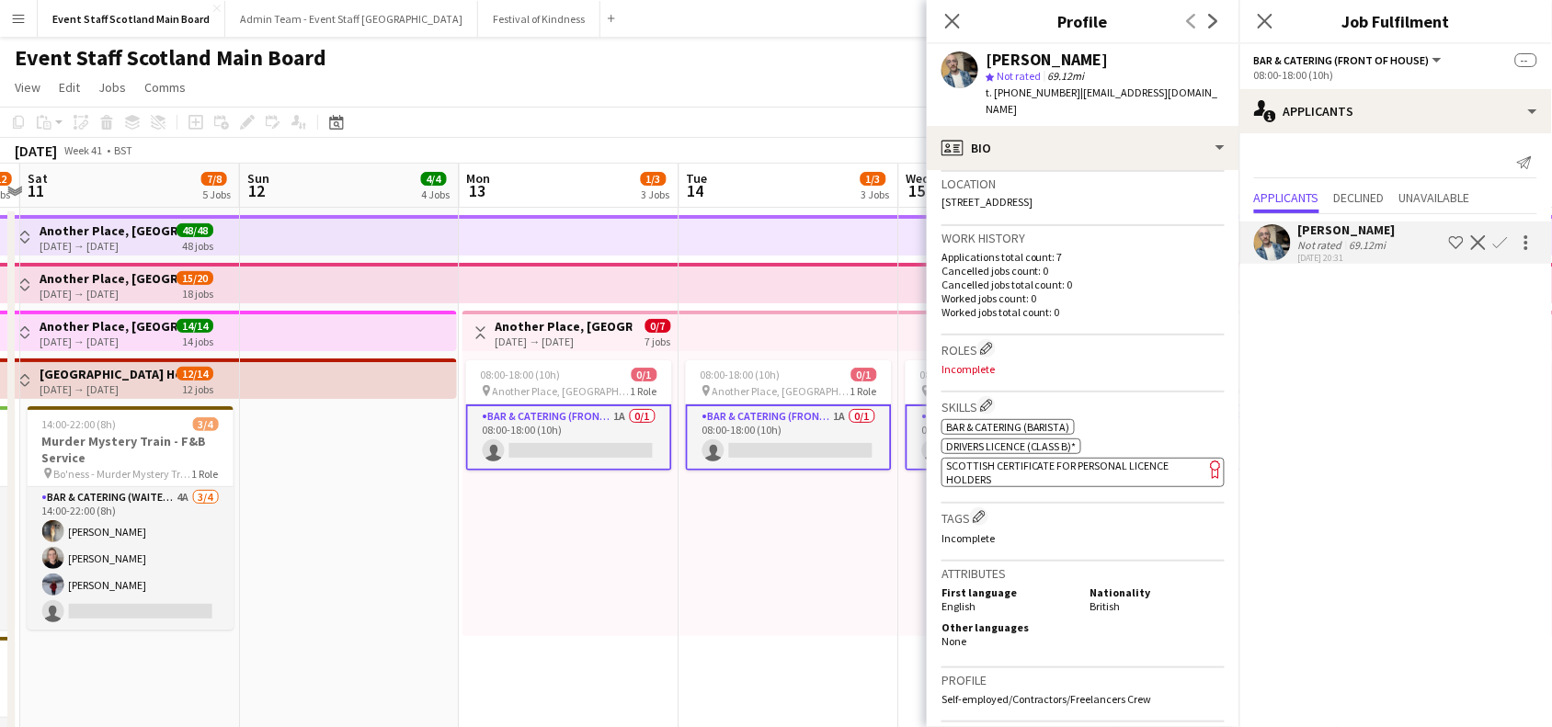
scroll to position [410, 0]
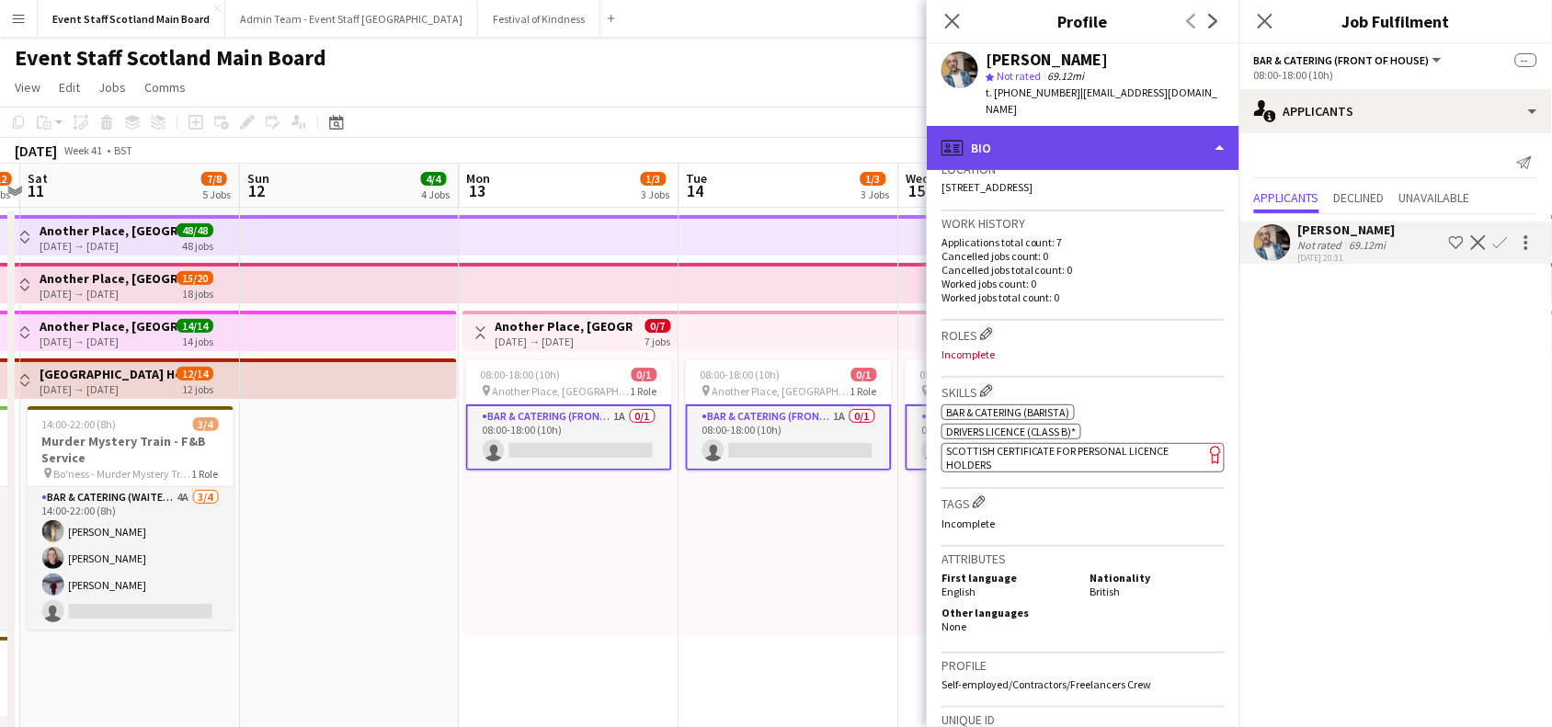
click at [1205, 126] on div "profile Bio" at bounding box center [1083, 148] width 313 height 44
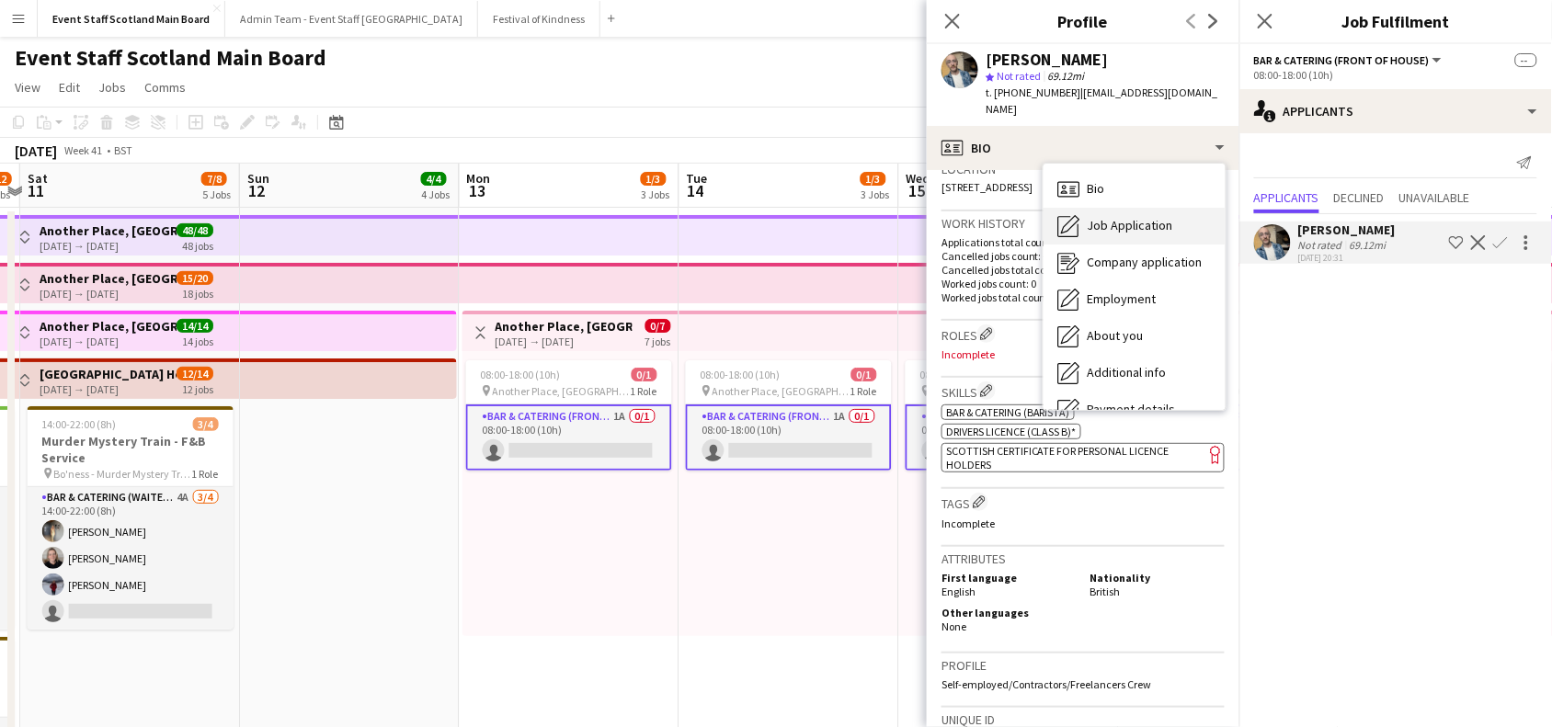
click at [1179, 208] on div "Job Application Job Application" at bounding box center [1135, 226] width 182 height 37
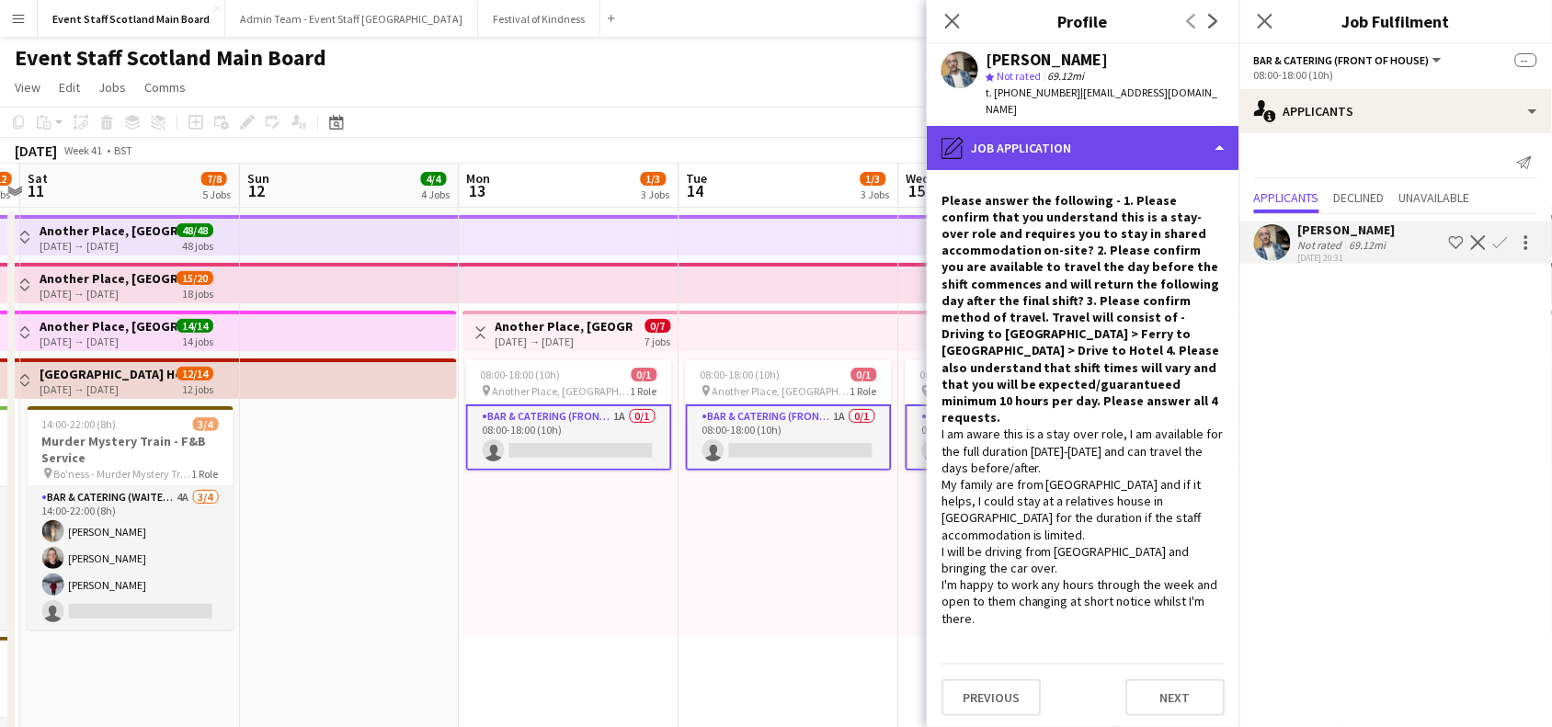
click at [1207, 126] on div "pencil4 Job Application" at bounding box center [1083, 148] width 313 height 44
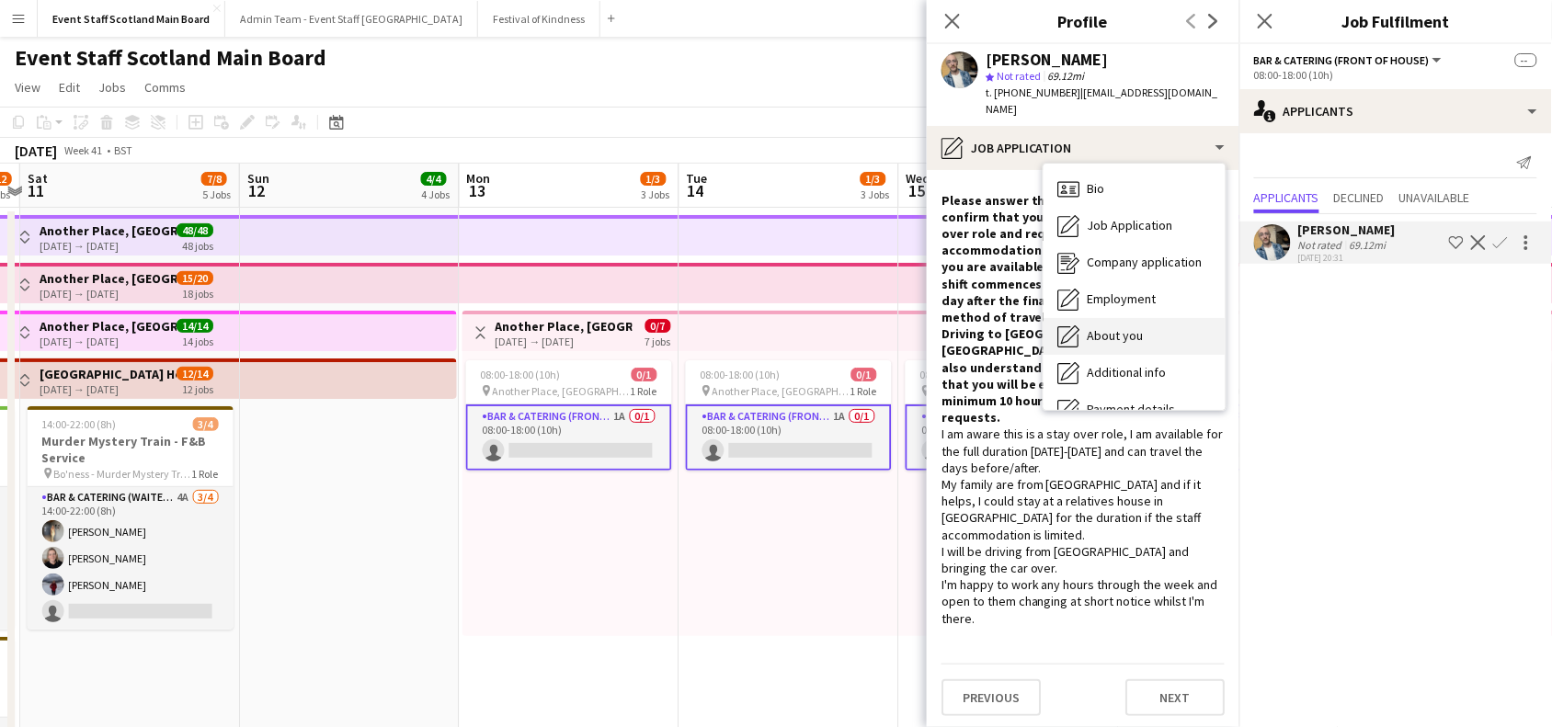
click at [1174, 318] on div "About you About you" at bounding box center [1135, 336] width 182 height 37
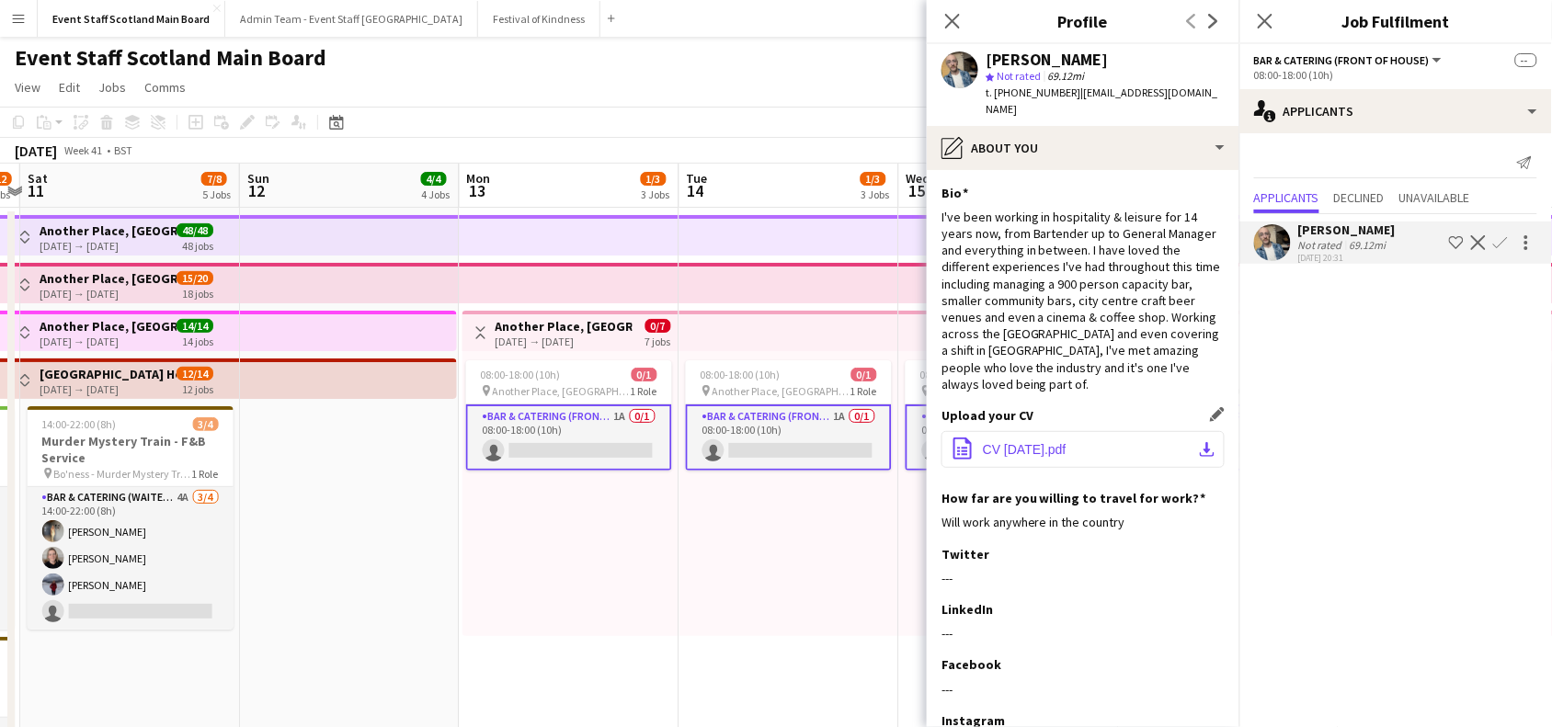
click at [1067, 442] on span "CV [DATE].pdf" at bounding box center [1025, 449] width 84 height 15
click at [948, 24] on icon "Close pop-in" at bounding box center [952, 20] width 17 height 17
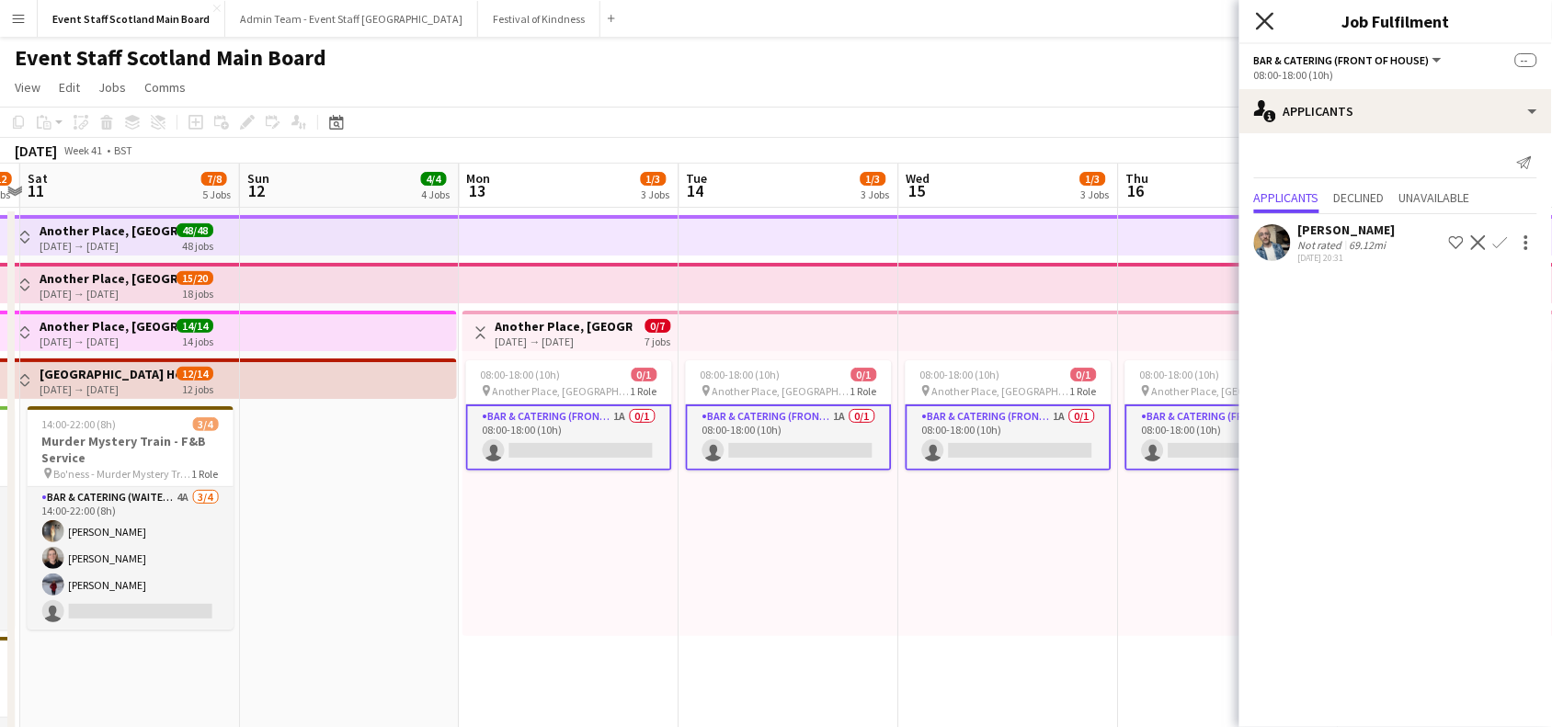
click at [1271, 16] on icon at bounding box center [1264, 20] width 17 height 17
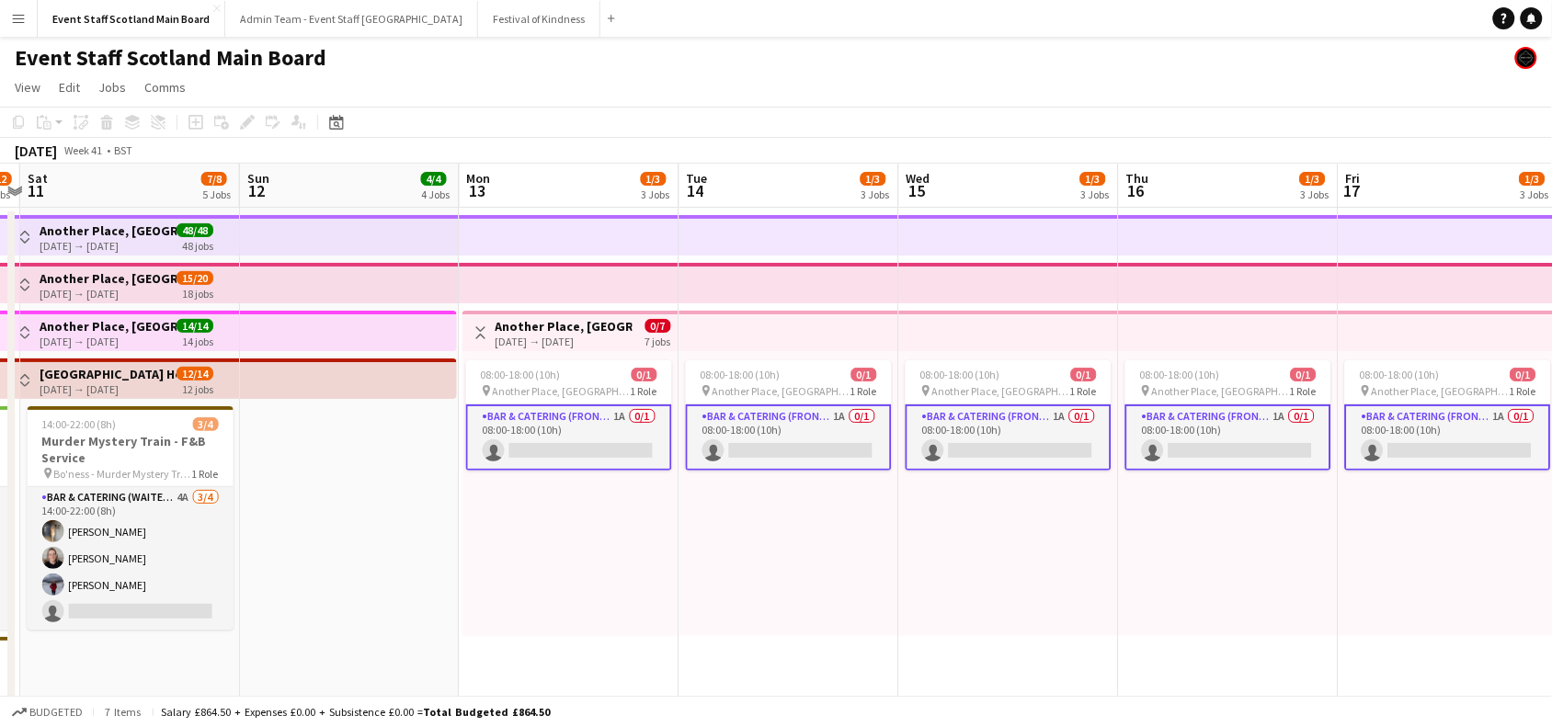
click at [846, 525] on div "08:00-18:00 (10h) 0/1 pin Another Place, The Machrie Hotel & Links 1 Role Bar &…" at bounding box center [790, 493] width 220 height 285
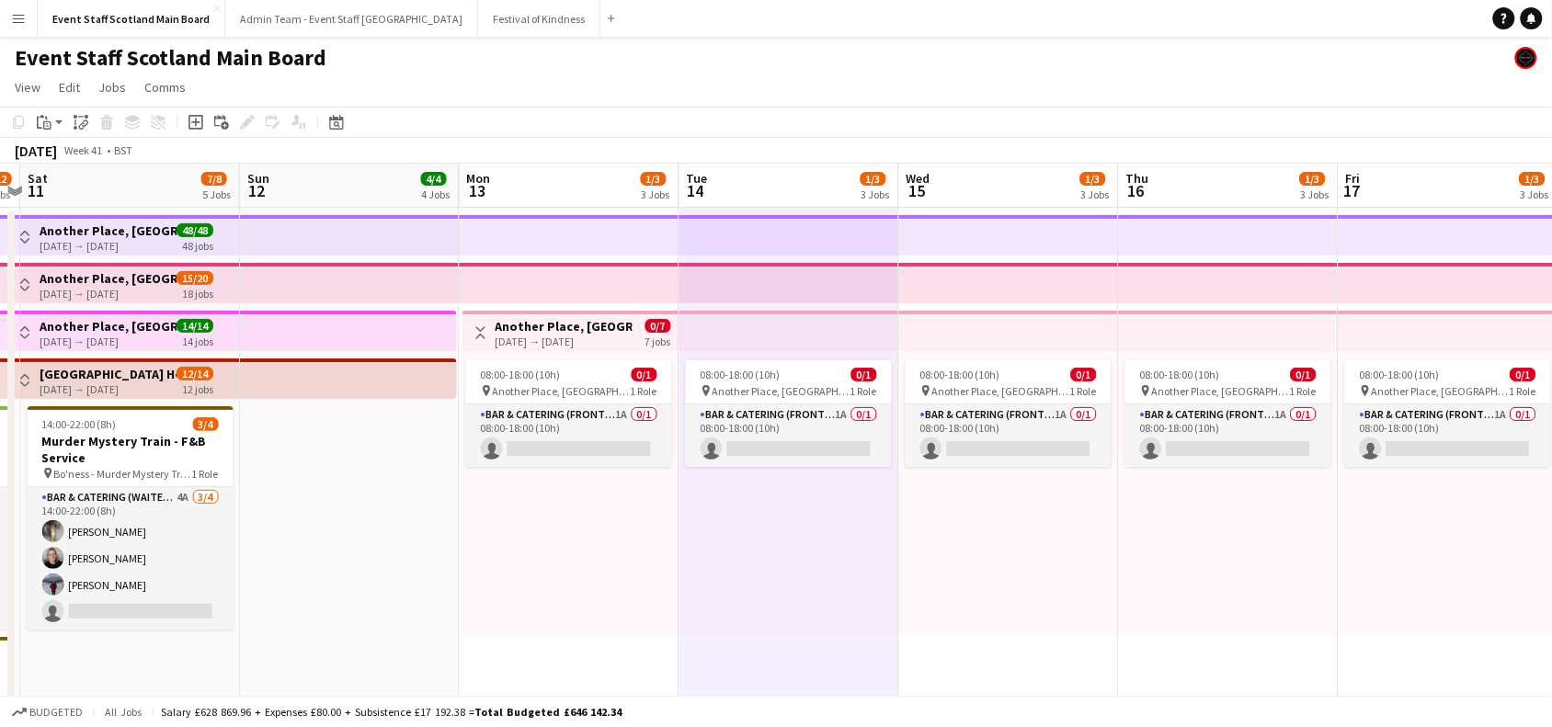
click at [475, 329] on app-icon "Toggle View" at bounding box center [481, 332] width 13 height 13
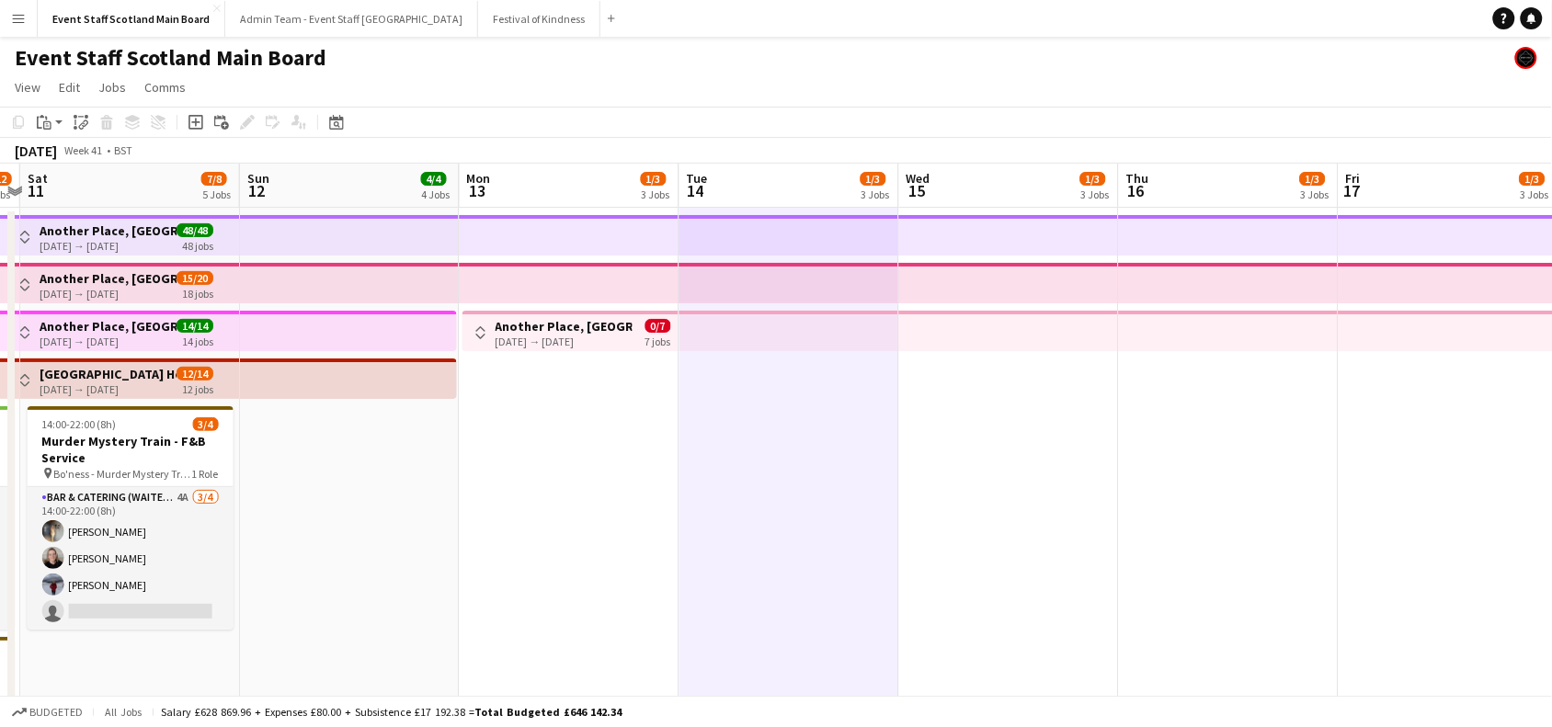
click at [531, 419] on app-date-cell "Toggle View Another Place, [GEOGRAPHIC_DATA] - Front of House [DATE] → [DATE] 0…" at bounding box center [570, 709] width 220 height 1002
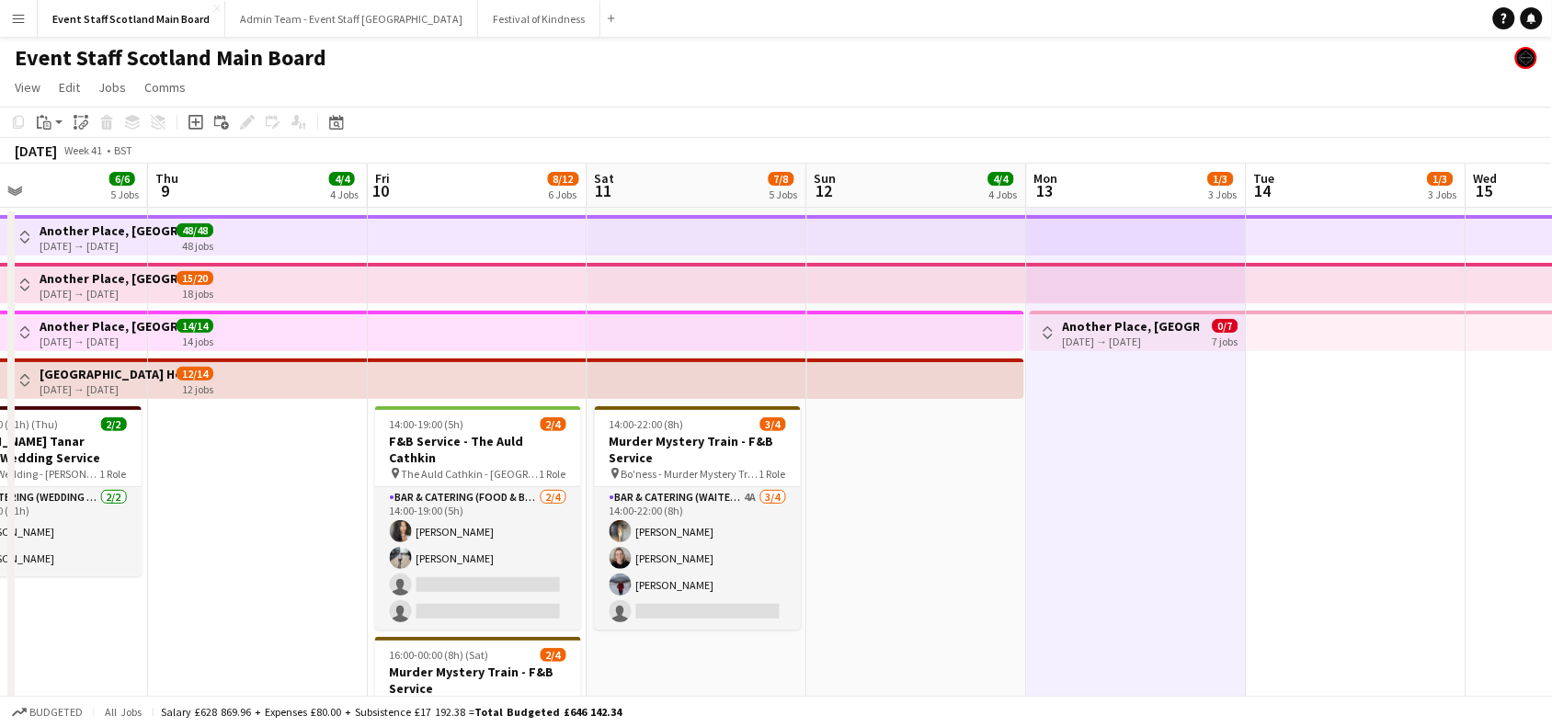
scroll to position [0, 480]
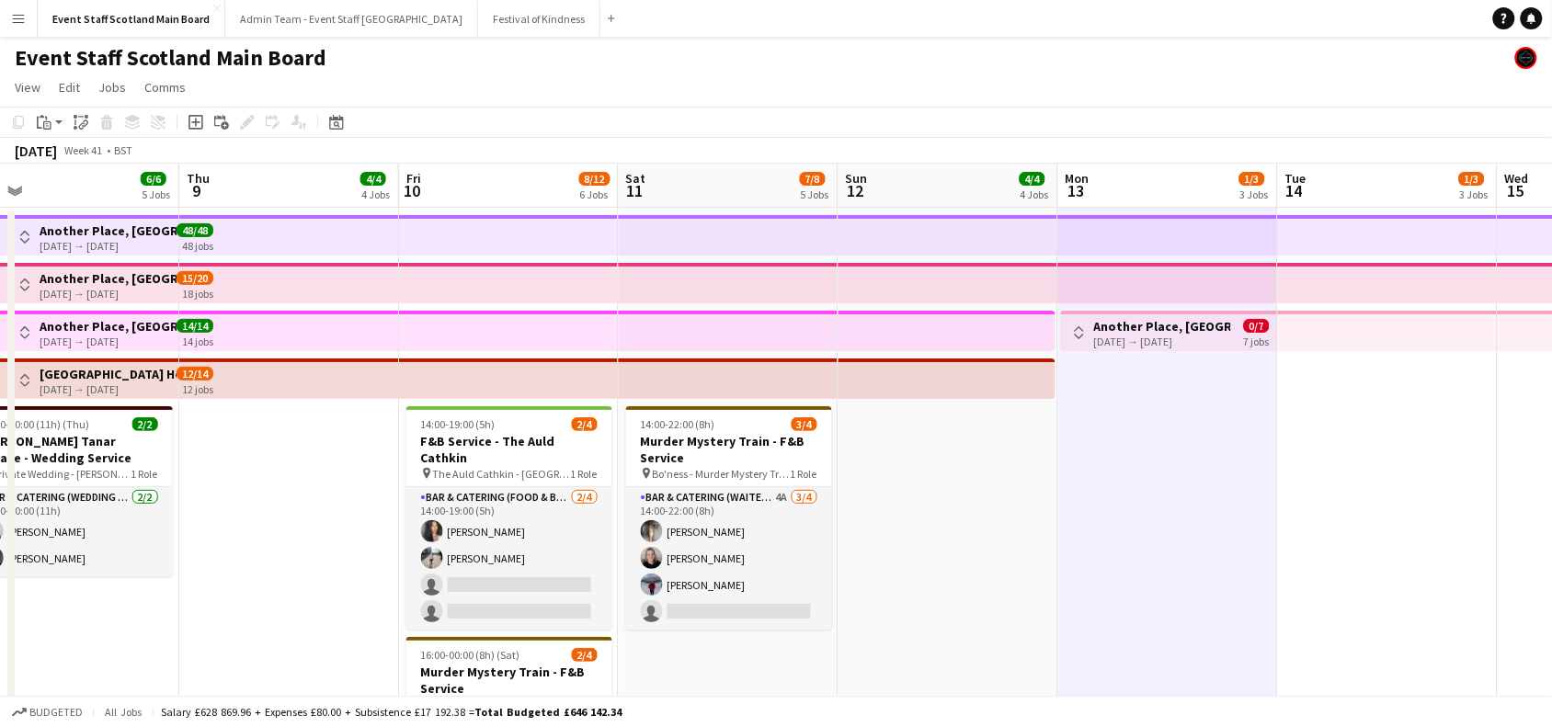
drag, startPoint x: 787, startPoint y: 438, endPoint x: 1385, endPoint y: 444, distance: 597.8
click at [1385, 444] on app-calendar-viewport "Mon 6 4/4 4 Jobs Tue 7 4/4 4 Jobs Wed 8 6/6 5 Jobs Thu 9 4/4 4 Jobs Fri 10 8/12…" at bounding box center [776, 687] width 1552 height 1047
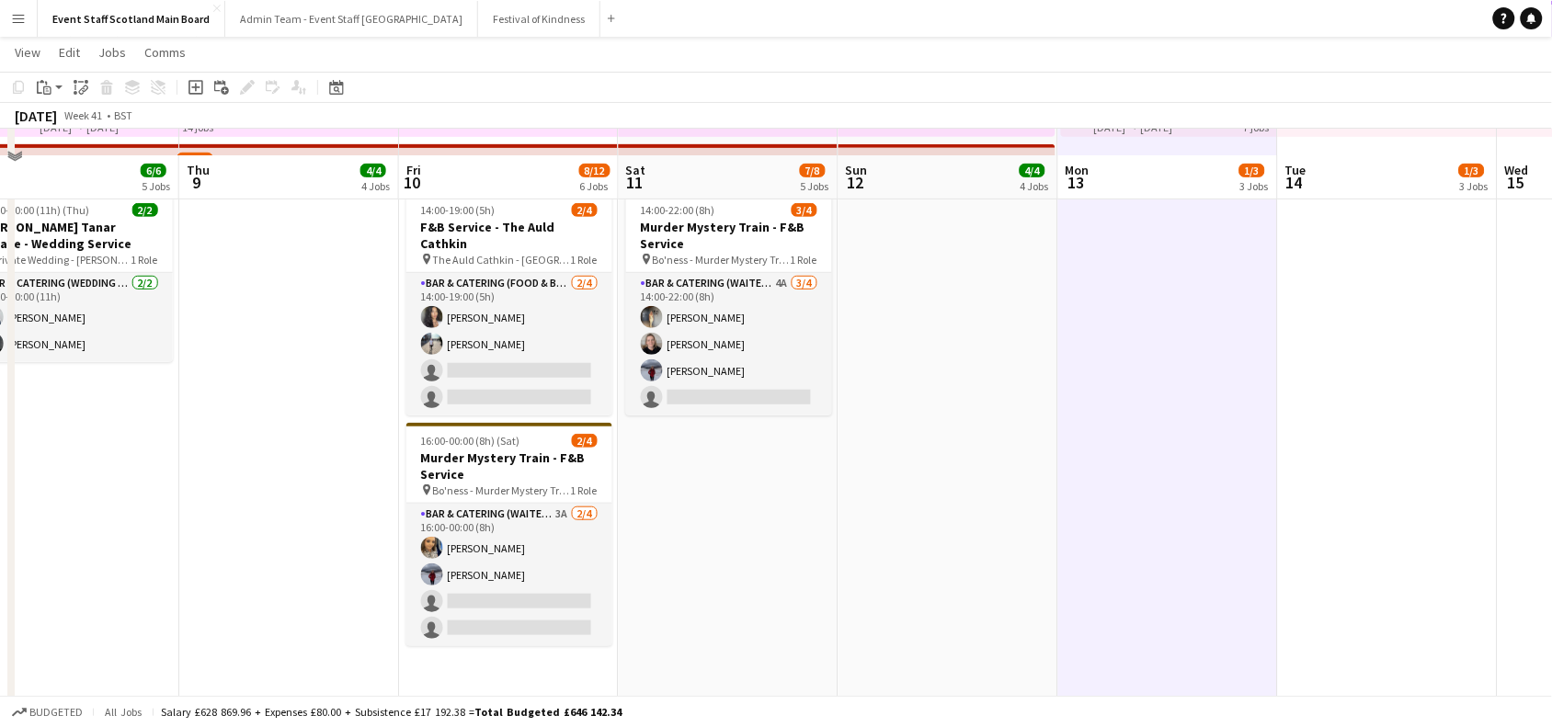
scroll to position [0, 0]
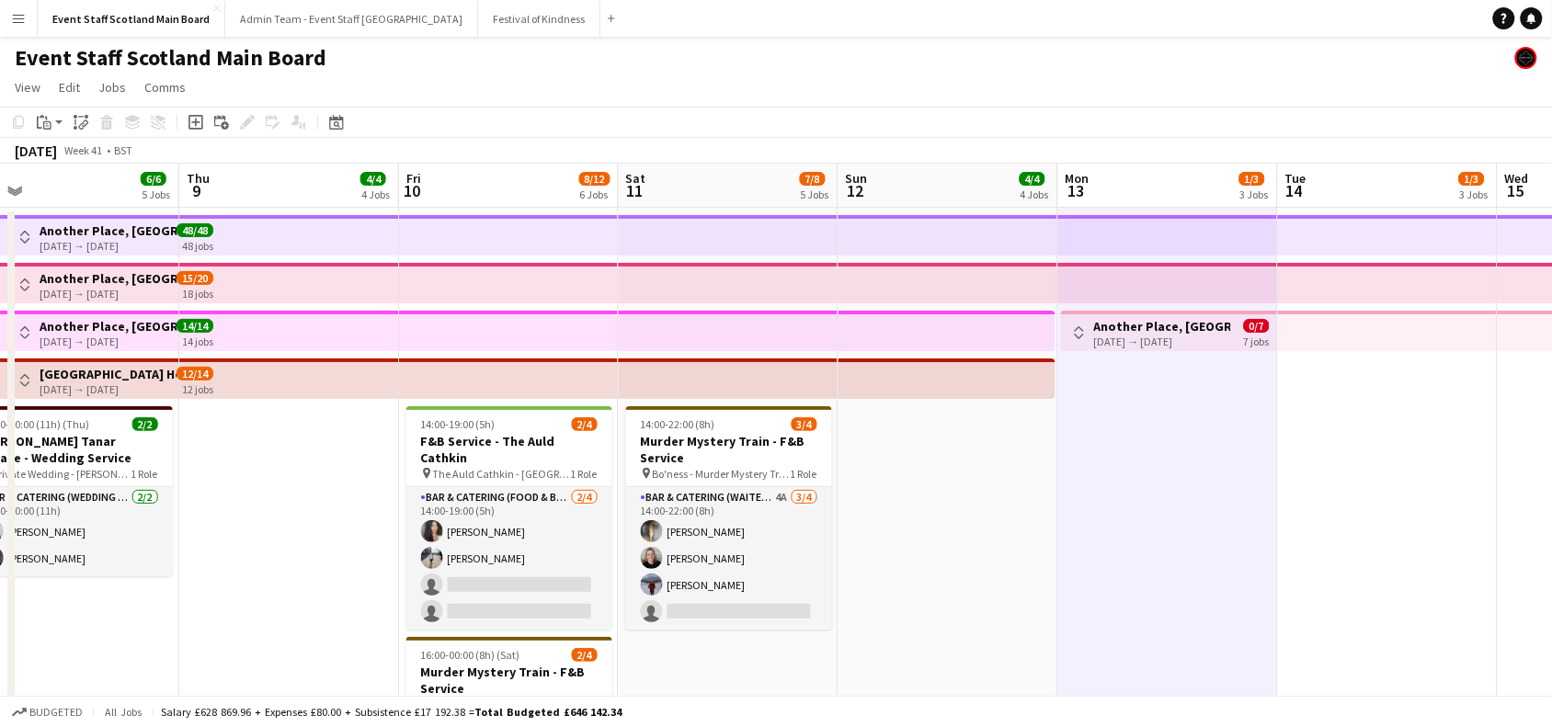
click at [1322, 329] on app-top-bar at bounding box center [1388, 331] width 220 height 40
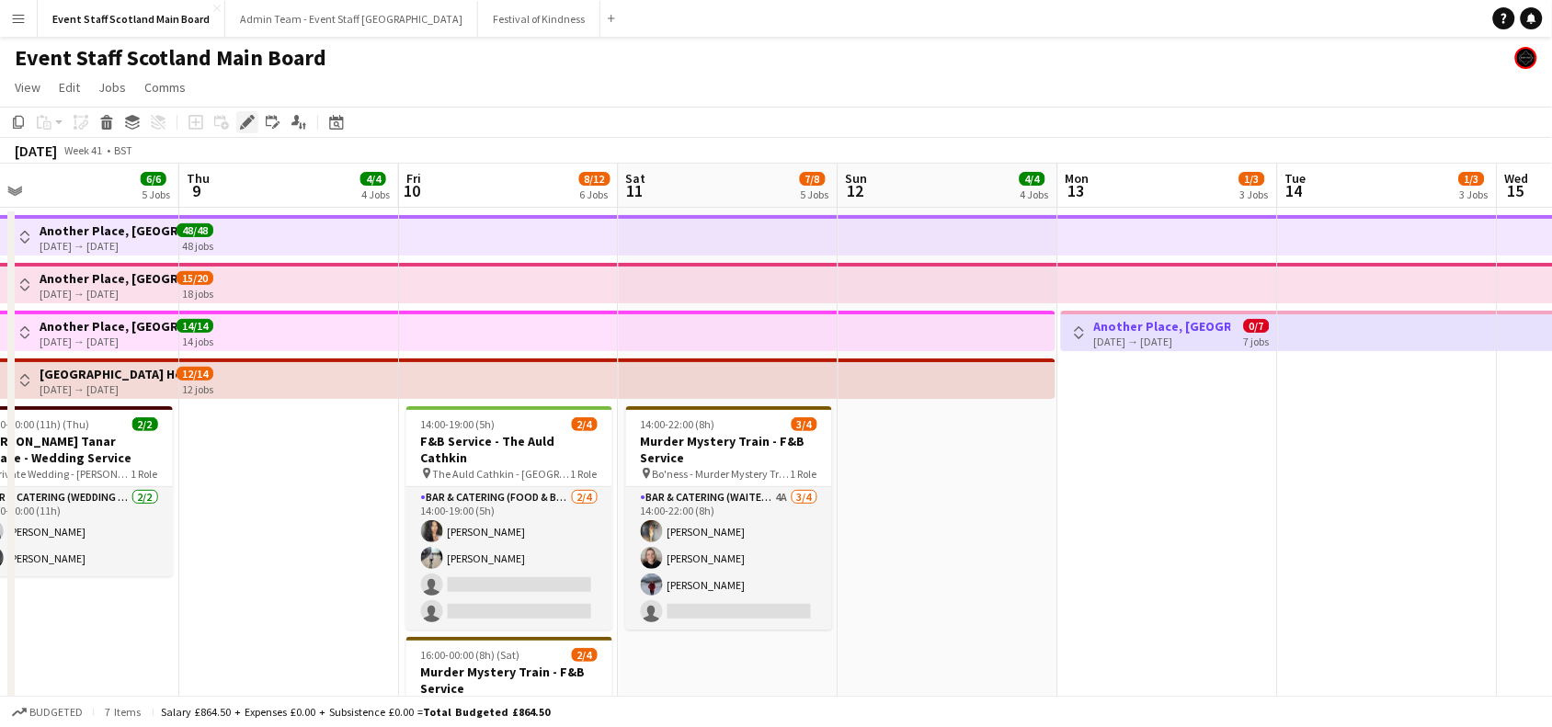
click at [242, 112] on div "Edit" at bounding box center [247, 122] width 22 height 22
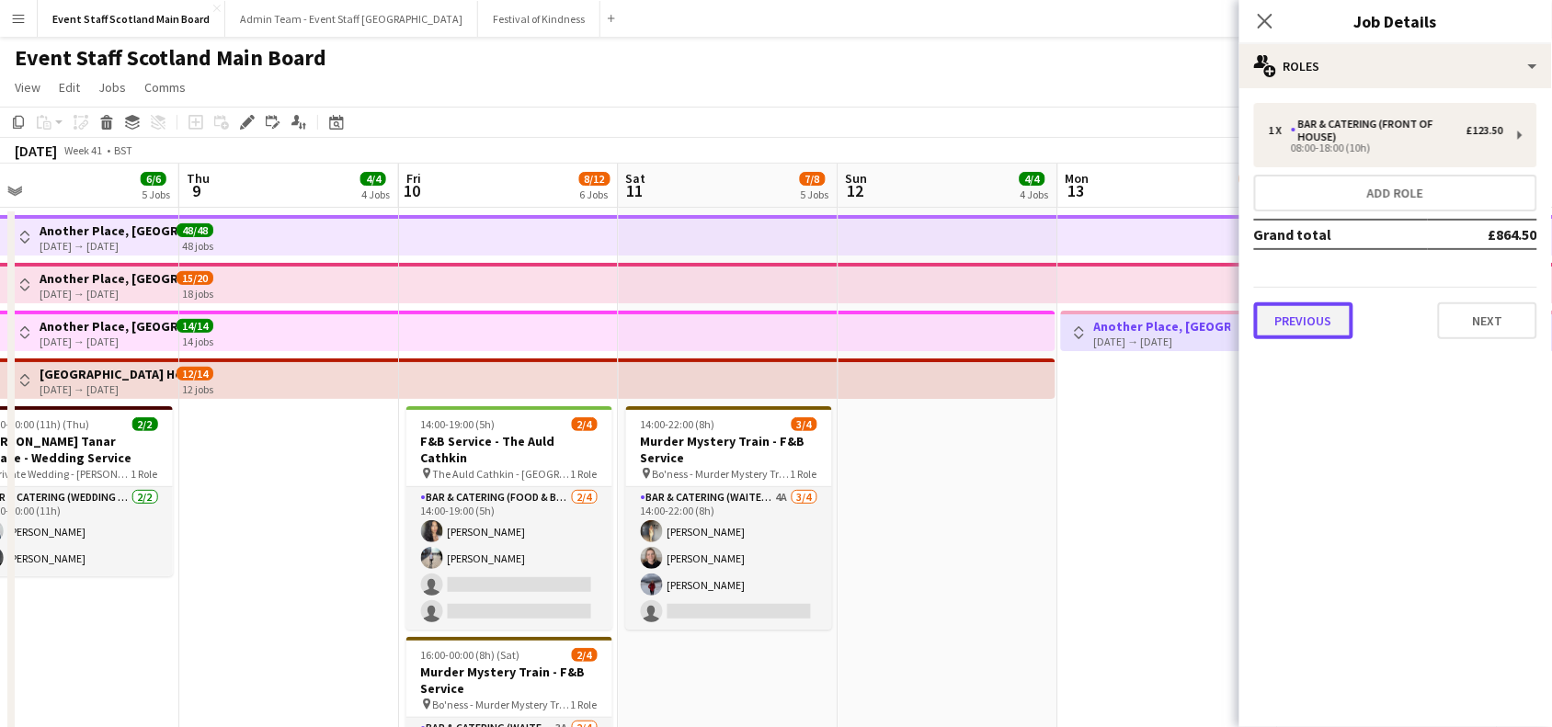
click at [1325, 315] on button "Previous" at bounding box center [1303, 321] width 99 height 37
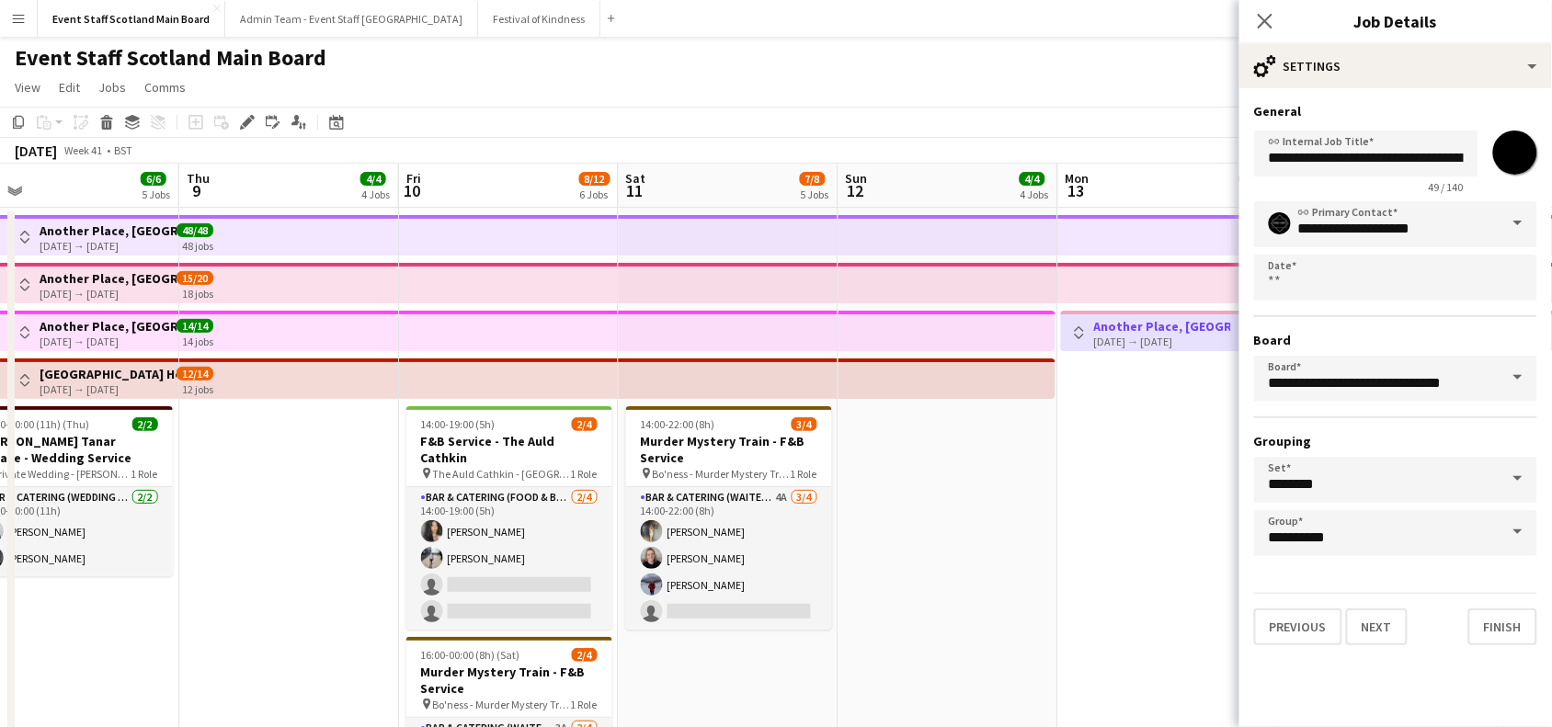
click at [1517, 168] on input "*******" at bounding box center [1515, 153] width 66 height 66
click at [823, 338] on app-top-bar at bounding box center [729, 331] width 220 height 40
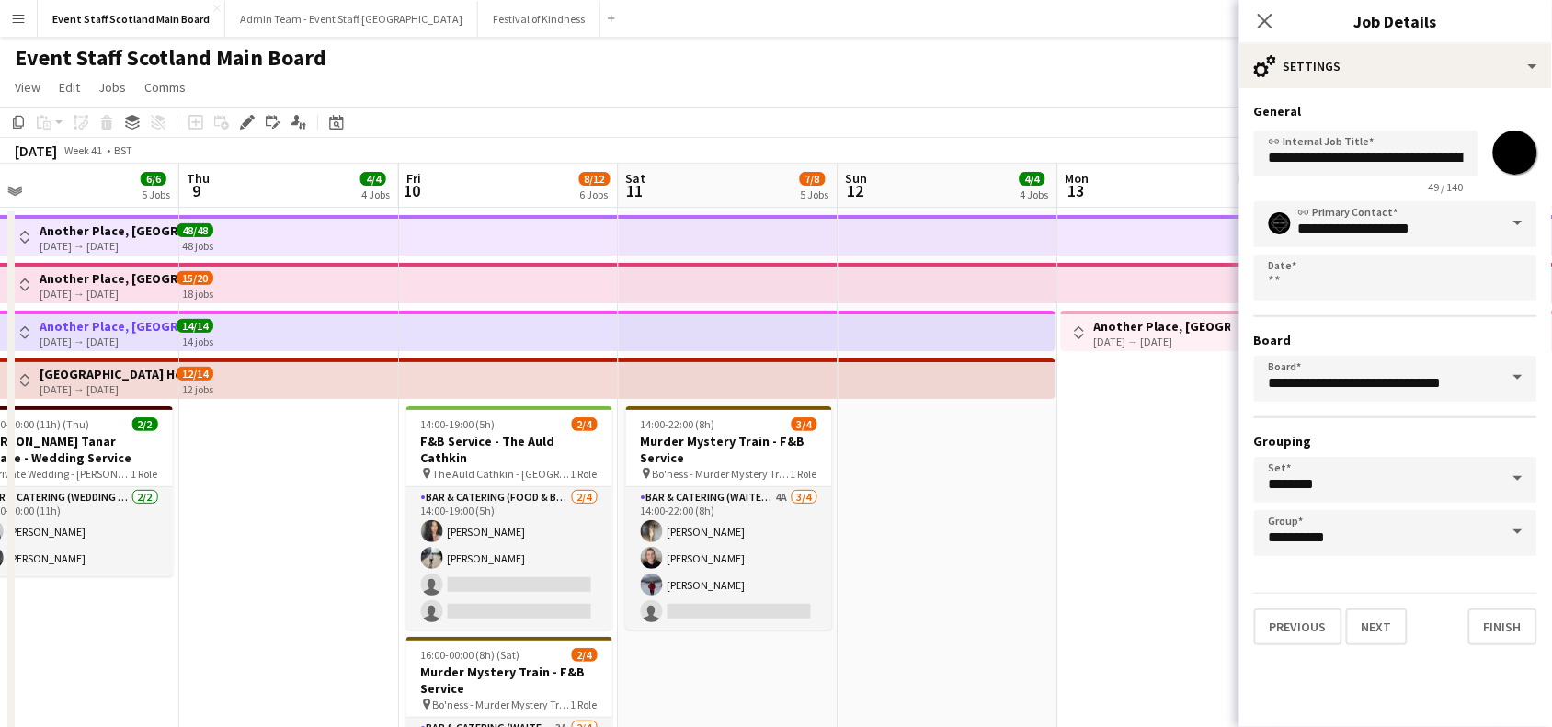
click at [1516, 143] on input "*******" at bounding box center [1515, 153] width 66 height 66
type input "*******"
click at [1445, 593] on div "Previous Next Finish" at bounding box center [1395, 619] width 283 height 52
click at [1500, 618] on button "Finish" at bounding box center [1503, 627] width 69 height 37
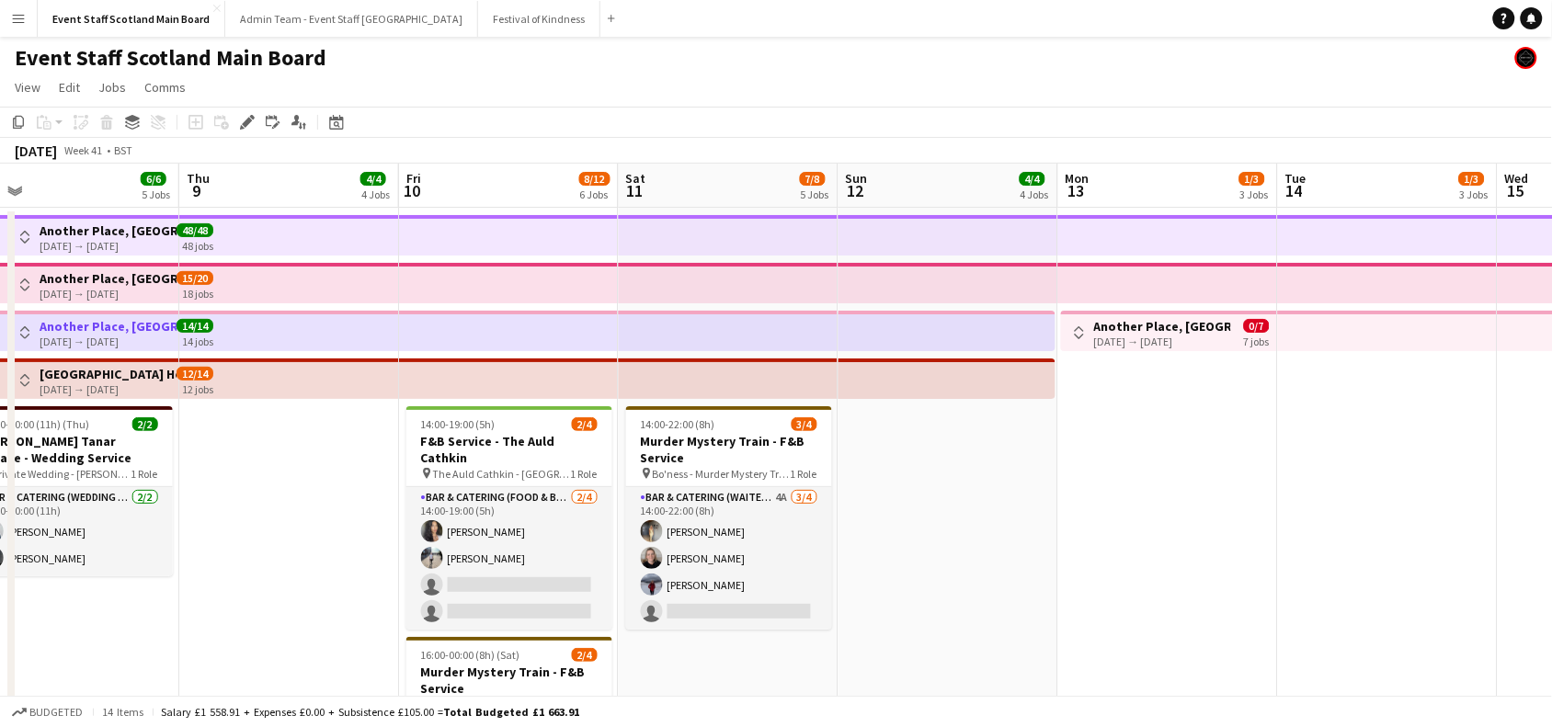
click at [1216, 484] on app-date-cell "Toggle View Another Place, [GEOGRAPHIC_DATA] - Front of House [DATE] → [DATE] 0…" at bounding box center [1168, 709] width 220 height 1002
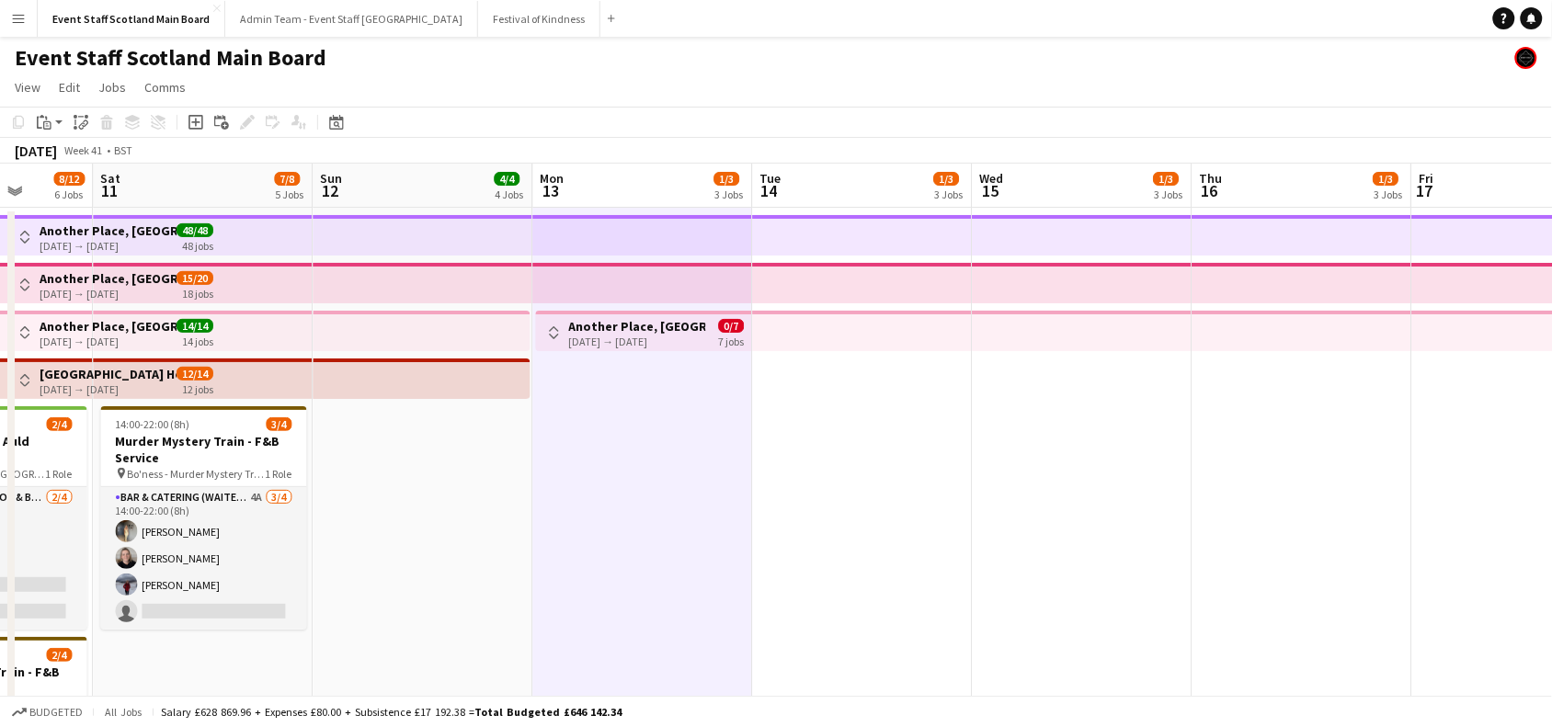
drag, startPoint x: 1426, startPoint y: 438, endPoint x: 520, endPoint y: 550, distance: 913.7
click at [520, 550] on app-calendar-viewport "Mon 6 4/4 4 Jobs Tue 7 4/4 4 Jobs Wed 8 6/6 5 Jobs Thu 9 4/4 4 Jobs Fri 10 8/12…" at bounding box center [776, 687] width 1552 height 1047
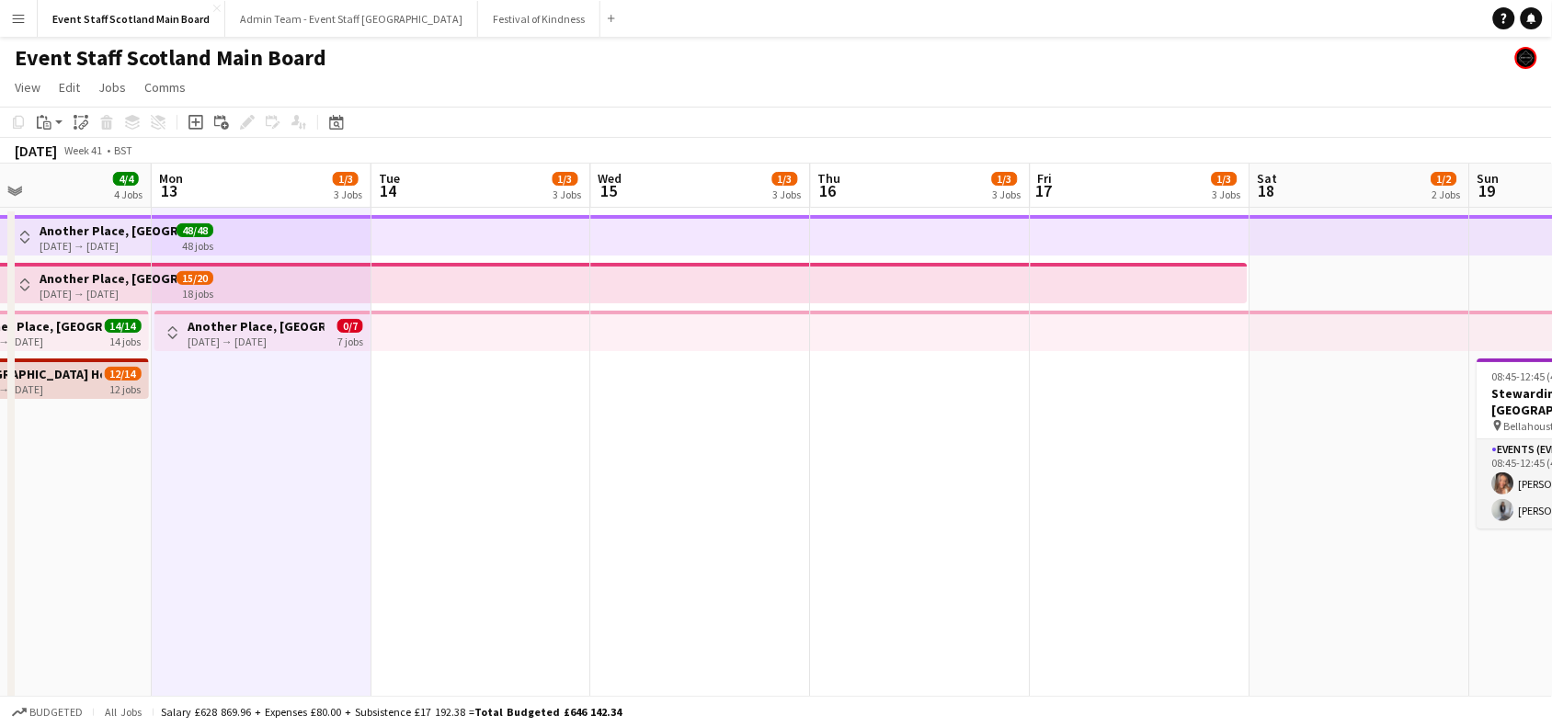
scroll to position [0, 621]
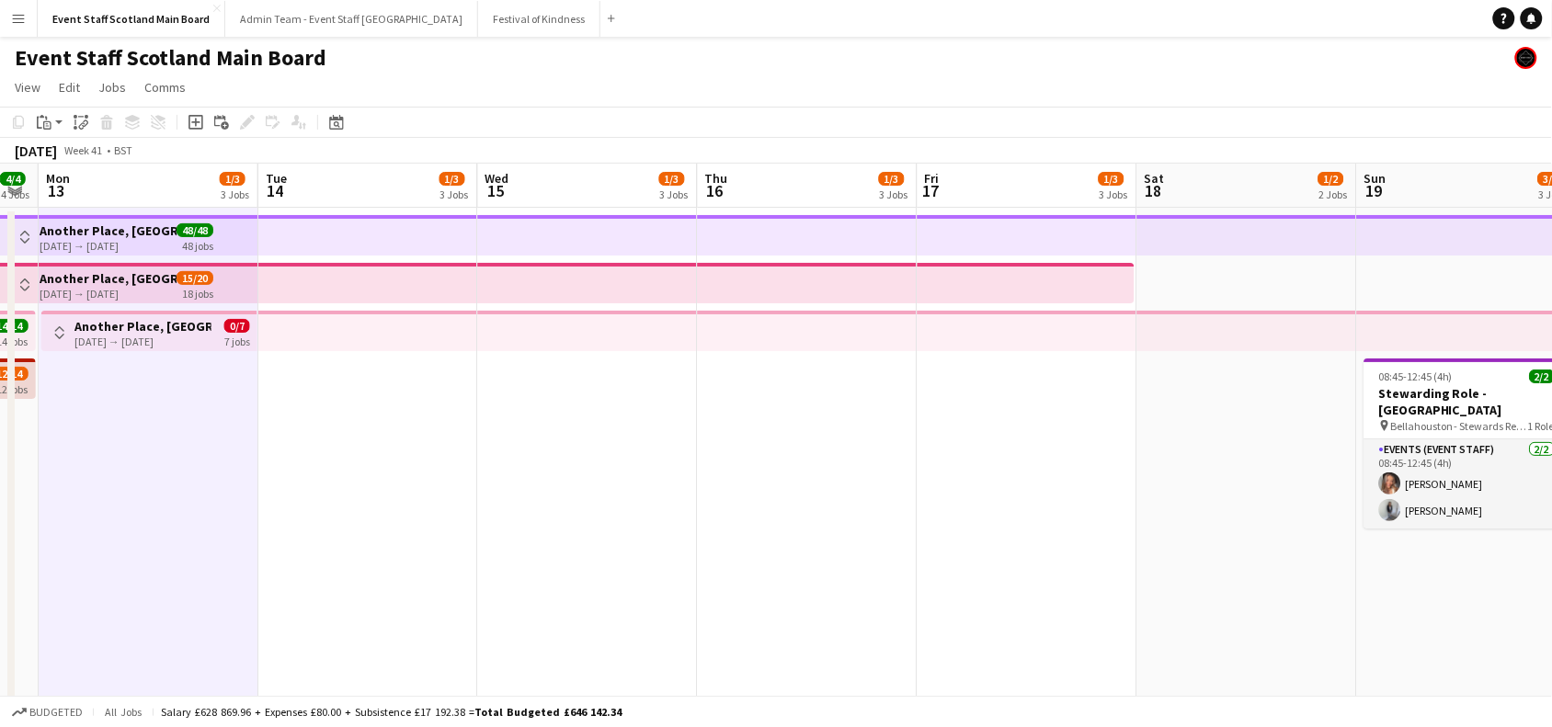
drag, startPoint x: 1105, startPoint y: 492, endPoint x: 553, endPoint y: 557, distance: 556.5
click at [553, 557] on app-calendar-viewport "Fri 10 8/12 6 Jobs Sat 11 7/8 5 Jobs Sun 12 4/4 4 Jobs Mon 13 1/3 3 Jobs Tue 14…" at bounding box center [776, 687] width 1552 height 1047
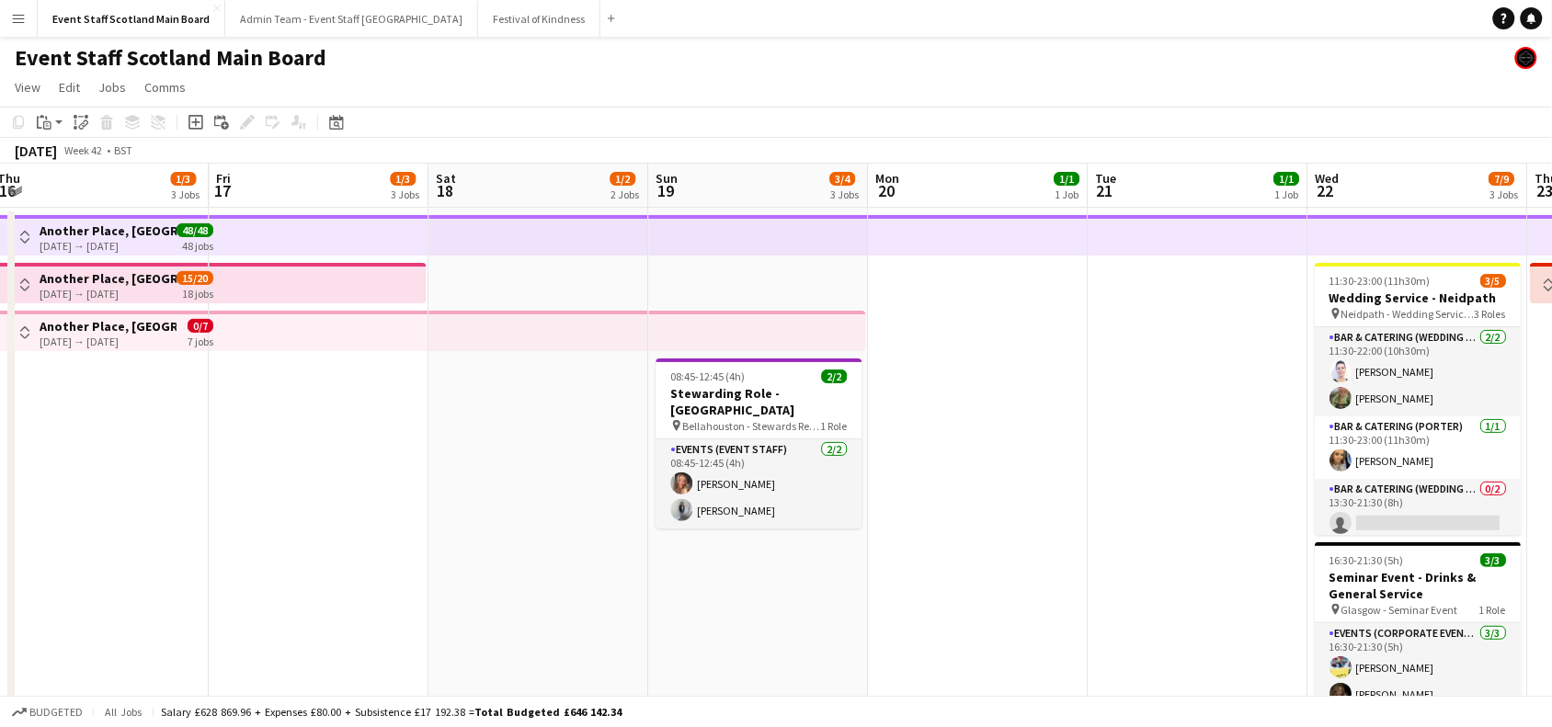
drag, startPoint x: 1270, startPoint y: 499, endPoint x: 932, endPoint y: 535, distance: 340.3
click at [932, 535] on app-calendar-viewport "Sun 12 4/4 4 Jobs Mon 13 1/3 3 Jobs Tue 14 1/3 3 Jobs Wed 15 1/3 3 Jobs Thu 16 …" at bounding box center [776, 687] width 1552 height 1047
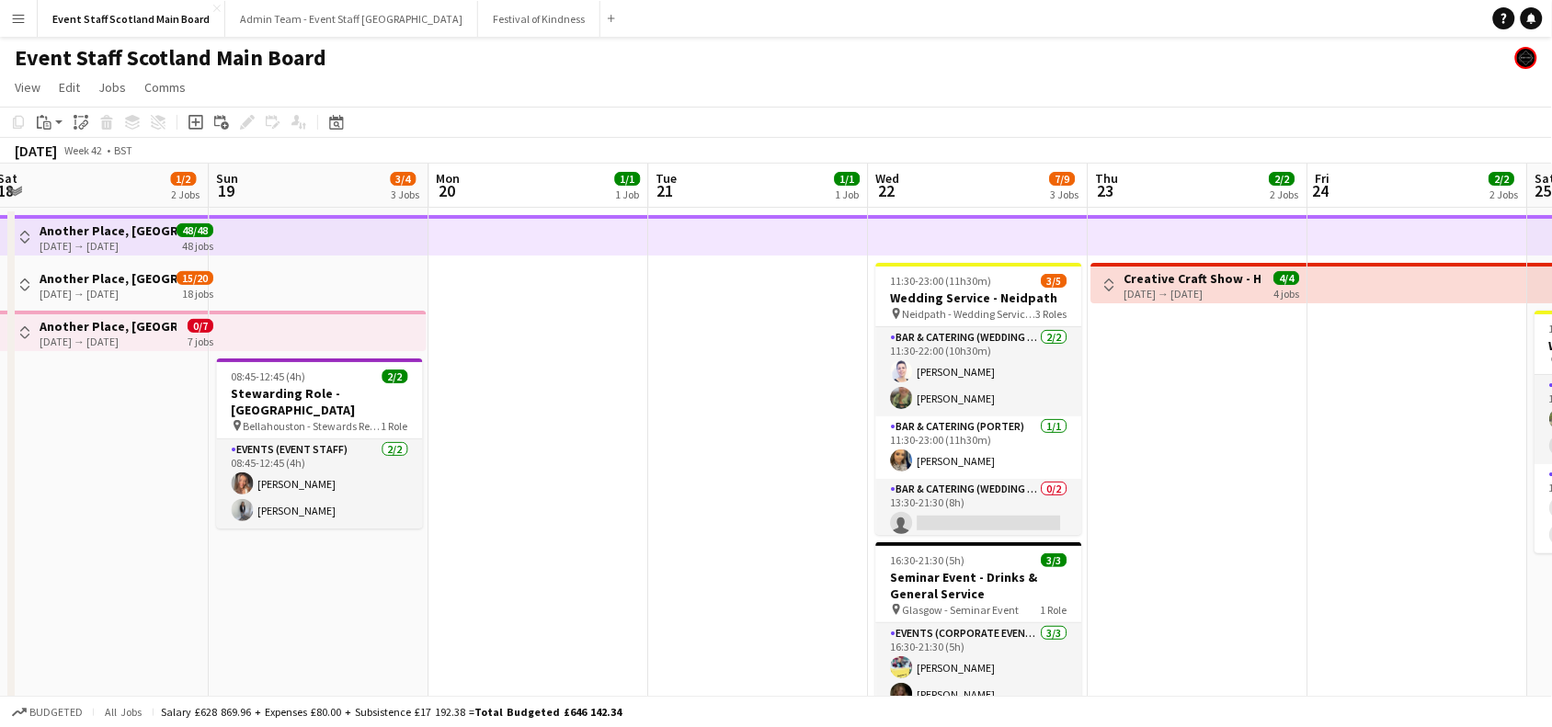
scroll to position [0, 520]
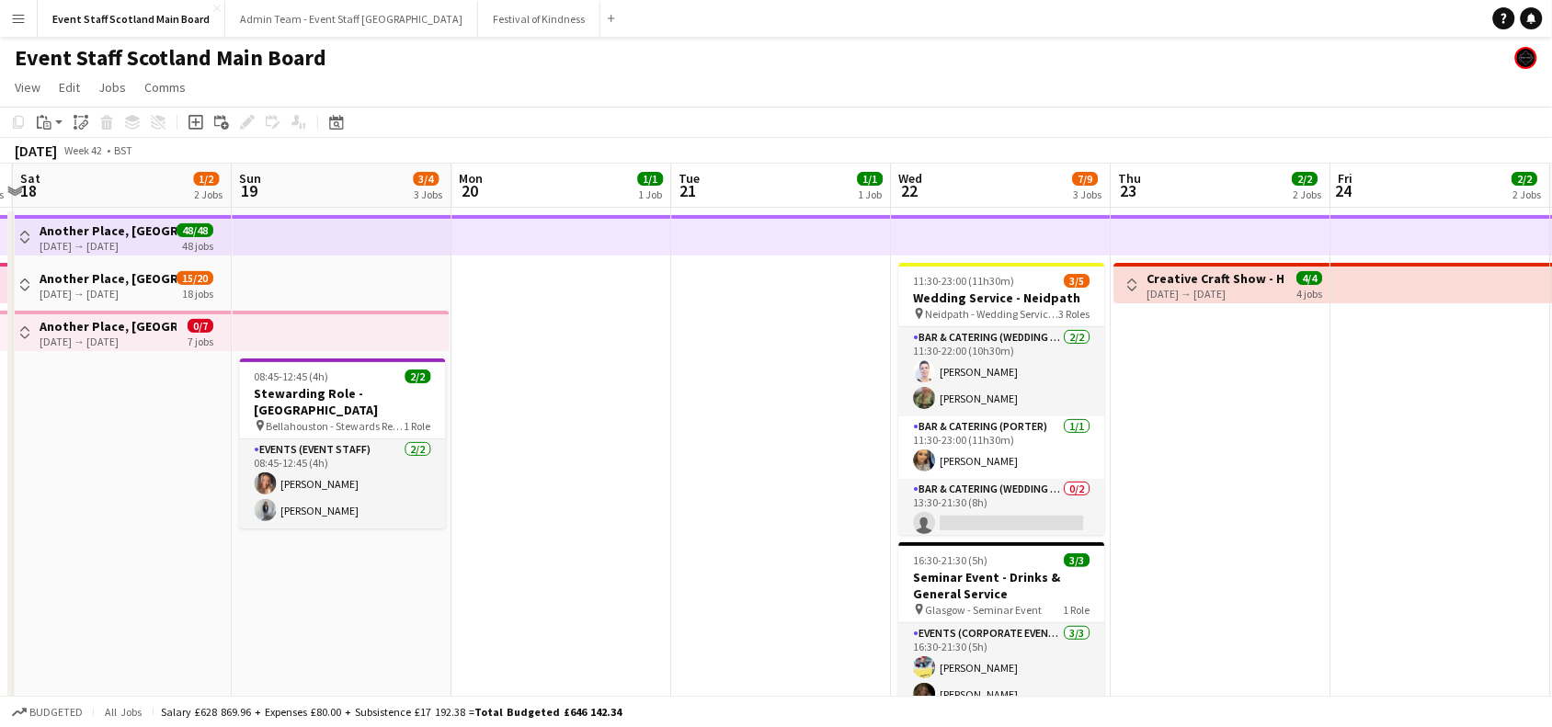
drag, startPoint x: 1148, startPoint y: 481, endPoint x: 610, endPoint y: 547, distance: 542.0
click at [610, 547] on app-calendar-viewport "Tue 14 1/3 3 Jobs Wed 15 1/3 3 Jobs Thu 16 1/3 3 Jobs Fri 17 1/3 3 Jobs Sat 18 …" at bounding box center [776, 687] width 1552 height 1047
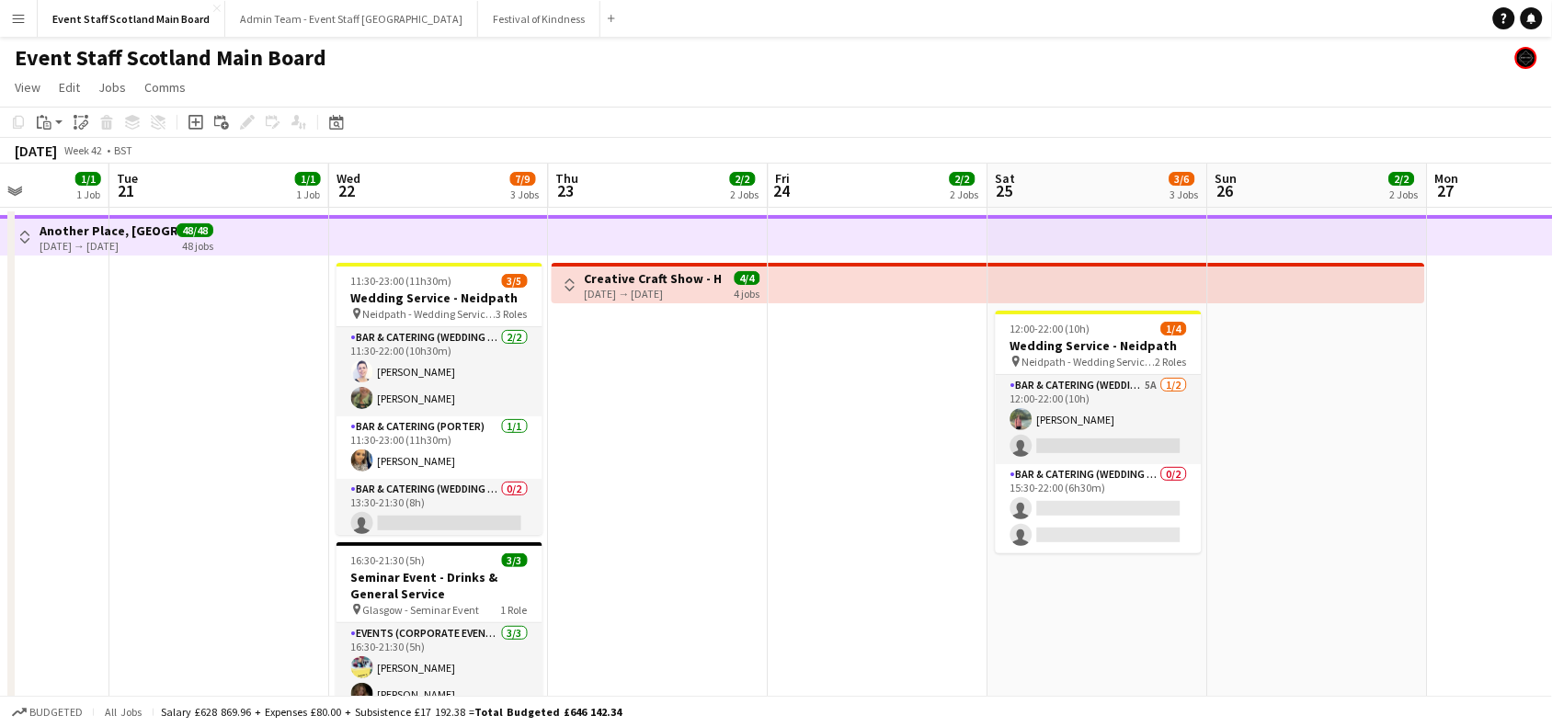
scroll to position [0, 555]
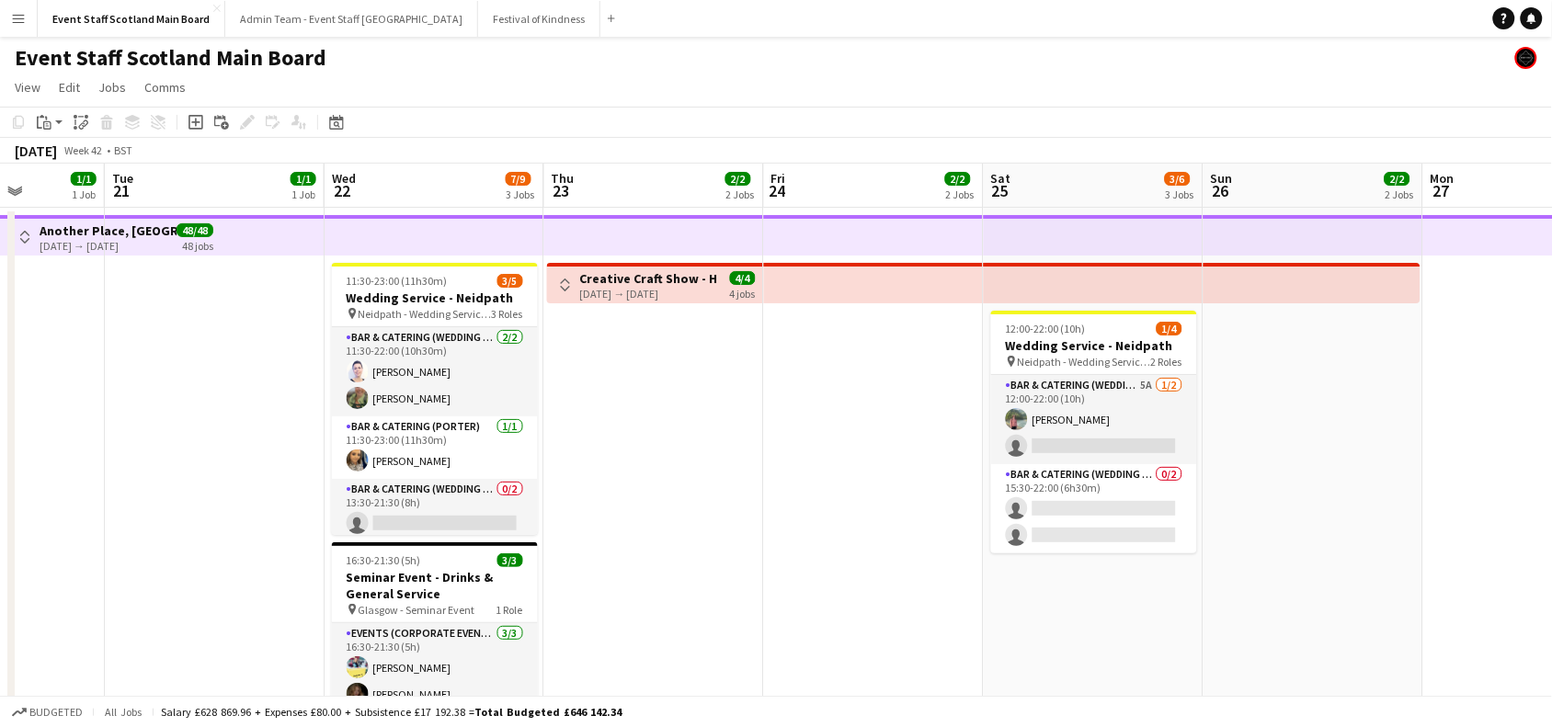
drag, startPoint x: 1241, startPoint y: 497, endPoint x: 865, endPoint y: 508, distance: 376.3
click at [865, 508] on app-calendar-viewport "Sat 18 1/2 2 Jobs Sun 19 3/4 3 Jobs Mon 20 1/1 1 Job Tue 21 1/1 1 Job Wed 22 7/…" at bounding box center [776, 687] width 1552 height 1047
click at [214, 425] on app-date-cell at bounding box center [215, 709] width 220 height 1002
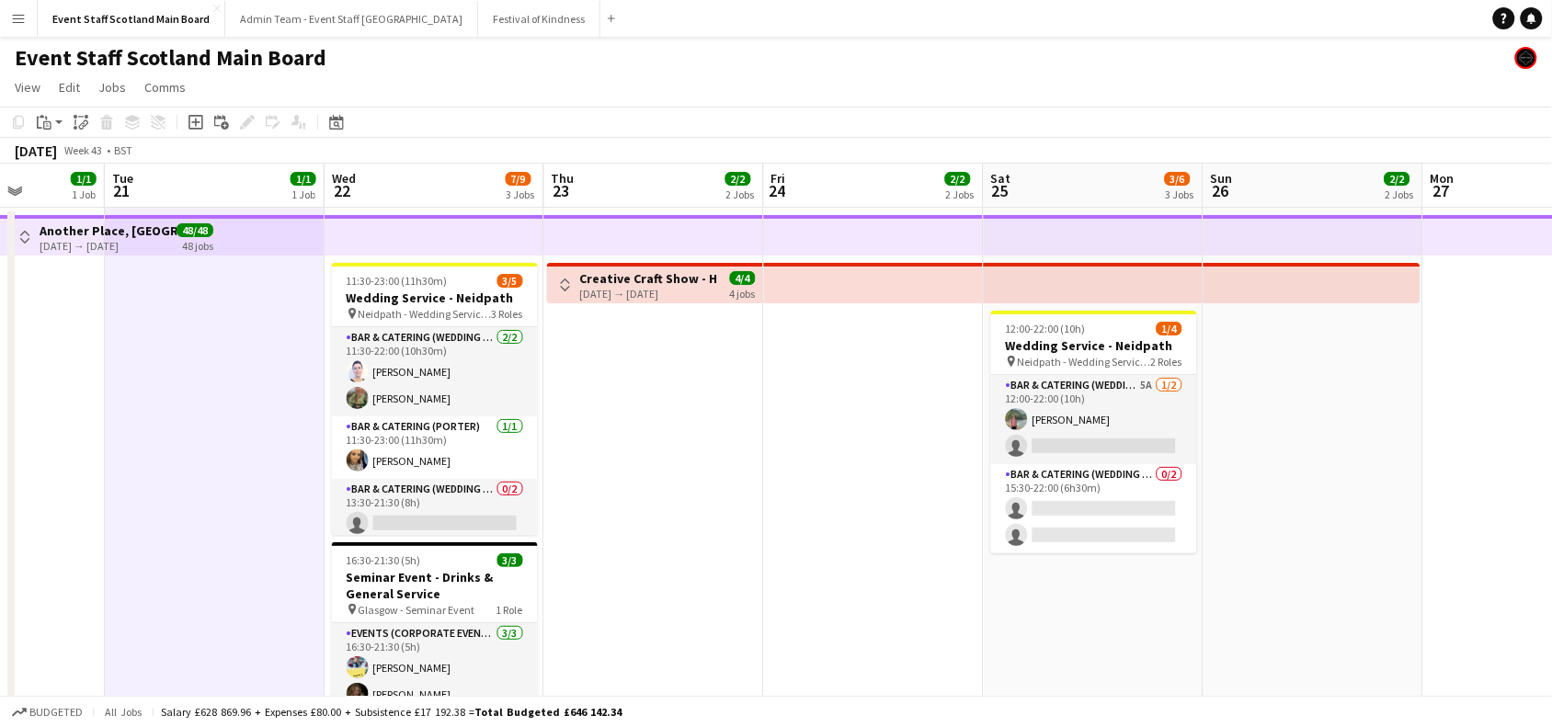
click at [694, 479] on app-date-cell "Toggle View Creative Craft Show - Host/Hostess [DATE] → [DATE] 4/4 4 jobs" at bounding box center [654, 709] width 220 height 1002
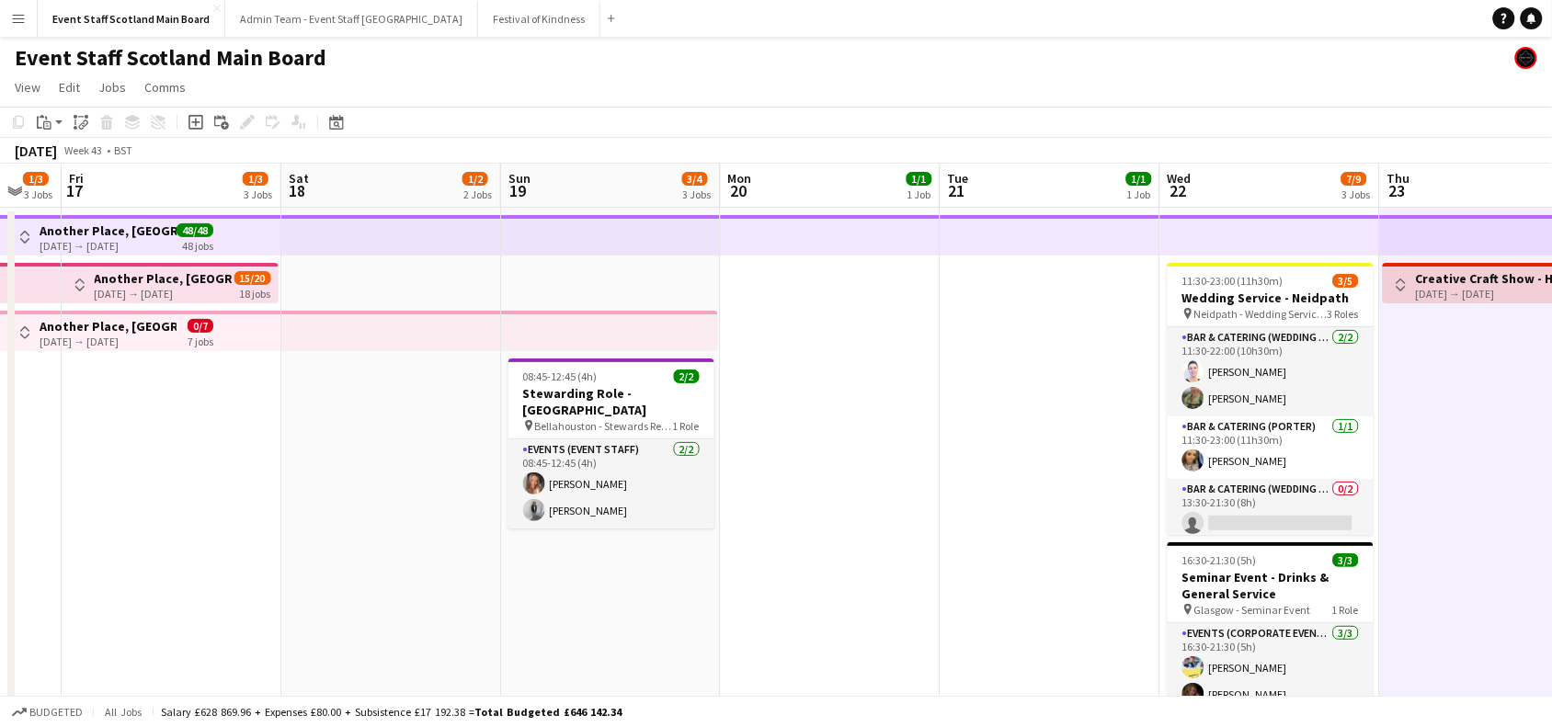
drag, startPoint x: 145, startPoint y: 457, endPoint x: 1537, endPoint y: 425, distance: 1391.8
click at [1537, 425] on app-calendar-viewport "Wed 15 1/3 3 Jobs Thu 16 1/3 3 Jobs Fri 17 1/3 3 Jobs Sat 18 1/2 2 Jobs Sun 19 …" at bounding box center [776, 687] width 1552 height 1047
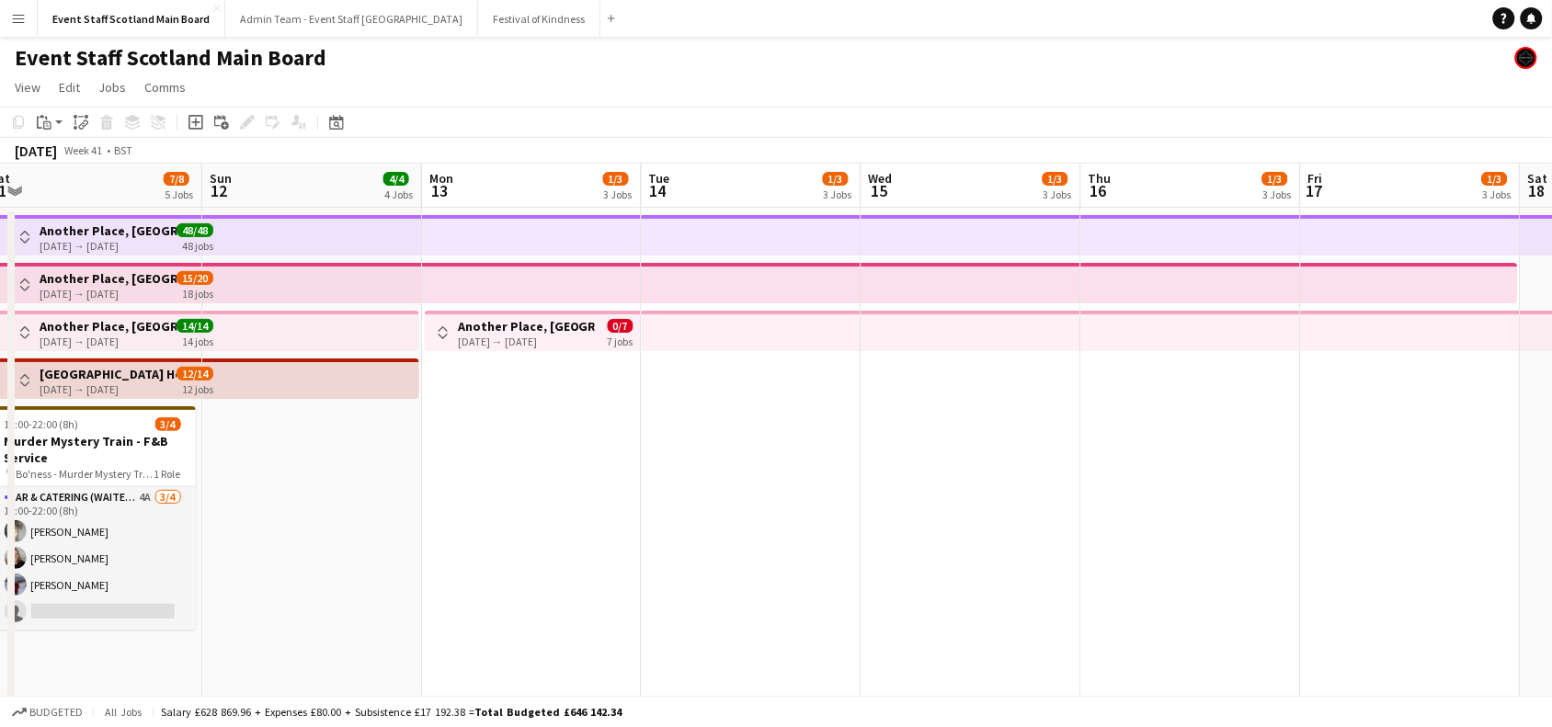
scroll to position [0, 456]
drag, startPoint x: 370, startPoint y: 396, endPoint x: 1056, endPoint y: 389, distance: 686.1
click at [1056, 389] on app-calendar-viewport "Thu 9 4/4 4 Jobs Fri 10 8/12 6 Jobs Sat 11 7/8 5 Jobs Sun 12 4/4 4 Jobs Mon 13 …" at bounding box center [776, 687] width 1552 height 1047
click at [21, 235] on app-icon "Toggle View" at bounding box center [24, 237] width 13 height 13
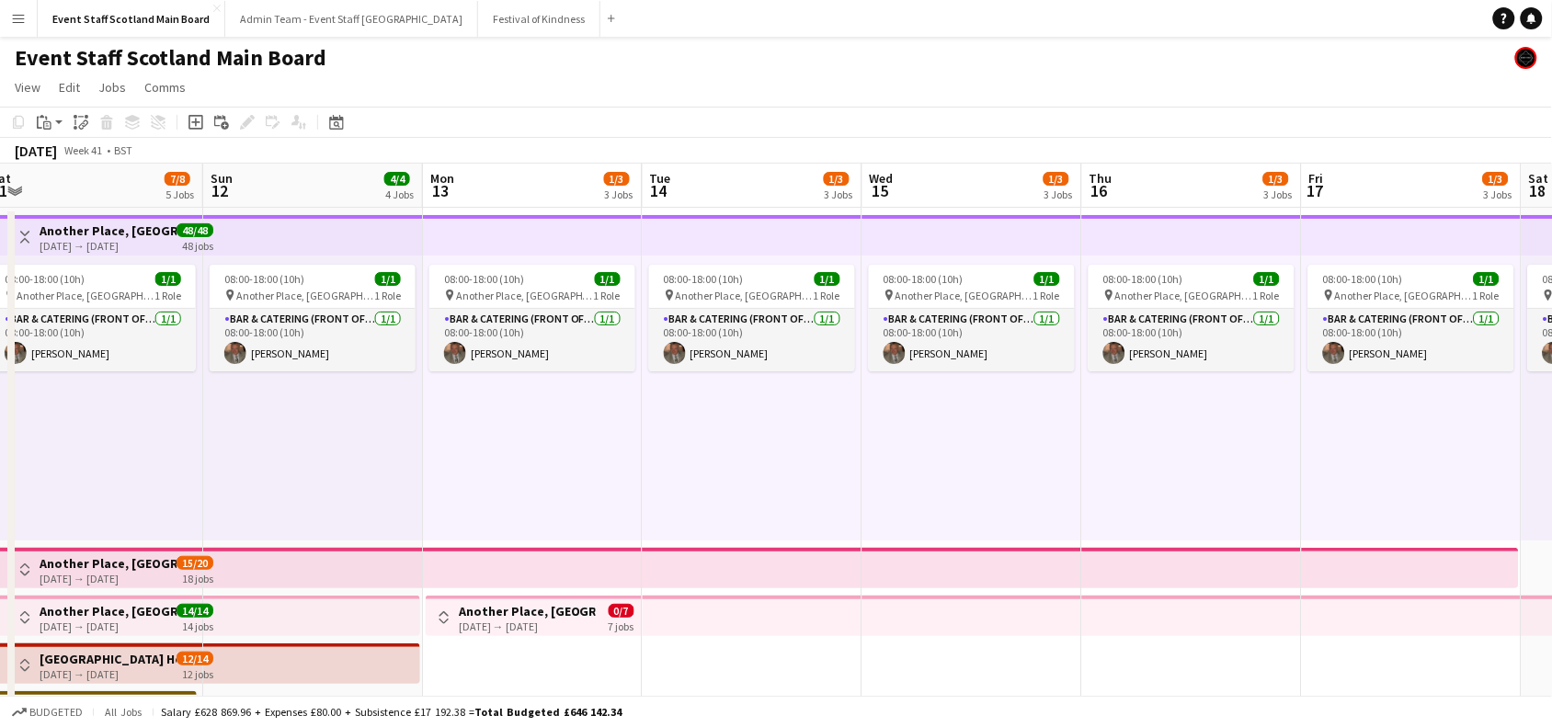
click at [21, 235] on app-icon "Toggle View" at bounding box center [24, 237] width 13 height 13
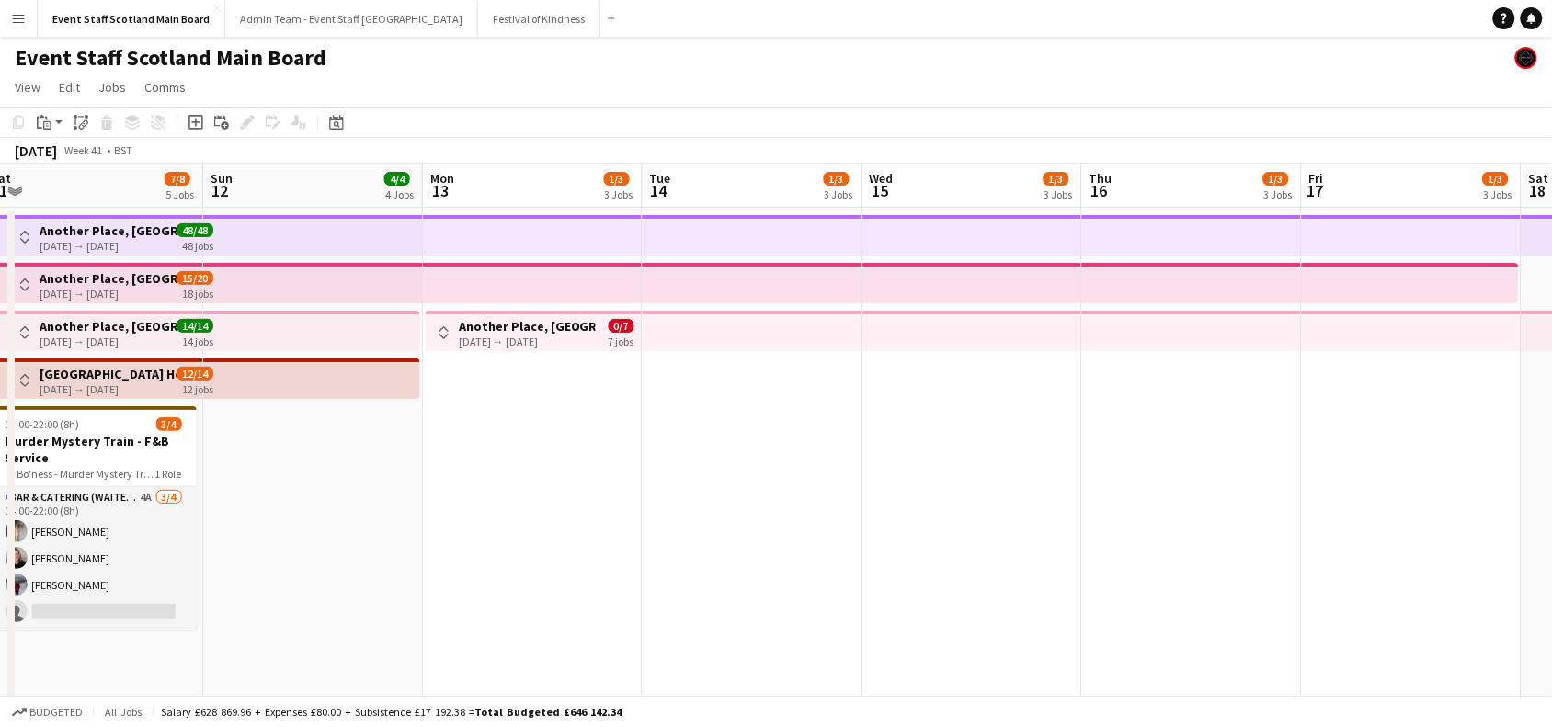
click at [21, 235] on app-icon "Toggle View" at bounding box center [24, 237] width 13 height 13
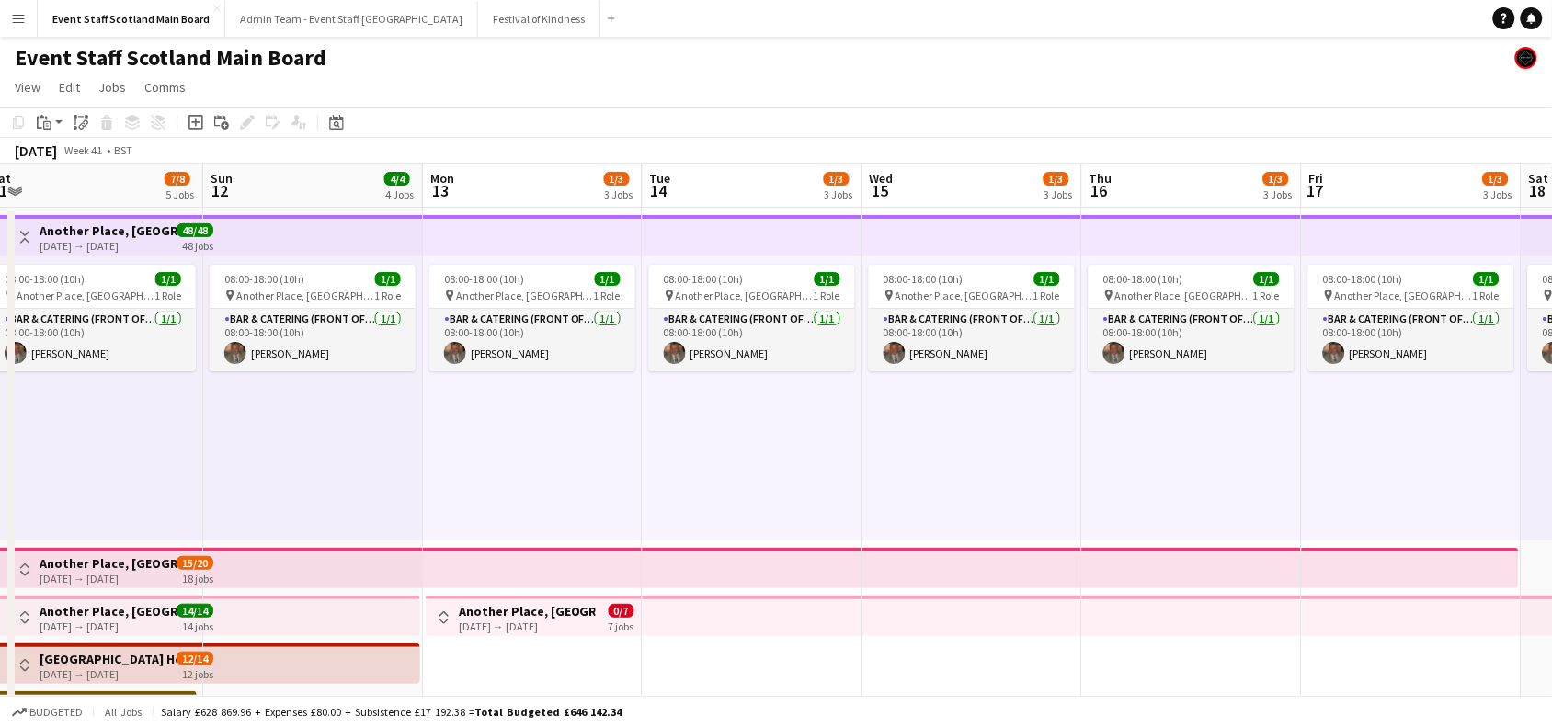
click at [21, 235] on app-icon "Toggle View" at bounding box center [24, 237] width 13 height 13
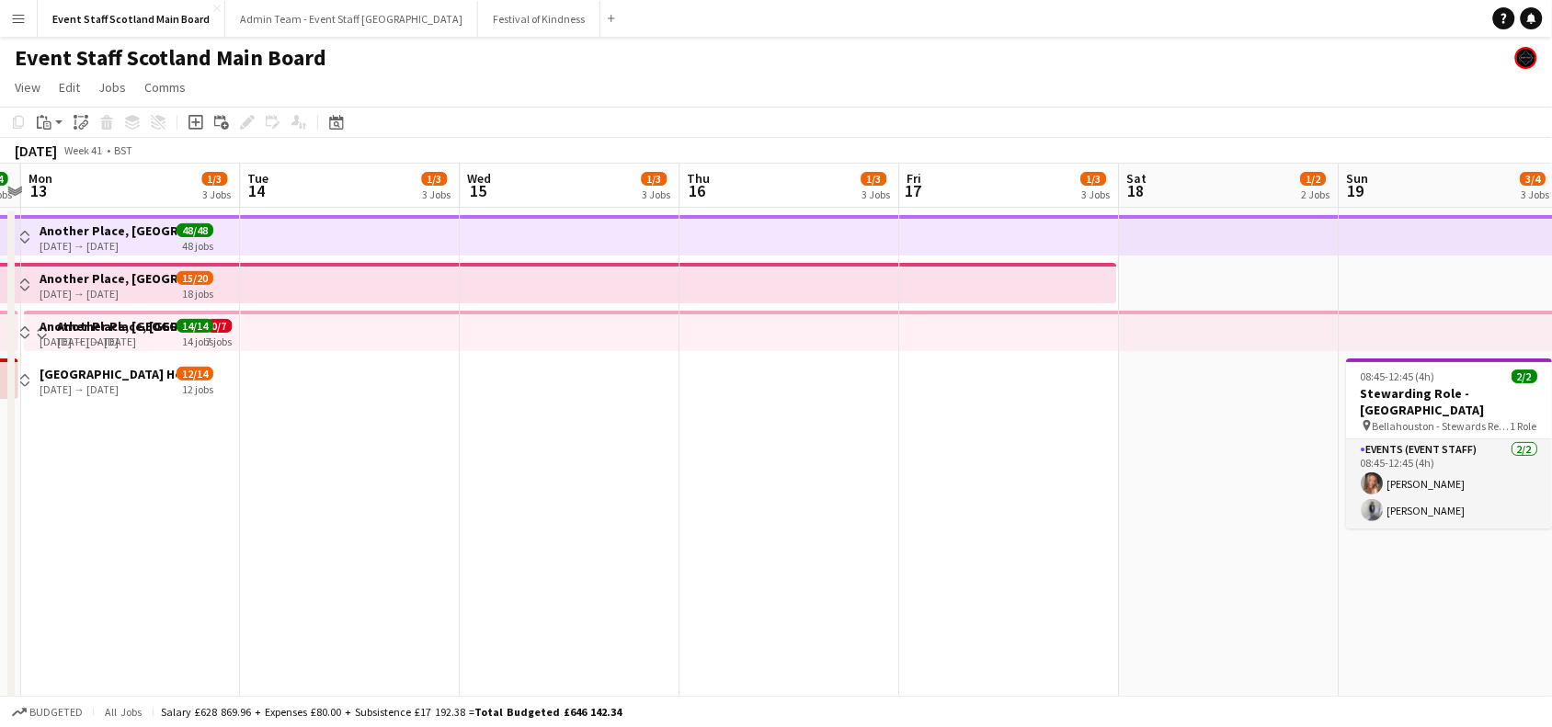
drag, startPoint x: 1295, startPoint y: 396, endPoint x: 888, endPoint y: 440, distance: 408.8
click at [888, 440] on app-calendar-viewport "Thu 9 4/4 4 Jobs Fri 10 8/12 6 Jobs Sat 11 7/8 5 Jobs Sun 12 4/4 4 Jobs Mon 13 …" at bounding box center [776, 687] width 1552 height 1047
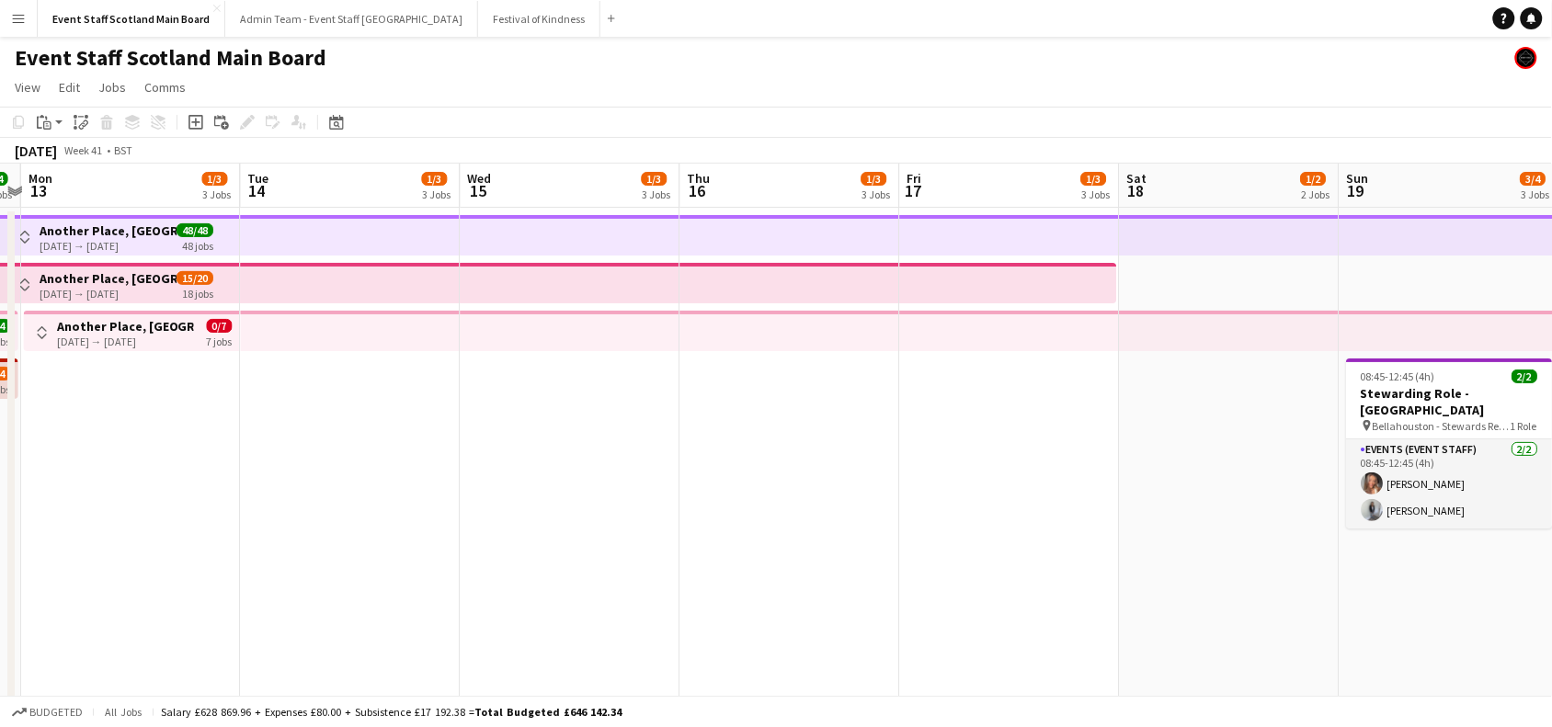
scroll to position [0, 863]
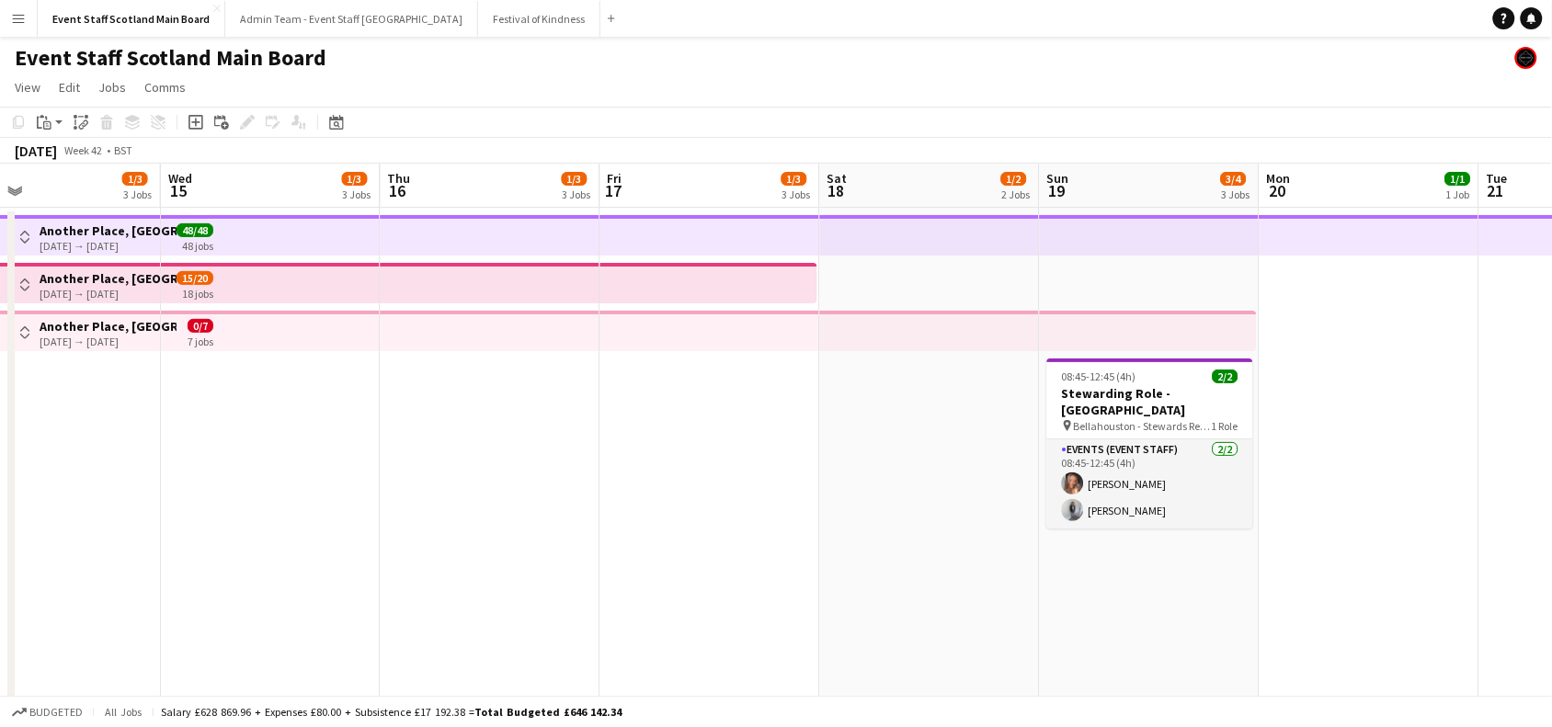
drag, startPoint x: 1243, startPoint y: 434, endPoint x: 947, endPoint y: 401, distance: 298.0
click at [947, 401] on app-calendar-viewport "Sat 11 7/8 5 Jobs Sun 12 4/4 4 Jobs Mon 13 1/3 3 Jobs Tue 14 1/3 3 Jobs Wed 15 …" at bounding box center [776, 687] width 1552 height 1047
drag, startPoint x: 1428, startPoint y: 308, endPoint x: 843, endPoint y: 424, distance: 596.2
click at [843, 424] on app-calendar-viewport "Sat 11 7/8 5 Jobs Sun 12 4/4 4 Jobs Mon 13 1/3 3 Jobs Tue 14 1/3 3 Jobs Wed 15 …" at bounding box center [776, 687] width 1552 height 1047
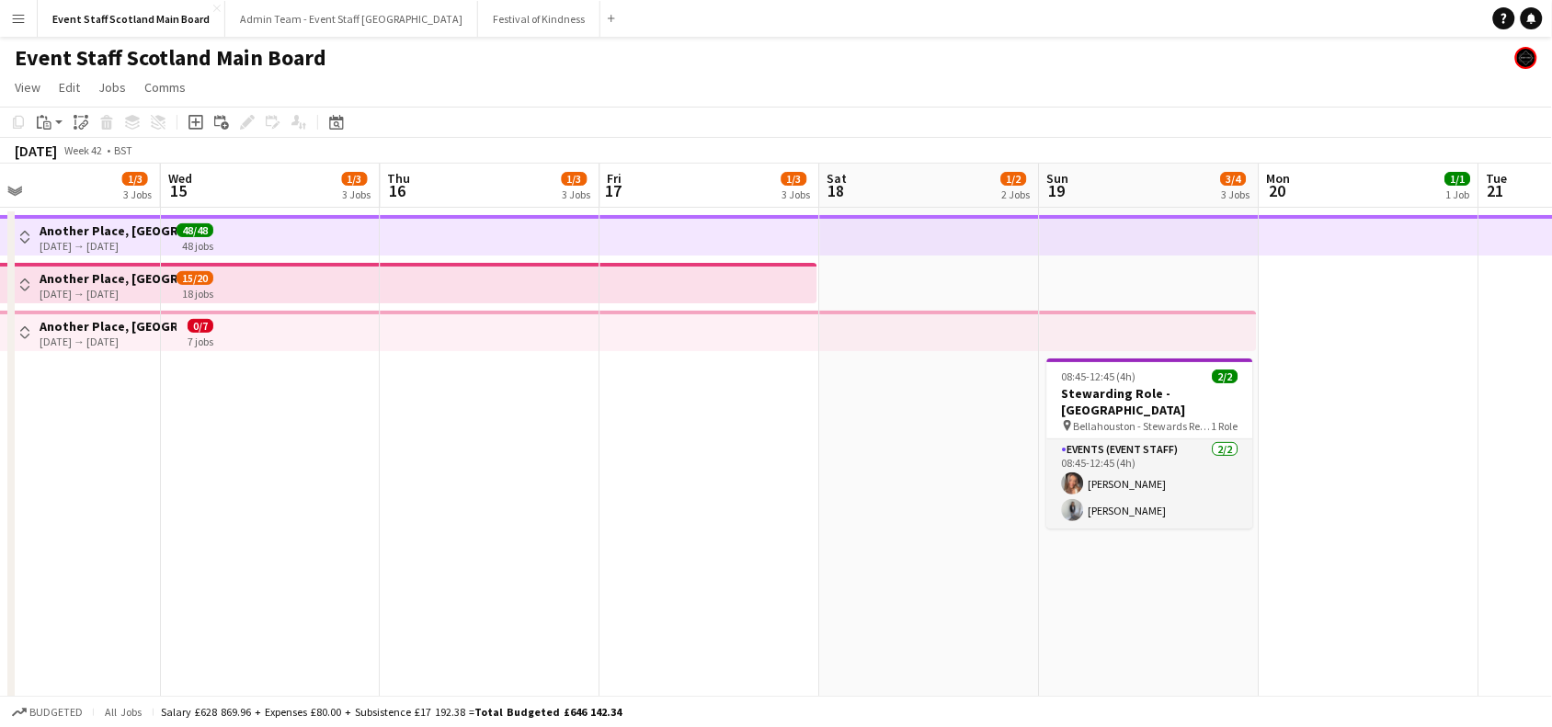
scroll to position [0, 864]
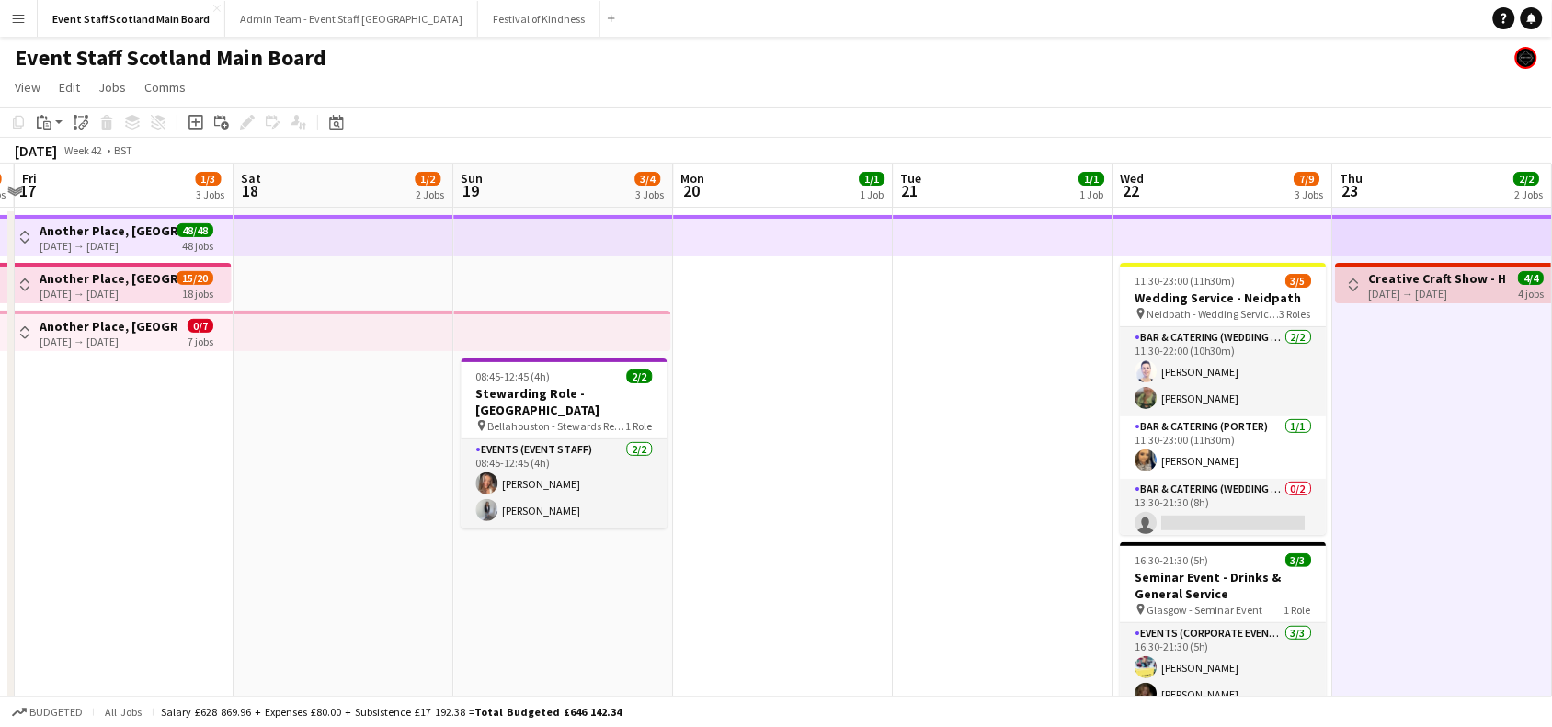
drag, startPoint x: 1505, startPoint y: 387, endPoint x: 788, endPoint y: 541, distance: 732.7
click at [788, 541] on app-calendar-viewport "Mon 13 1/3 3 Jobs Tue 14 1/3 3 Jobs Wed 15 1/3 3 Jobs Thu 16 1/3 3 Jobs Fri 17 …" at bounding box center [776, 687] width 1552 height 1047
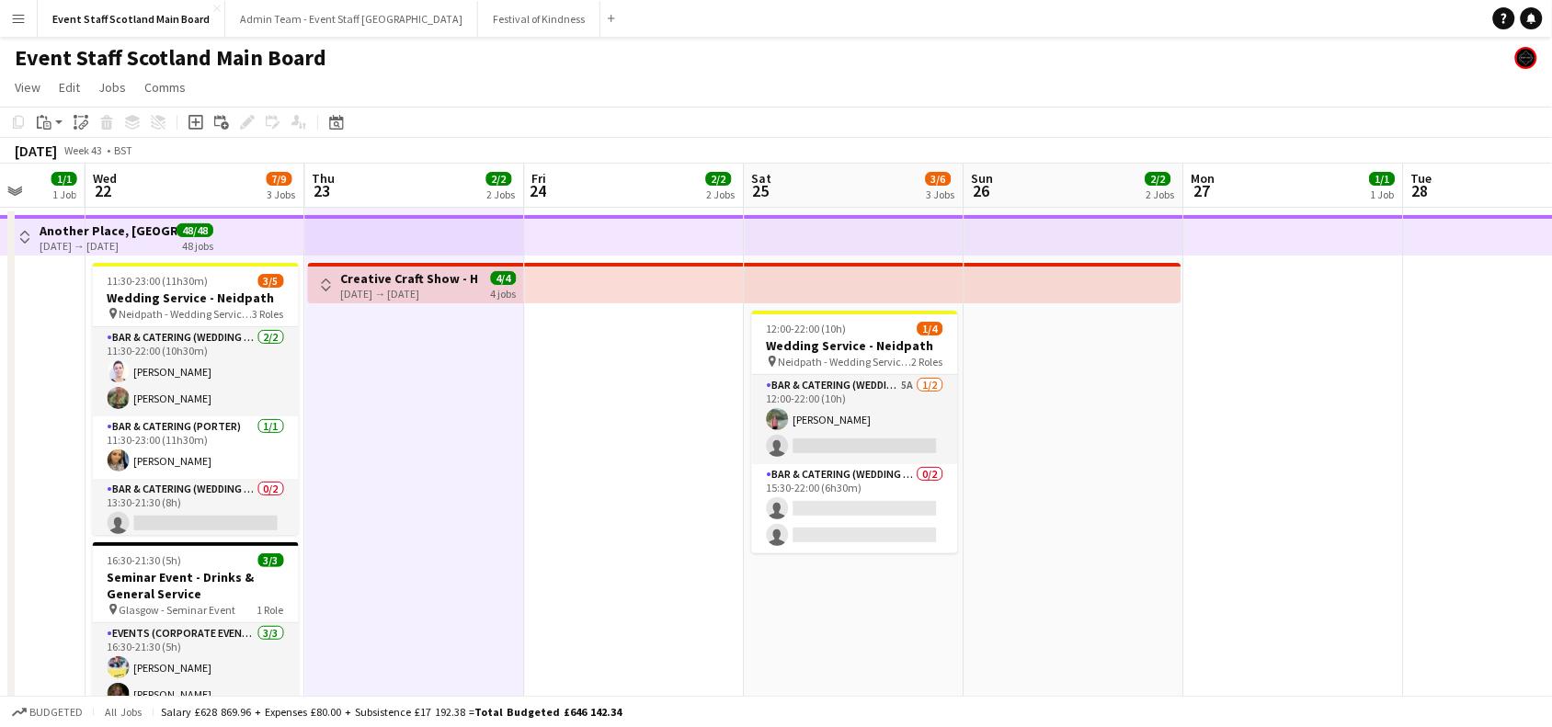
drag, startPoint x: 1421, startPoint y: 460, endPoint x: 585, endPoint y: 677, distance: 863.7
click at [585, 677] on app-calendar-viewport "Sat 18 1/2 2 Jobs Sun 19 3/4 3 Jobs Mon 20 1/1 1 Job Tue 21 1/1 1 Job Wed 22 7/…" at bounding box center [776, 687] width 1552 height 1047
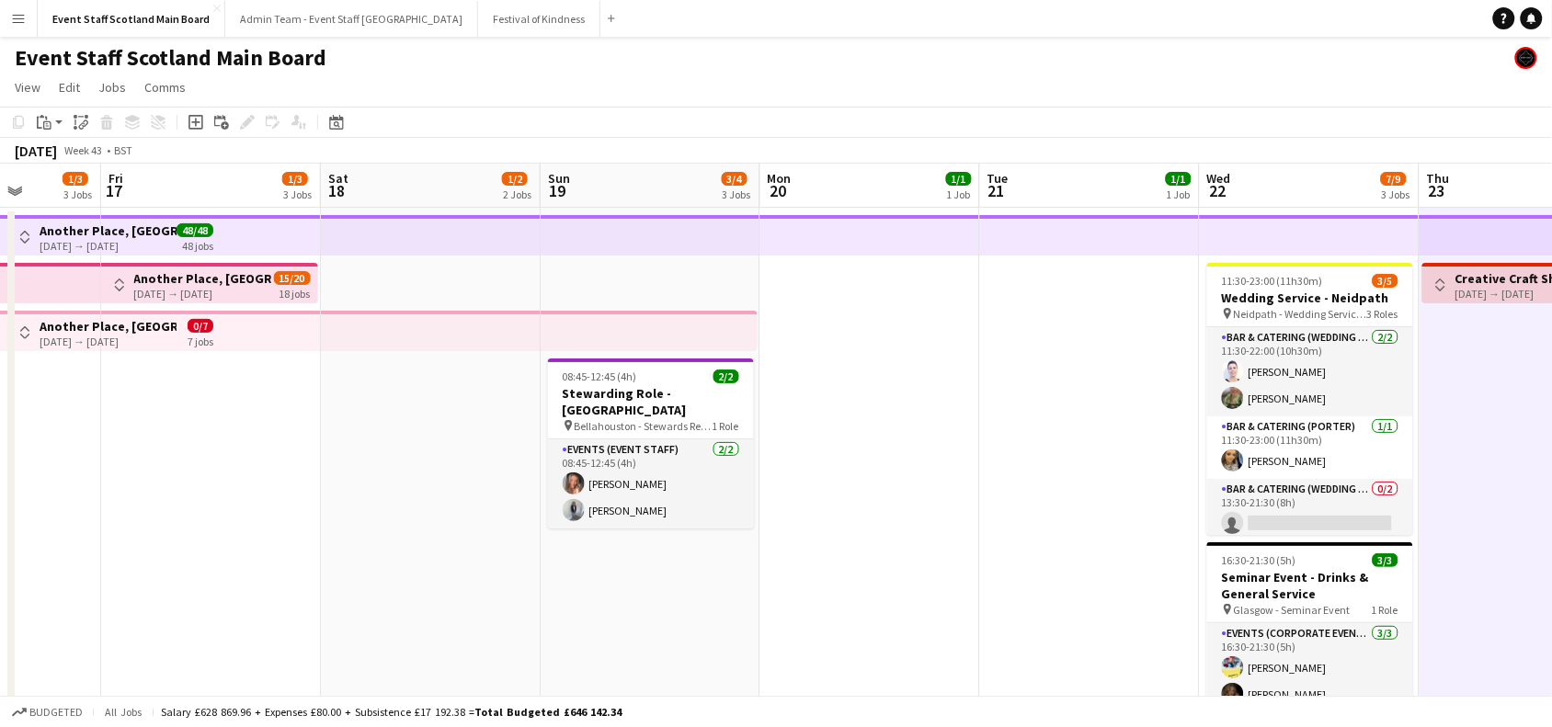
drag, startPoint x: 76, startPoint y: 410, endPoint x: 1568, endPoint y: 517, distance: 1495.4
click at [1552, 517] on html "Menu Boards Boards Boards All jobs Status Workforce Workforce My Workforce Recr…" at bounding box center [776, 620] width 1552 height 1241
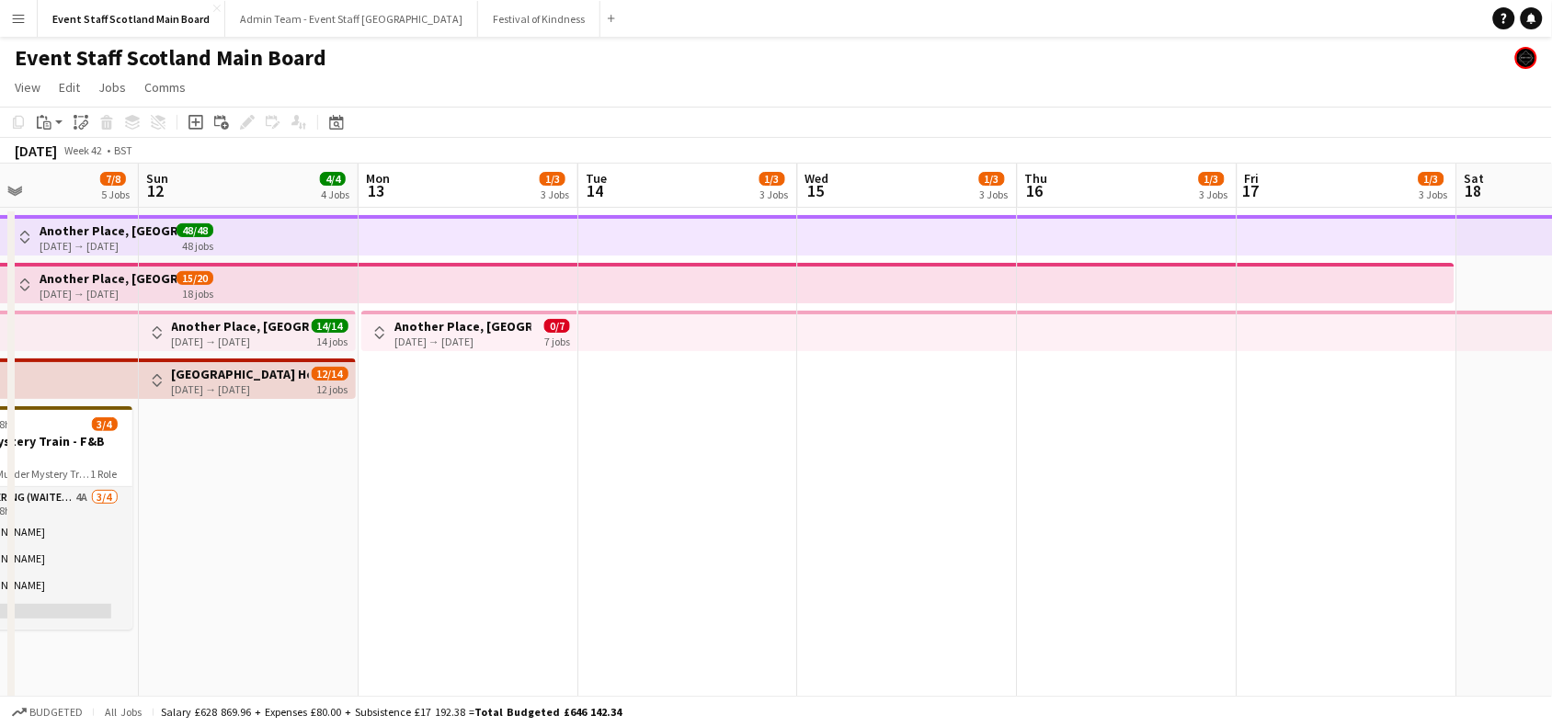
drag, startPoint x: 264, startPoint y: 508, endPoint x: 1569, endPoint y: 515, distance: 1305.0
click at [1552, 515] on html "Menu Boards Boards Boards All jobs Status Workforce Workforce My Workforce Recr…" at bounding box center [776, 620] width 1552 height 1241
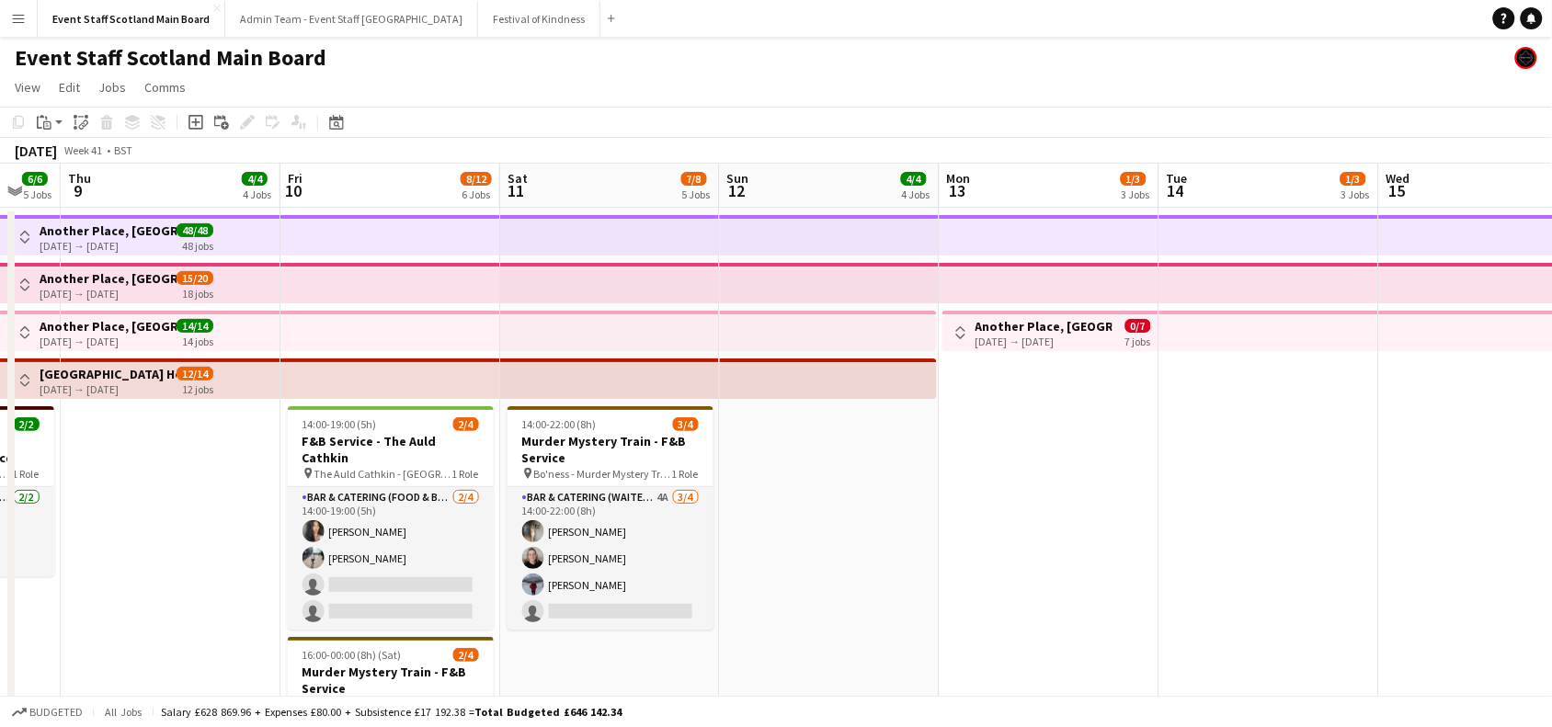
drag, startPoint x: 313, startPoint y: 536, endPoint x: 1344, endPoint y: 517, distance: 1031.1
click at [1344, 517] on app-calendar-viewport "Tue 7 4/4 4 Jobs Wed 8 6/6 5 Jobs Thu 9 4/4 4 Jobs Fri 10 8/12 6 Jobs Sat 11 7/…" at bounding box center [776, 687] width 1552 height 1047
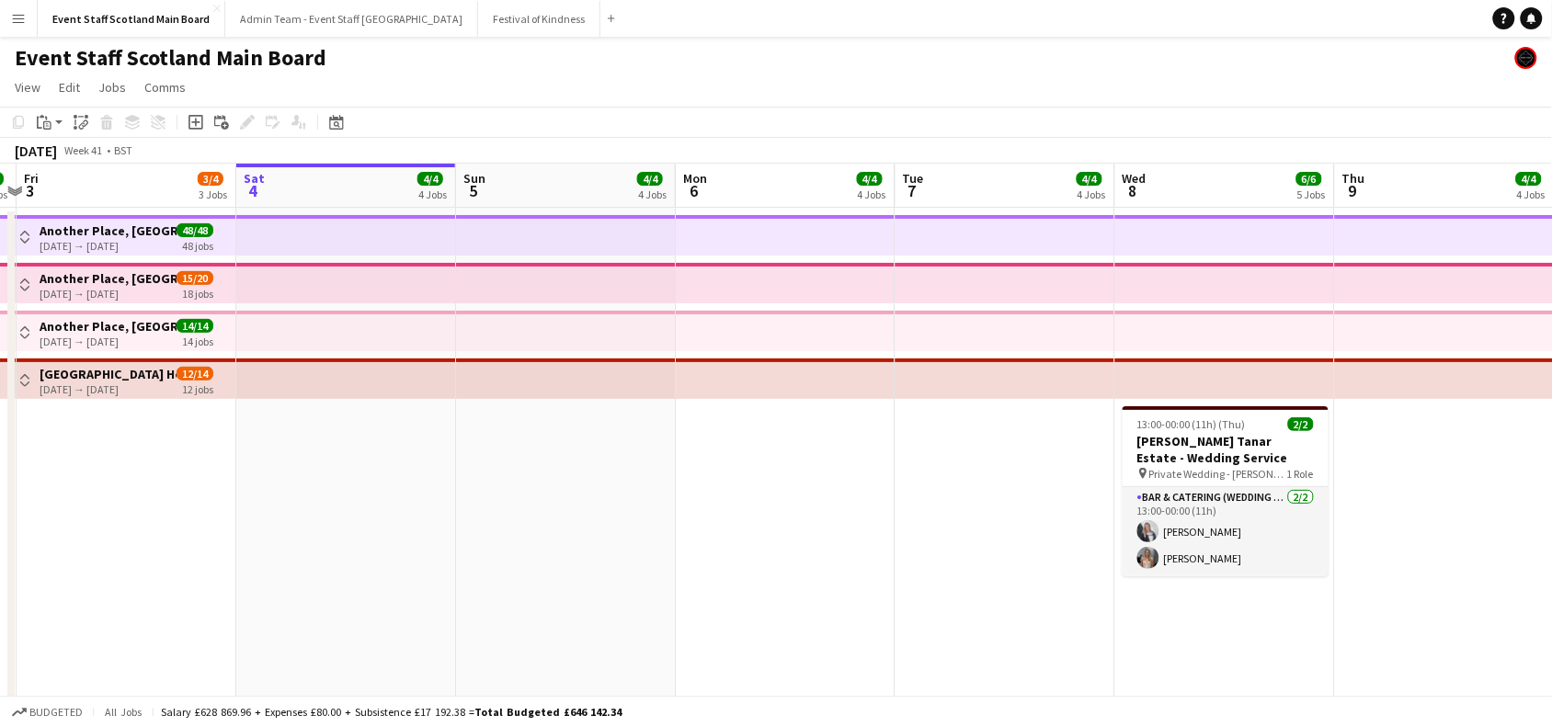
drag, startPoint x: 336, startPoint y: 585, endPoint x: 1037, endPoint y: 603, distance: 701.9
click at [1037, 603] on app-calendar-viewport "Thu 2 4/4 3 Jobs Fri 3 3/4 3 Jobs Sat 4 4/4 4 Jobs Sun 5 4/4 4 Jobs Mon 6 4/4 4…" at bounding box center [776, 687] width 1552 height 1047
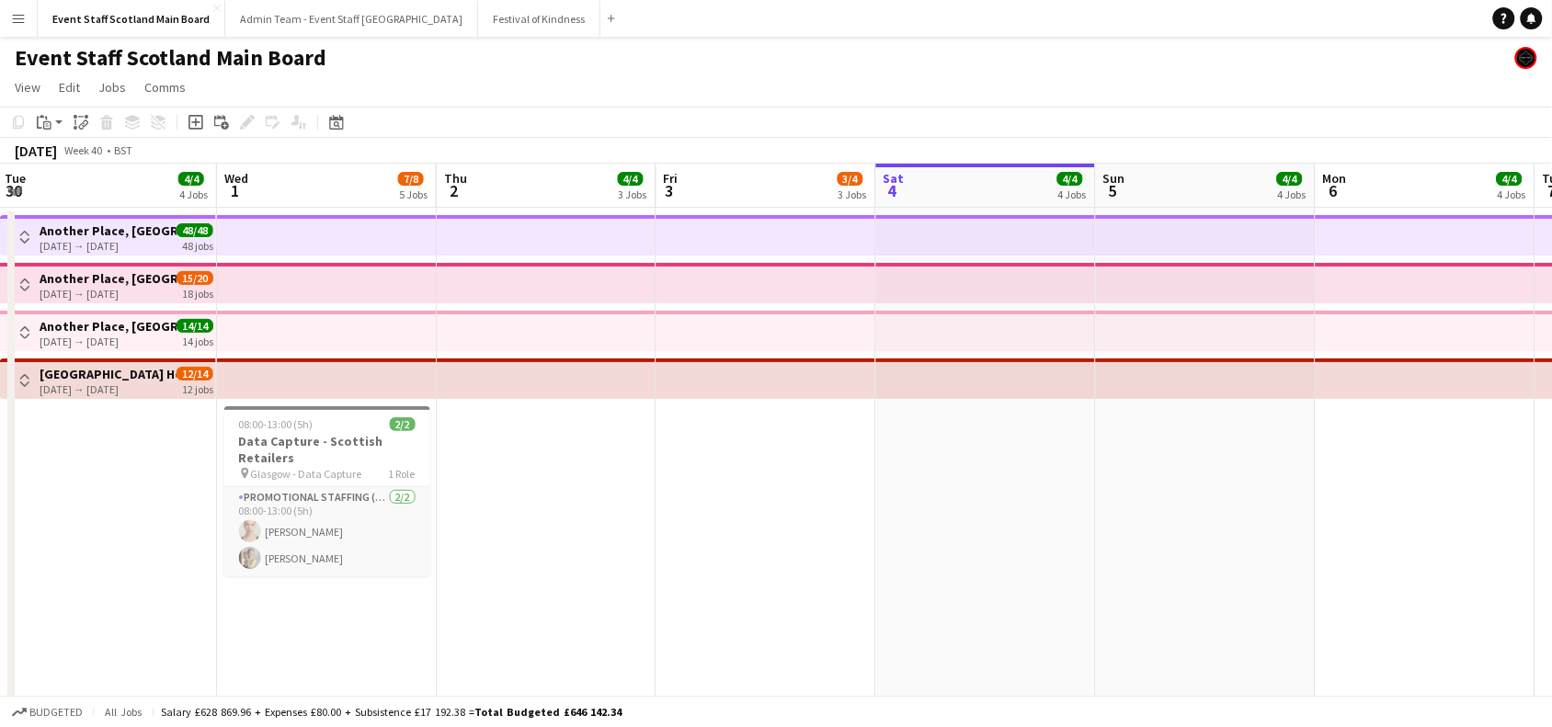
drag, startPoint x: 394, startPoint y: 475, endPoint x: 1354, endPoint y: 458, distance: 960.2
click at [1354, 458] on app-calendar-viewport "Sun 28 3/3 2 Jobs Mon 29 2/2 2 Jobs Tue 30 4/4 4 Jobs Wed 1 7/8 5 Jobs Thu 2 4/…" at bounding box center [776, 687] width 1552 height 1047
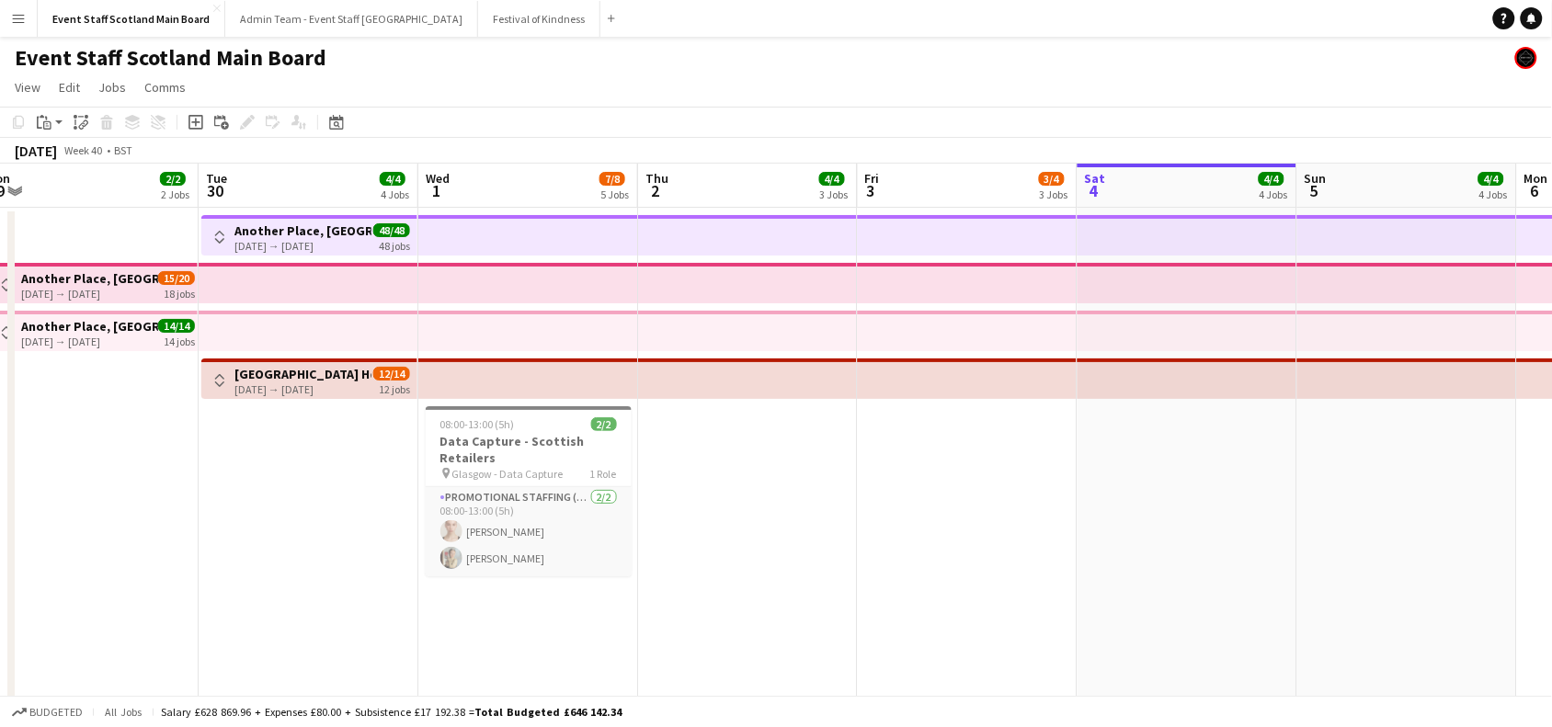
drag, startPoint x: 498, startPoint y: 575, endPoint x: 1244, endPoint y: 552, distance: 747.1
click at [1244, 552] on app-calendar-viewport "Sun 28 3/3 2 Jobs Mon 29 2/2 2 Jobs Tue 30 4/4 4 Jobs Wed 1 7/8 5 Jobs Thu 2 4/…" at bounding box center [776, 687] width 1552 height 1047
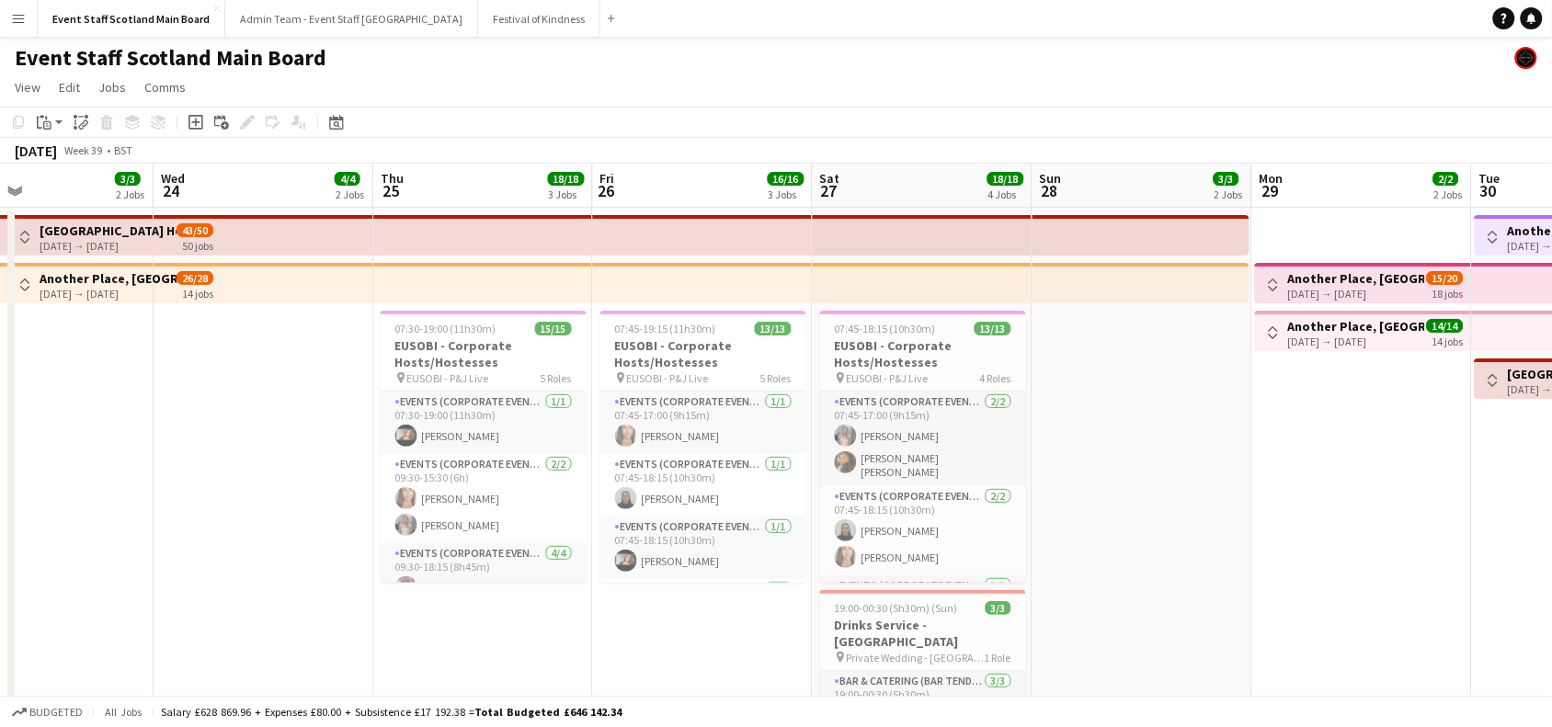
drag, startPoint x: 497, startPoint y: 510, endPoint x: 1289, endPoint y: 481, distance: 793.3
click at [1289, 481] on app-calendar-viewport "Sun 21 3/3 2 Jobs Mon 22 3/3 2 Jobs Tue 23 3/3 2 Jobs Wed 24 4/4 2 Jobs Thu 25 …" at bounding box center [776, 687] width 1552 height 1047
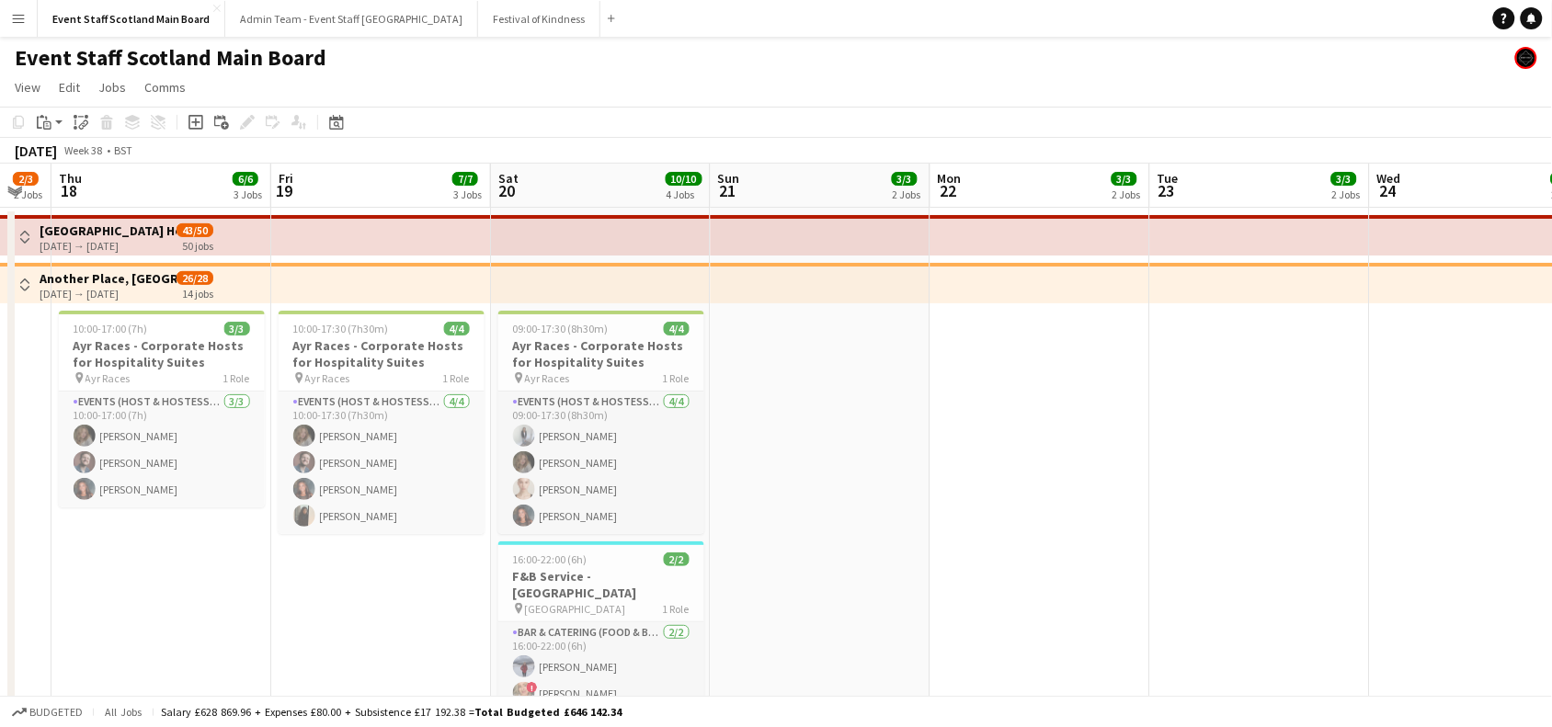
drag, startPoint x: 196, startPoint y: 438, endPoint x: 1165, endPoint y: 407, distance: 969.8
click at [1165, 407] on app-calendar-viewport "Tue 16 9/10 4 Jobs Wed 17 2/3 2 Jobs Thu 18 6/6 3 Jobs Fri 19 7/7 3 Jobs Sat 20…" at bounding box center [776, 687] width 1552 height 1047
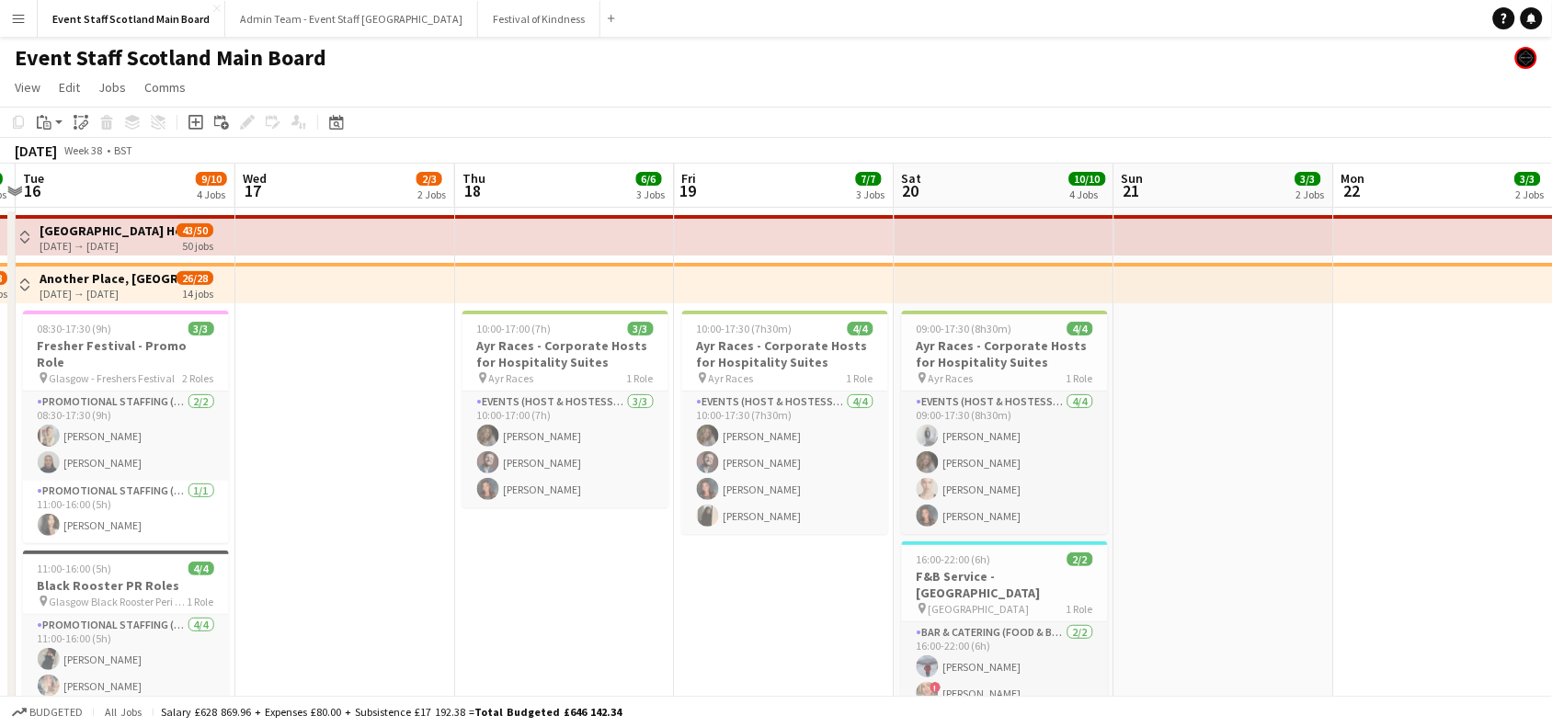
drag, startPoint x: 590, startPoint y: 406, endPoint x: 1297, endPoint y: 346, distance: 708.8
click at [1297, 346] on app-calendar-viewport "Sun 14 11/12 6 Jobs Mon 15 2/2 2 Jobs Tue 16 9/10 4 Jobs Wed 17 2/3 2 Jobs Thu …" at bounding box center [776, 687] width 1552 height 1047
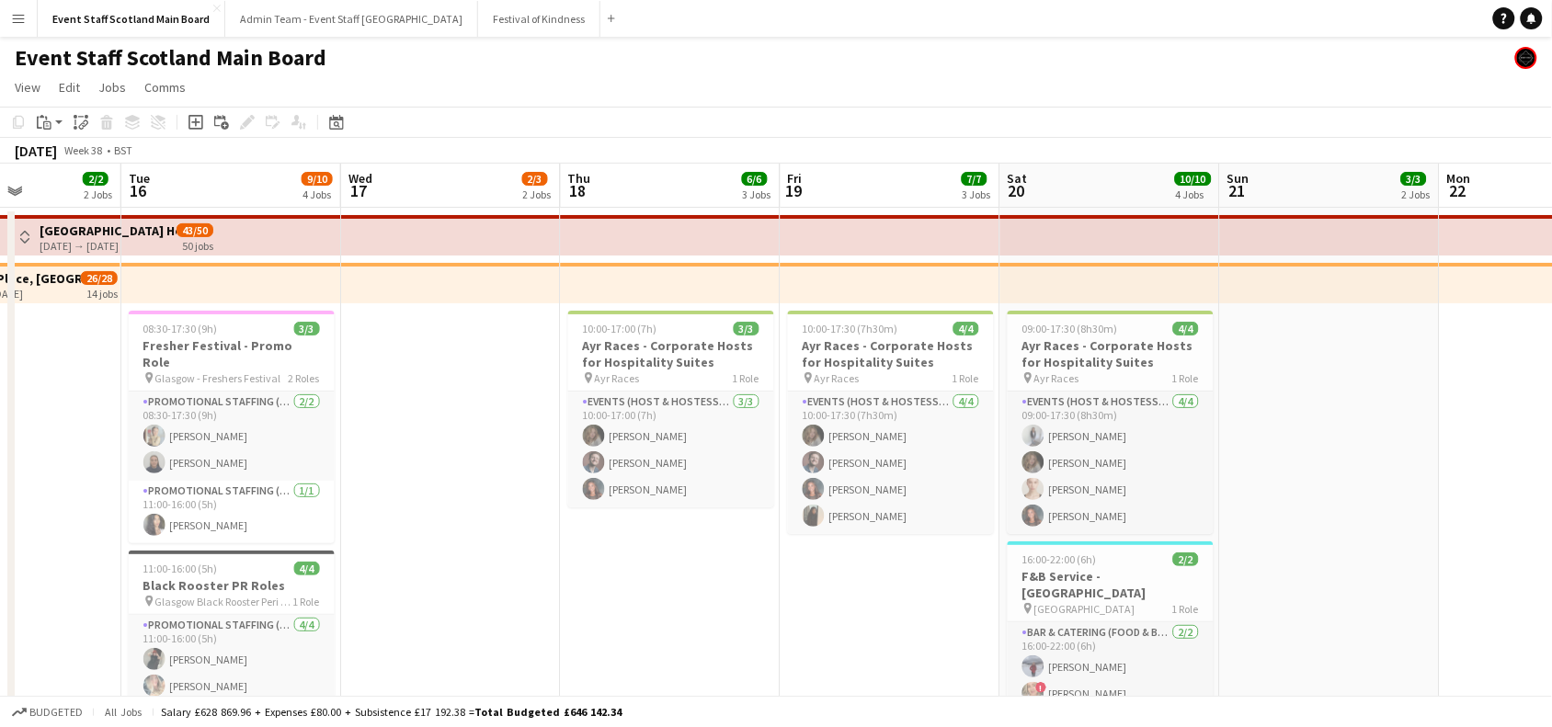
drag, startPoint x: 1362, startPoint y: 394, endPoint x: 595, endPoint y: 437, distance: 768.2
click at [595, 437] on app-calendar-viewport "Sat 13 7/7 4 Jobs Sun 14 11/12 6 Jobs Mon 15 2/2 2 Jobs Tue 16 9/10 4 Jobs Wed …" at bounding box center [776, 687] width 1552 height 1047
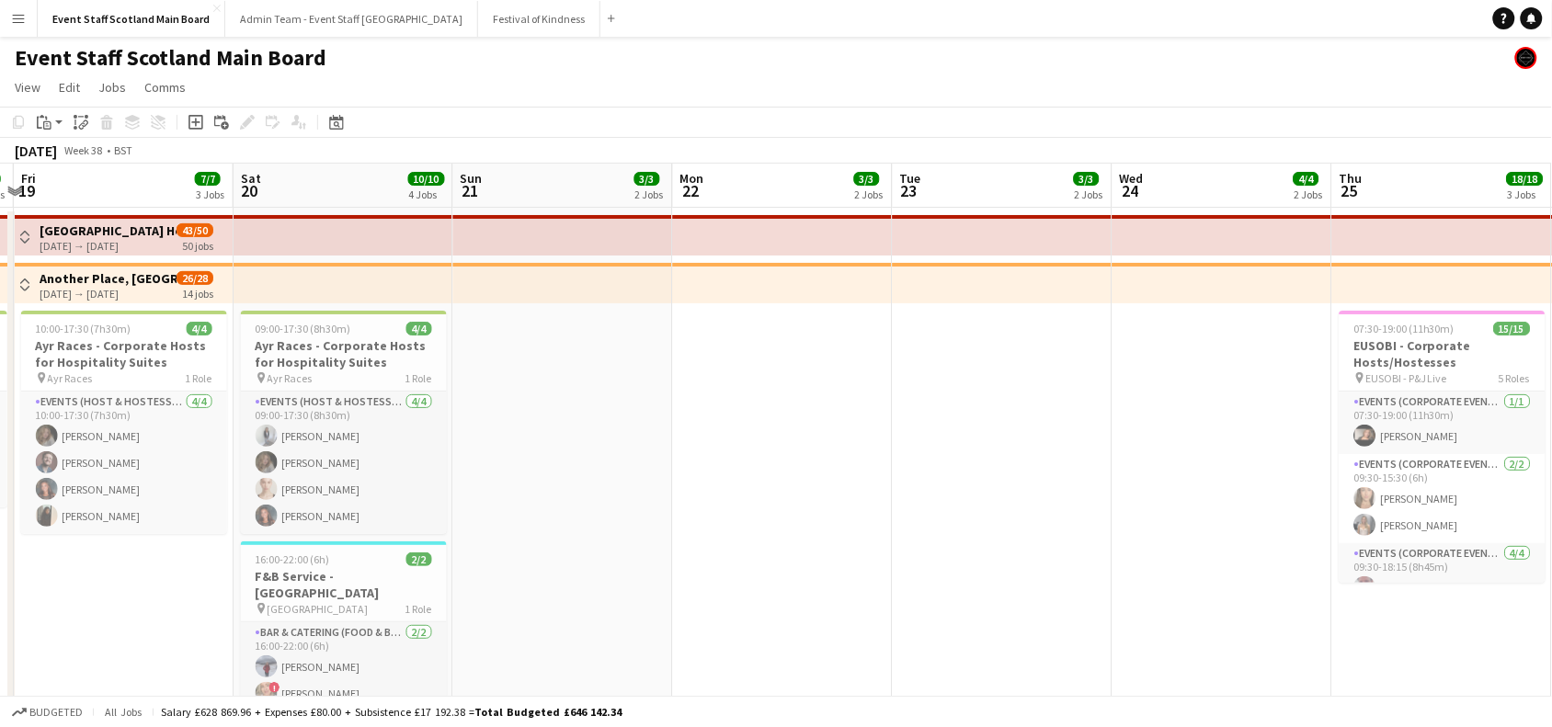
drag, startPoint x: 1321, startPoint y: 435, endPoint x: 538, endPoint y: 538, distance: 789.3
click at [538, 538] on app-calendar-viewport "Tue 16 9/10 4 Jobs Wed 17 2/3 2 Jobs Thu 18 6/6 3 Jobs Fri 19 7/7 3 Jobs Sat 20…" at bounding box center [776, 687] width 1552 height 1047
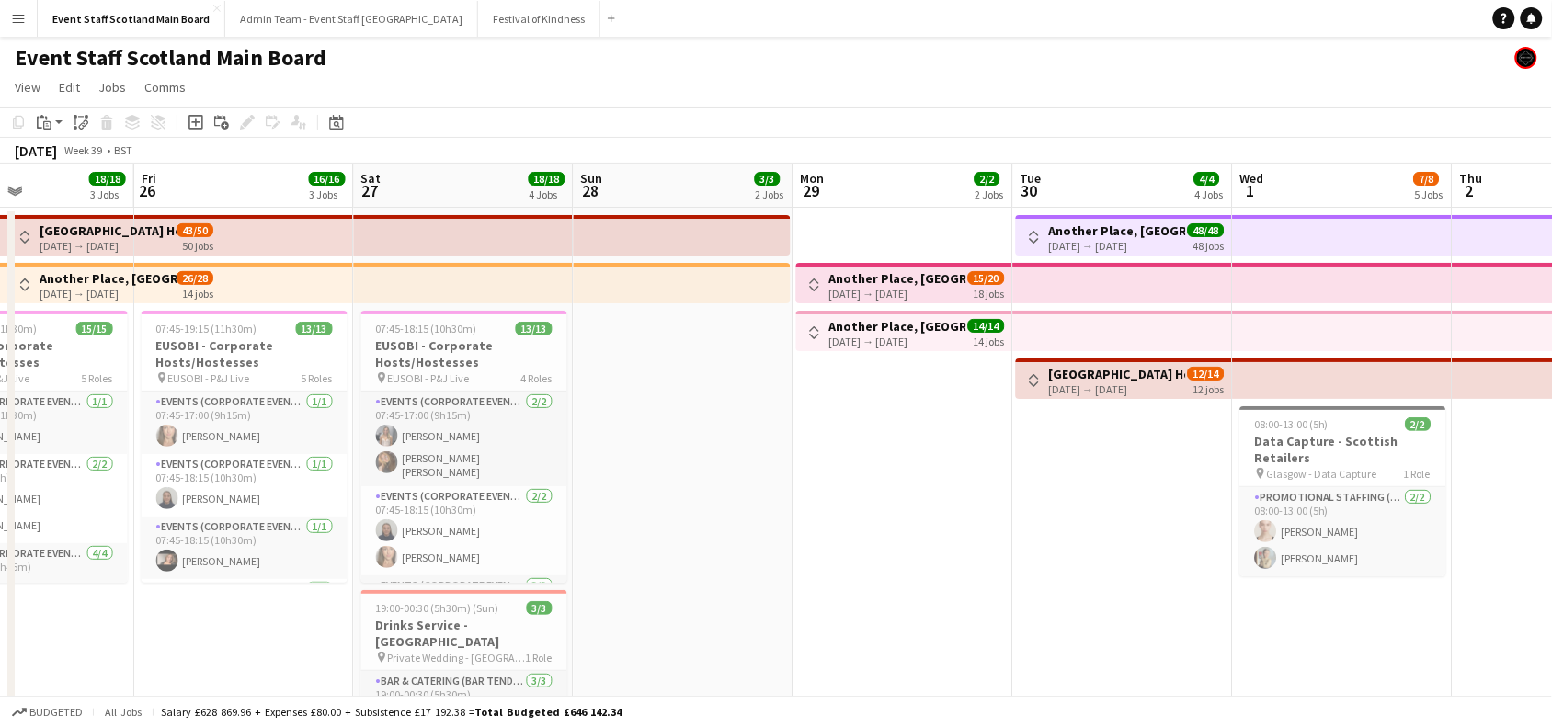
drag, startPoint x: 1326, startPoint y: 529, endPoint x: 555, endPoint y: 637, distance: 779.2
click at [555, 637] on app-calendar-viewport "Mon 22 3/3 2 Jobs Tue 23 3/3 2 Jobs Wed 24 4/4 2 Jobs Thu 25 18/18 3 Jobs Fri 2…" at bounding box center [776, 687] width 1552 height 1047
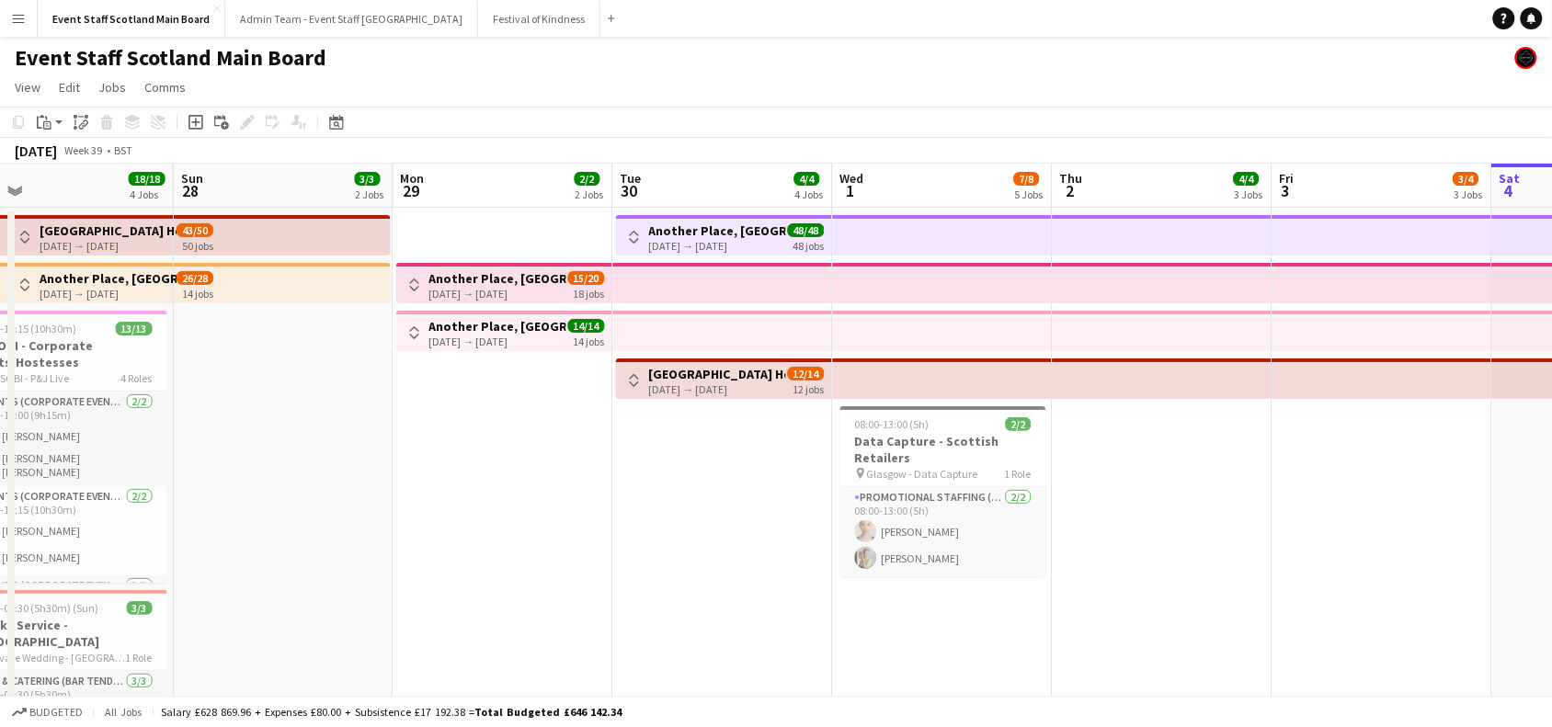
drag, startPoint x: 1393, startPoint y: 612, endPoint x: 863, endPoint y: 664, distance: 533.1
click at [863, 664] on app-calendar-viewport "Wed 24 4/4 2 Jobs Thu 25 18/18 3 Jobs Fri 26 16/16 3 Jobs Sat 27 18/18 4 Jobs S…" at bounding box center [776, 687] width 1552 height 1047
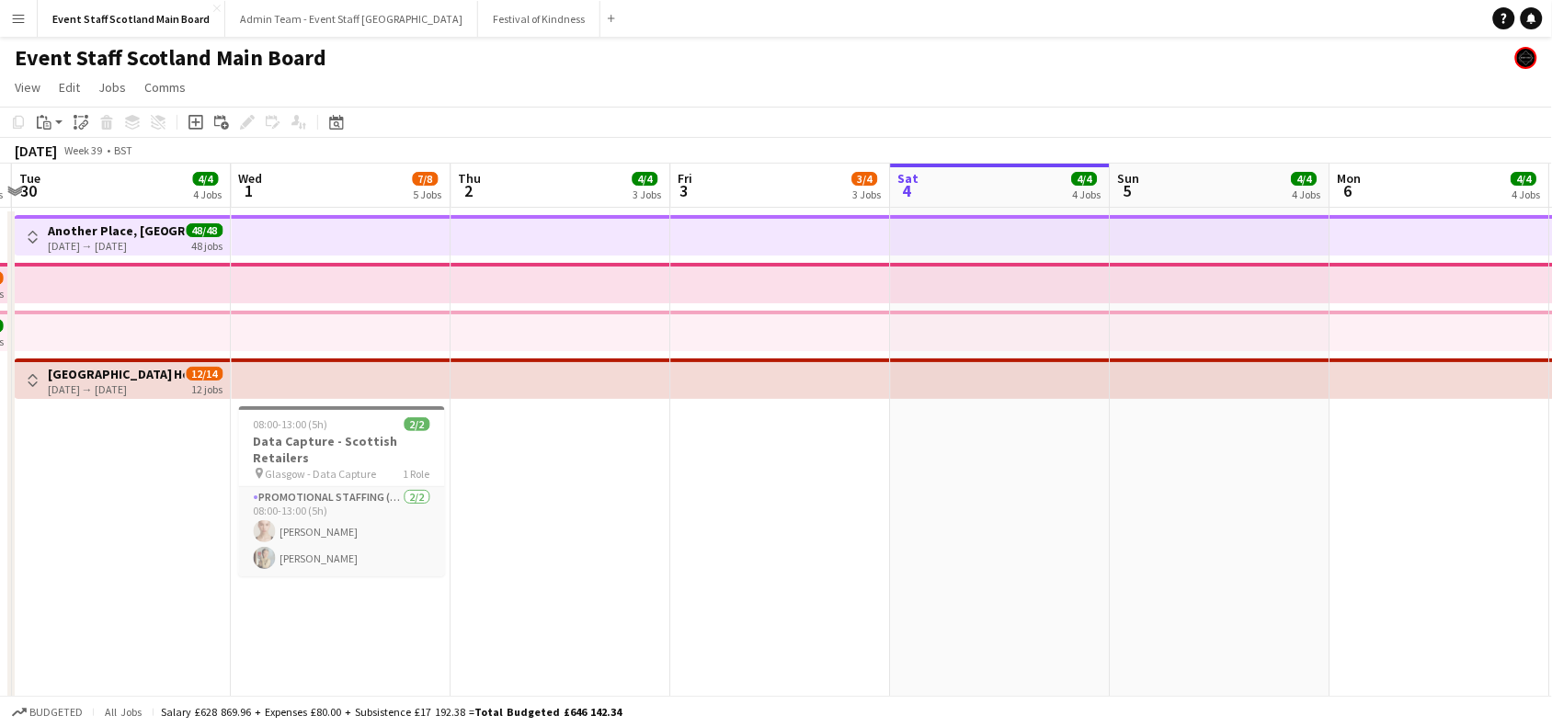
drag, startPoint x: 1367, startPoint y: 498, endPoint x: 898, endPoint y: 521, distance: 468.7
click at [898, 521] on app-calendar-viewport "Fri 26 16/16 3 Jobs Sat 27 18/18 4 Jobs Sun 28 3/3 2 Jobs Mon 29 2/2 2 Jobs Tue…" at bounding box center [776, 687] width 1552 height 1047
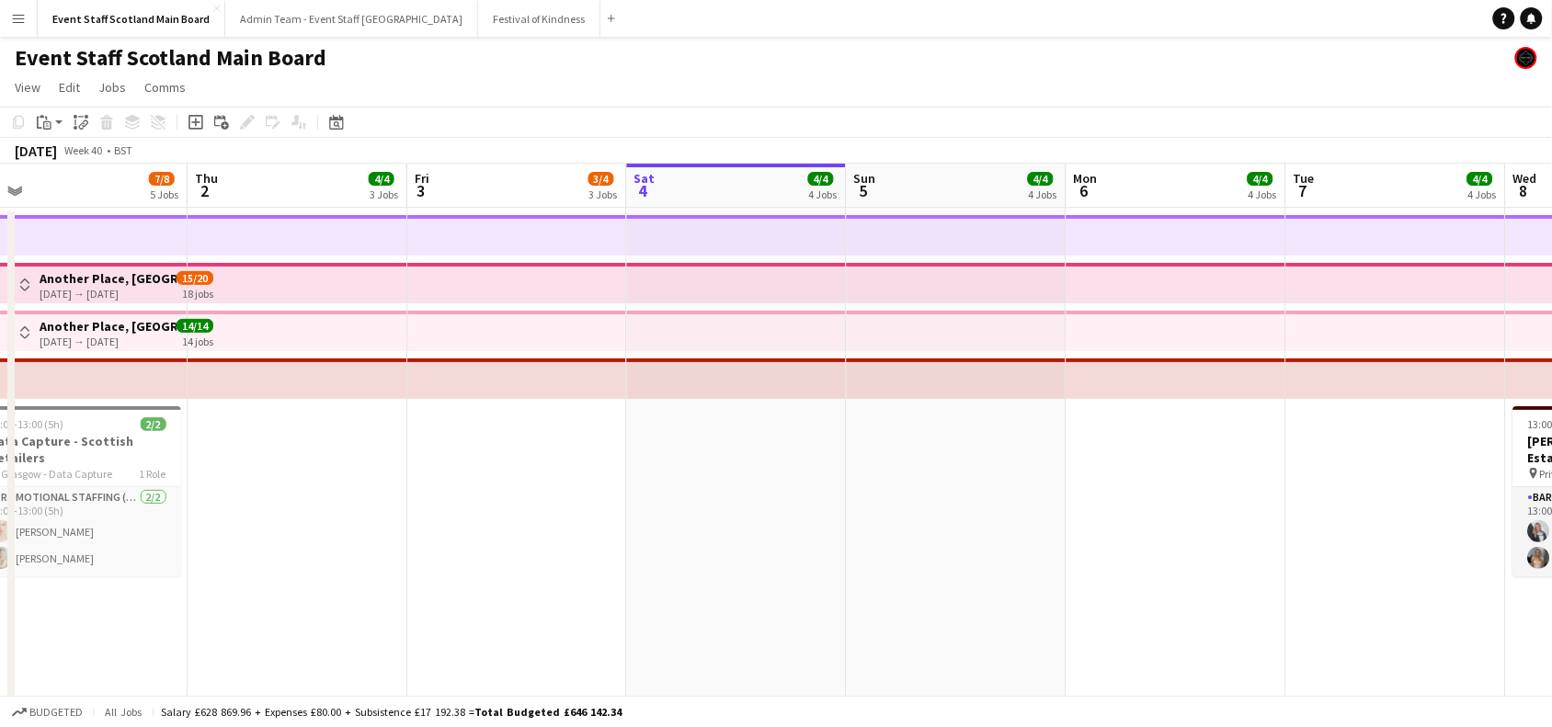
scroll to position [0, 369]
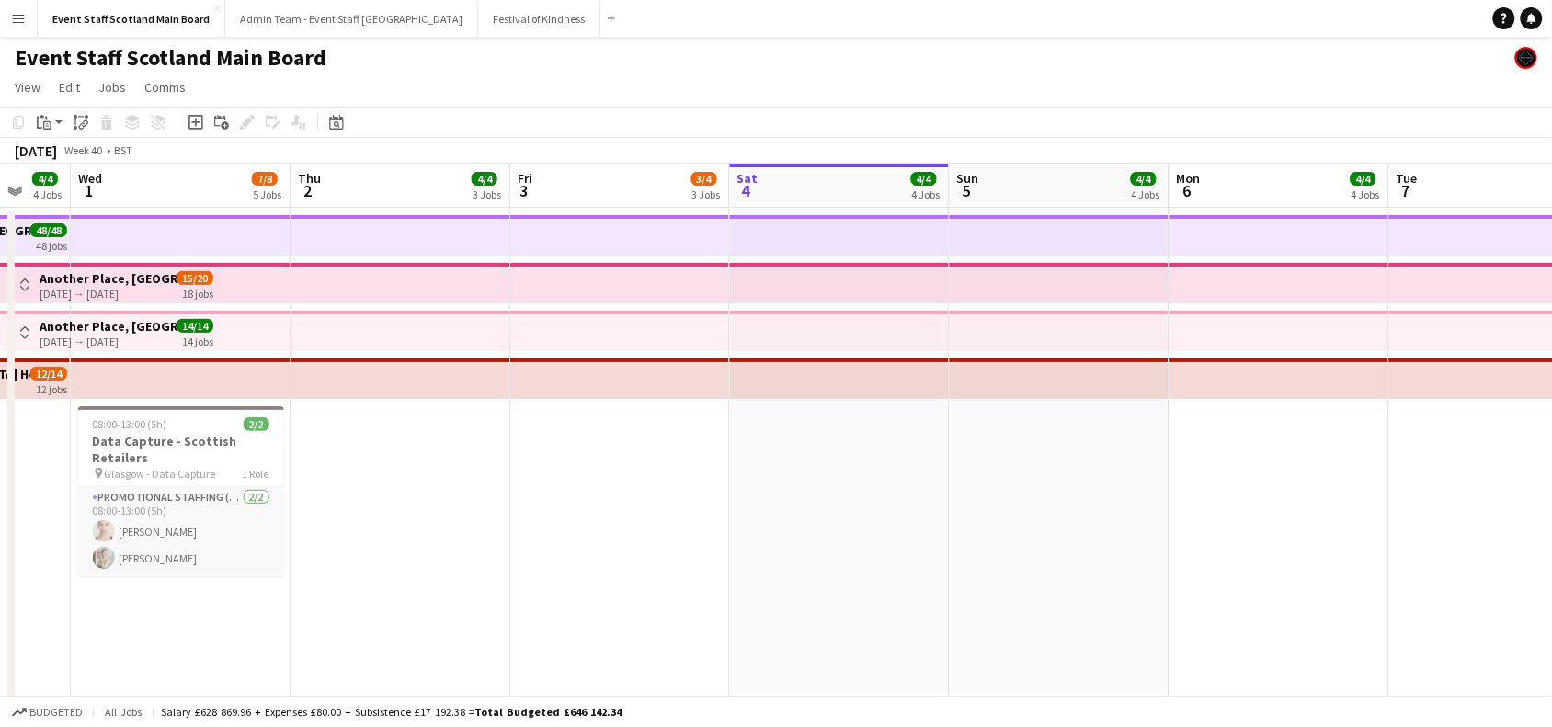
drag, startPoint x: 1426, startPoint y: 449, endPoint x: 1569, endPoint y: 410, distance: 147.7
click at [1552, 410] on html "Menu Boards Boards Boards All jobs Status Workforce Workforce My Workforce Recr…" at bounding box center [776, 620] width 1552 height 1241
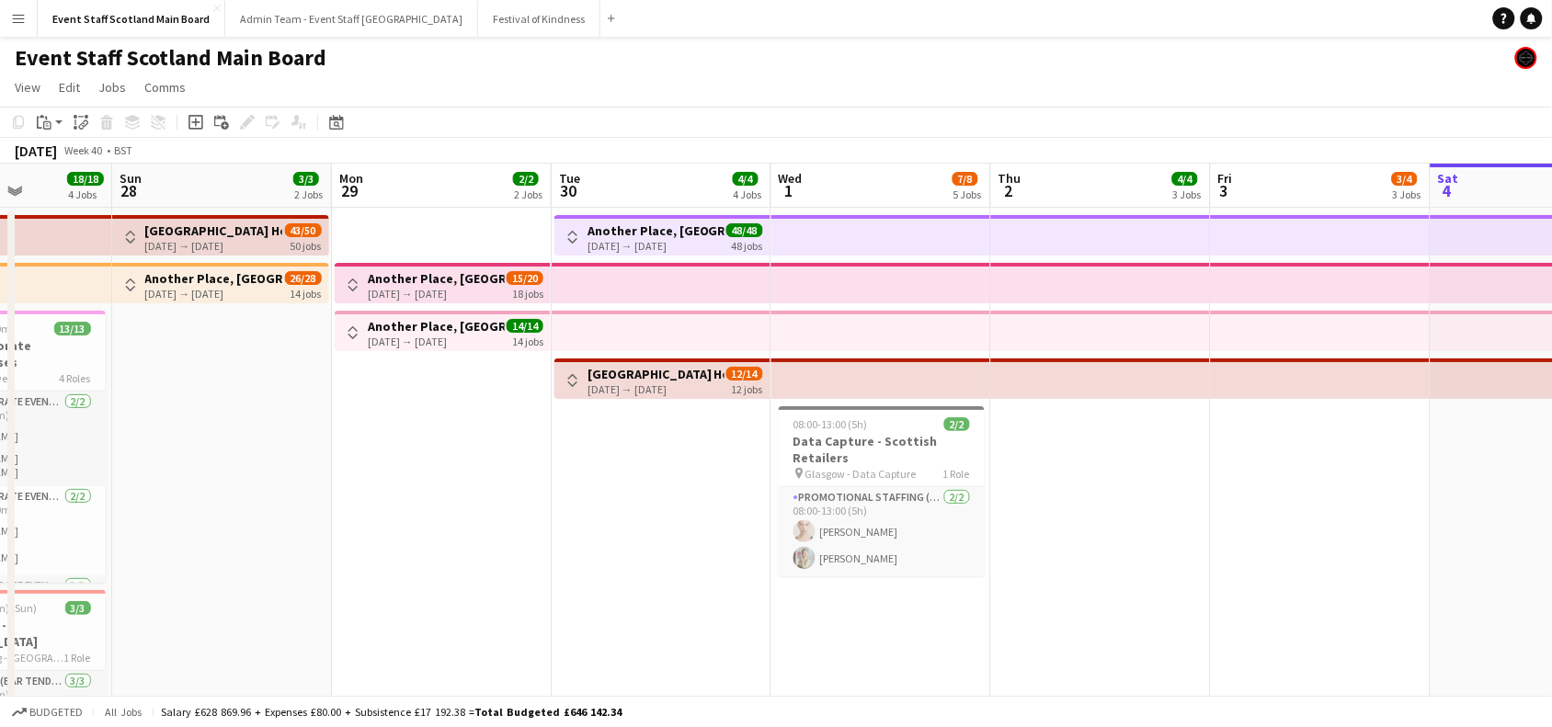
scroll to position [0, 489]
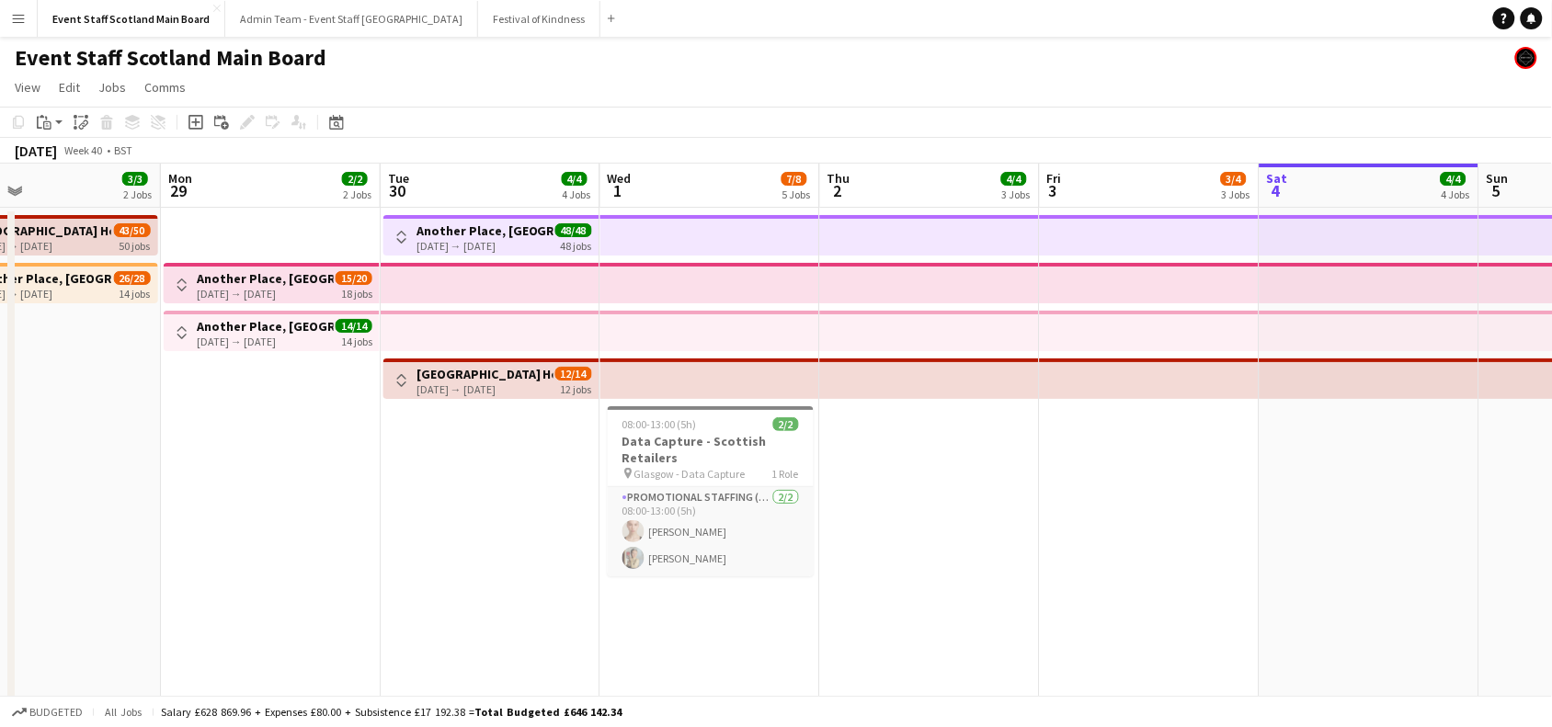
drag, startPoint x: 587, startPoint y: 502, endPoint x: 1345, endPoint y: 461, distance: 759.8
click at [1345, 461] on app-calendar-viewport "Fri 26 16/16 3 Jobs Sat 27 18/18 4 Jobs Sun 28 3/3 2 Jobs Mon 29 2/2 2 Jobs Tue…" at bounding box center [776, 687] width 1552 height 1047
